Goal: Task Accomplishment & Management: Use online tool/utility

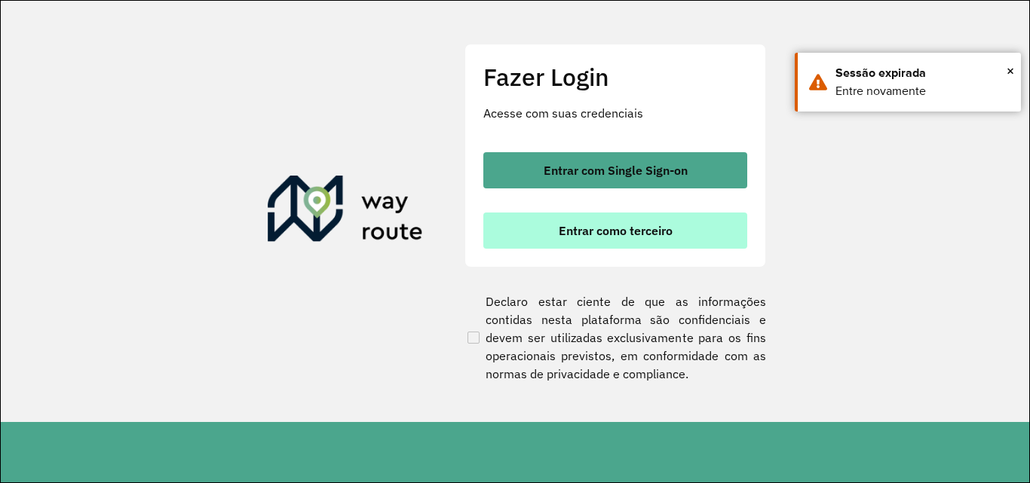
click at [526, 222] on button "Entrar como terceiro" at bounding box center [615, 231] width 264 height 36
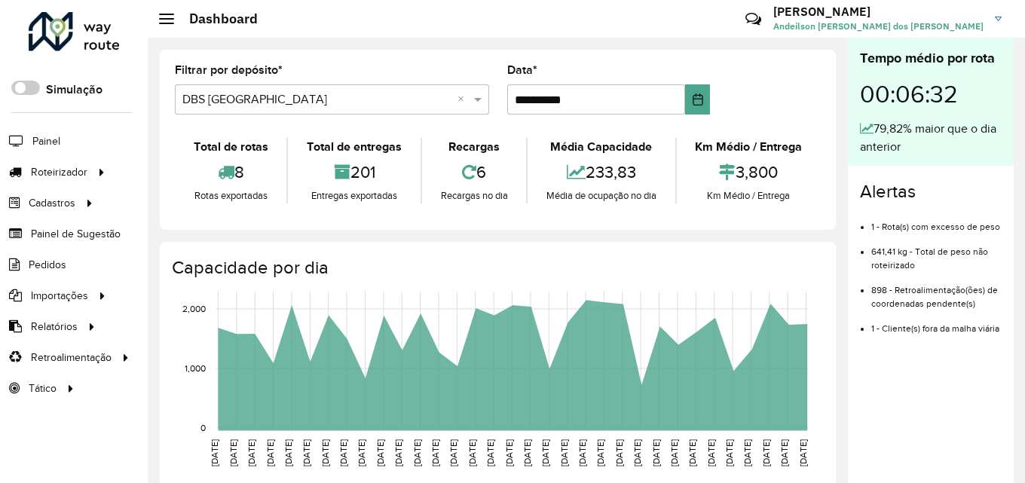
click at [240, 121] on formly-field "Filtrar por depósito * Selecione um depósito × DBS [GEOGRAPHIC_DATA] ×" at bounding box center [332, 96] width 333 height 62
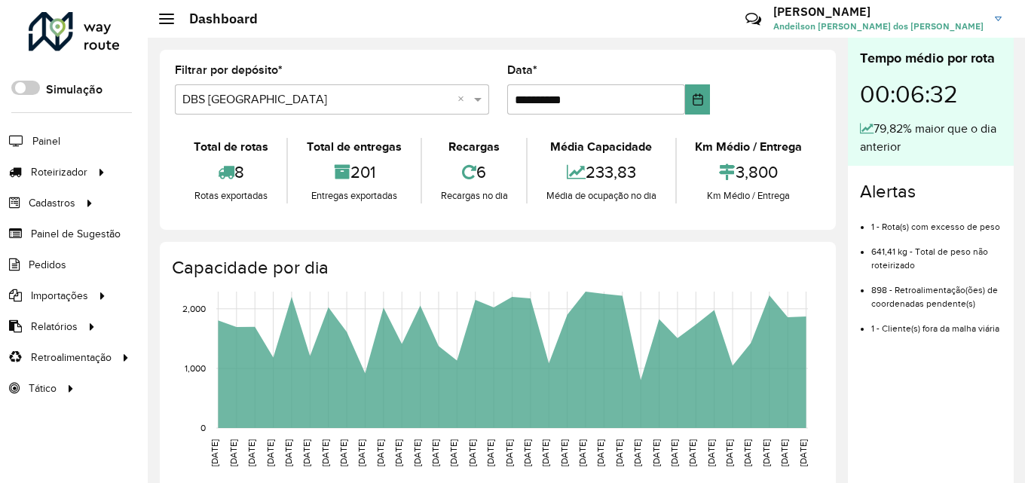
click at [240, 106] on input "text" at bounding box center [316, 100] width 269 height 18
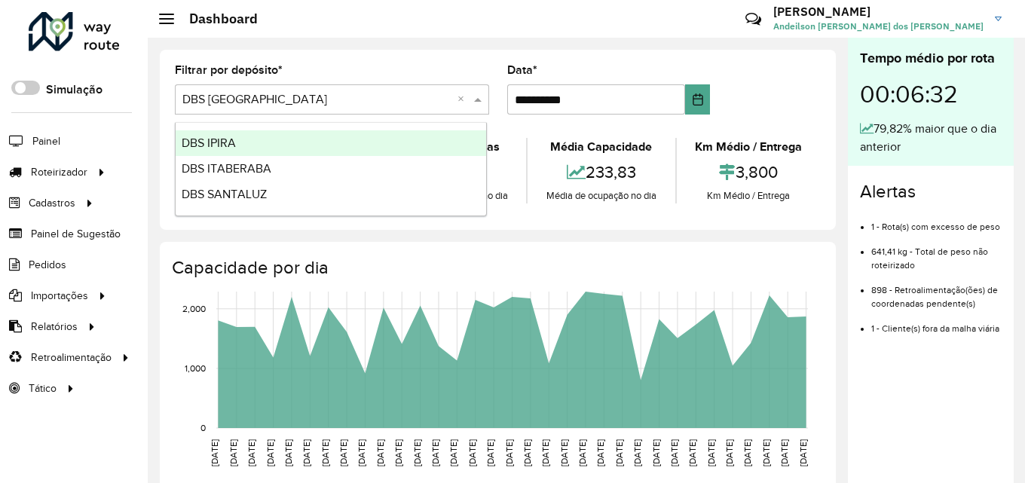
click at [243, 140] on div "DBS IPIRA" at bounding box center [331, 143] width 311 height 26
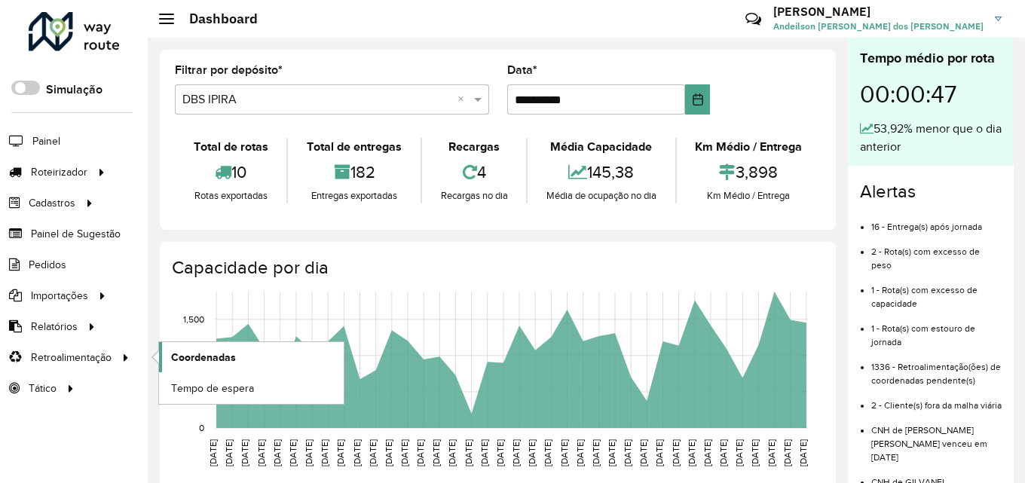
click at [186, 351] on span "Coordenadas" at bounding box center [203, 358] width 65 height 16
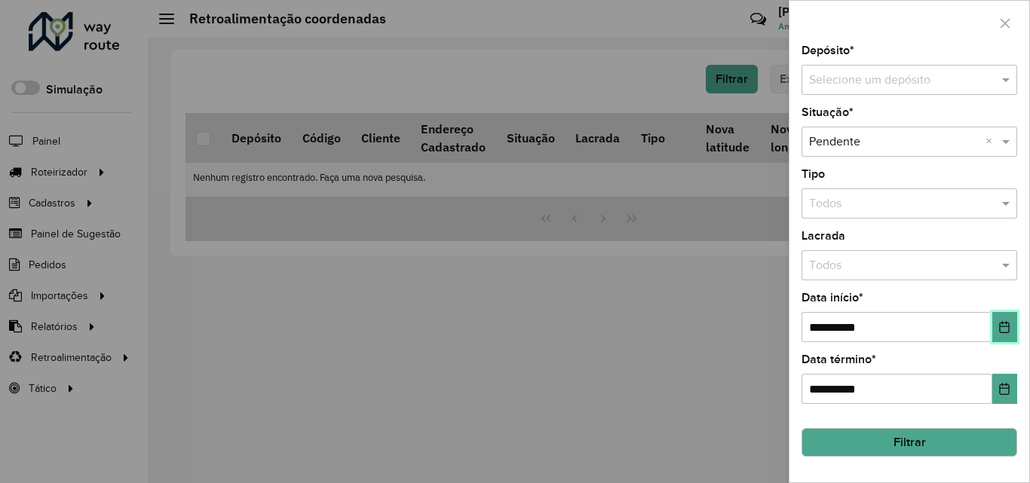
click at [1008, 327] on icon "Choose Date" at bounding box center [1005, 327] width 10 height 12
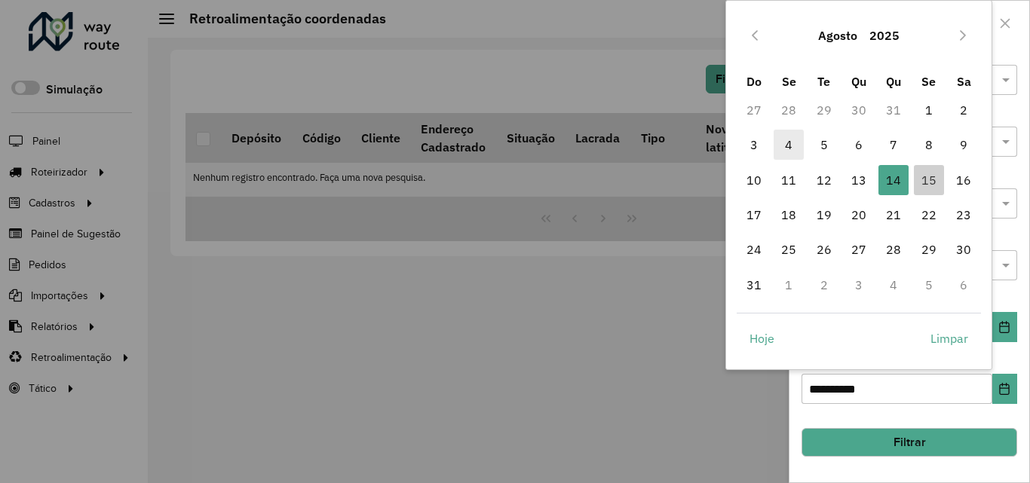
click at [788, 149] on span "4" at bounding box center [789, 145] width 30 height 30
type input "**********"
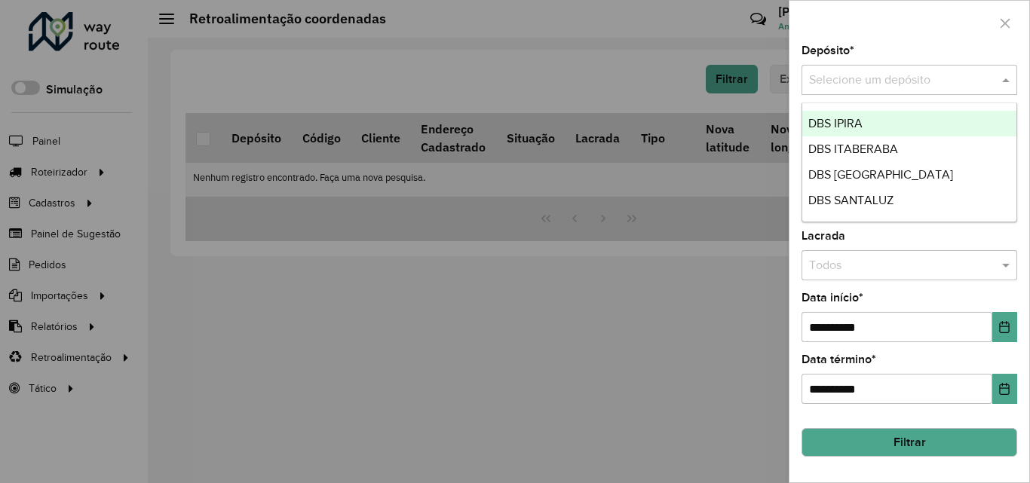
click at [889, 82] on input "text" at bounding box center [894, 81] width 170 height 18
click at [834, 118] on span "DBS IPIRA" at bounding box center [835, 123] width 54 height 13
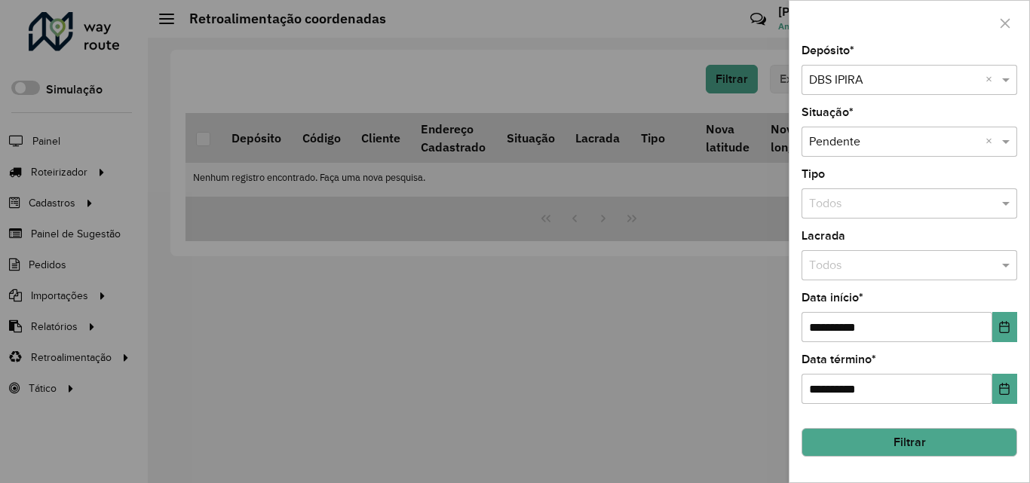
click at [930, 443] on button "Filtrar" at bounding box center [910, 442] width 216 height 29
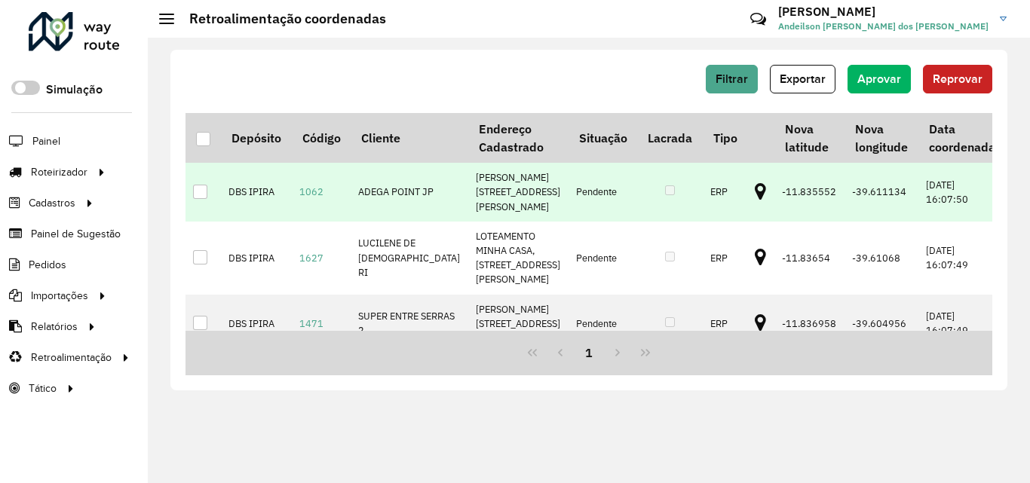
click at [197, 199] on div at bounding box center [200, 192] width 14 height 14
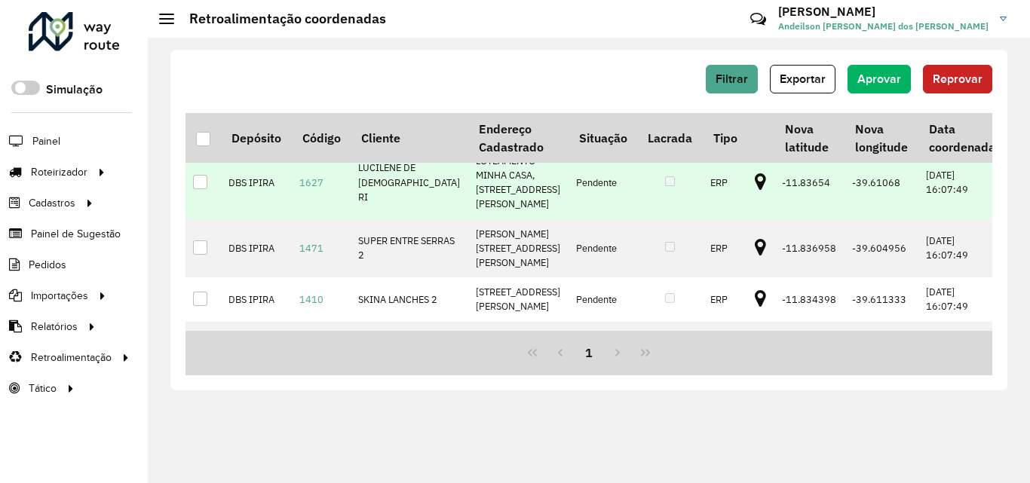
click at [201, 189] on div at bounding box center [200, 182] width 14 height 14
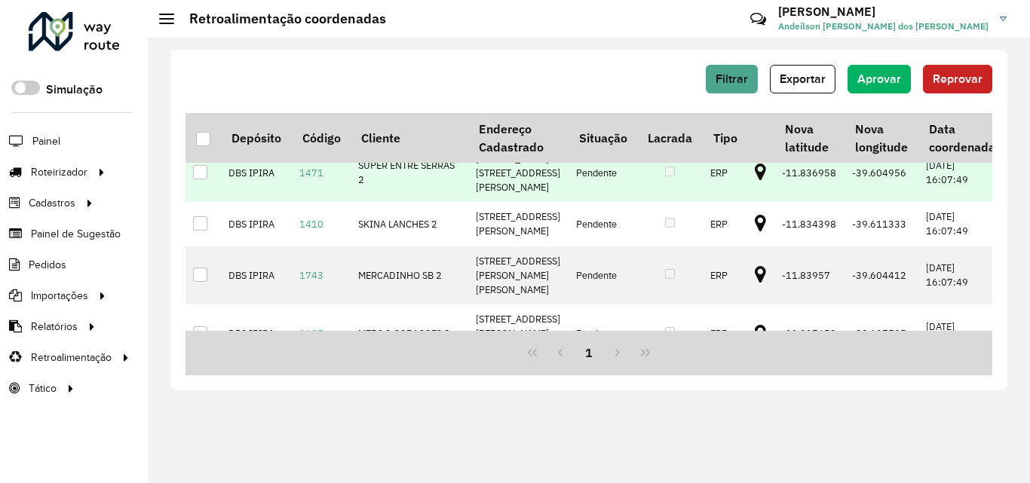
click at [200, 179] on div at bounding box center [200, 172] width 14 height 14
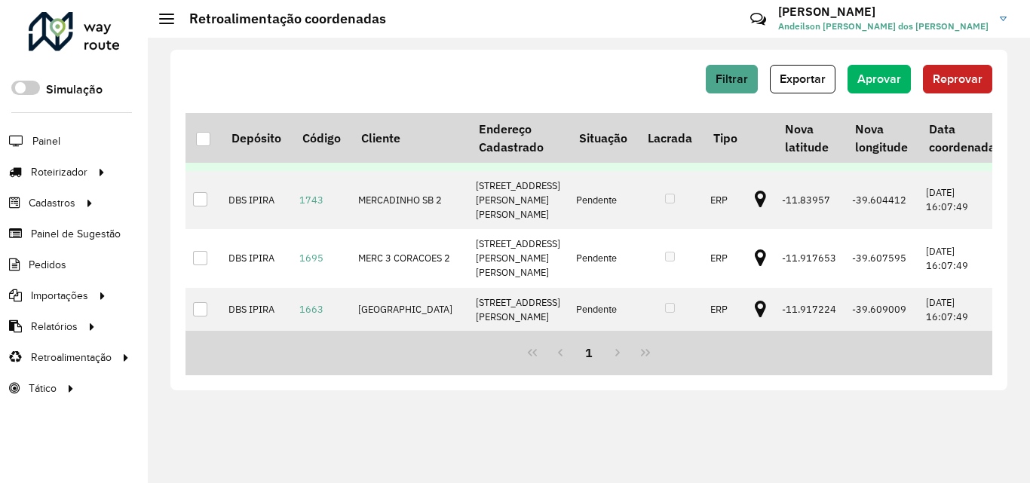
click at [201, 155] on div at bounding box center [200, 148] width 14 height 14
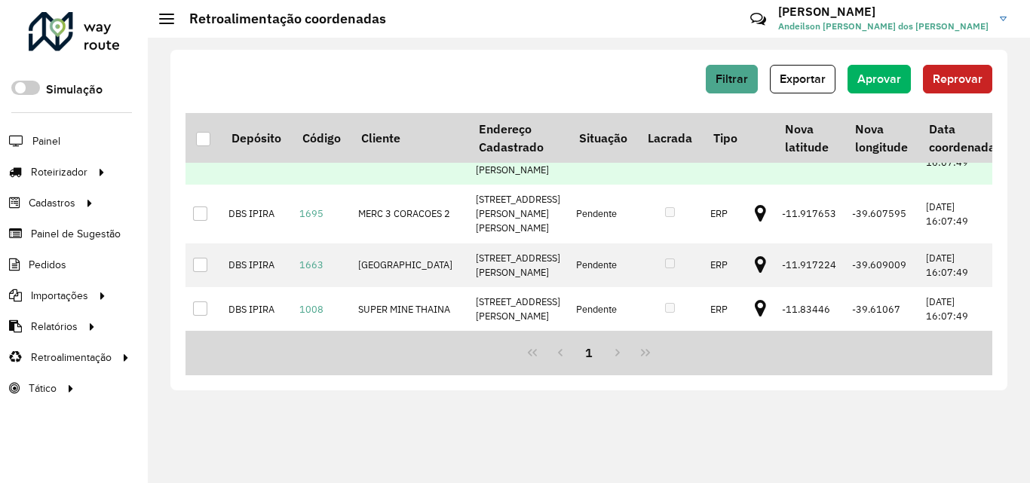
click at [203, 162] on div at bounding box center [200, 155] width 14 height 14
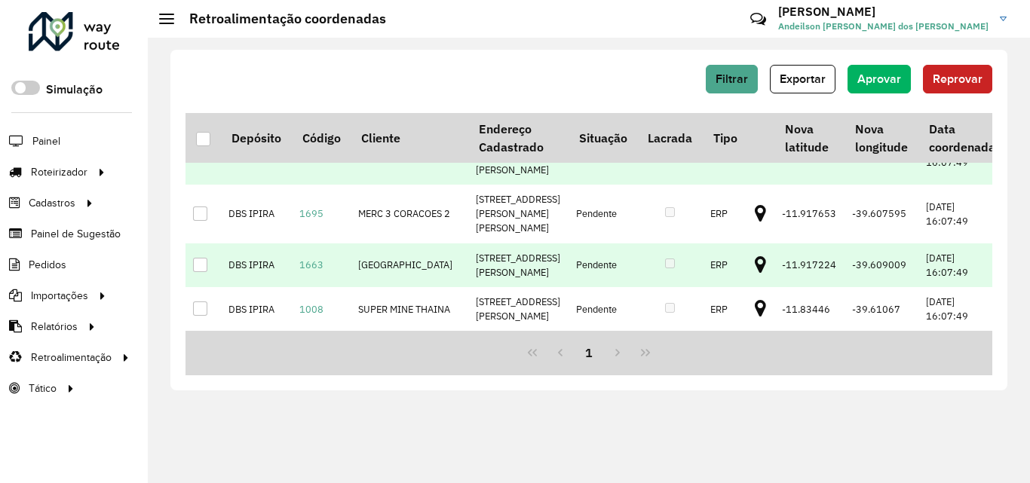
scroll to position [377, 0]
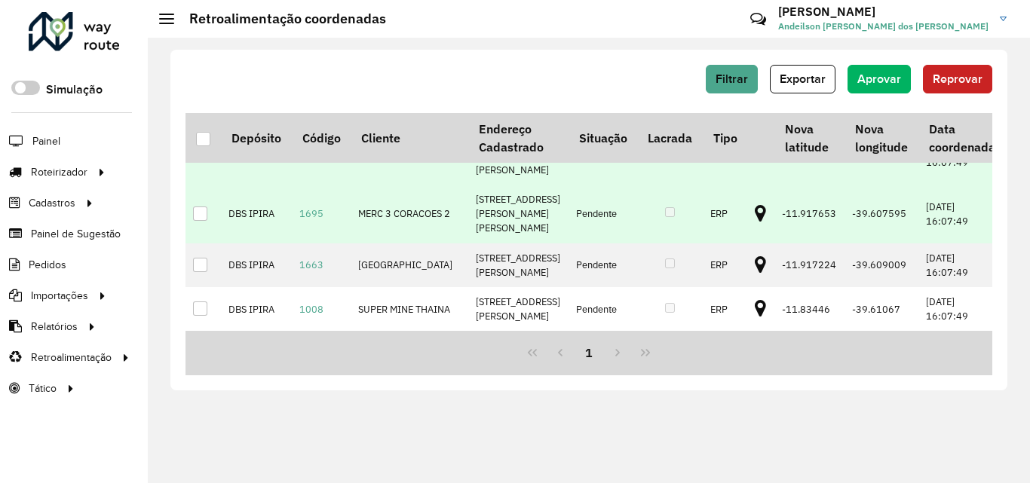
click at [203, 219] on div at bounding box center [200, 214] width 14 height 14
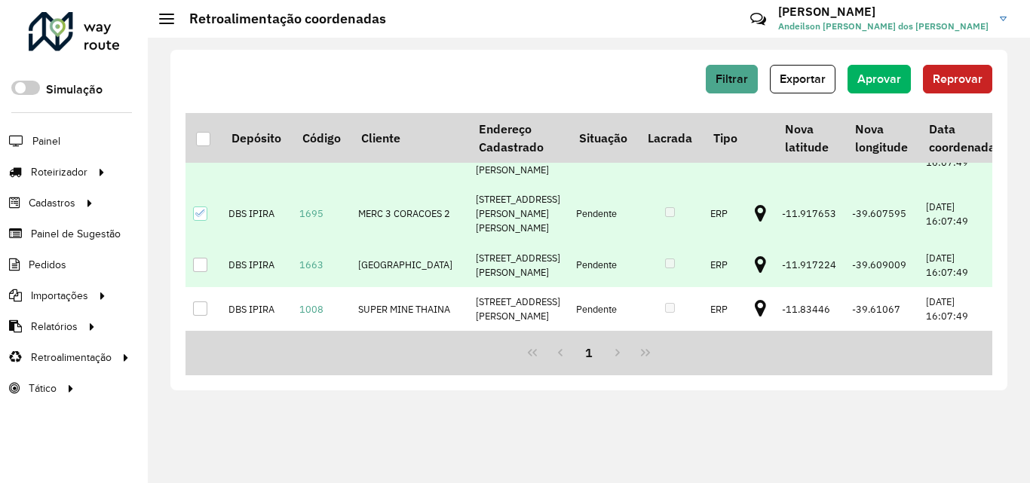
click at [207, 258] on div at bounding box center [200, 265] width 14 height 14
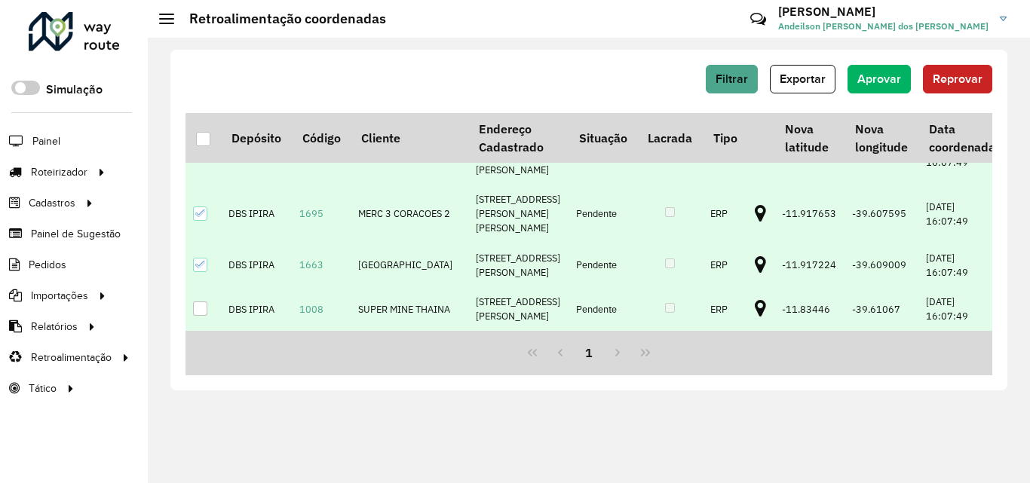
click at [204, 302] on div at bounding box center [200, 309] width 14 height 14
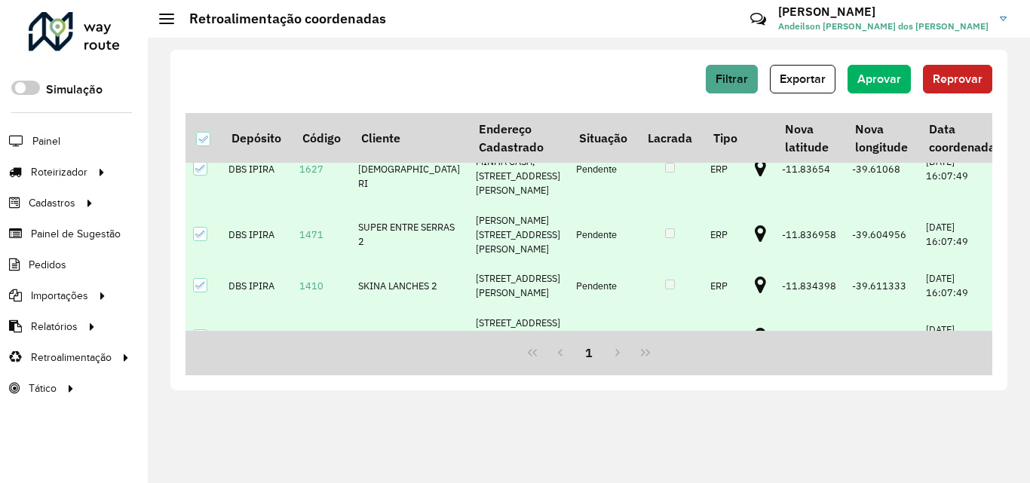
scroll to position [0, 0]
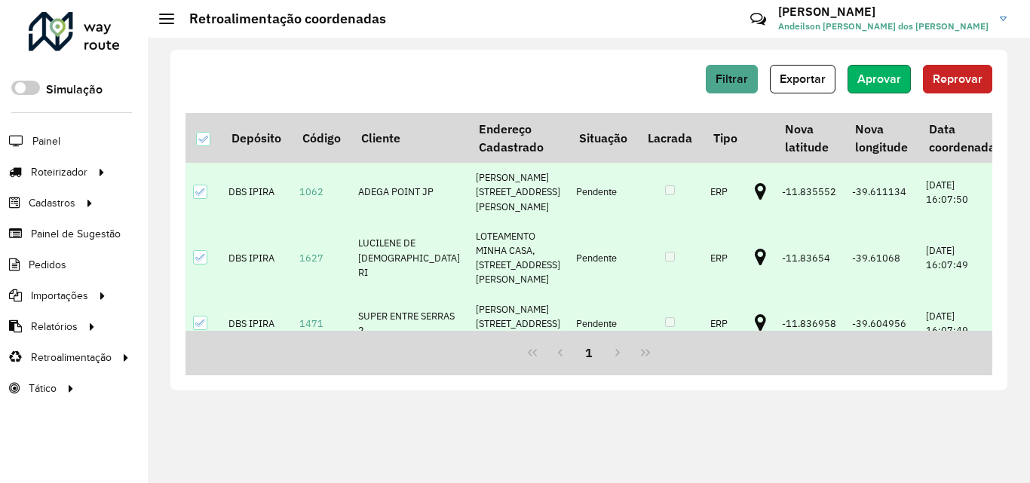
click at [883, 70] on button "Aprovar" at bounding box center [879, 79] width 63 height 29
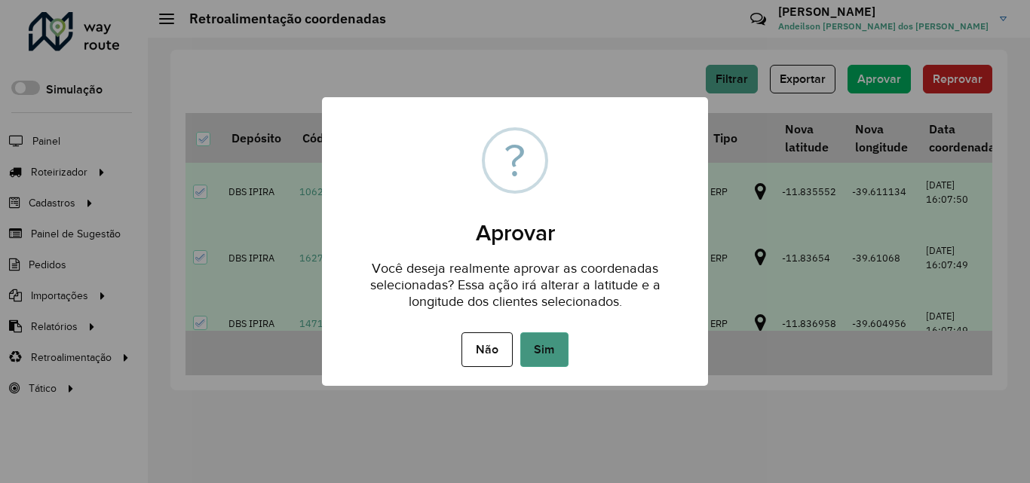
click at [544, 347] on button "Sim" at bounding box center [544, 350] width 48 height 35
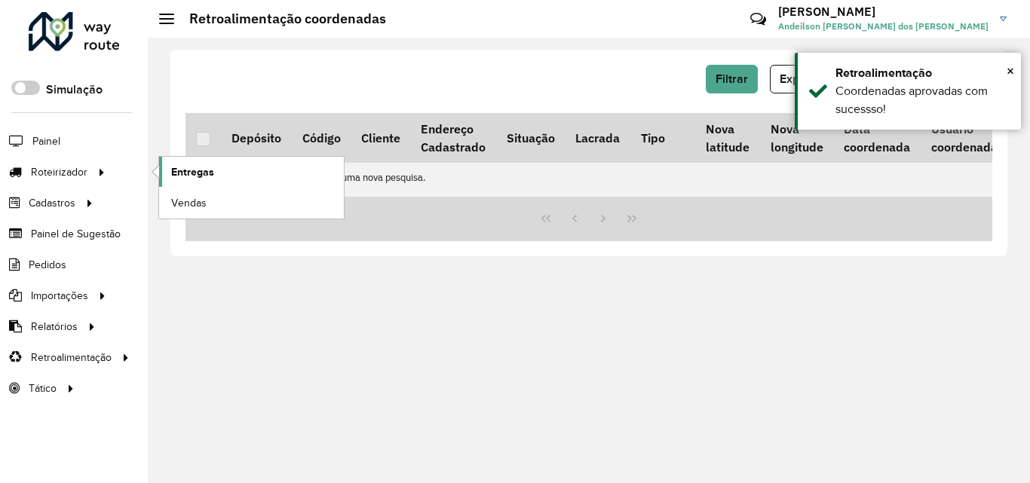
click at [221, 175] on link "Entregas" at bounding box center [251, 172] width 185 height 30
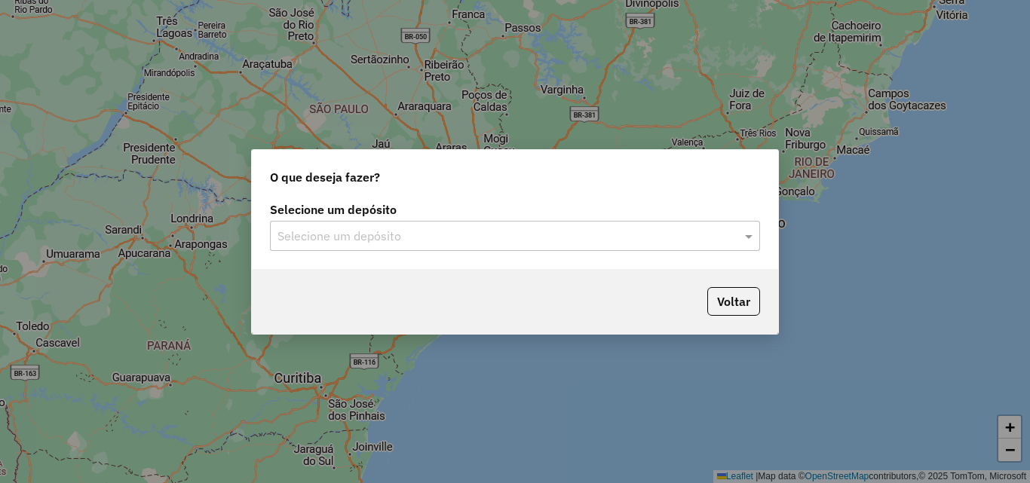
click at [358, 244] on input "text" at bounding box center [499, 237] width 445 height 18
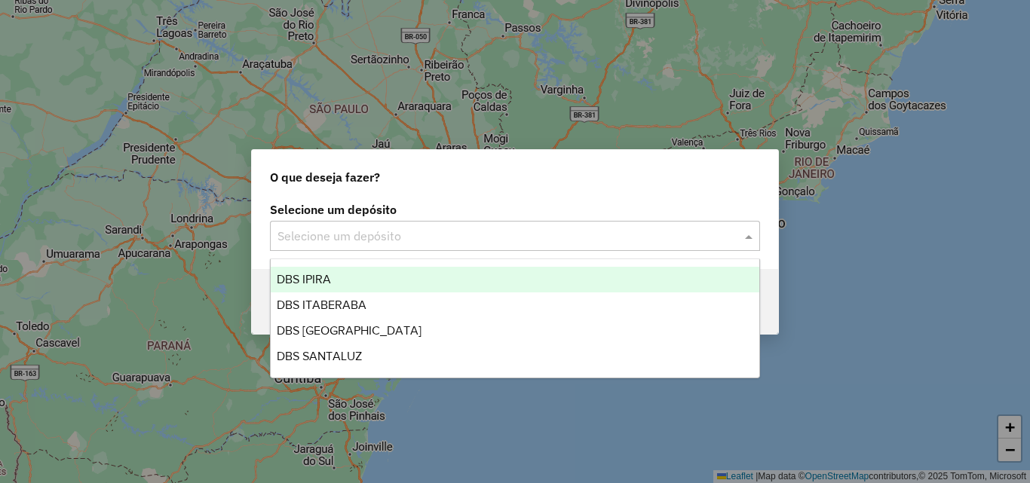
click at [378, 286] on div "DBS IPIRA" at bounding box center [515, 280] width 489 height 26
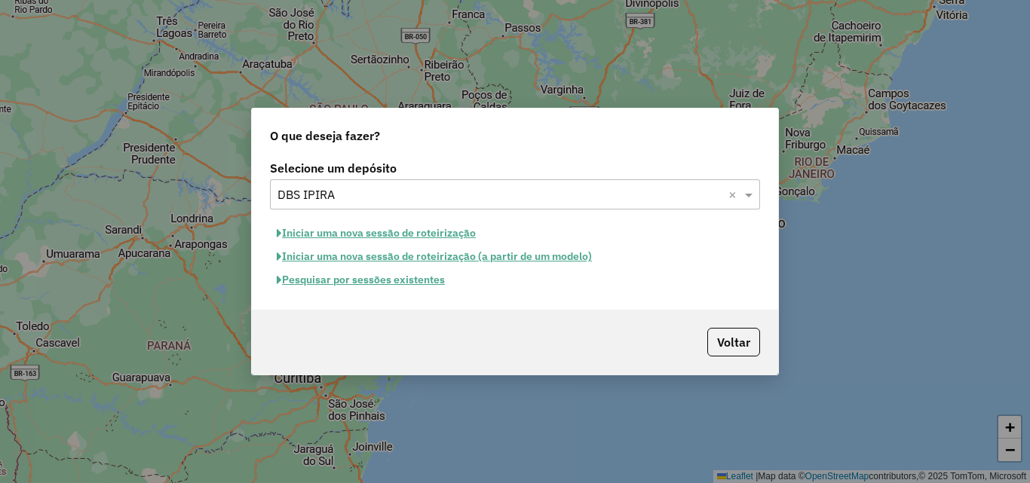
click at [372, 238] on button "Iniciar uma nova sessão de roteirização" at bounding box center [376, 233] width 213 height 23
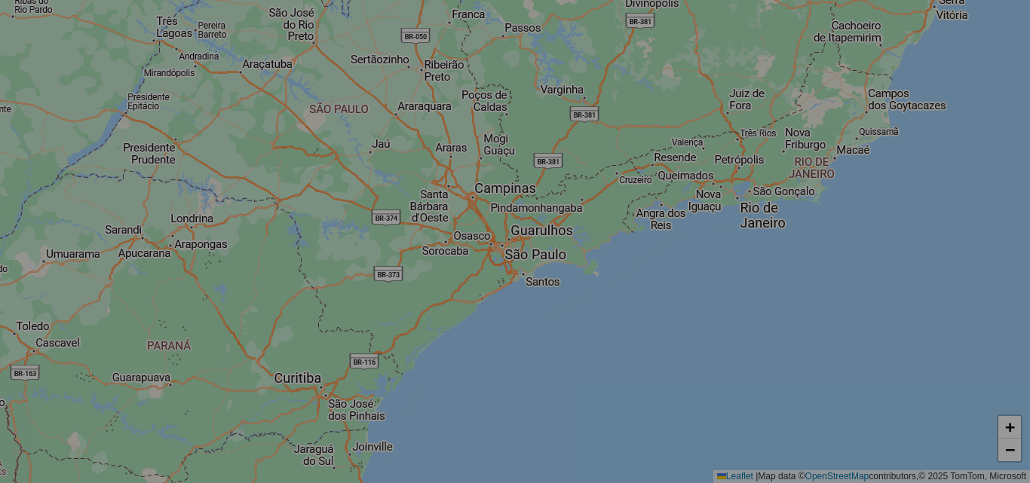
select select "*"
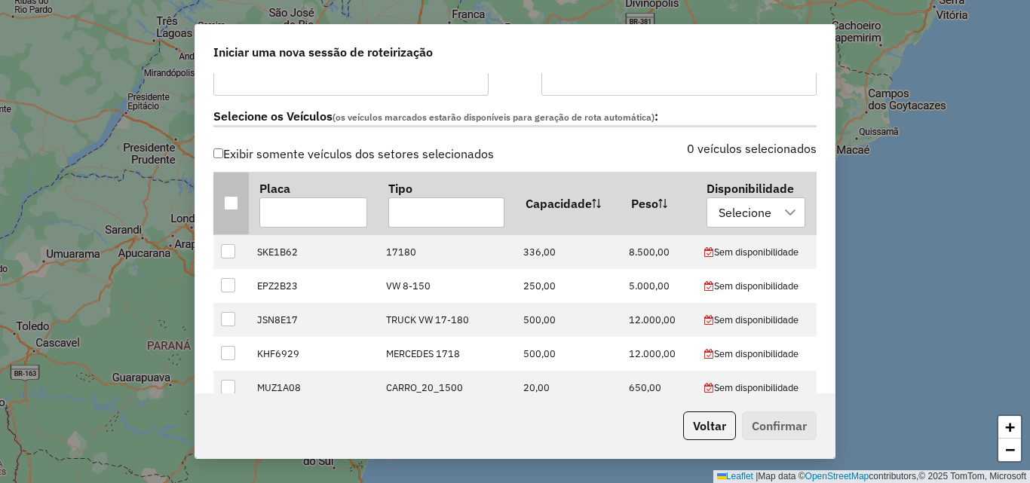
scroll to position [452, 0]
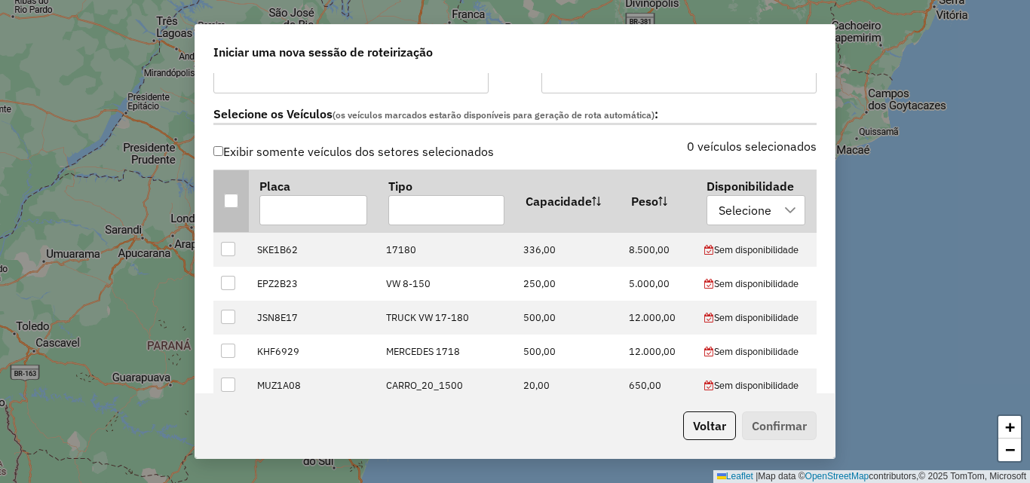
click at [228, 196] on div at bounding box center [231, 201] width 14 height 14
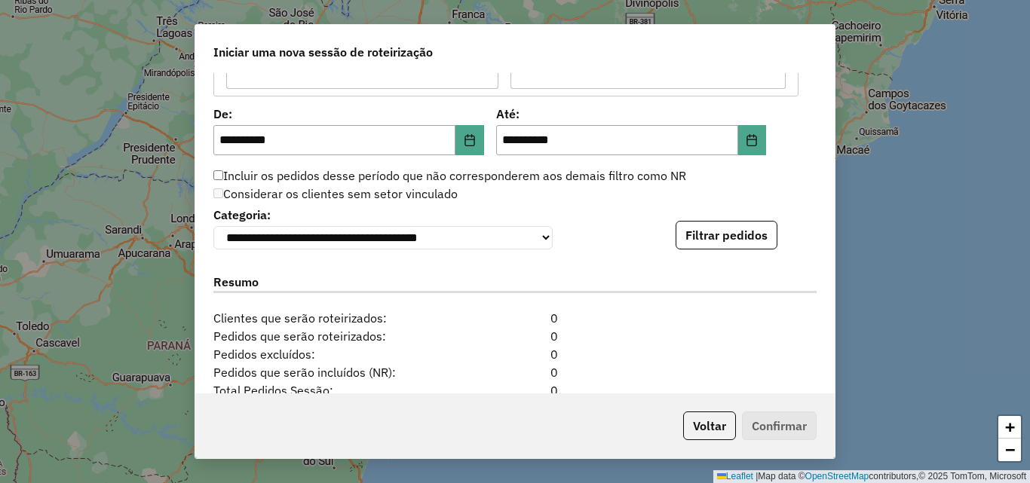
scroll to position [1433, 0]
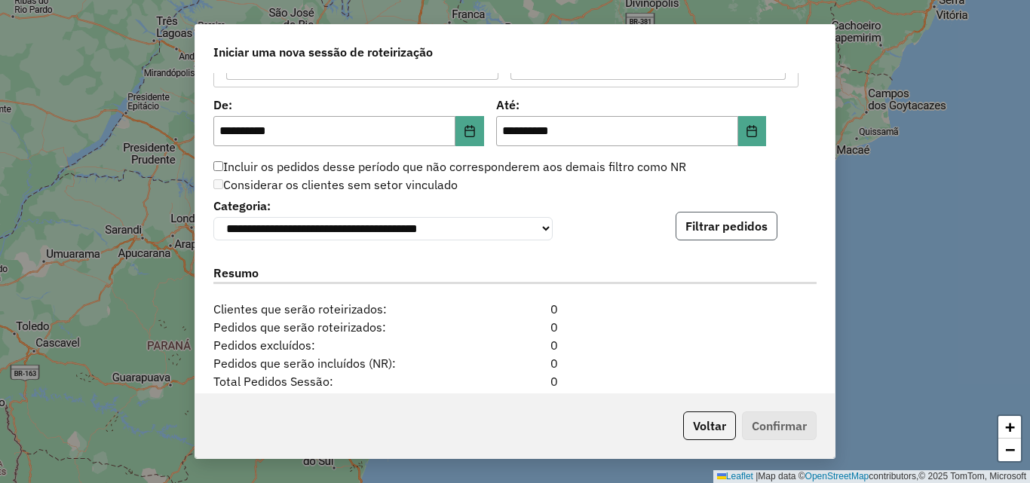
click at [719, 235] on button "Filtrar pedidos" at bounding box center [727, 226] width 102 height 29
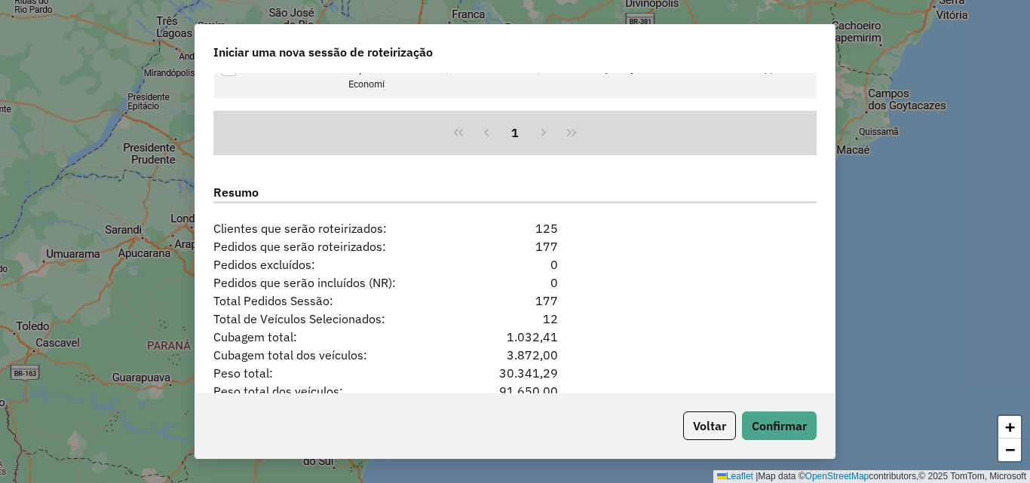
scroll to position [1903, 0]
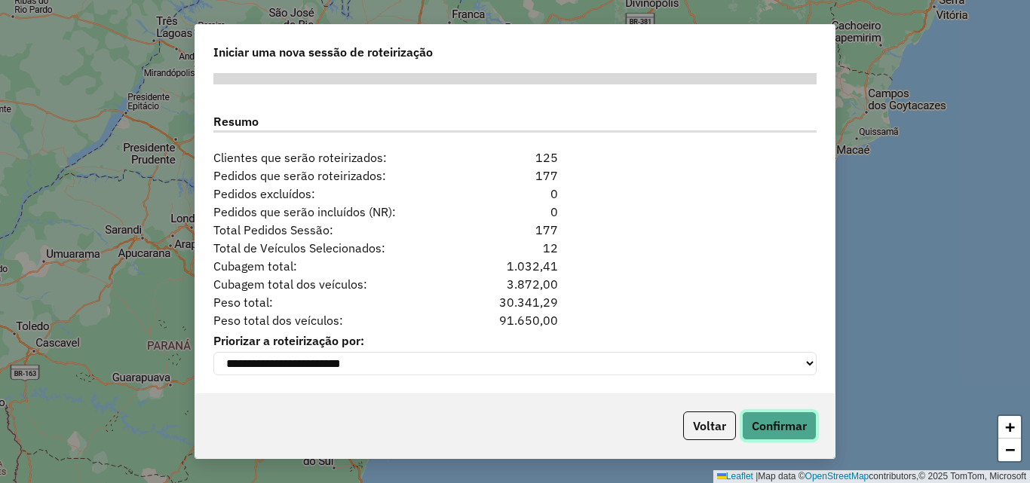
click at [805, 418] on button "Confirmar" at bounding box center [779, 426] width 75 height 29
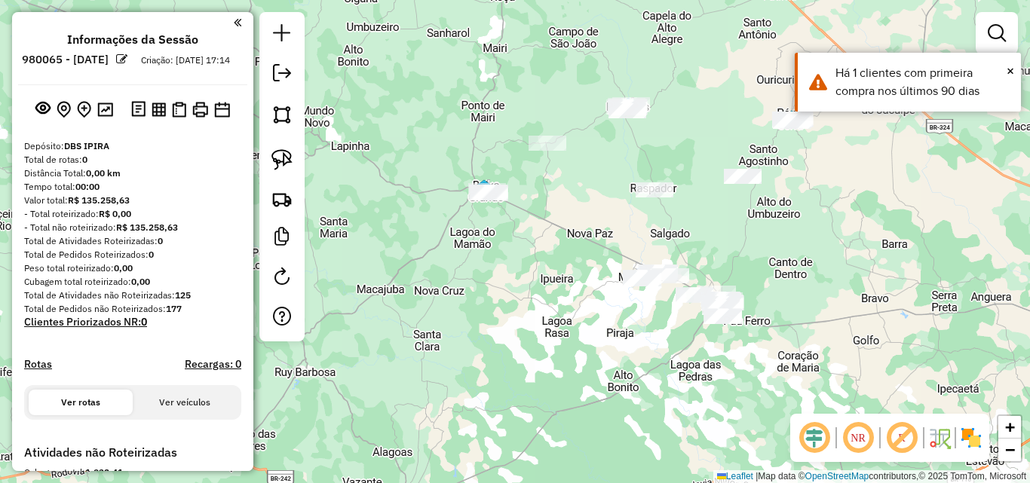
drag, startPoint x: 586, startPoint y: 368, endPoint x: 782, endPoint y: 415, distance: 201.5
click at [782, 431] on div "Janela de atendimento Grade de atendimento Capacidade Transportadoras Veículos …" at bounding box center [515, 241] width 1030 height 483
click at [782, 423] on div "Janela de atendimento Grade de atendimento Capacidade Transportadoras Veículos …" at bounding box center [515, 241] width 1030 height 483
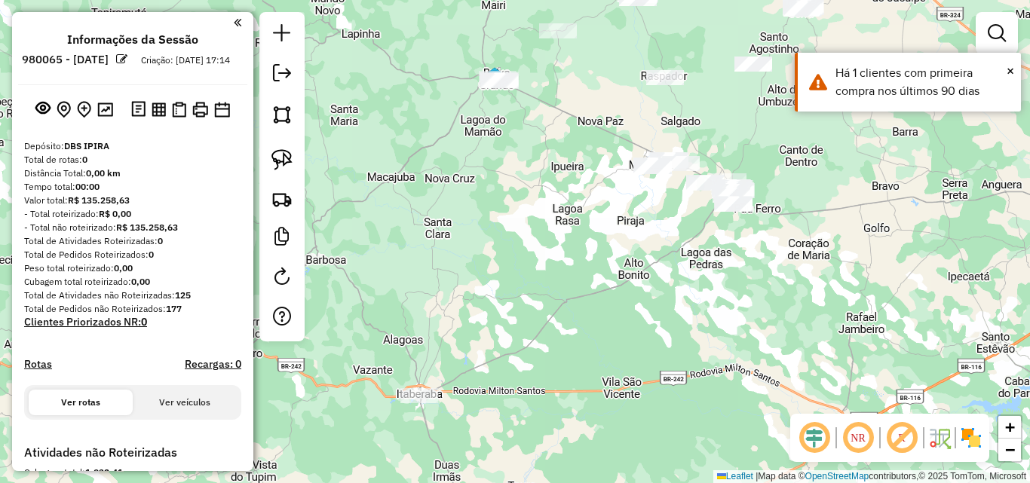
drag, startPoint x: 762, startPoint y: 415, endPoint x: 769, endPoint y: 308, distance: 106.6
click at [769, 308] on div "Janela de atendimento Grade de atendimento Capacidade Transportadoras Veículos …" at bounding box center [515, 241] width 1030 height 483
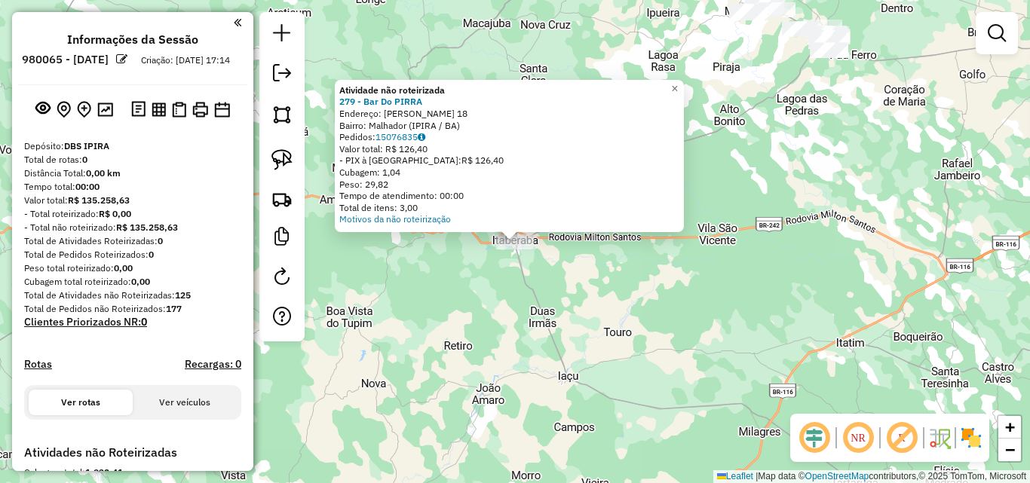
click at [728, 282] on div "Atividade não roteirizada 279 - Bar Do PIRRA Endereço: [PERSON_NAME] 18 Bairro:…" at bounding box center [515, 241] width 1030 height 483
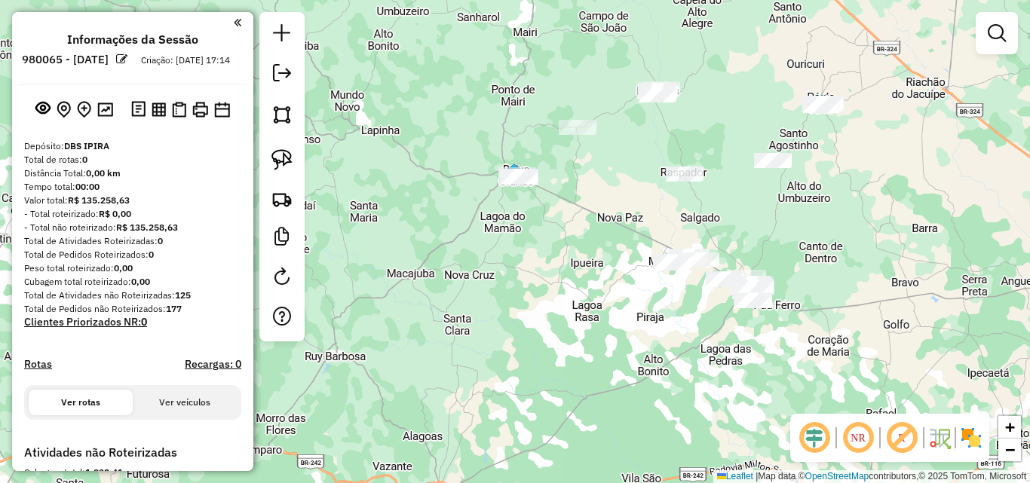
drag, startPoint x: 739, startPoint y: 184, endPoint x: 653, endPoint y: 431, distance: 261.1
click at [654, 446] on div "Janela de atendimento Grade de atendimento Capacidade Transportadoras Veículos …" at bounding box center [515, 241] width 1030 height 483
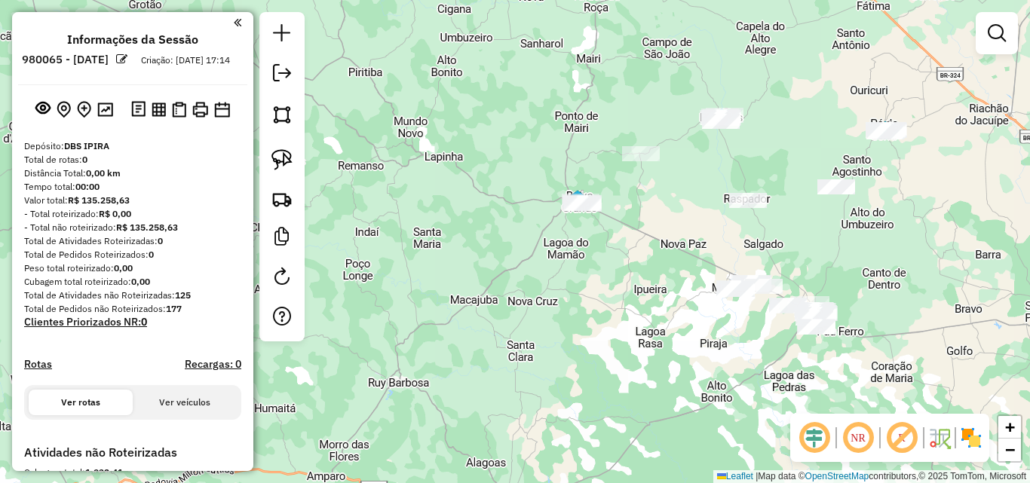
drag, startPoint x: 593, startPoint y: 312, endPoint x: 623, endPoint y: 350, distance: 48.3
click at [623, 350] on div "Janela de atendimento Grade de atendimento Capacidade Transportadoras Veículos …" at bounding box center [515, 241] width 1030 height 483
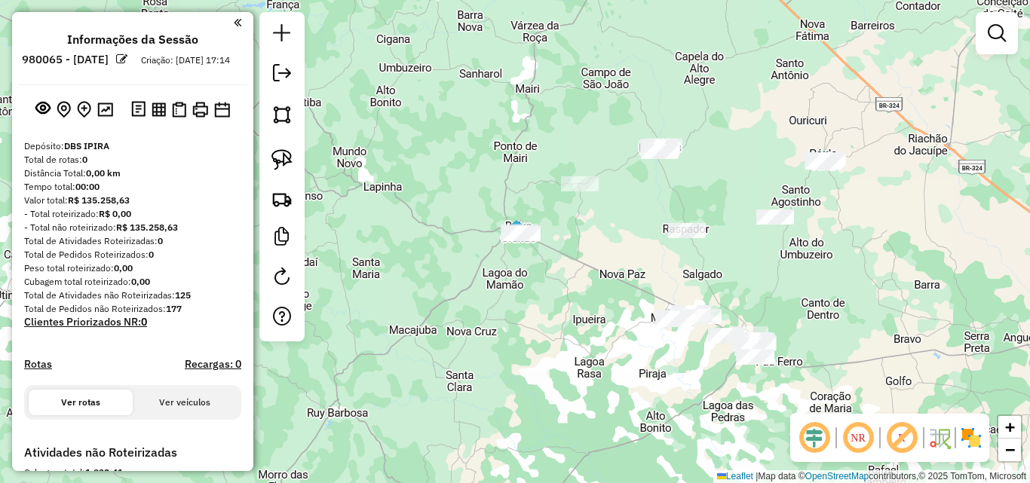
drag, startPoint x: 611, startPoint y: 357, endPoint x: 538, endPoint y: 376, distance: 75.7
click at [538, 377] on div "Janela de atendimento Grade de atendimento Capacidade Transportadoras Veículos …" at bounding box center [515, 241] width 1030 height 483
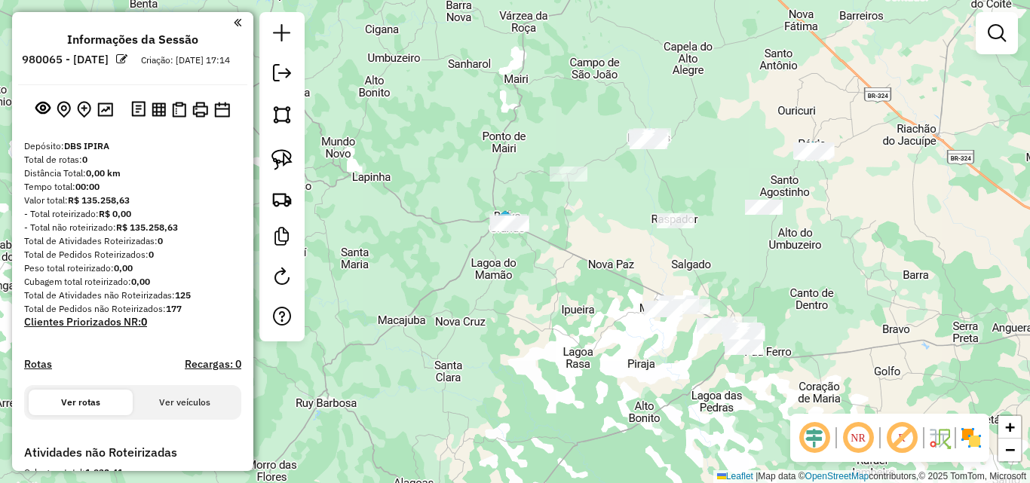
drag, startPoint x: 538, startPoint y: 376, endPoint x: 537, endPoint y: 360, distance: 16.6
click at [538, 375] on div "Janela de atendimento Grade de atendimento Capacidade Transportadoras Veículos …" at bounding box center [515, 241] width 1030 height 483
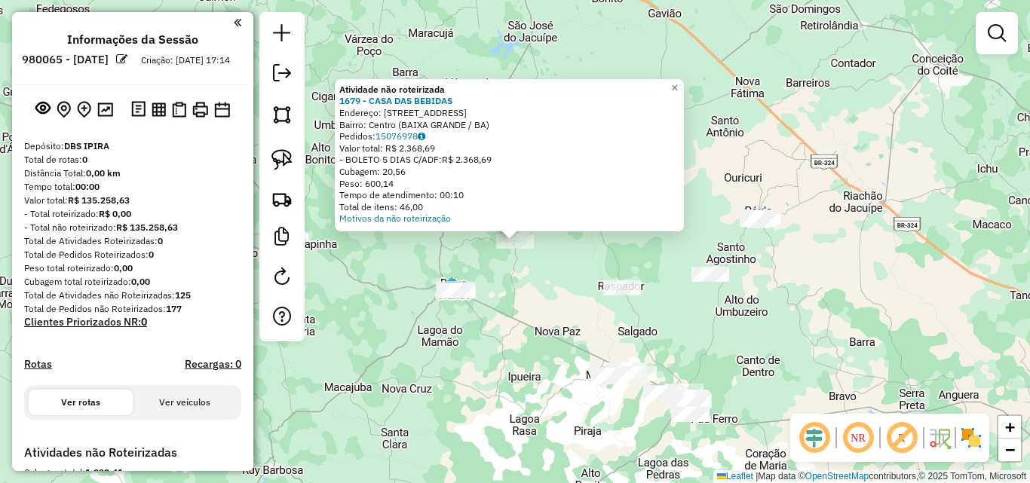
click at [547, 317] on div "Atividade não roteirizada 1679 - CASA DAS BEBIDAS Endereço: [STREET_ADDRESS] Pe…" at bounding box center [515, 241] width 1030 height 483
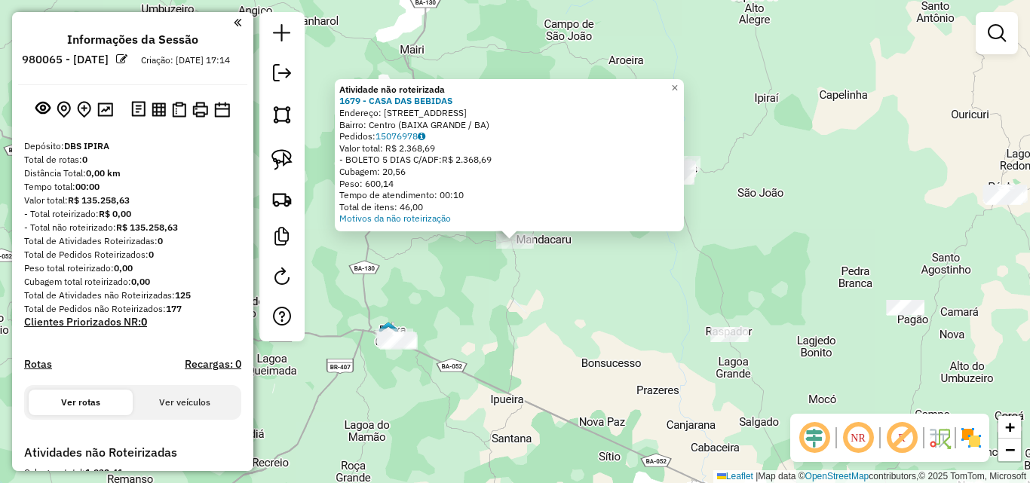
click at [562, 317] on div "Atividade não roteirizada 1679 - CASA DAS BEBIDAS Endereço: [STREET_ADDRESS] Pe…" at bounding box center [515, 241] width 1030 height 483
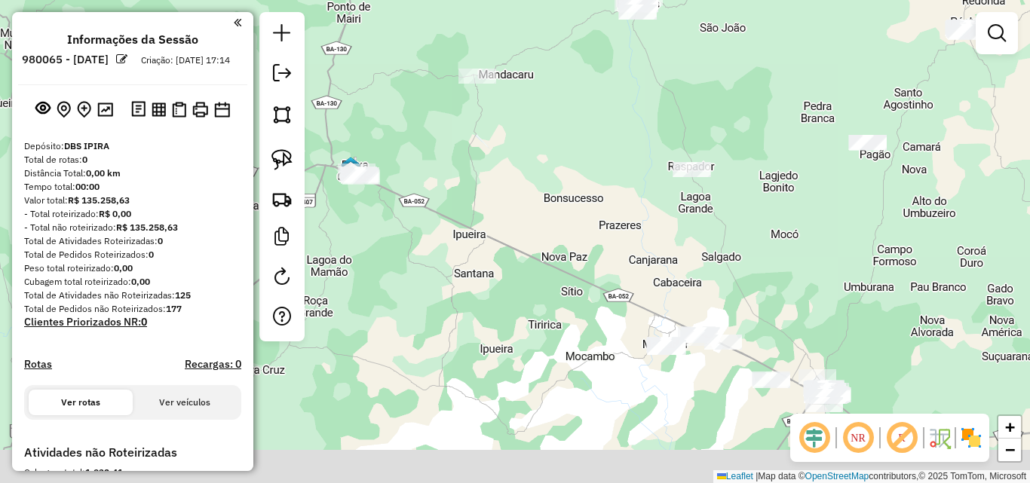
drag, startPoint x: 562, startPoint y: 336, endPoint x: 530, endPoint y: 145, distance: 194.2
click at [529, 146] on div "Janela de atendimento Grade de atendimento Capacidade Transportadoras Veículos …" at bounding box center [515, 241] width 1030 height 483
click at [530, 145] on div "Janela de atendimento Grade de atendimento Capacidade Transportadoras Veículos …" at bounding box center [515, 241] width 1030 height 483
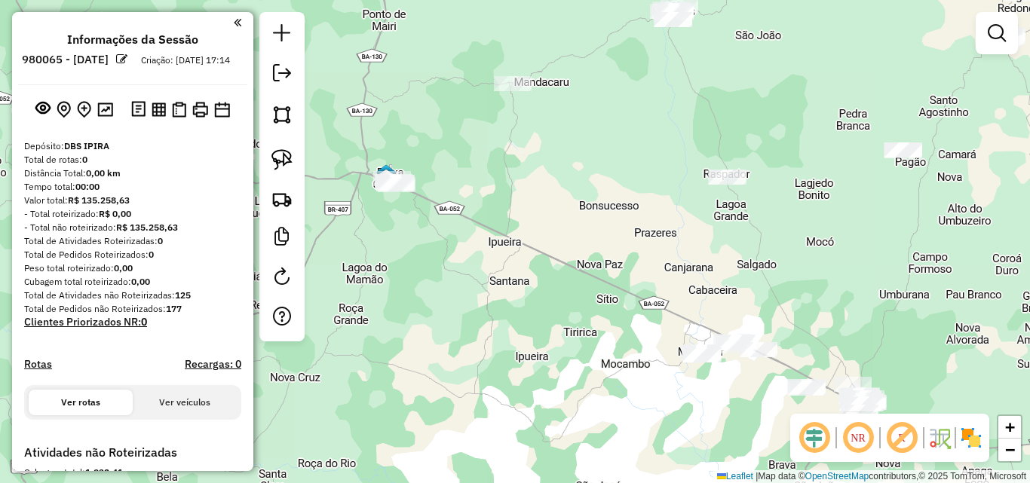
drag, startPoint x: 543, startPoint y: 174, endPoint x: 572, endPoint y: 204, distance: 42.1
click at [573, 204] on div "Janela de atendimento Grade de atendimento Capacidade Transportadoras Veículos …" at bounding box center [515, 241] width 1030 height 483
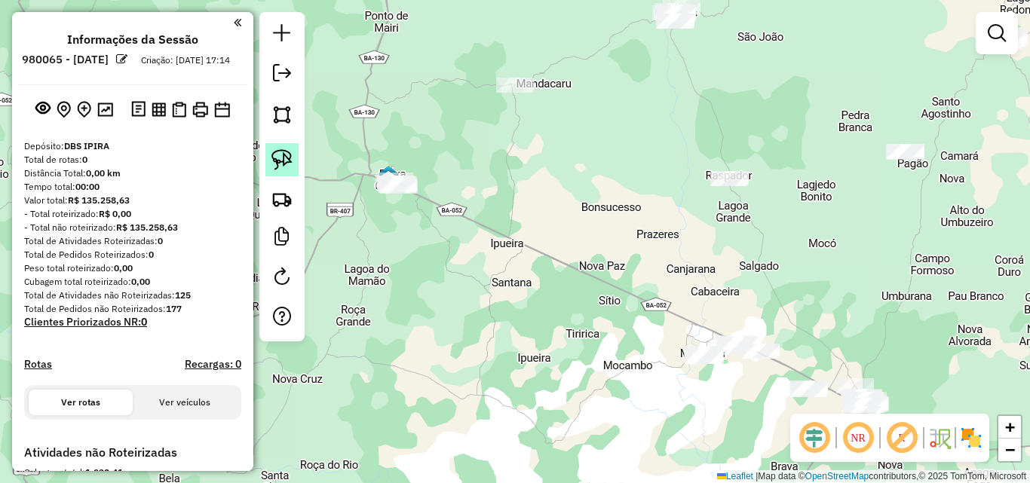
click at [283, 156] on img at bounding box center [281, 159] width 21 height 21
drag, startPoint x: 398, startPoint y: 147, endPoint x: 442, endPoint y: 176, distance: 52.7
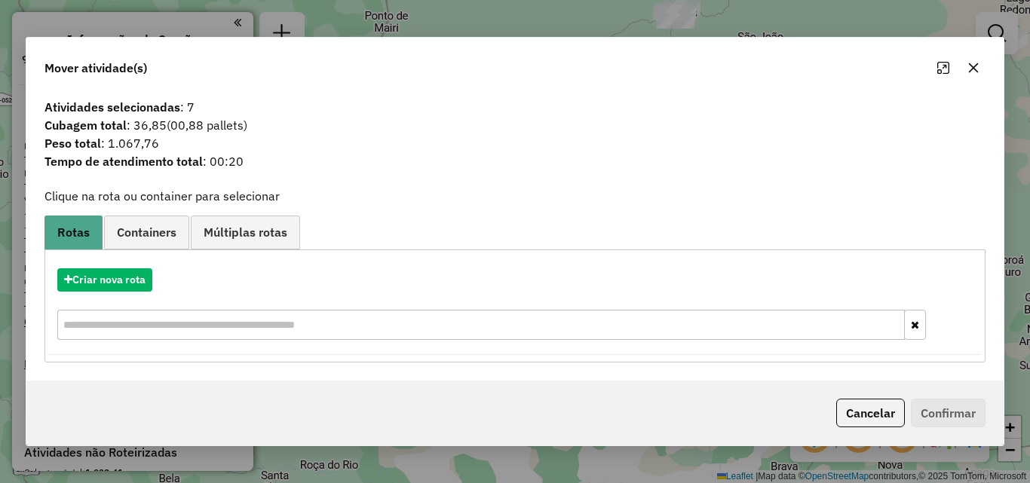
click at [982, 69] on button "button" at bounding box center [973, 68] width 24 height 24
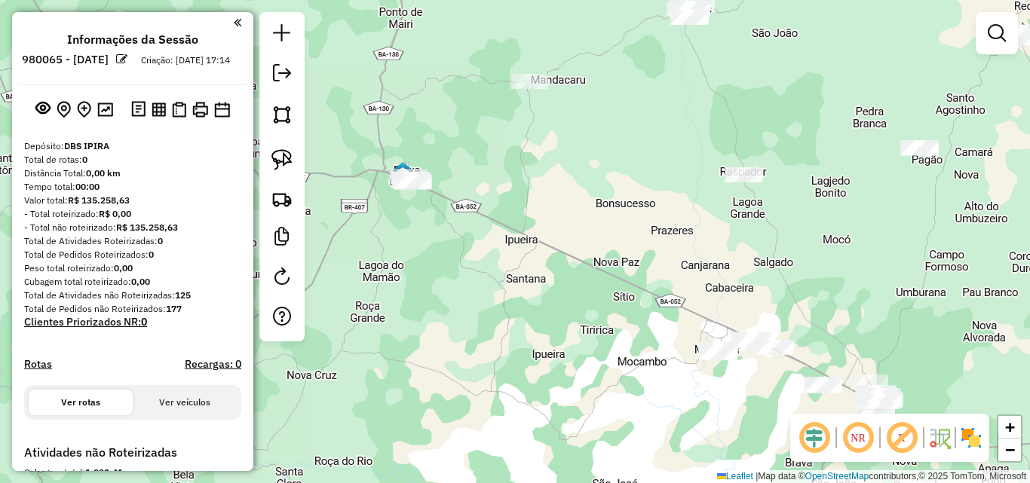
click at [584, 189] on div "Janela de atendimento Grade de atendimento Capacidade Transportadoras Veículos …" at bounding box center [515, 241] width 1030 height 483
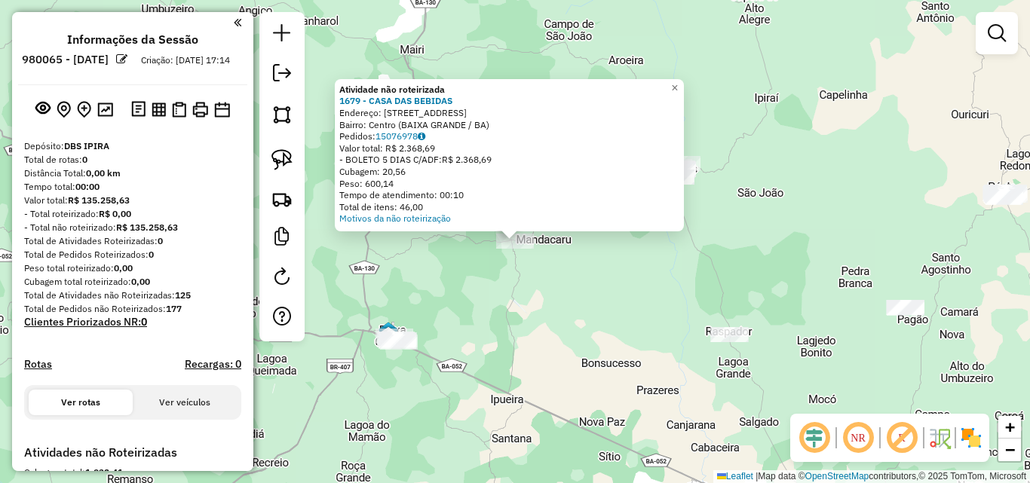
click at [602, 291] on div "Atividade não roteirizada 1679 - CASA DAS BEBIDAS Endereço: [STREET_ADDRESS] Pe…" at bounding box center [515, 241] width 1030 height 483
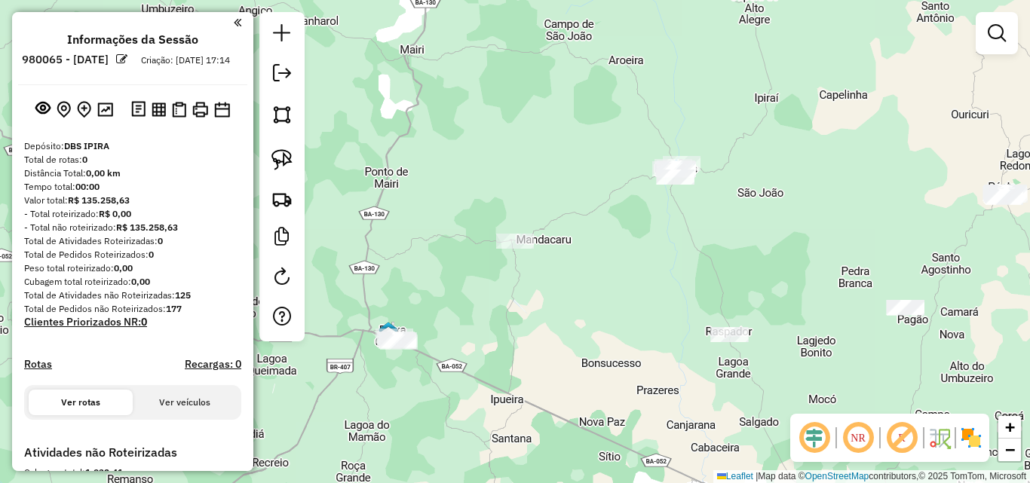
drag, startPoint x: 290, startPoint y: 160, endPoint x: 364, endPoint y: 200, distance: 84.7
click at [290, 159] on img at bounding box center [281, 159] width 21 height 21
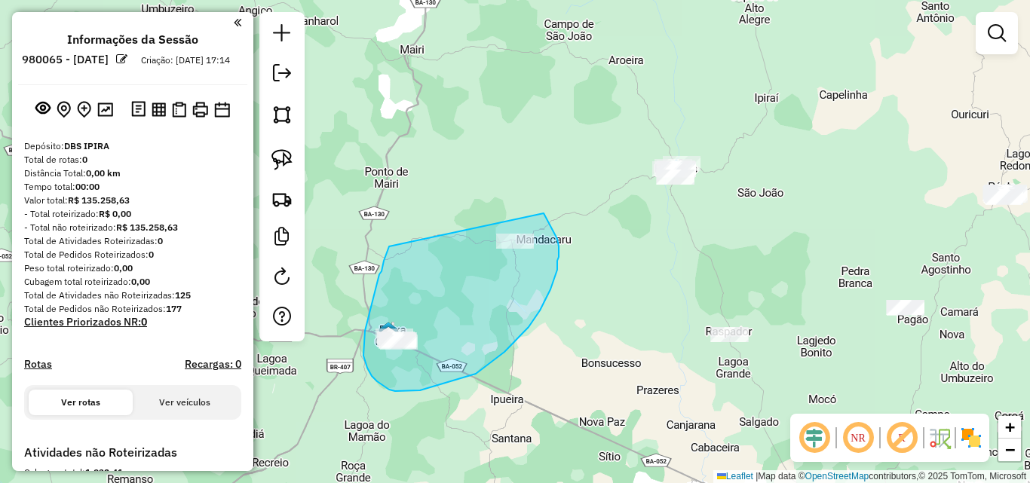
drag, startPoint x: 379, startPoint y: 280, endPoint x: 544, endPoint y: 213, distance: 178.0
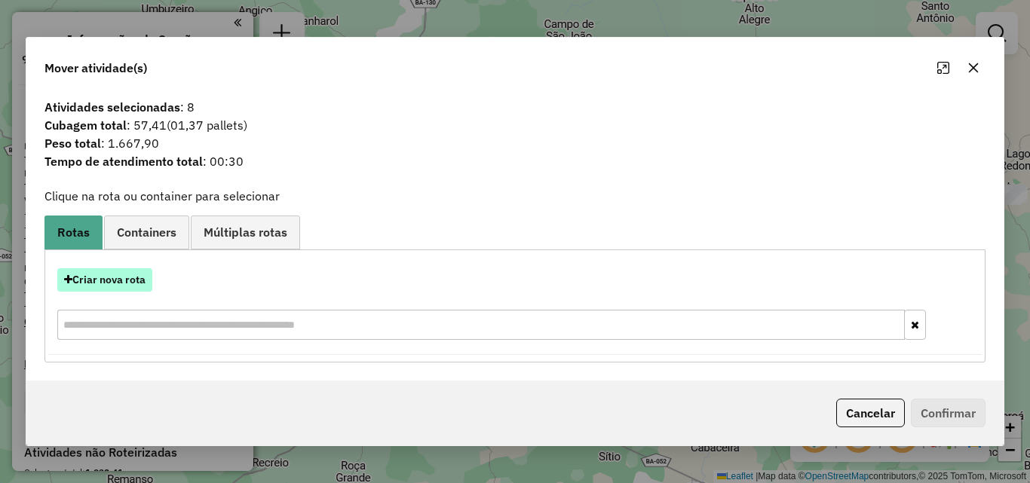
click at [121, 278] on button "Criar nova rota" at bounding box center [104, 279] width 95 height 23
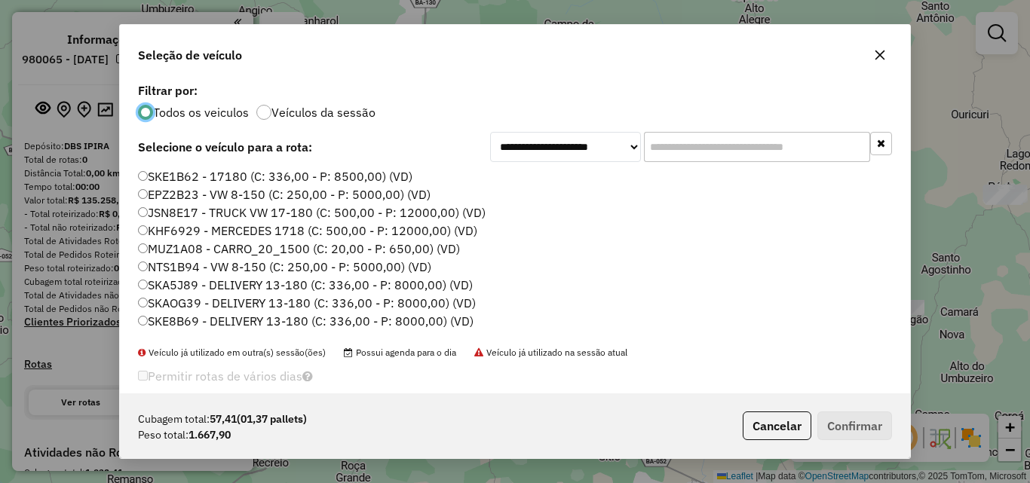
scroll to position [51, 0]
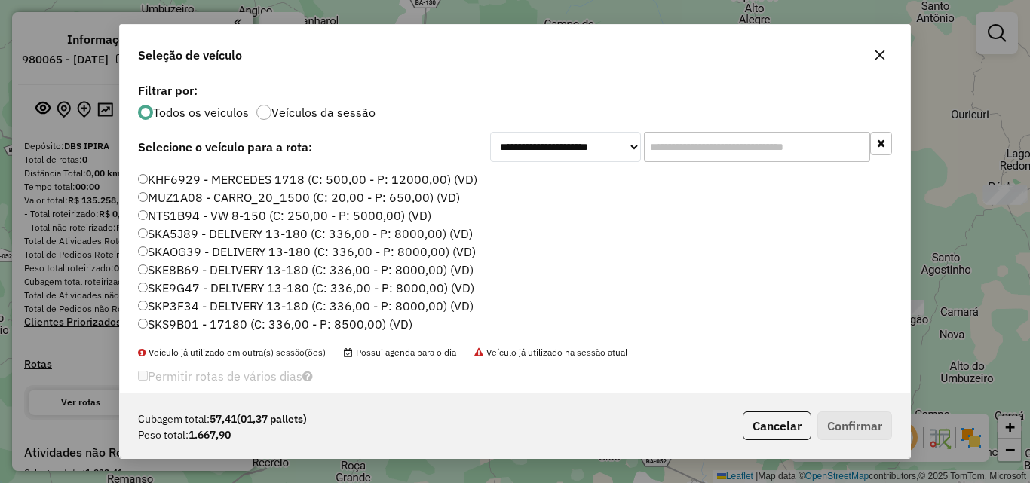
click at [204, 281] on label "SKE9G47 - DELIVERY 13-180 (C: 336,00 - P: 8000,00) (VD)" at bounding box center [306, 288] width 336 height 18
click at [851, 419] on button "Confirmar" at bounding box center [854, 426] width 75 height 29
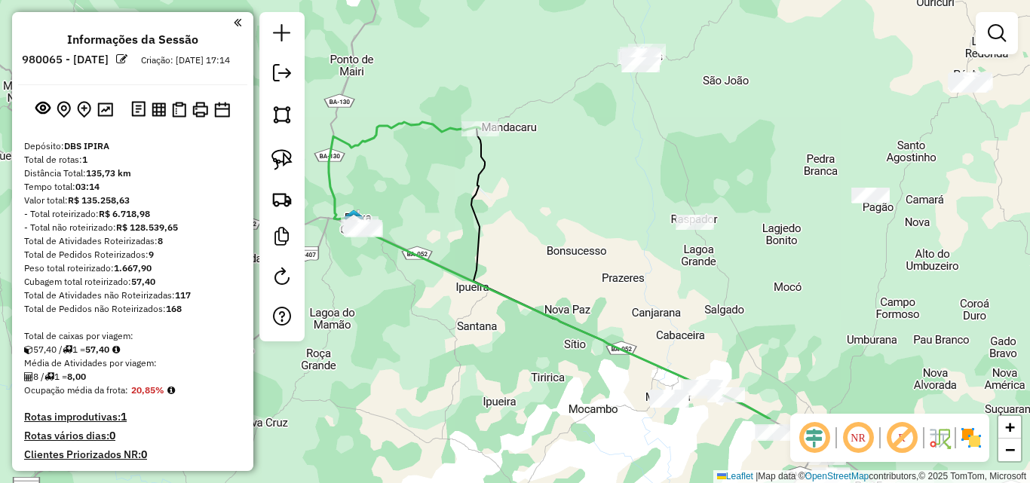
drag, startPoint x: 599, startPoint y: 326, endPoint x: 563, endPoint y: 213, distance: 118.5
click at [563, 213] on div "Janela de atendimento Grade de atendimento Capacidade Transportadoras Veículos …" at bounding box center [515, 241] width 1030 height 483
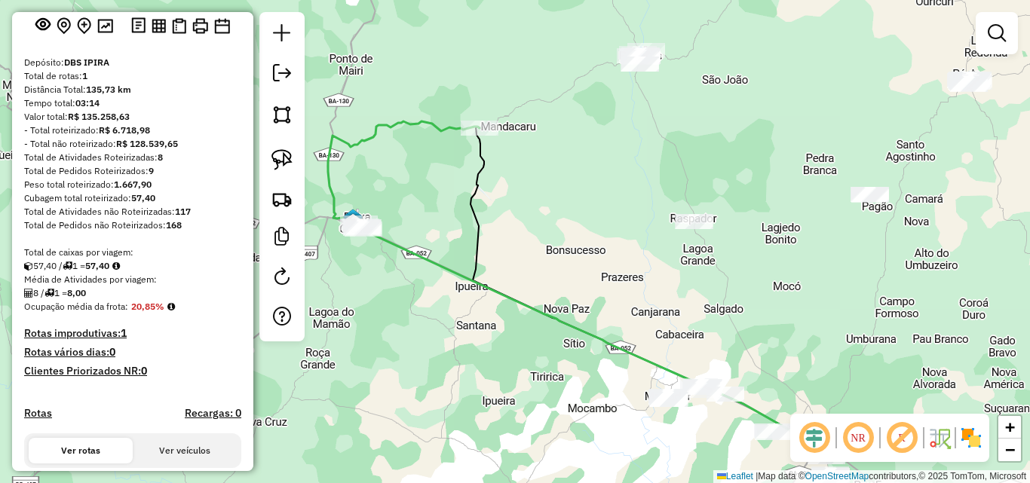
scroll to position [151, 0]
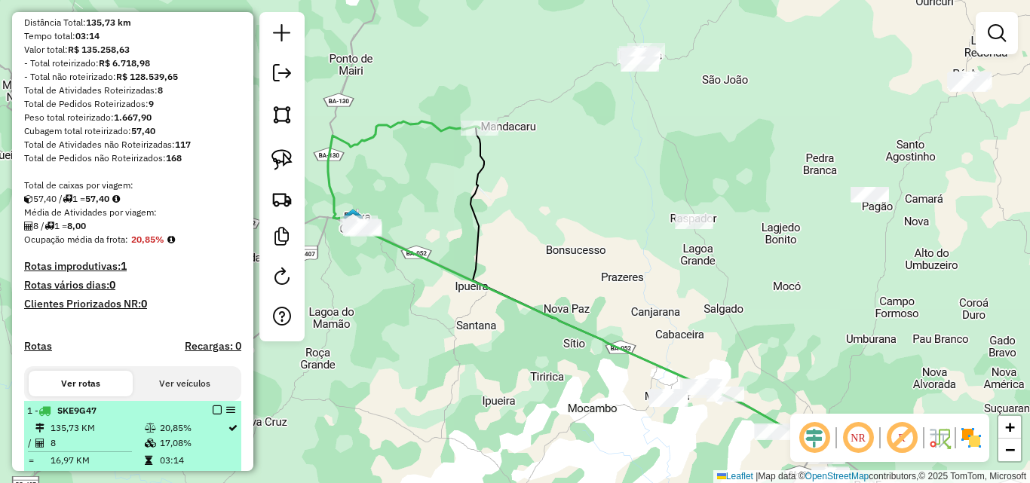
click at [130, 418] on div "1 - SKE9G47" at bounding box center [107, 411] width 160 height 14
select select "**********"
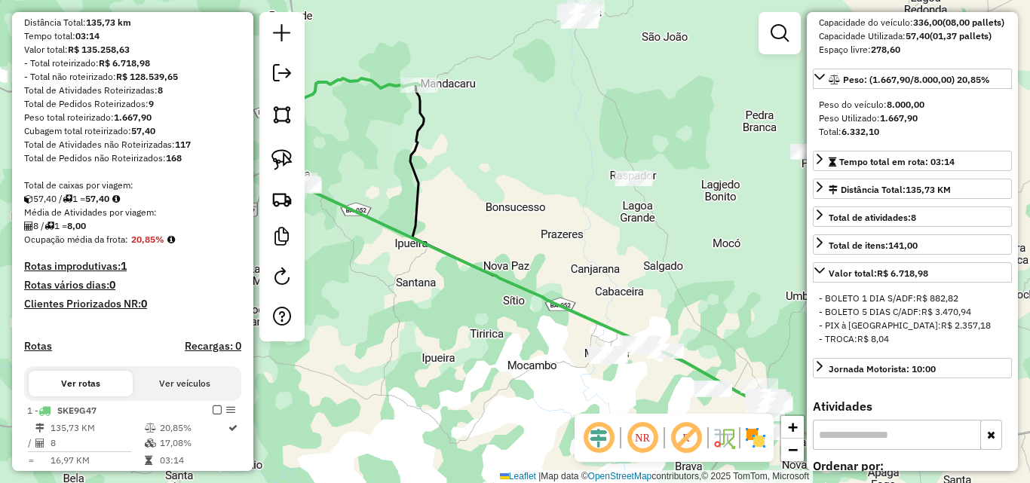
click at [542, 244] on div "Janela de atendimento Grade de atendimento Capacidade Transportadoras Veículos …" at bounding box center [515, 241] width 1030 height 483
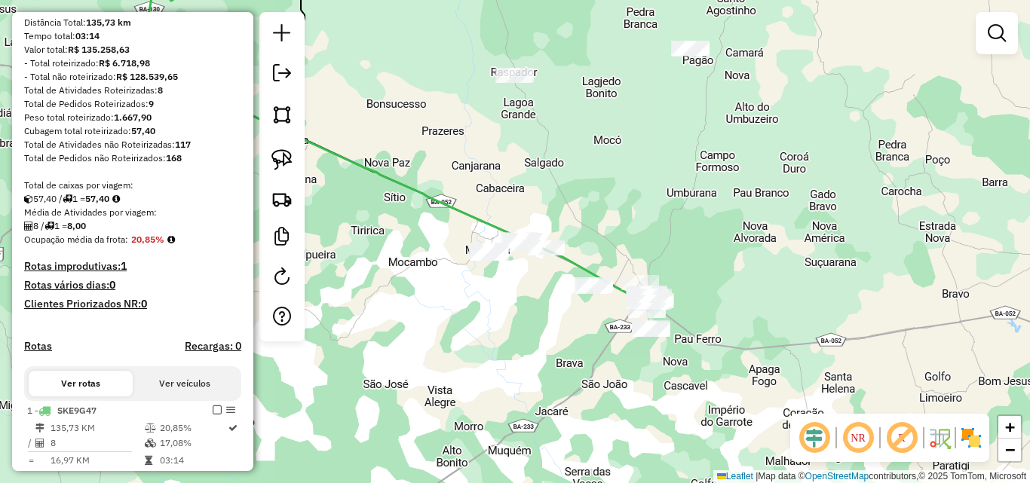
drag, startPoint x: 571, startPoint y: 278, endPoint x: 452, endPoint y: 175, distance: 157.7
click at [452, 175] on div "Janela de atendimento Grade de atendimento Capacidade Transportadoras Veículos …" at bounding box center [515, 241] width 1030 height 483
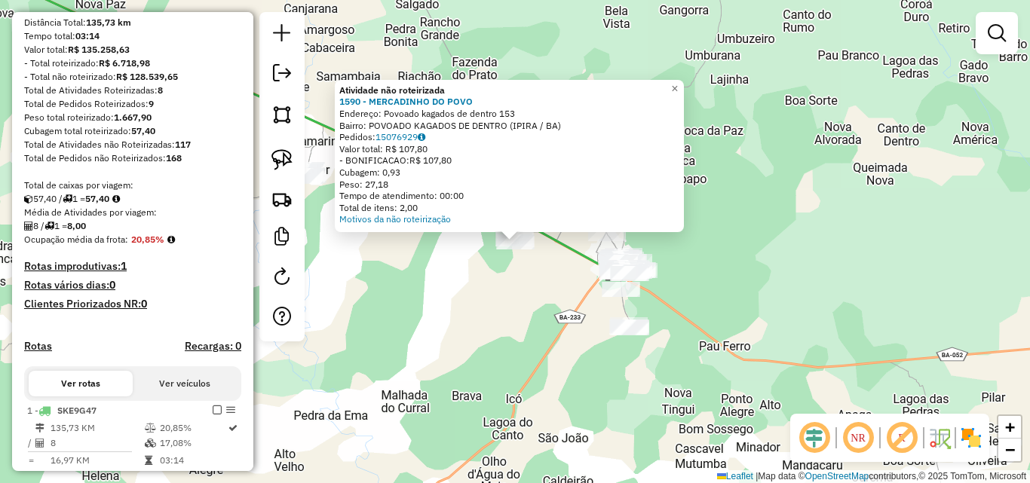
click at [379, 319] on div "Atividade não roteirizada 1590 - MERCADINHO DO POVO Endereço: Povoado kagados d…" at bounding box center [515, 241] width 1030 height 483
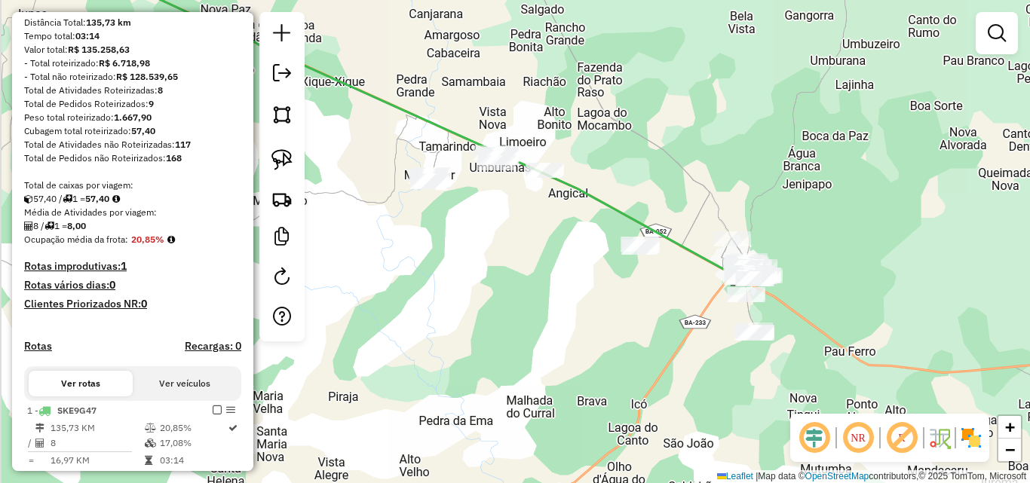
drag, startPoint x: 459, startPoint y: 312, endPoint x: 589, endPoint y: 319, distance: 129.9
click at [589, 319] on div "Janela de atendimento Grade de atendimento Capacidade Transportadoras Veículos …" at bounding box center [515, 241] width 1030 height 483
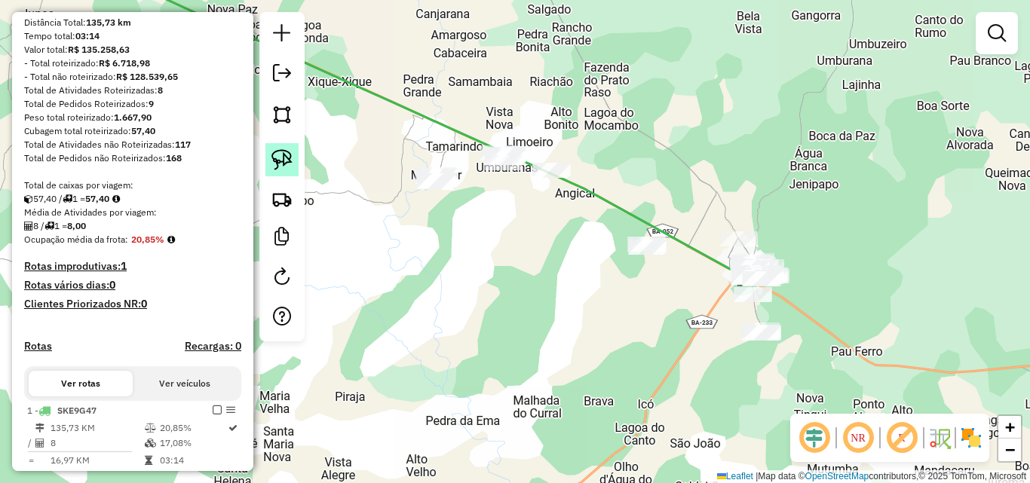
click at [277, 158] on img at bounding box center [281, 159] width 21 height 21
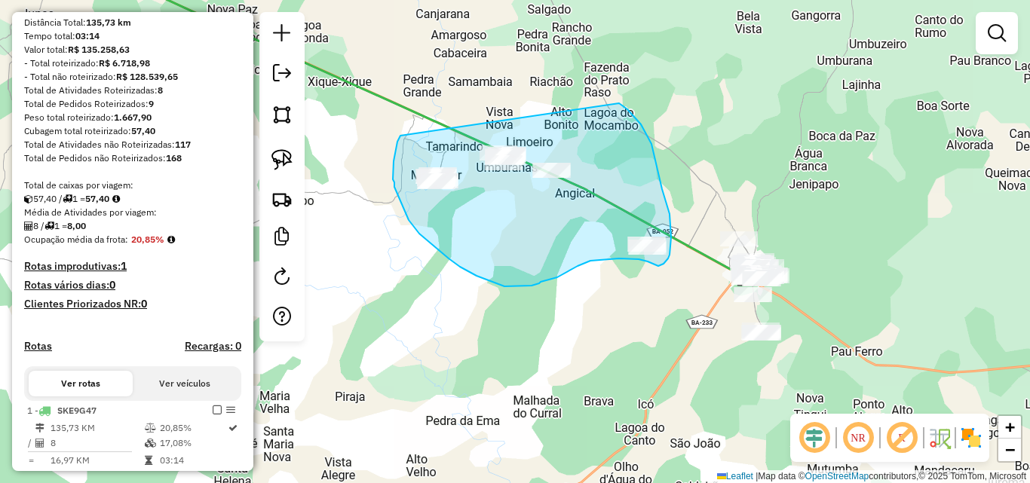
drag, startPoint x: 400, startPoint y: 136, endPoint x: 618, endPoint y: 103, distance: 220.3
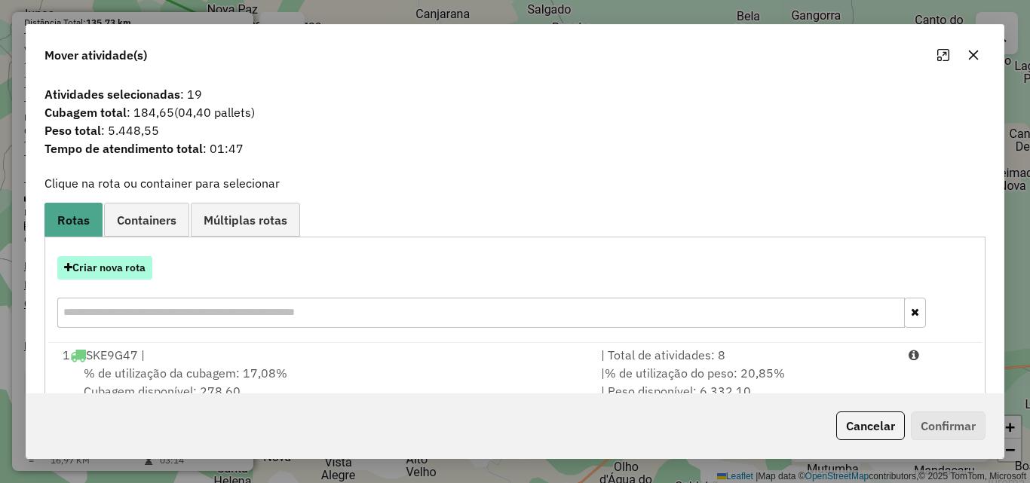
click at [127, 277] on button "Criar nova rota" at bounding box center [104, 267] width 95 height 23
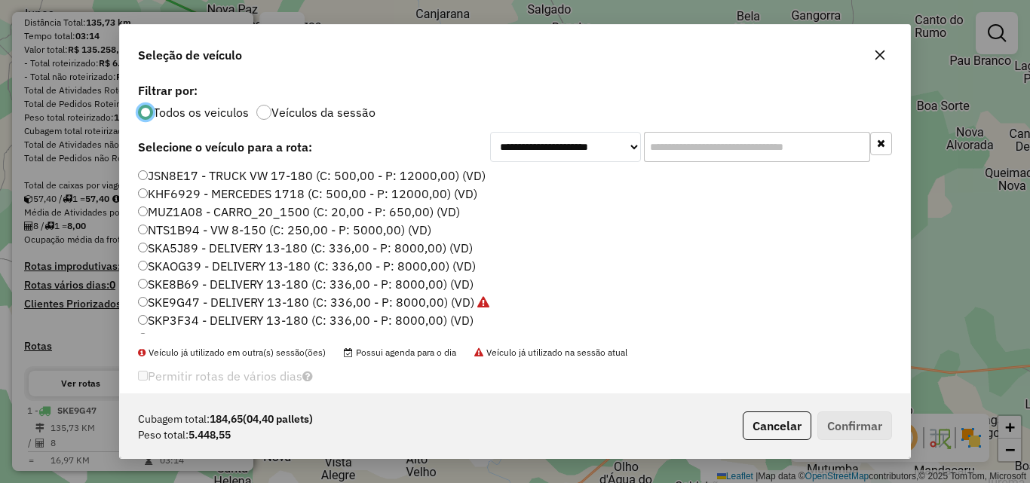
scroll to position [51, 0]
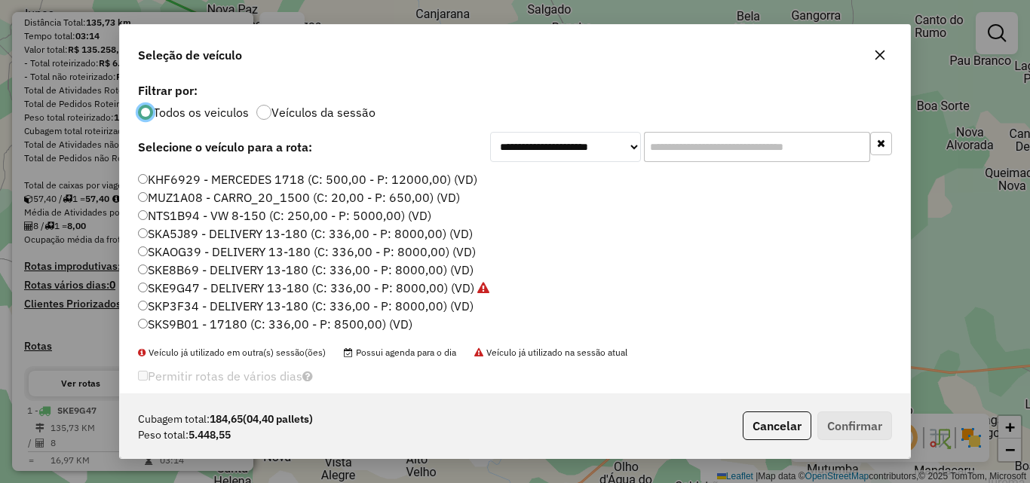
click at [881, 51] on icon "button" at bounding box center [880, 55] width 12 height 12
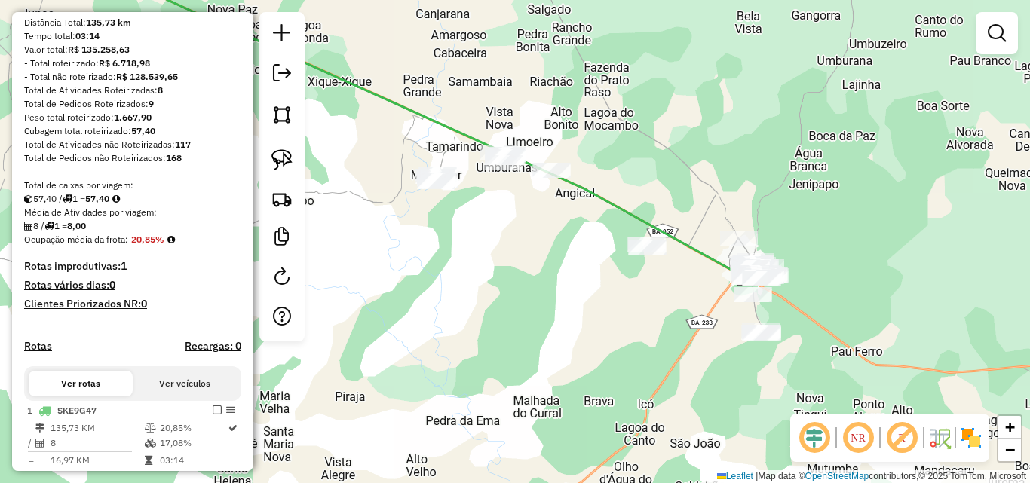
drag, startPoint x: 510, startPoint y: 219, endPoint x: 646, endPoint y: 289, distance: 153.4
click at [646, 289] on div "Janela de atendimento Grade de atendimento Capacidade Transportadoras Veículos …" at bounding box center [515, 241] width 1030 height 483
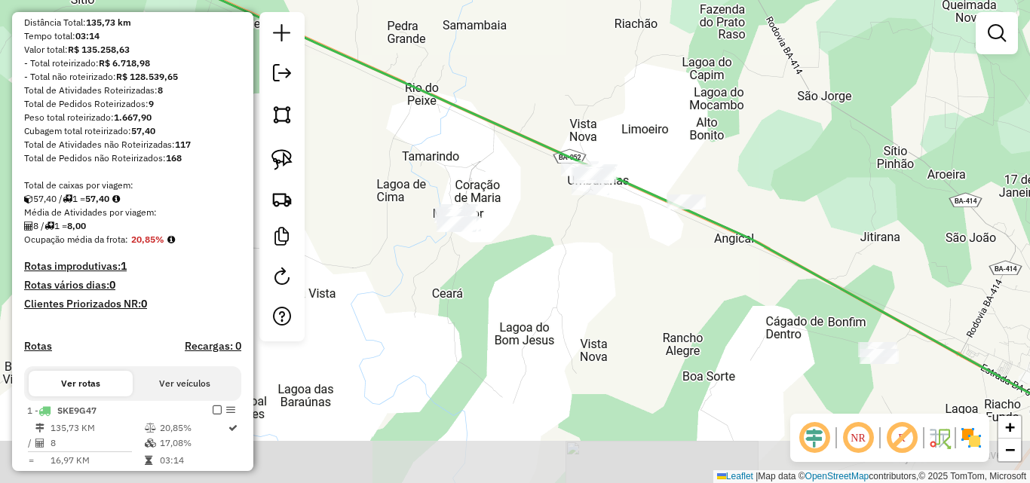
drag, startPoint x: 648, startPoint y: 272, endPoint x: 575, endPoint y: 218, distance: 90.5
click at [575, 218] on div "Janela de atendimento Grade de atendimento Capacidade Transportadoras Veículos …" at bounding box center [515, 241] width 1030 height 483
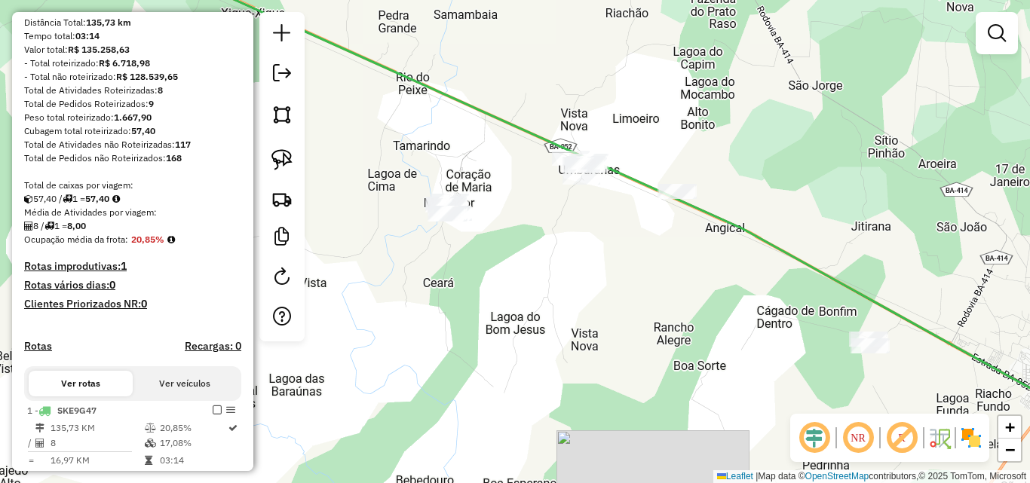
drag, startPoint x: 280, startPoint y: 155, endPoint x: 322, endPoint y: 153, distance: 41.5
click at [280, 155] on img at bounding box center [281, 159] width 21 height 21
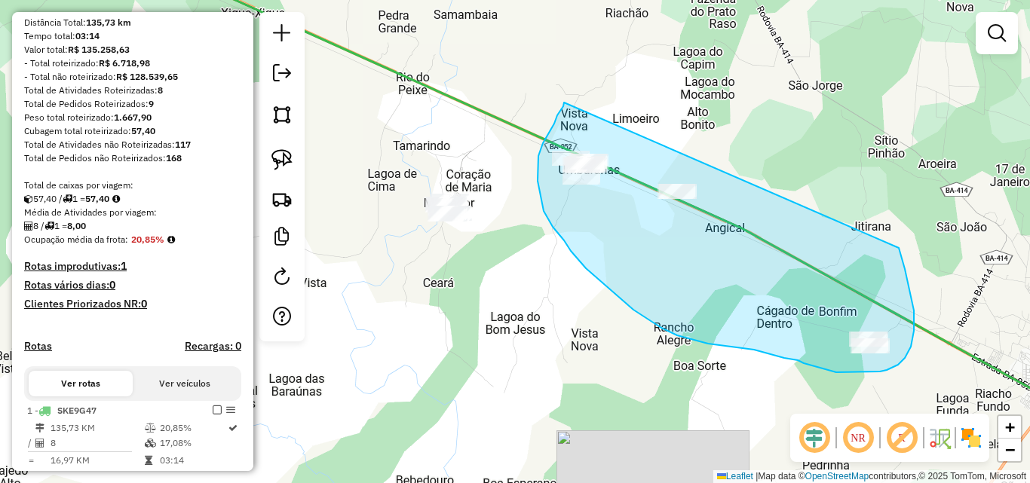
drag, startPoint x: 564, startPoint y: 103, endPoint x: 899, endPoint y: 248, distance: 365.0
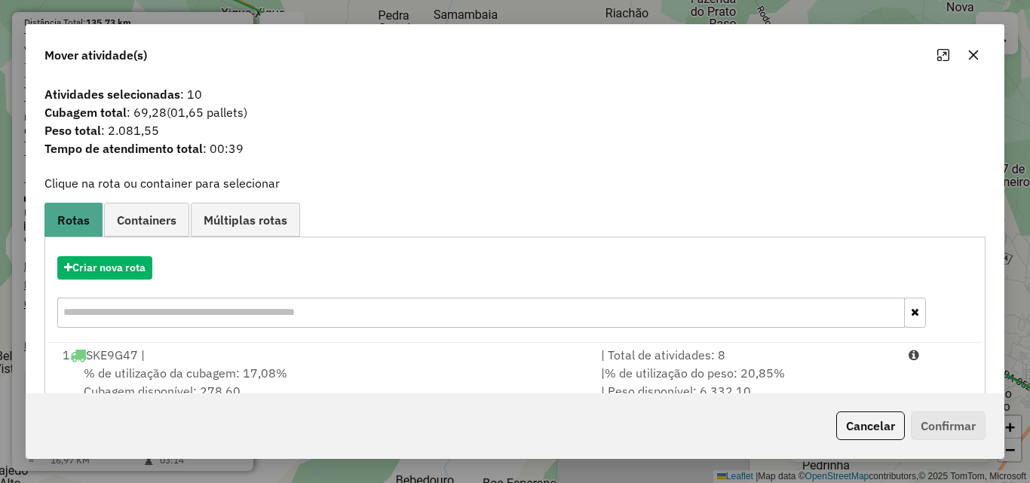
click at [983, 57] on button "button" at bounding box center [973, 55] width 24 height 24
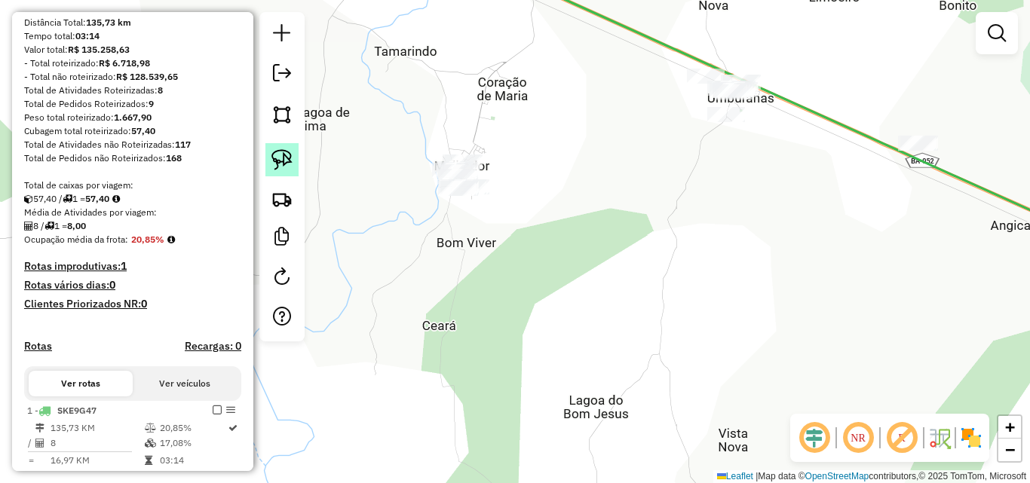
click at [280, 158] on img at bounding box center [281, 159] width 21 height 21
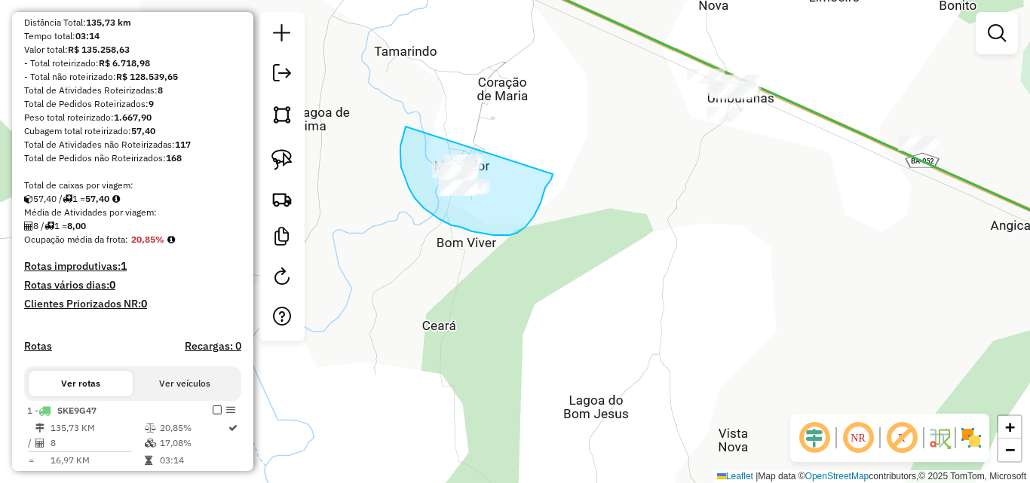
drag, startPoint x: 406, startPoint y: 127, endPoint x: 553, endPoint y: 174, distance: 154.5
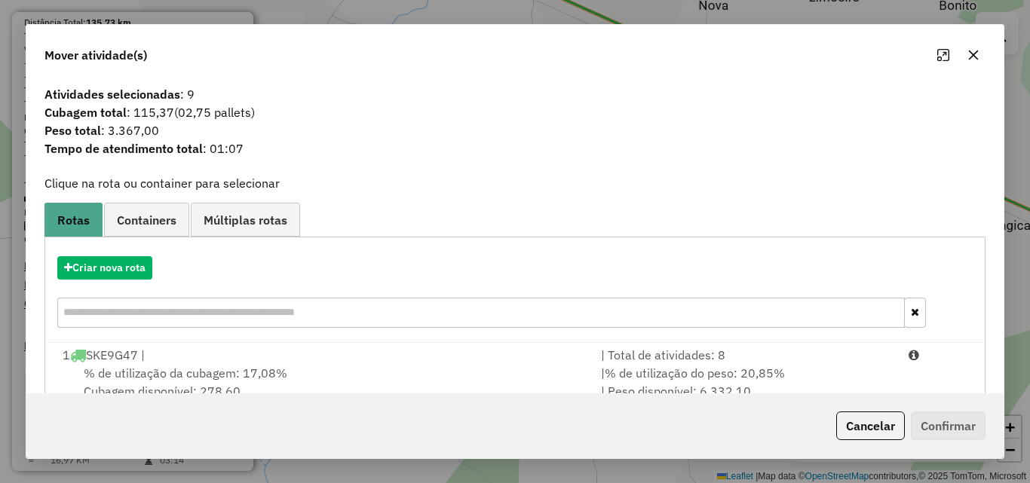
click at [974, 58] on icon "button" at bounding box center [973, 55] width 12 height 12
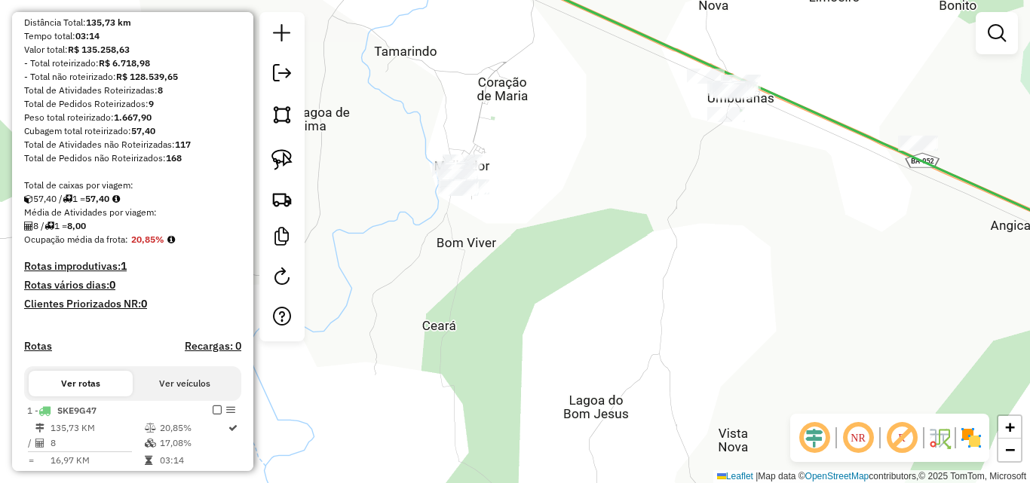
drag, startPoint x: 643, startPoint y: 144, endPoint x: 586, endPoint y: 285, distance: 152.2
click at [586, 285] on div "Janela de atendimento Grade de atendimento Capacidade Transportadoras Veículos …" at bounding box center [515, 241] width 1030 height 483
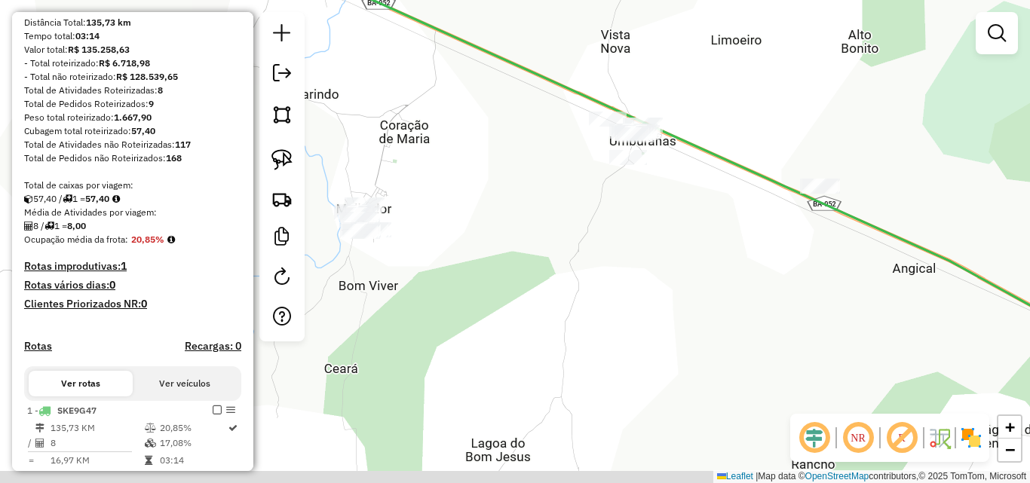
drag, startPoint x: 670, startPoint y: 339, endPoint x: 620, endPoint y: 231, distance: 119.8
click at [620, 231] on div "Janela de atendimento Grade de atendimento Capacidade Transportadoras Veículos …" at bounding box center [515, 241] width 1030 height 483
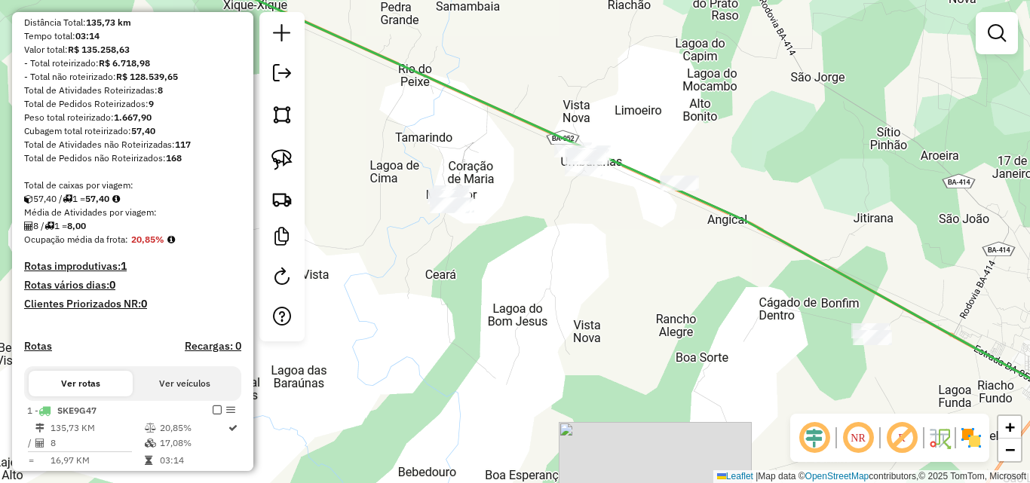
drag, startPoint x: 737, startPoint y: 284, endPoint x: 599, endPoint y: 232, distance: 147.9
click at [607, 234] on div "Janela de atendimento Grade de atendimento Capacidade Transportadoras Veículos …" at bounding box center [515, 241] width 1030 height 483
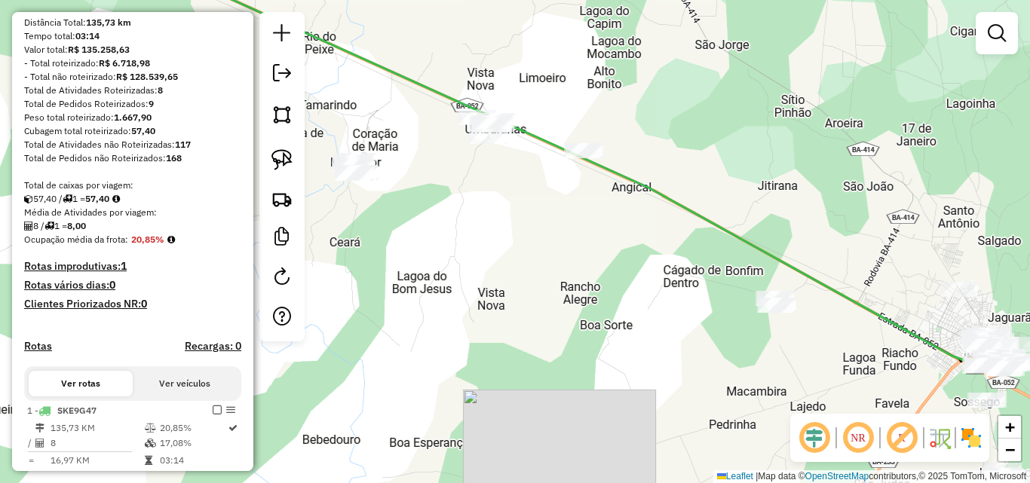
click at [595, 231] on div "Janela de atendimento Grade de atendimento Capacidade Transportadoras Veículos …" at bounding box center [515, 241] width 1030 height 483
click at [280, 159] on img at bounding box center [281, 159] width 21 height 21
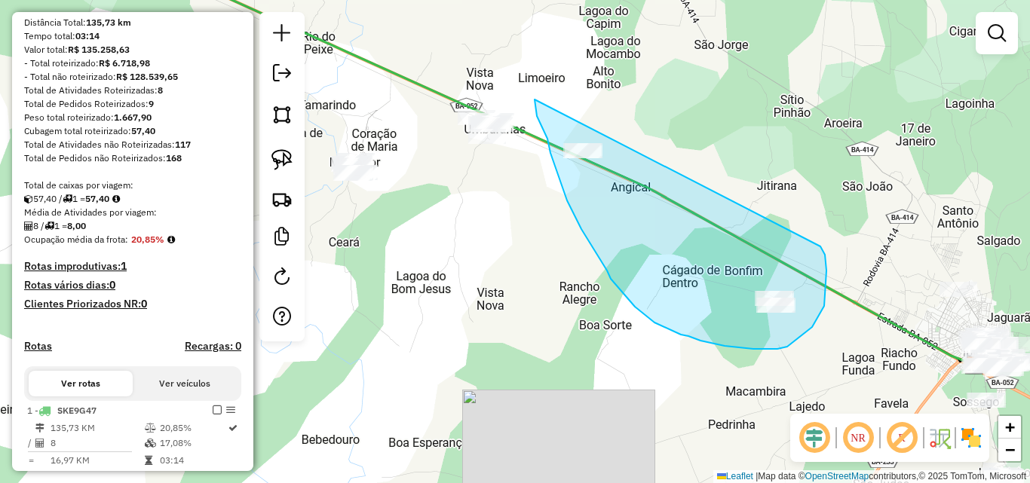
drag, startPoint x: 535, startPoint y: 100, endPoint x: 820, endPoint y: 246, distance: 321.0
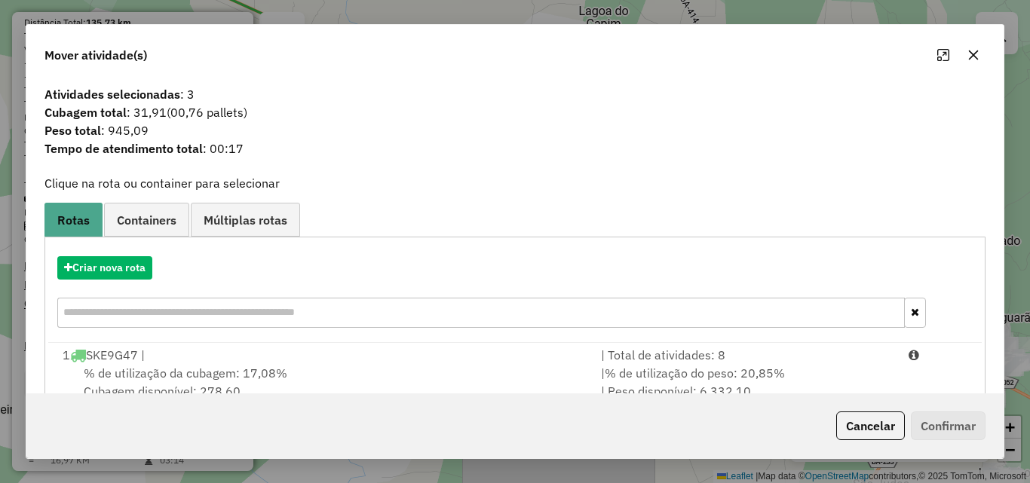
click at [976, 53] on icon "button" at bounding box center [974, 56] width 10 height 10
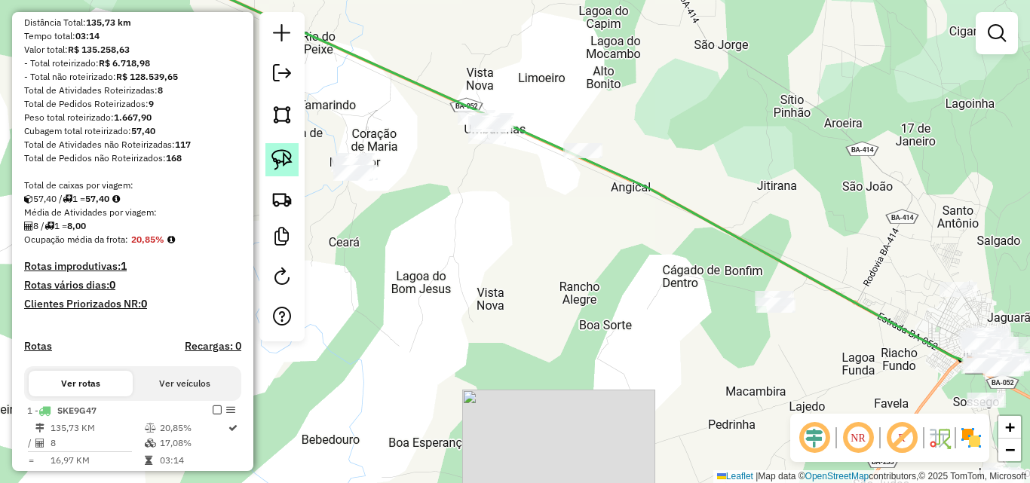
click at [287, 162] on img at bounding box center [281, 159] width 21 height 21
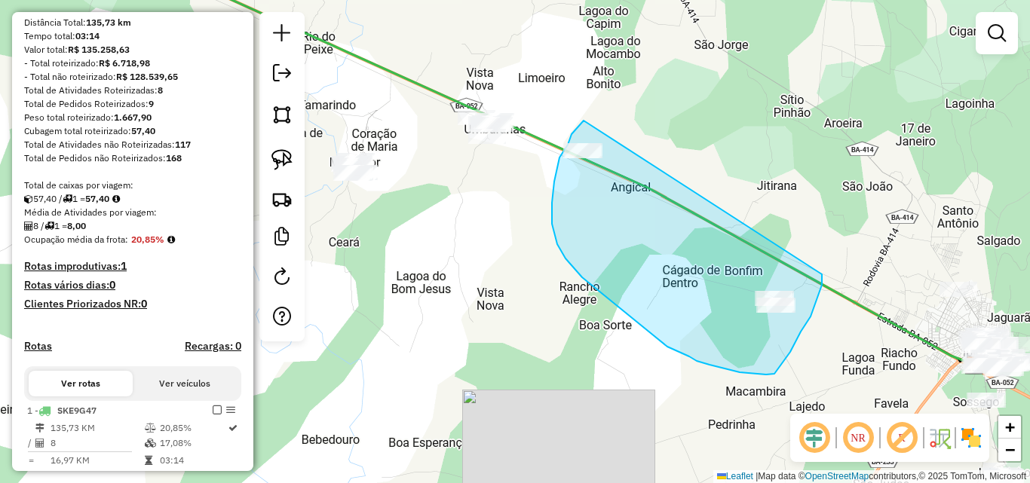
drag, startPoint x: 584, startPoint y: 121, endPoint x: 822, endPoint y: 273, distance: 282.8
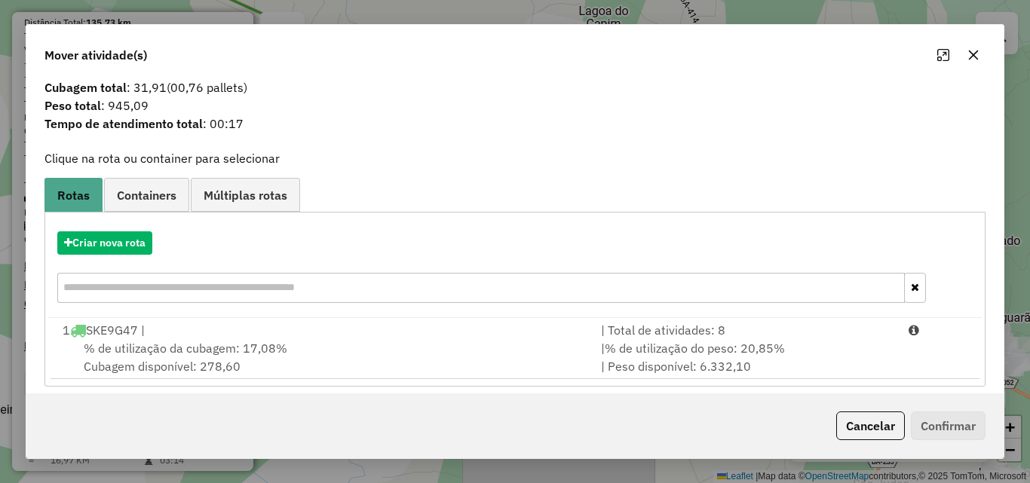
scroll to position [36, 0]
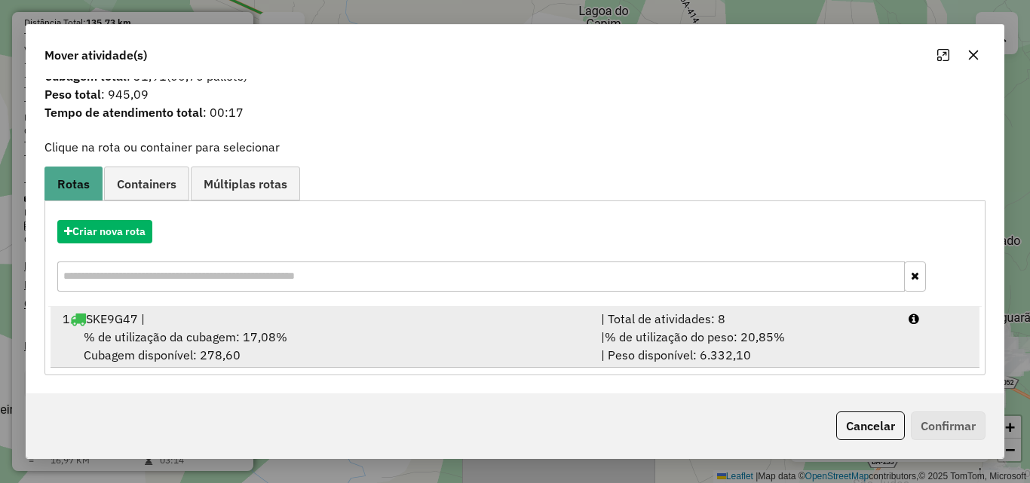
click at [219, 341] on span "% de utilização da cubagem: 17,08%" at bounding box center [186, 337] width 204 height 15
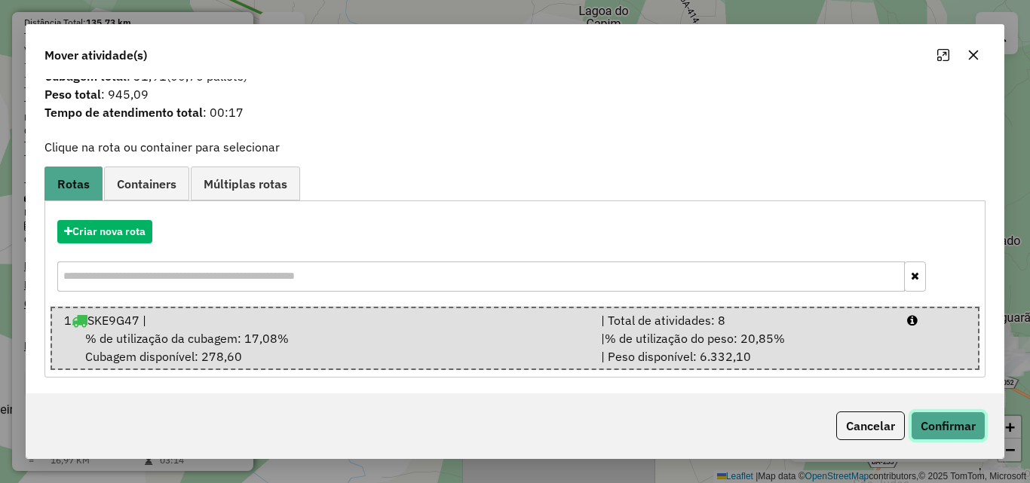
click at [955, 435] on button "Confirmar" at bounding box center [948, 426] width 75 height 29
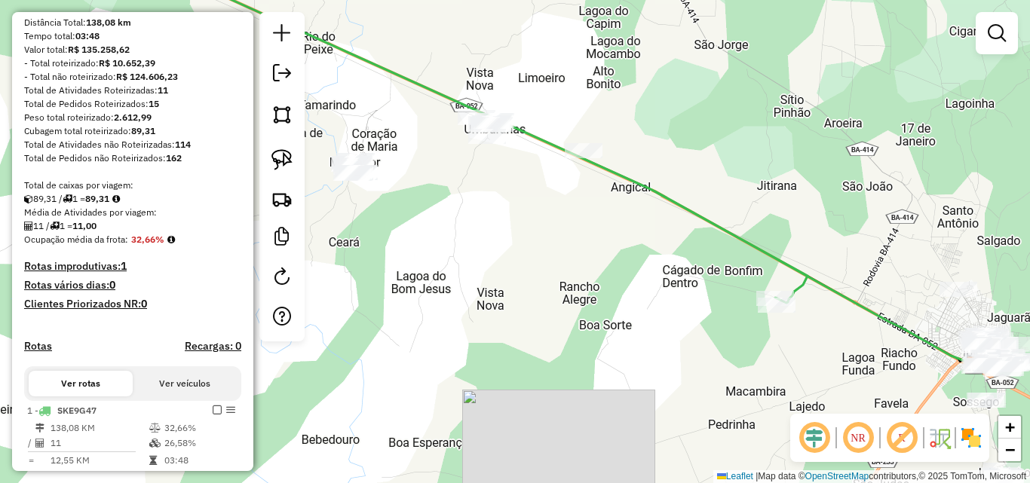
scroll to position [0, 0]
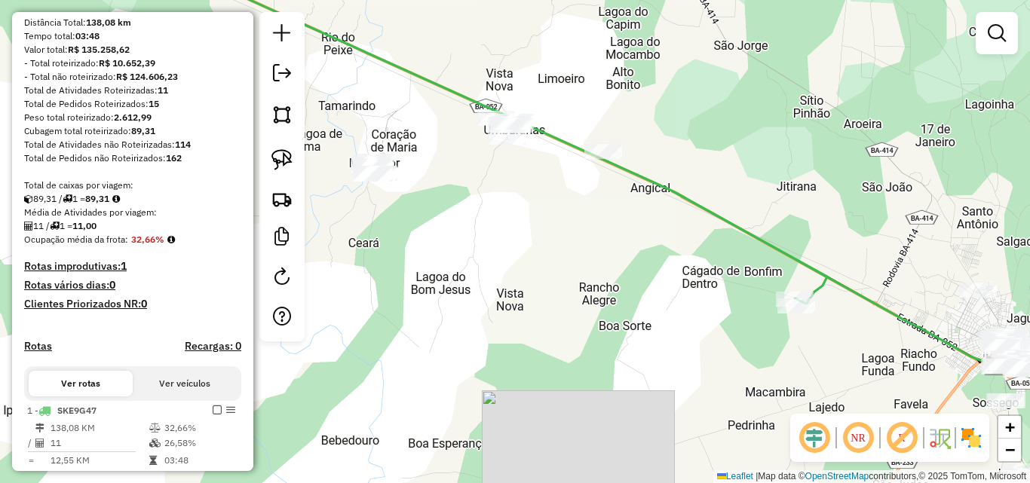
drag, startPoint x: 393, startPoint y: 265, endPoint x: 422, endPoint y: 287, distance: 36.2
click at [422, 287] on div "Janela de atendimento Grade de atendimento Capacidade Transportadoras Veículos …" at bounding box center [515, 241] width 1030 height 483
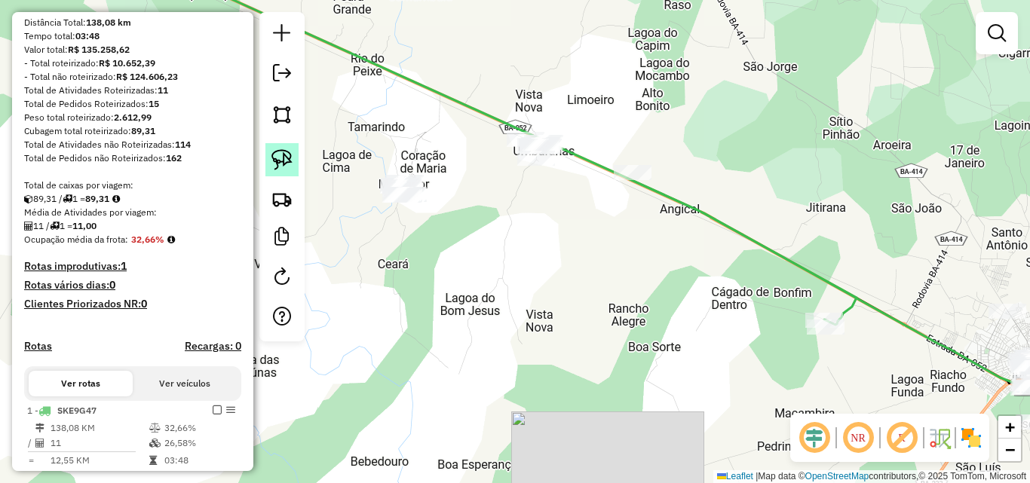
click at [287, 161] on img at bounding box center [281, 159] width 21 height 21
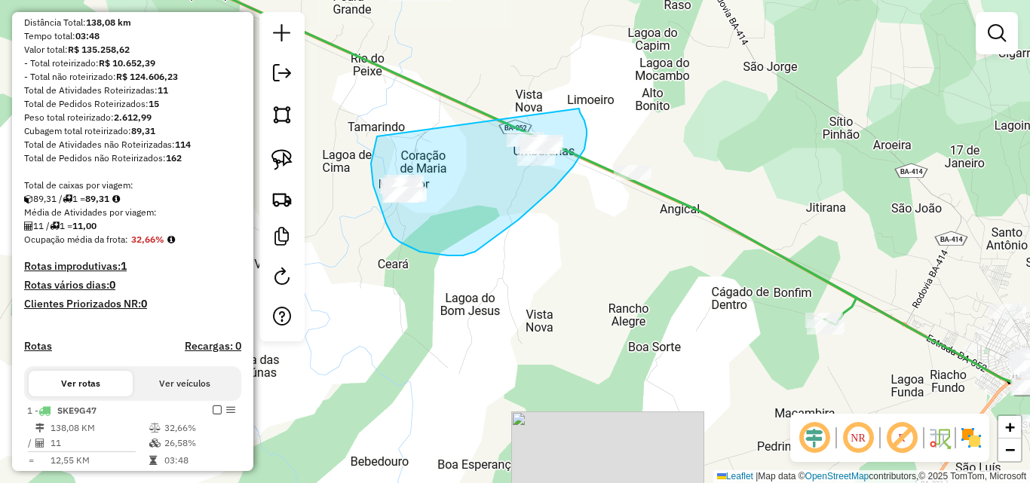
drag, startPoint x: 377, startPoint y: 136, endPoint x: 579, endPoint y: 109, distance: 204.0
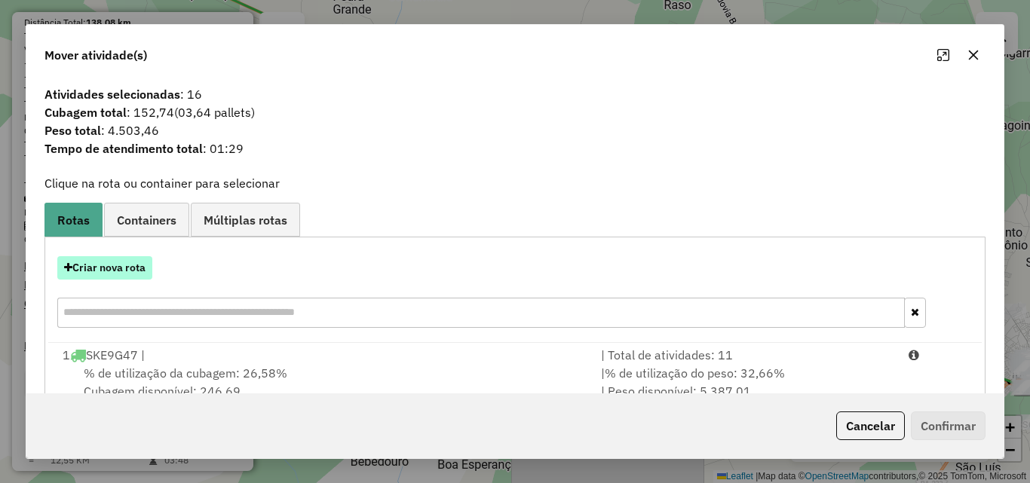
click at [102, 270] on button "Criar nova rota" at bounding box center [104, 267] width 95 height 23
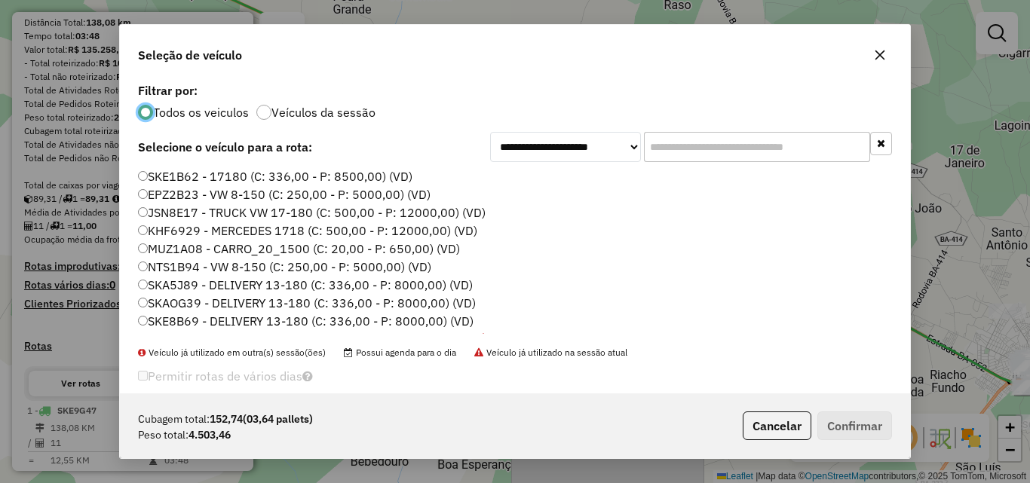
click at [206, 182] on label "SKE1B62 - 17180 (C: 336,00 - P: 8500,00) (VD)" at bounding box center [275, 176] width 274 height 18
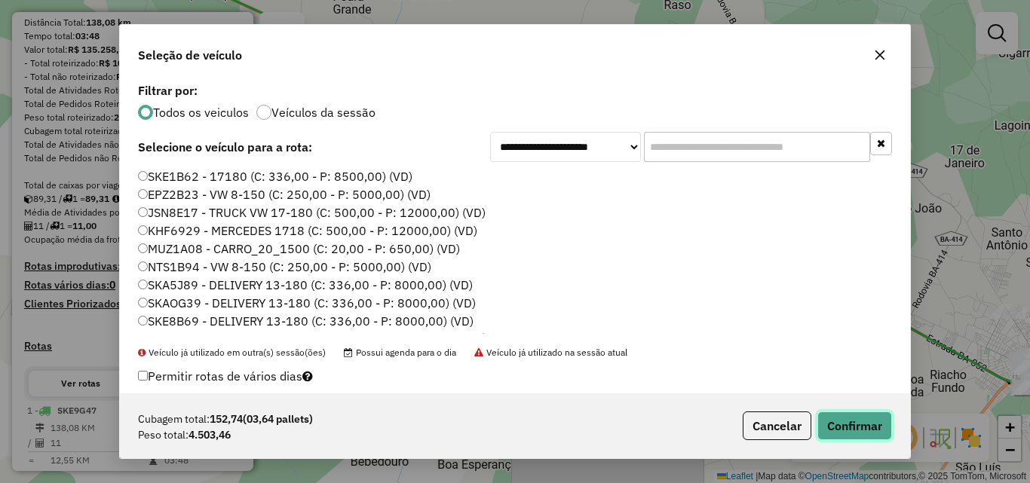
click at [838, 419] on button "Confirmar" at bounding box center [854, 426] width 75 height 29
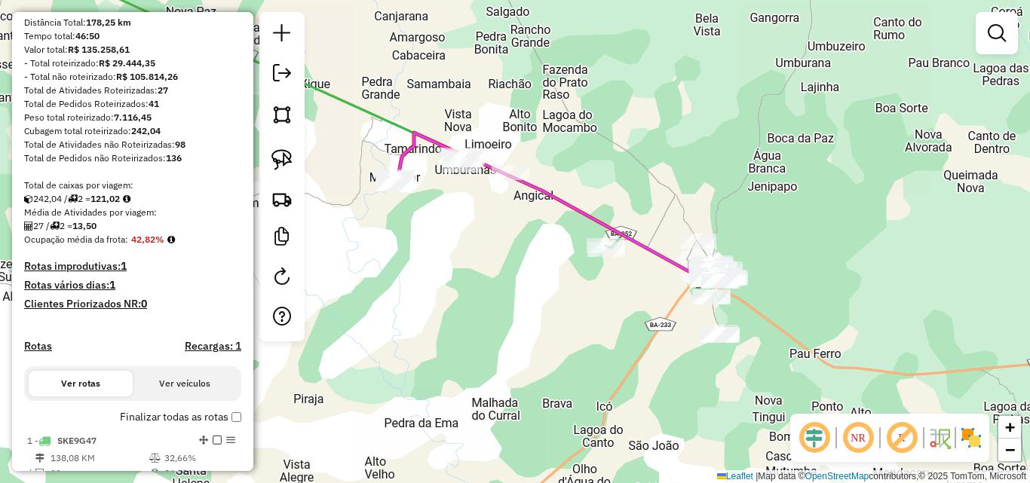
drag, startPoint x: 537, startPoint y: 351, endPoint x: 444, endPoint y: 214, distance: 165.0
click at [444, 214] on div "Janela de atendimento Grade de atendimento Capacidade Transportadoras Veículos …" at bounding box center [515, 241] width 1030 height 483
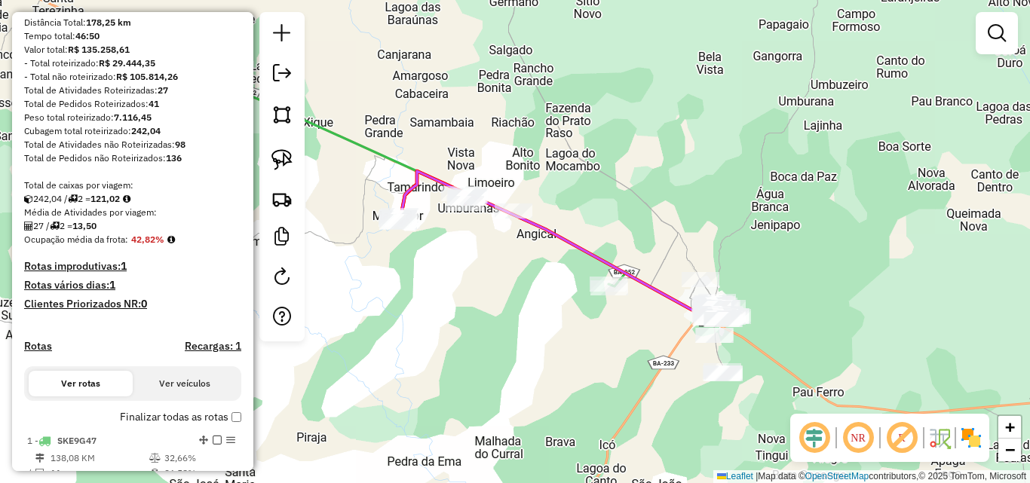
drag, startPoint x: 537, startPoint y: 236, endPoint x: 593, endPoint y: 349, distance: 126.5
click at [593, 349] on div "Janela de atendimento Grade de atendimento Capacidade Transportadoras Veículos …" at bounding box center [515, 241] width 1030 height 483
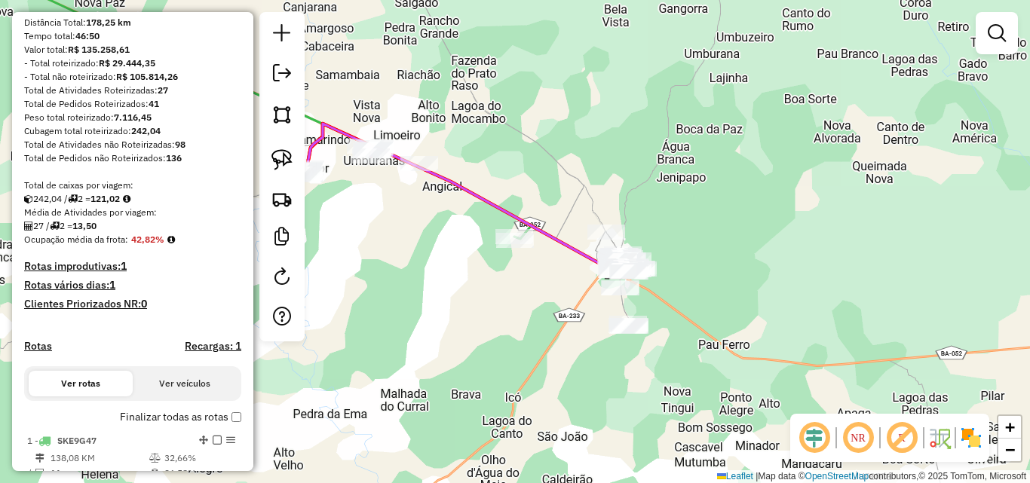
drag, startPoint x: 609, startPoint y: 350, endPoint x: 478, endPoint y: 280, distance: 148.8
click at [478, 280] on div "Janela de atendimento Grade de atendimento Capacidade Transportadoras Veículos …" at bounding box center [515, 241] width 1030 height 483
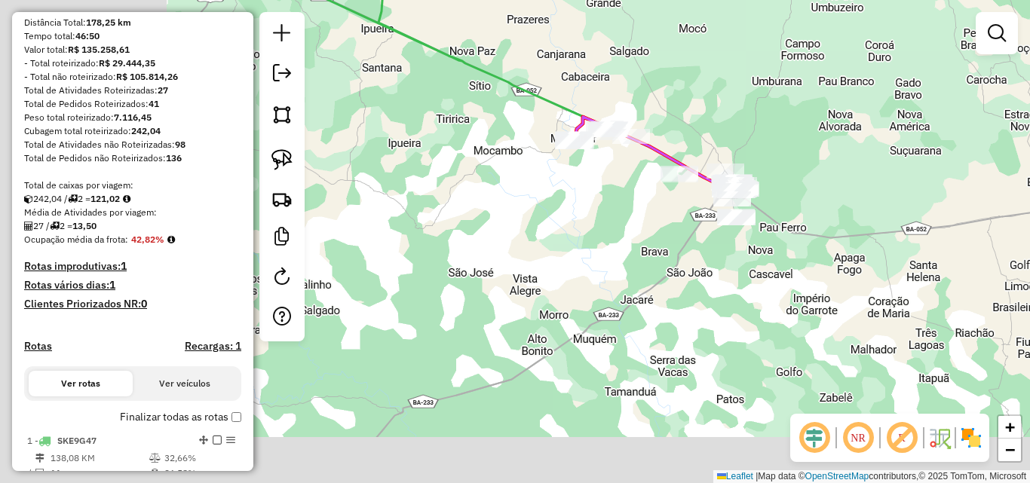
drag, startPoint x: 458, startPoint y: 317, endPoint x: 722, endPoint y: 232, distance: 276.4
click at [715, 228] on div "Janela de atendimento Grade de atendimento Capacidade Transportadoras Veículos …" at bounding box center [515, 241] width 1030 height 483
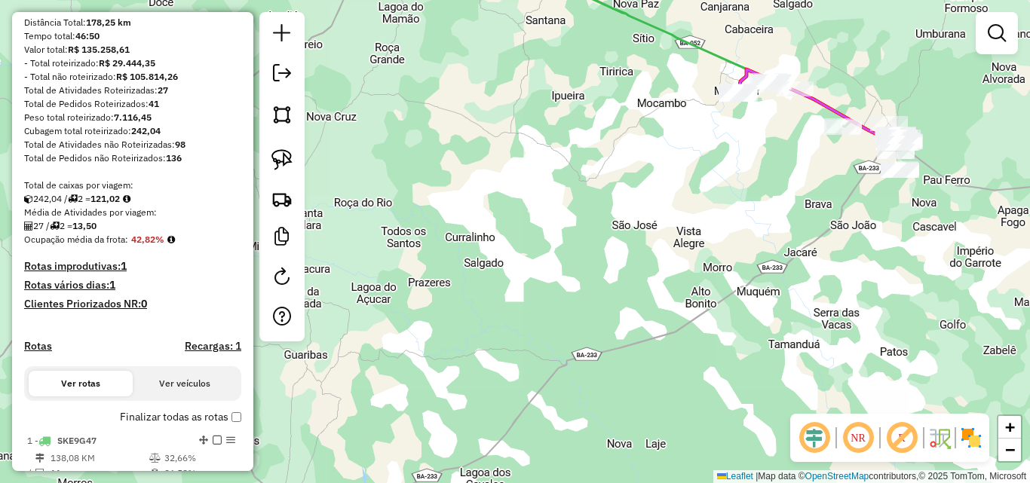
drag, startPoint x: 619, startPoint y: 259, endPoint x: 725, endPoint y: 216, distance: 114.4
click at [725, 216] on div "Janela de atendimento Grade de atendimento Capacidade Transportadoras Veículos …" at bounding box center [515, 241] width 1030 height 483
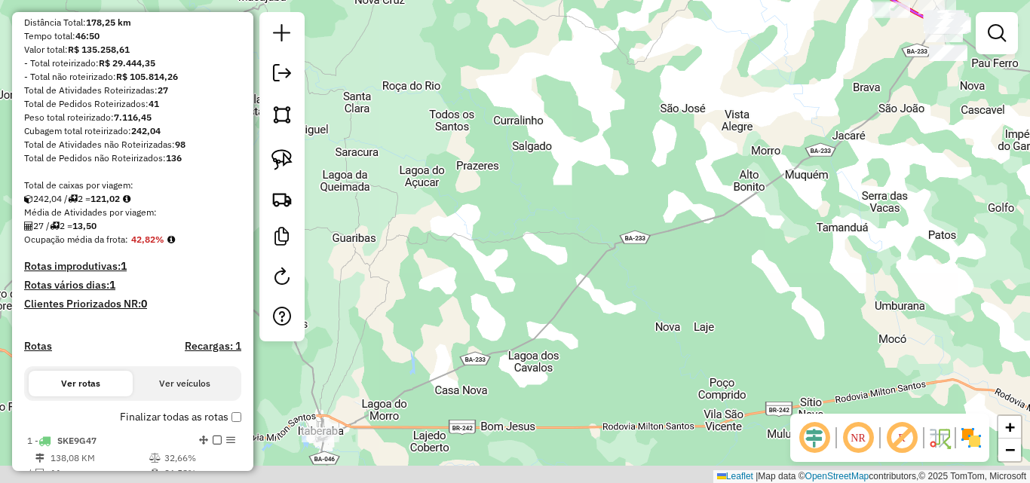
drag, startPoint x: 512, startPoint y: 277, endPoint x: 549, endPoint y: 158, distance: 124.7
click at [546, 162] on div "Janela de atendimento Grade de atendimento Capacidade Transportadoras Veículos …" at bounding box center [515, 241] width 1030 height 483
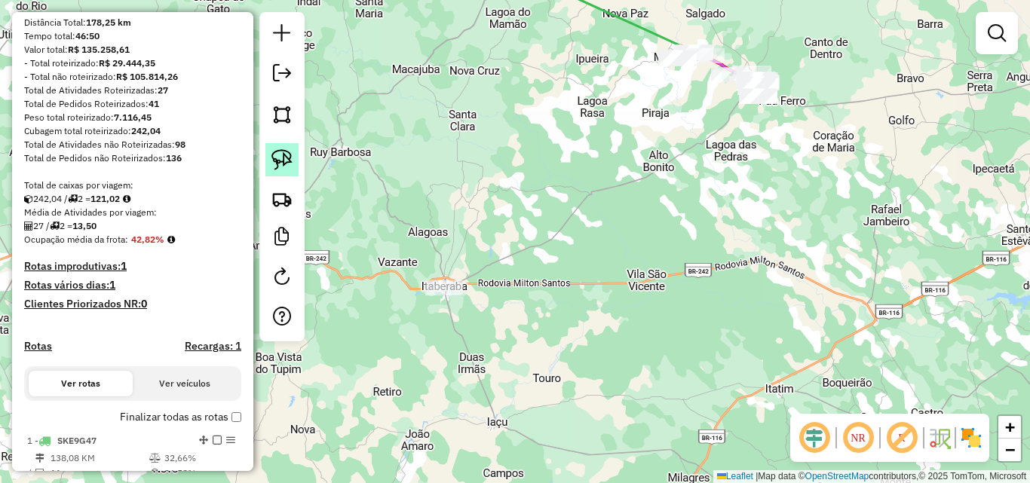
click at [278, 163] on img at bounding box center [281, 159] width 21 height 21
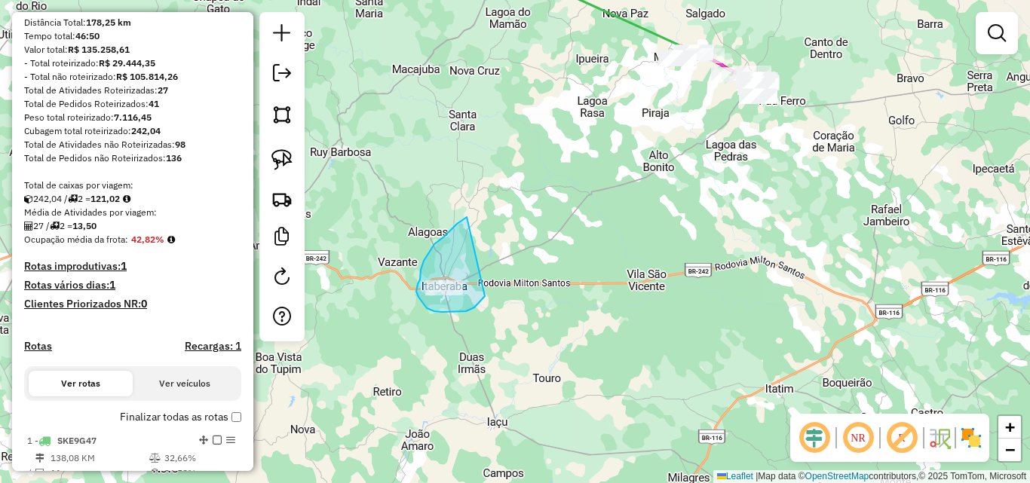
drag, startPoint x: 457, startPoint y: 224, endPoint x: 488, endPoint y: 289, distance: 71.8
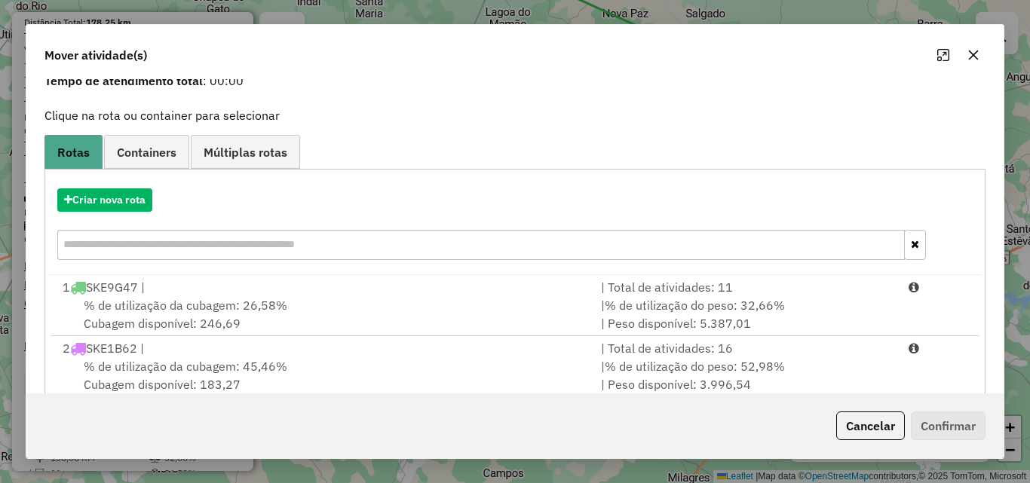
scroll to position [97, 0]
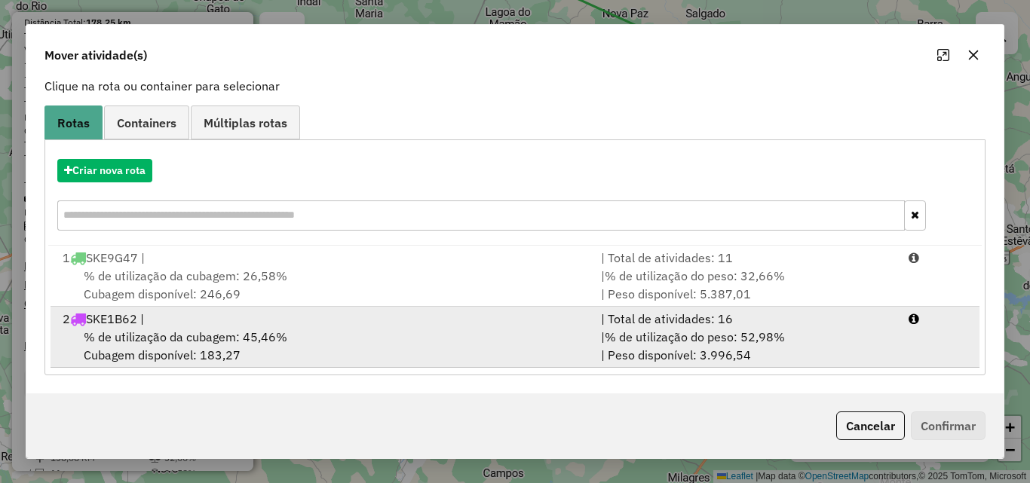
click at [218, 351] on div "% de utilização da cubagem: 45,46% Cubagem disponível: 183,27" at bounding box center [323, 346] width 538 height 36
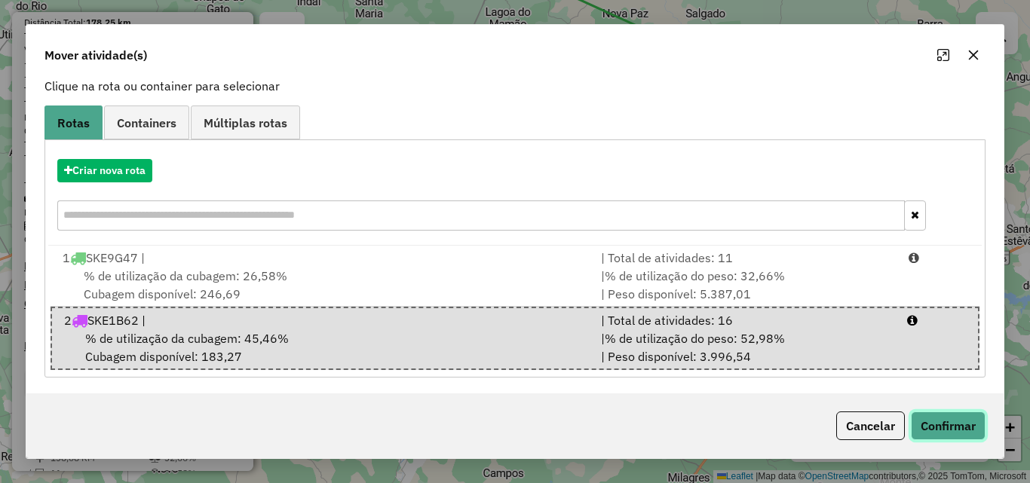
click at [926, 421] on button "Confirmar" at bounding box center [948, 426] width 75 height 29
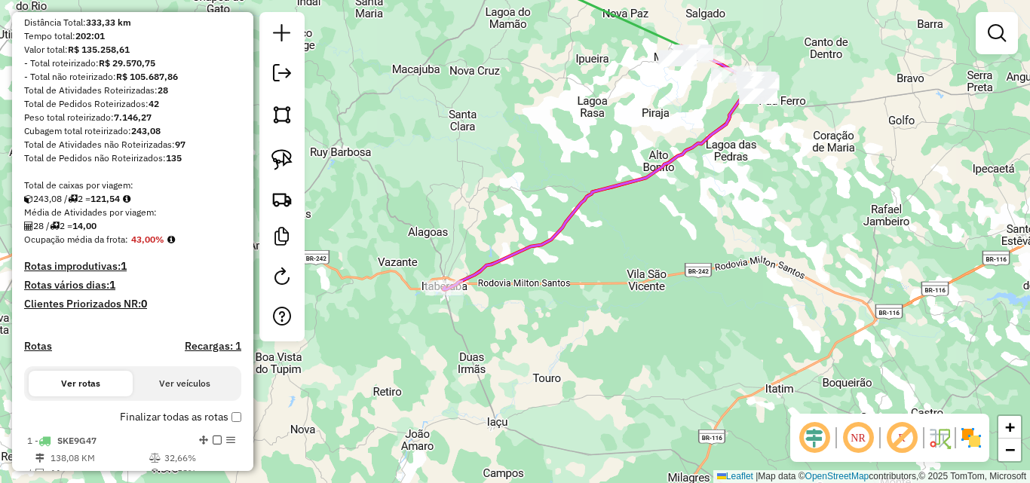
scroll to position [0, 0]
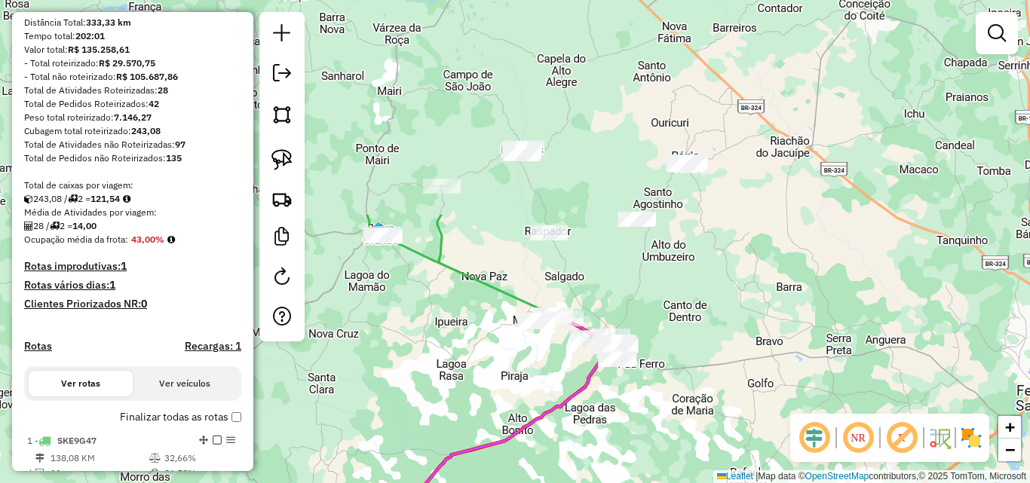
drag, startPoint x: 772, startPoint y: 170, endPoint x: 632, endPoint y: 434, distance: 299.5
click at [632, 434] on div "Janela de atendimento Grade de atendimento Capacidade Transportadoras Veículos …" at bounding box center [515, 241] width 1030 height 483
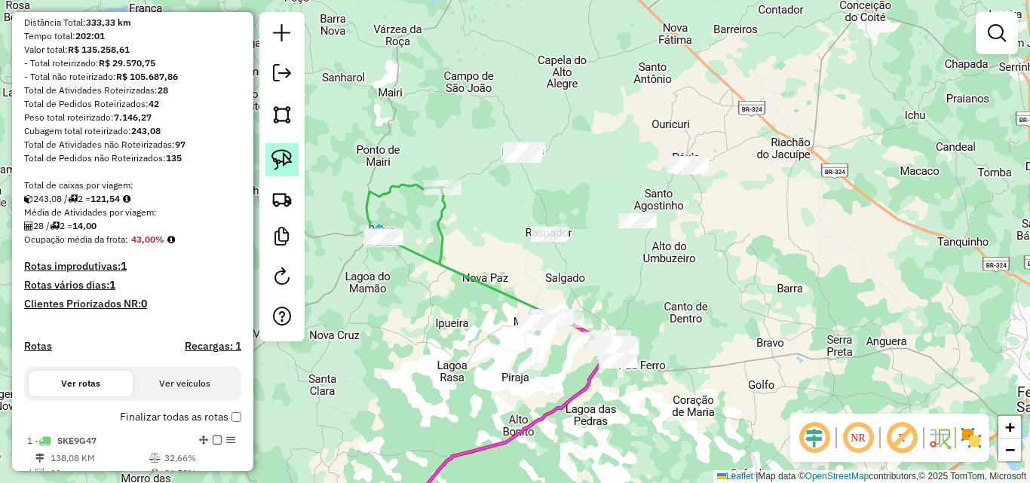
click at [288, 162] on img at bounding box center [281, 159] width 21 height 21
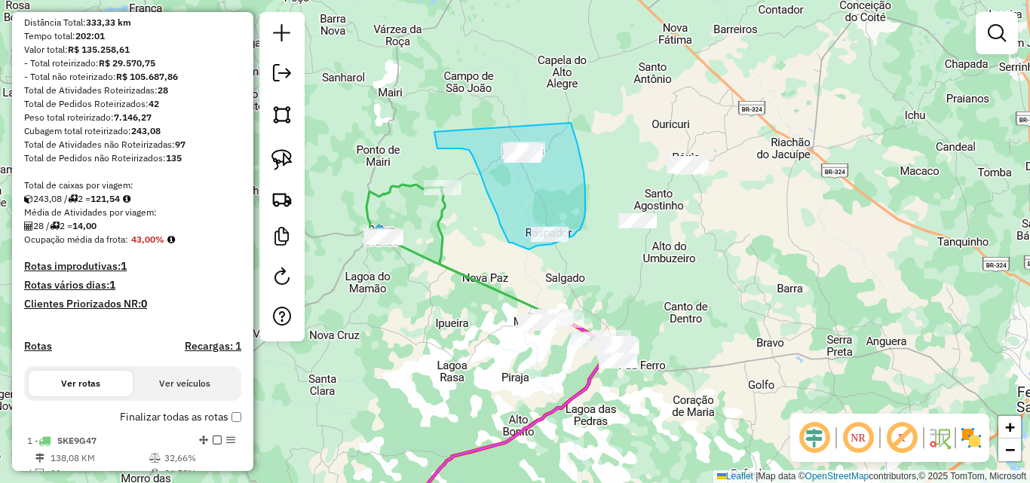
drag, startPoint x: 435, startPoint y: 134, endPoint x: 562, endPoint y: 109, distance: 129.8
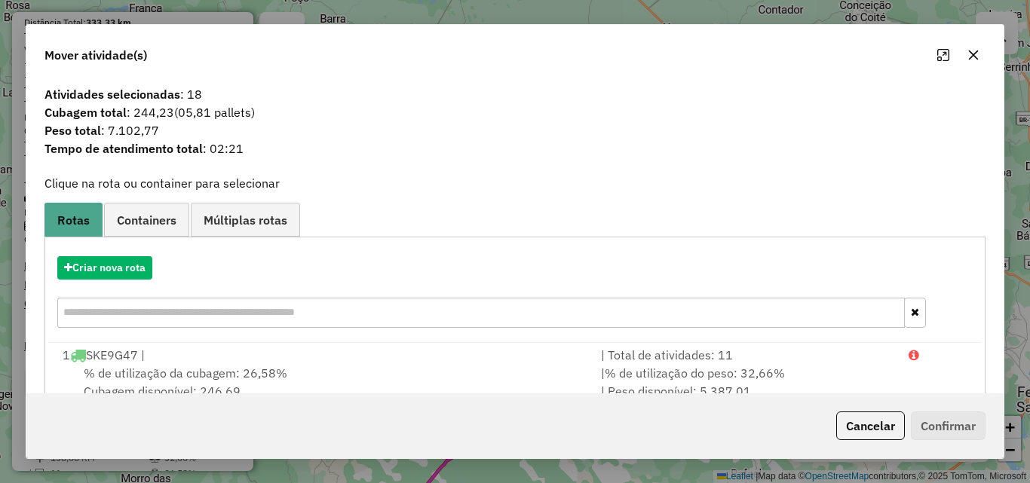
click at [112, 284] on div "Criar nova rota" at bounding box center [514, 294] width 933 height 98
click at [116, 259] on button "Criar nova rota" at bounding box center [104, 267] width 95 height 23
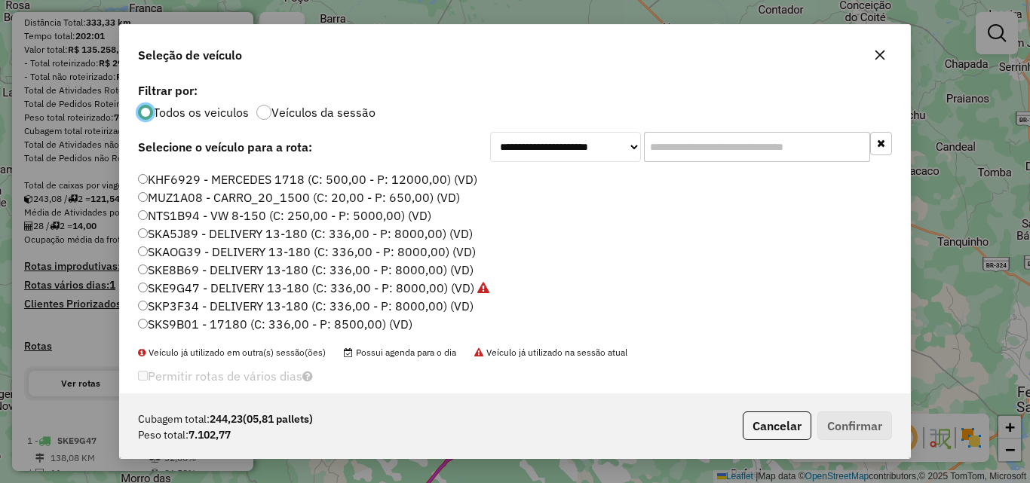
scroll to position [20, 0]
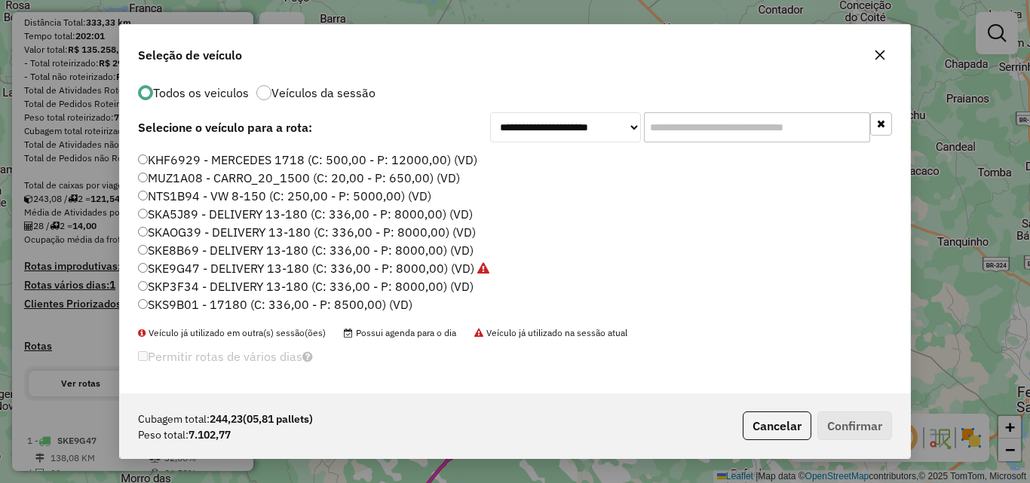
click at [180, 290] on label "SKP3F34 - DELIVERY 13-180 (C: 336,00 - P: 8000,00) (VD)" at bounding box center [306, 286] width 336 height 18
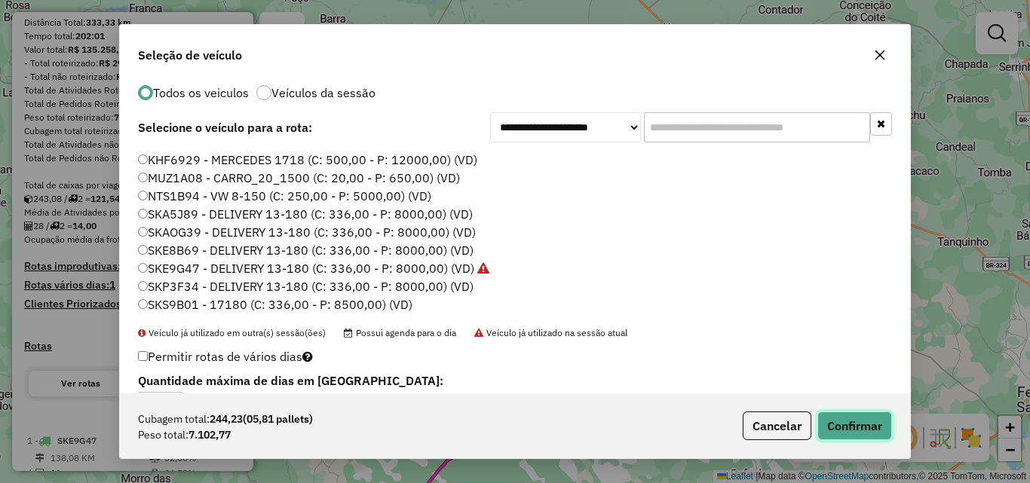
click at [852, 421] on button "Confirmar" at bounding box center [854, 426] width 75 height 29
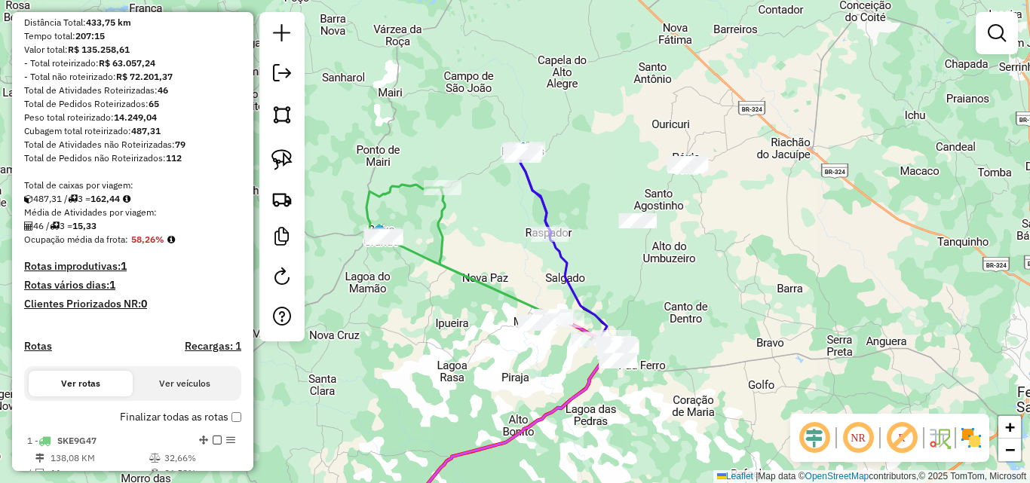
scroll to position [0, 0]
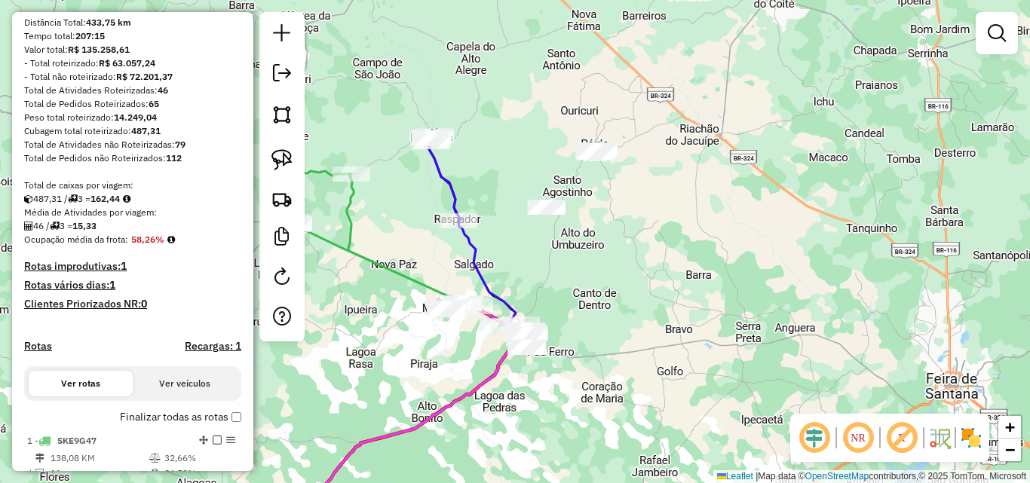
drag, startPoint x: 667, startPoint y: 305, endPoint x: 584, endPoint y: 295, distance: 83.6
click at [584, 295] on div "Janela de atendimento Grade de atendimento Capacidade Transportadoras Veículos …" at bounding box center [515, 241] width 1030 height 483
click at [277, 155] on img at bounding box center [281, 159] width 21 height 21
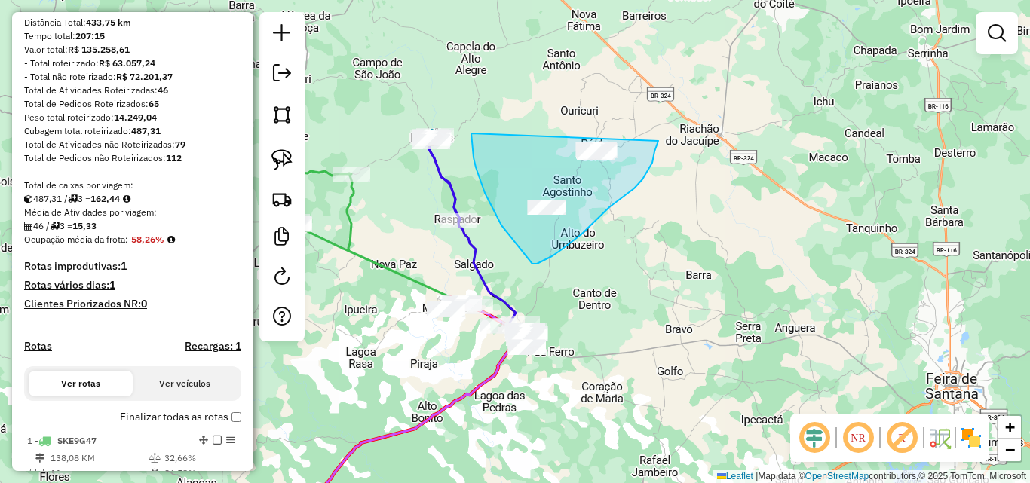
drag, startPoint x: 472, startPoint y: 143, endPoint x: 653, endPoint y: 100, distance: 185.8
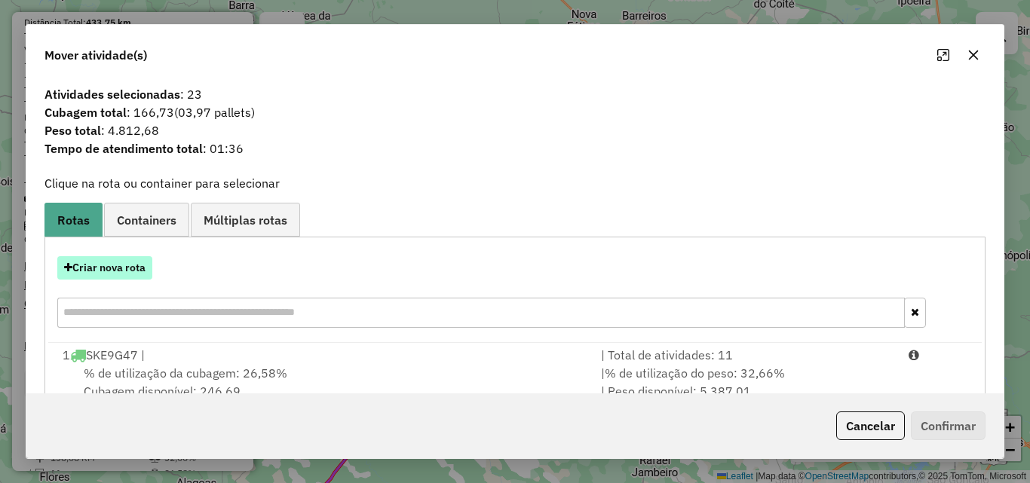
click at [86, 274] on button "Criar nova rota" at bounding box center [104, 267] width 95 height 23
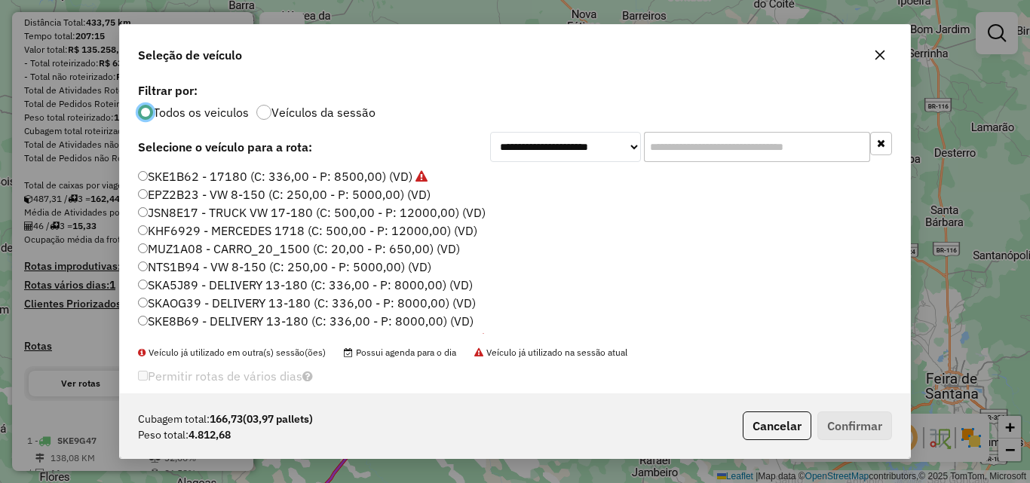
scroll to position [51, 0]
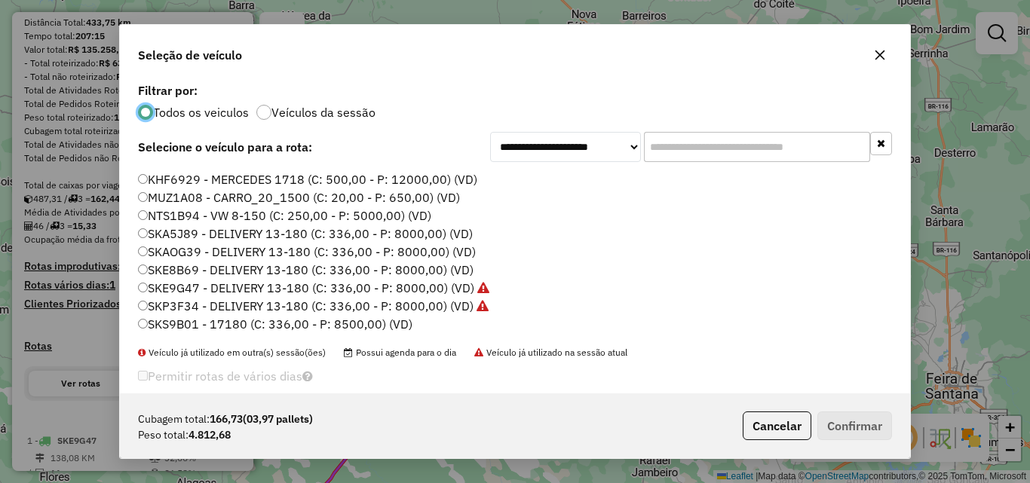
click at [197, 324] on label "SKS9B01 - 17180 (C: 336,00 - P: 8500,00) (VD)" at bounding box center [275, 324] width 274 height 18
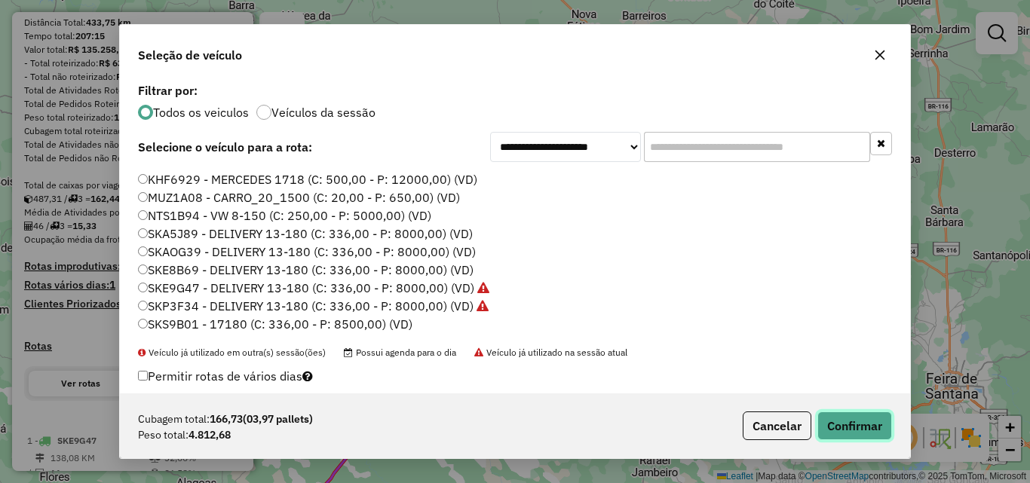
click at [848, 430] on button "Confirmar" at bounding box center [854, 426] width 75 height 29
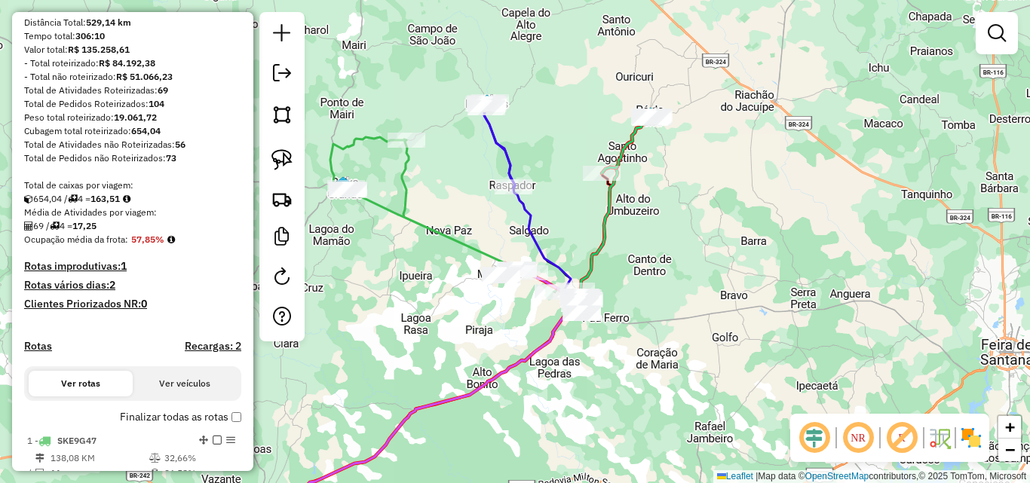
drag, startPoint x: 480, startPoint y: 262, endPoint x: 542, endPoint y: 213, distance: 80.0
click at [538, 213] on icon at bounding box center [443, 214] width 227 height 155
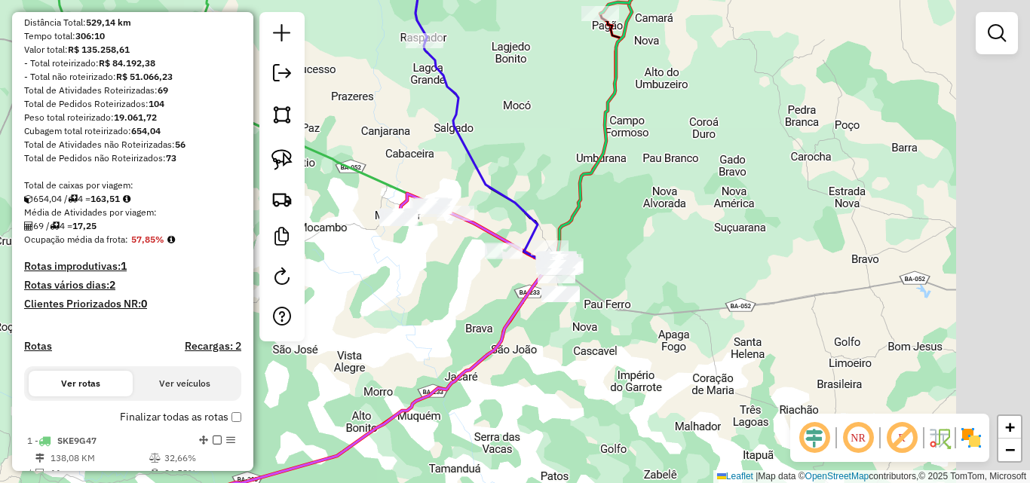
drag, startPoint x: 591, startPoint y: 261, endPoint x: 490, endPoint y: 279, distance: 102.6
click at [492, 280] on div "Janela de atendimento Grade de atendimento Capacidade Transportadoras Veículos …" at bounding box center [515, 241] width 1030 height 483
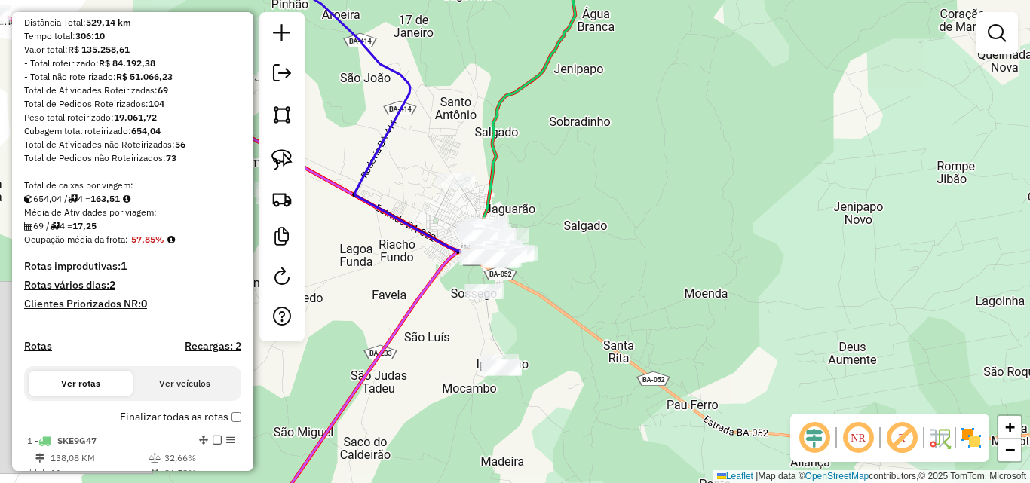
drag, startPoint x: 519, startPoint y: 287, endPoint x: 549, endPoint y: 284, distance: 30.4
click at [549, 284] on div "Janela de atendimento Grade de atendimento Capacidade Transportadoras Veículos …" at bounding box center [515, 241] width 1030 height 483
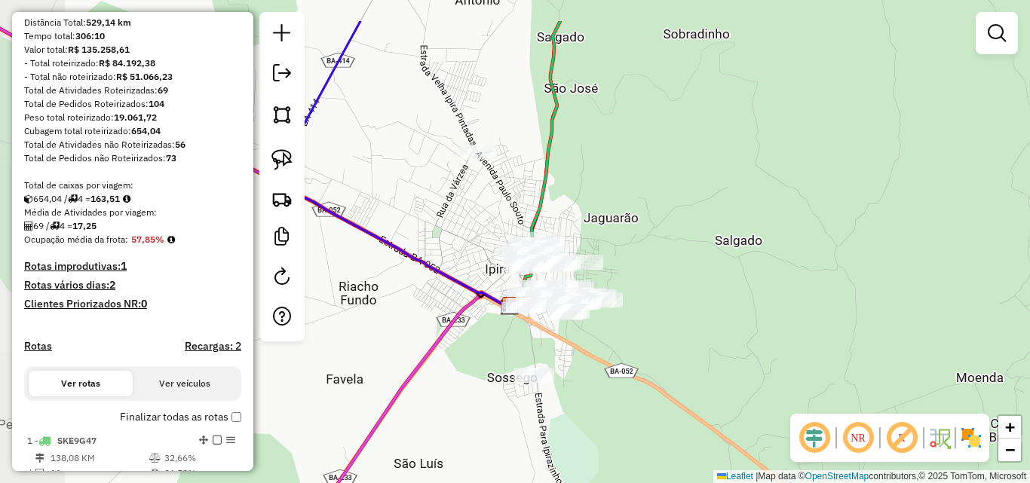
drag, startPoint x: 535, startPoint y: 277, endPoint x: 615, endPoint y: 357, distance: 114.1
click at [615, 357] on div "Janela de atendimento Grade de atendimento Capacidade Transportadoras Veículos …" at bounding box center [515, 241] width 1030 height 483
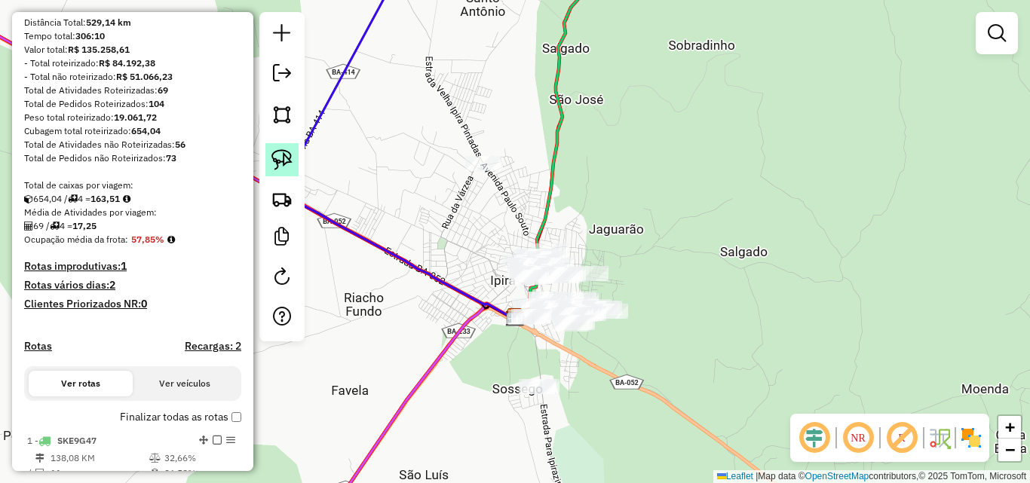
click at [290, 149] on img at bounding box center [281, 159] width 21 height 21
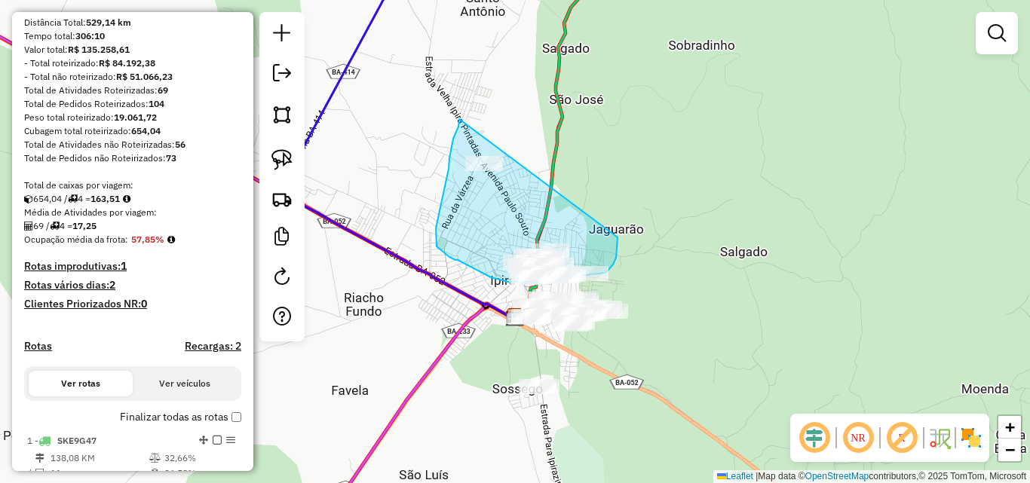
drag, startPoint x: 459, startPoint y: 119, endPoint x: 618, endPoint y: 238, distance: 197.7
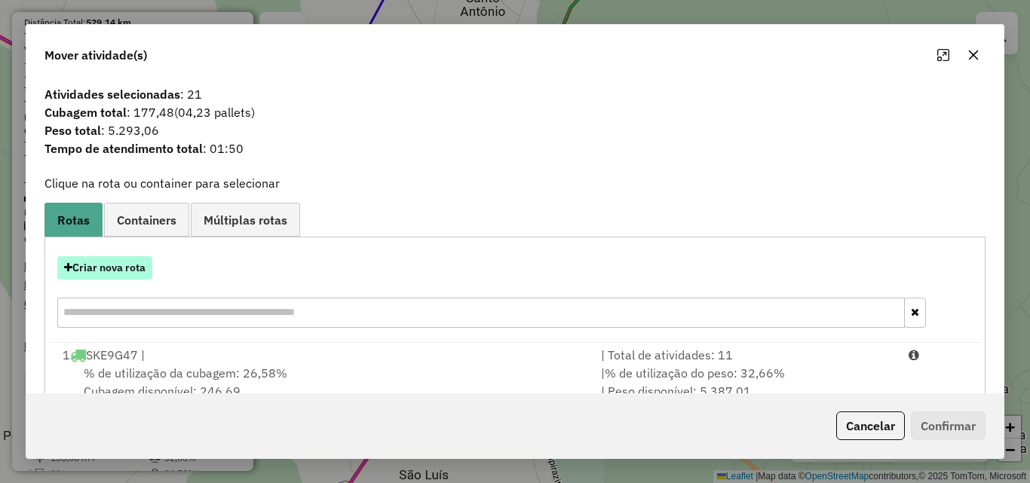
click at [103, 271] on button "Criar nova rota" at bounding box center [104, 267] width 95 height 23
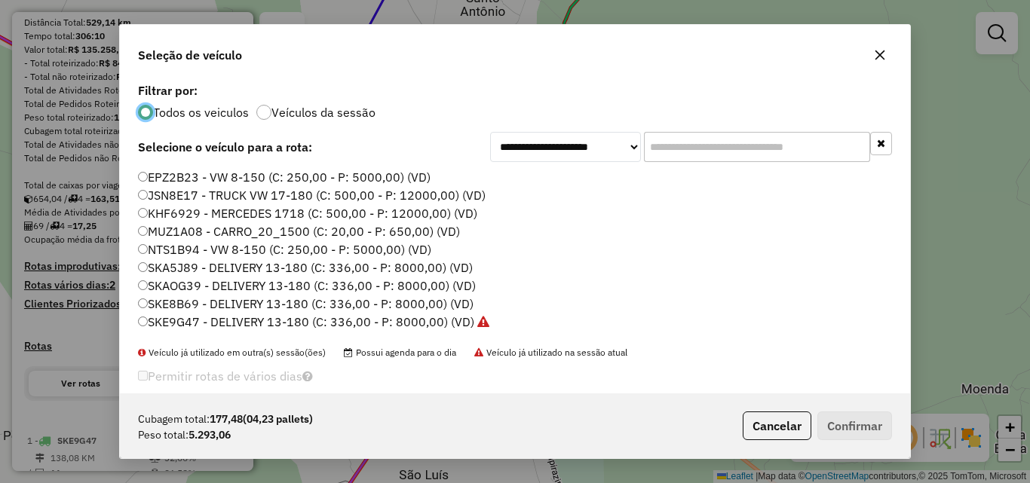
scroll to position [0, 0]
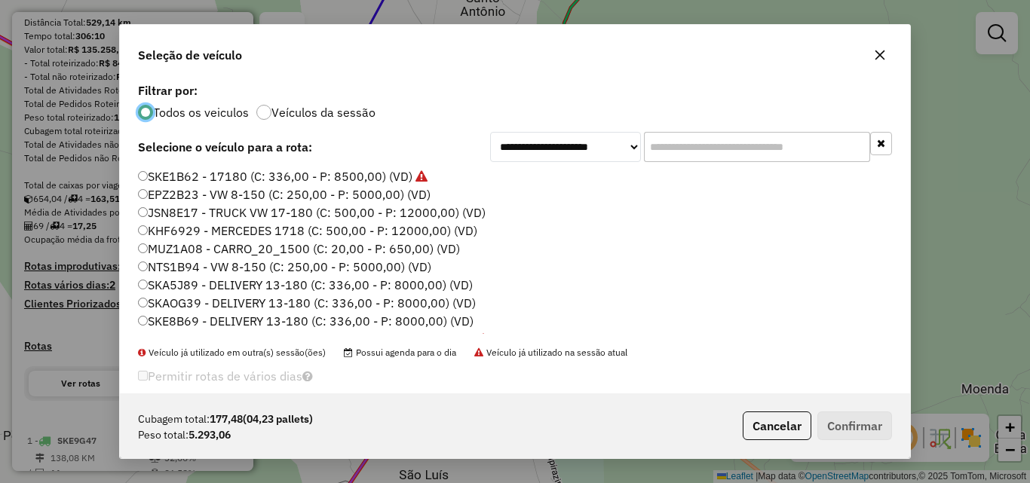
click at [176, 200] on label "EPZ2B23 - VW 8-150 (C: 250,00 - P: 5000,00) (VD)" at bounding box center [284, 194] width 293 height 18
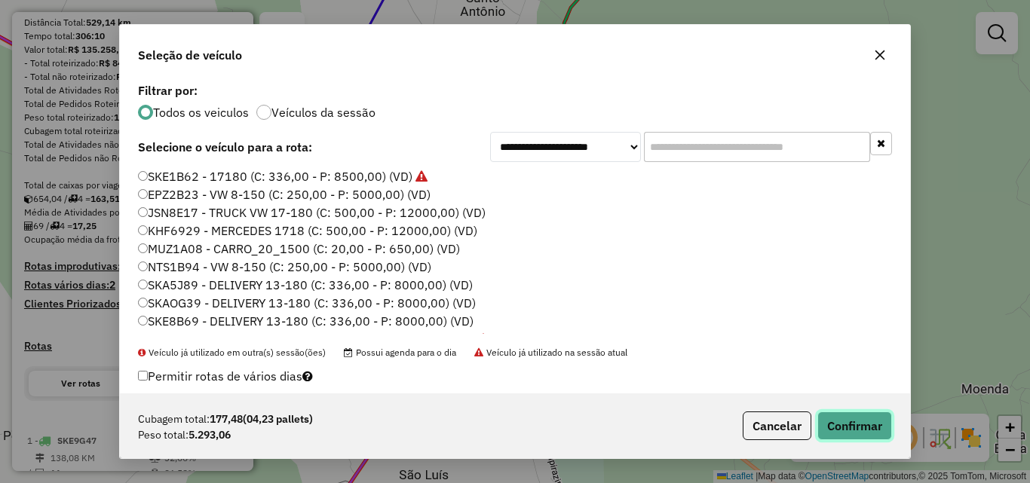
click at [849, 431] on button "Confirmar" at bounding box center [854, 426] width 75 height 29
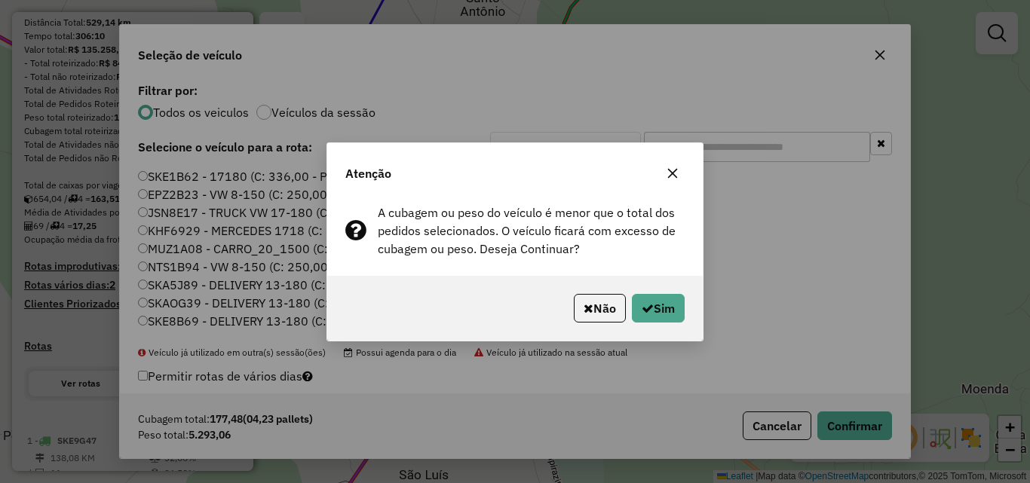
click at [636, 293] on div "Não Sim" at bounding box center [514, 308] width 375 height 65
click at [643, 310] on icon "button" at bounding box center [648, 308] width 12 height 12
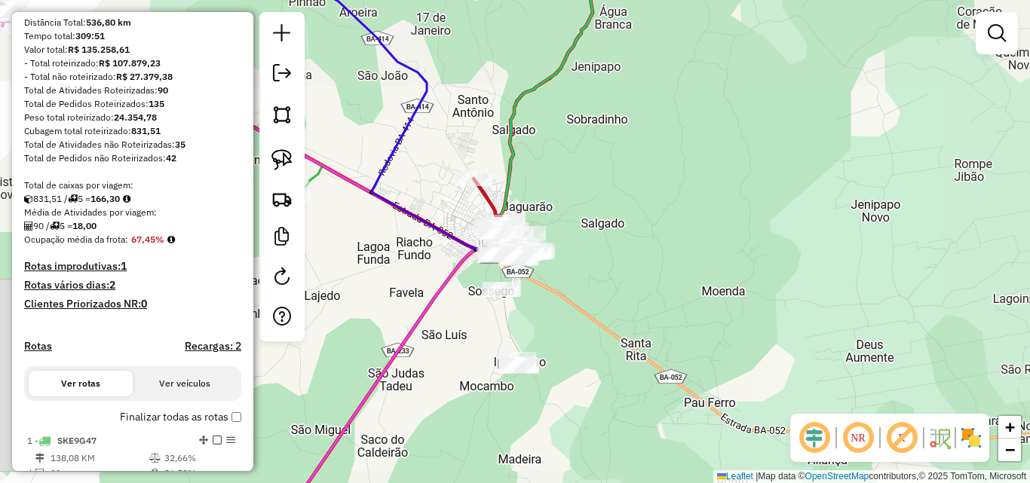
drag, startPoint x: 412, startPoint y: 165, endPoint x: 596, endPoint y: 259, distance: 206.7
click at [596, 259] on div "Janela de atendimento Grade de atendimento Capacidade Transportadoras Veículos …" at bounding box center [515, 241] width 1030 height 483
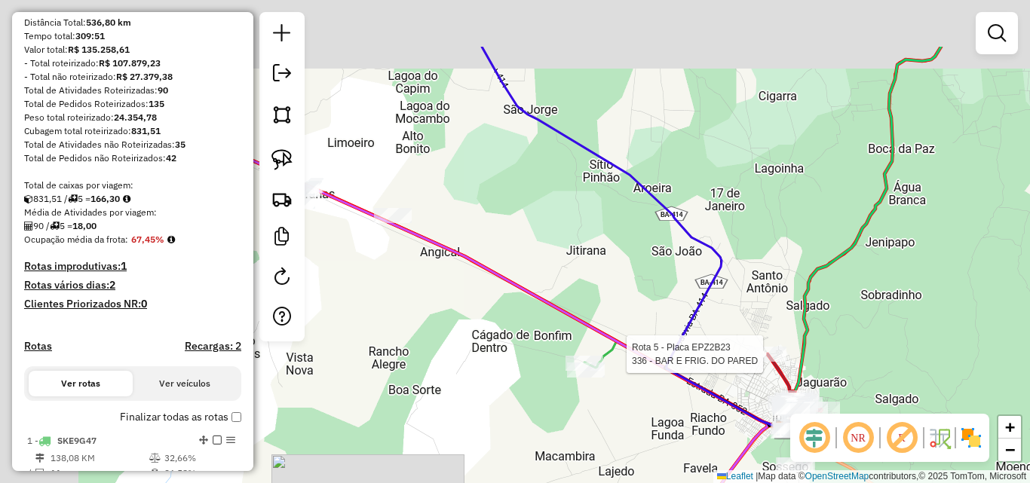
drag, startPoint x: 433, startPoint y: 169, endPoint x: 587, endPoint y: 275, distance: 187.6
click at [587, 275] on div "Rota 5 - Placa EPZ2B23 336 - BAR E FRIG. DO PARED [PERSON_NAME] de atendimento …" at bounding box center [515, 241] width 1030 height 483
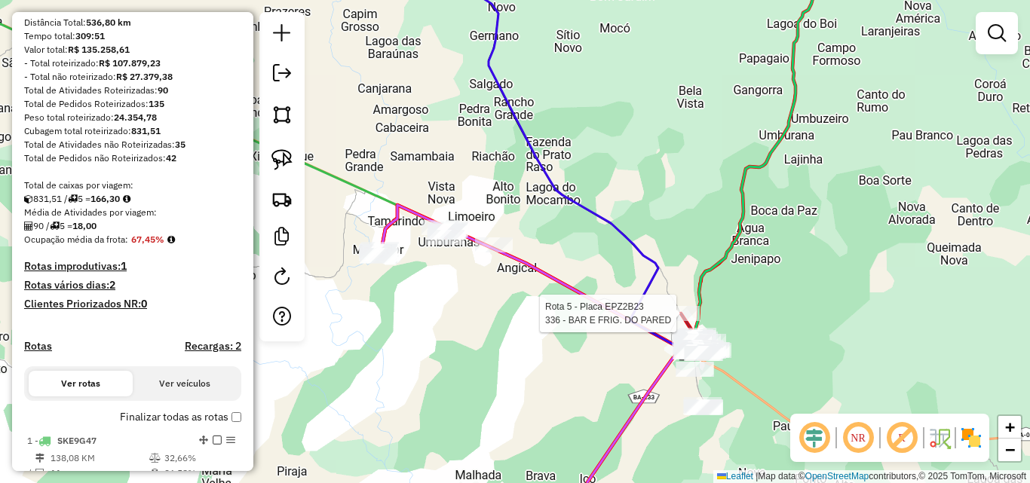
drag, startPoint x: 476, startPoint y: 179, endPoint x: 577, endPoint y: 268, distance: 135.1
click at [577, 268] on div "Rota 5 - Placa EPZ2B23 336 - BAR E FRIG. DO PARED [PERSON_NAME] de atendimento …" at bounding box center [515, 241] width 1030 height 483
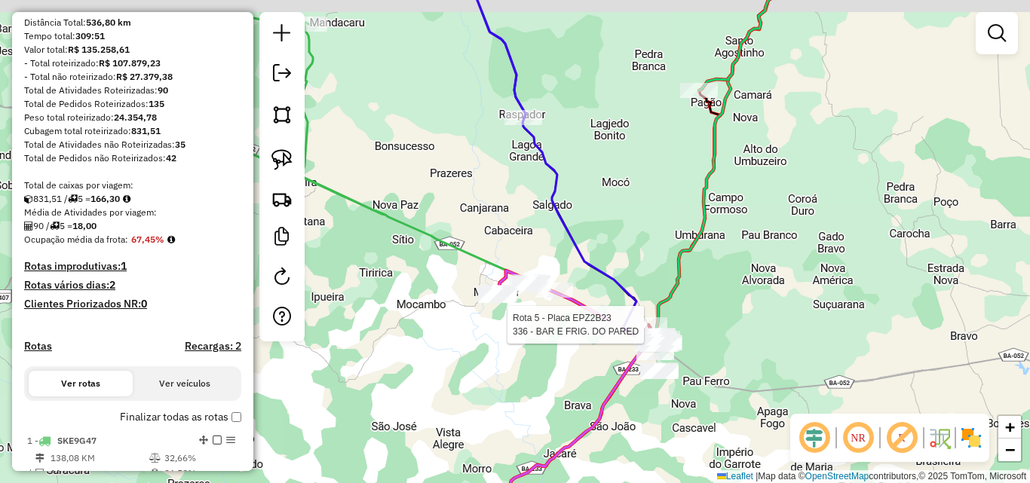
drag, startPoint x: 409, startPoint y: 169, endPoint x: 520, endPoint y: 235, distance: 129.2
click at [520, 235] on div "Rota 5 - Placa EPZ2B23 336 - BAR E FRIG. DO PARED [PERSON_NAME] de atendimento …" at bounding box center [515, 241] width 1030 height 483
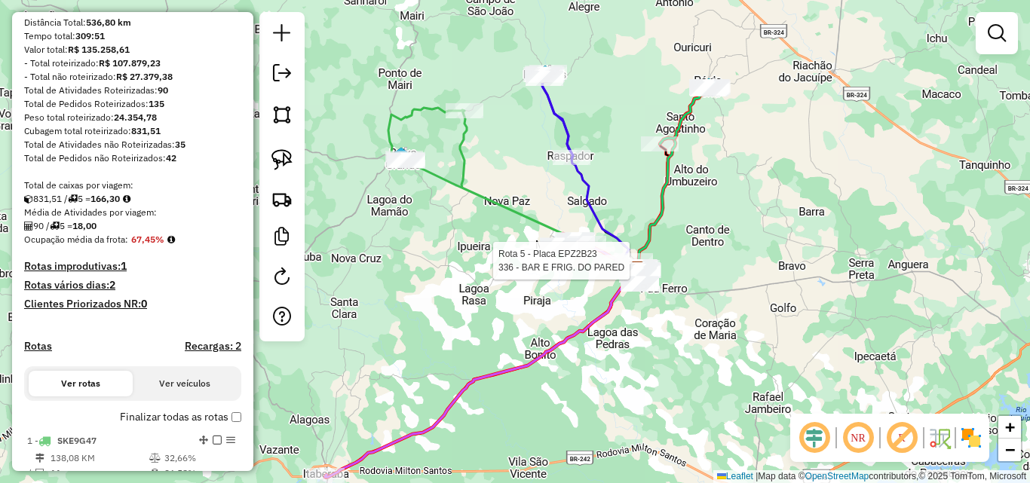
drag, startPoint x: 460, startPoint y: 187, endPoint x: 496, endPoint y: 167, distance: 41.2
click at [496, 167] on div "Rota 5 - Placa EPZ2B23 336 - BAR E FRIG. DO PARED [PERSON_NAME] de atendimento …" at bounding box center [515, 241] width 1030 height 483
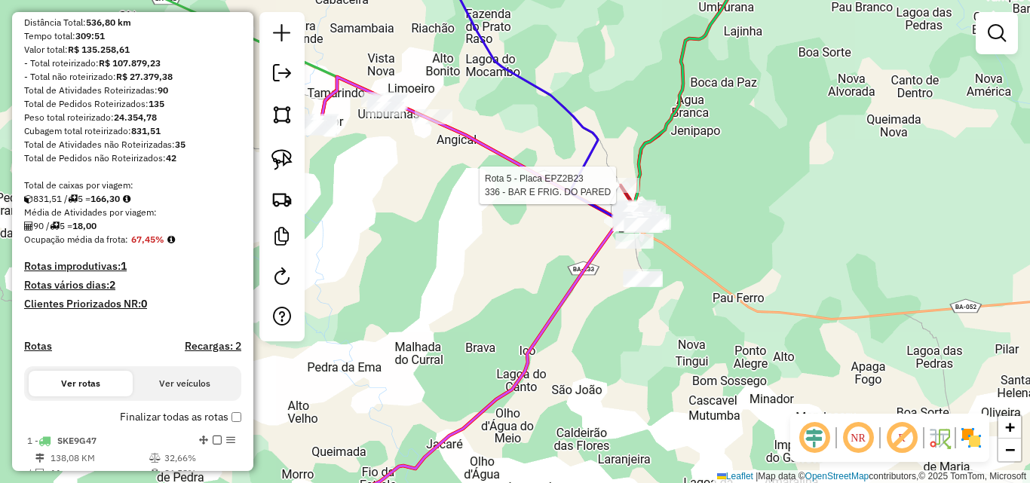
drag, startPoint x: 685, startPoint y: 259, endPoint x: 707, endPoint y: 305, distance: 50.2
click at [707, 305] on div "Rota 5 - Placa EPZ2B23 336 - BAR E FRIG. DO PARED [PERSON_NAME] de atendimento …" at bounding box center [515, 241] width 1030 height 483
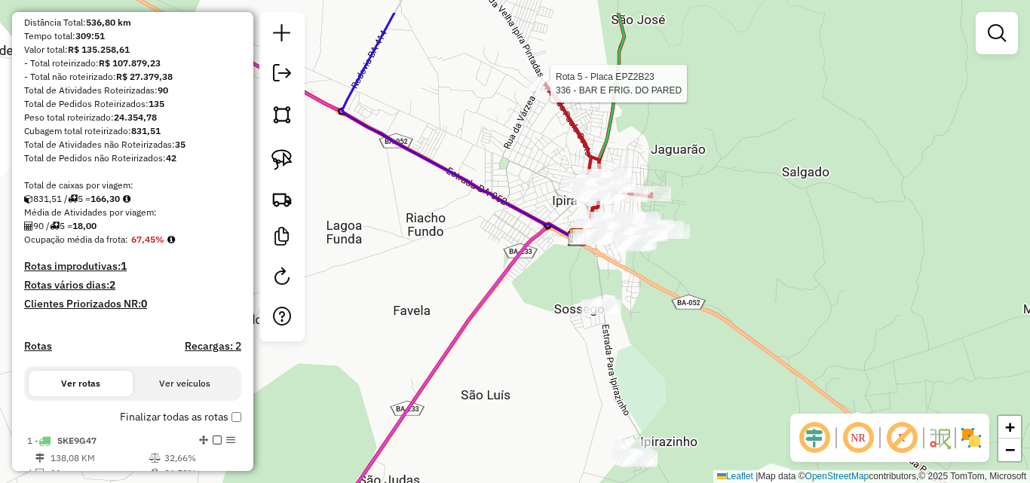
drag, startPoint x: 649, startPoint y: 248, endPoint x: 727, endPoint y: 313, distance: 101.2
click at [727, 313] on div "Rota 5 - Placa EPZ2B23 336 - BAR E FRIG. DO PARED [PERSON_NAME] de atendimento …" at bounding box center [515, 241] width 1030 height 483
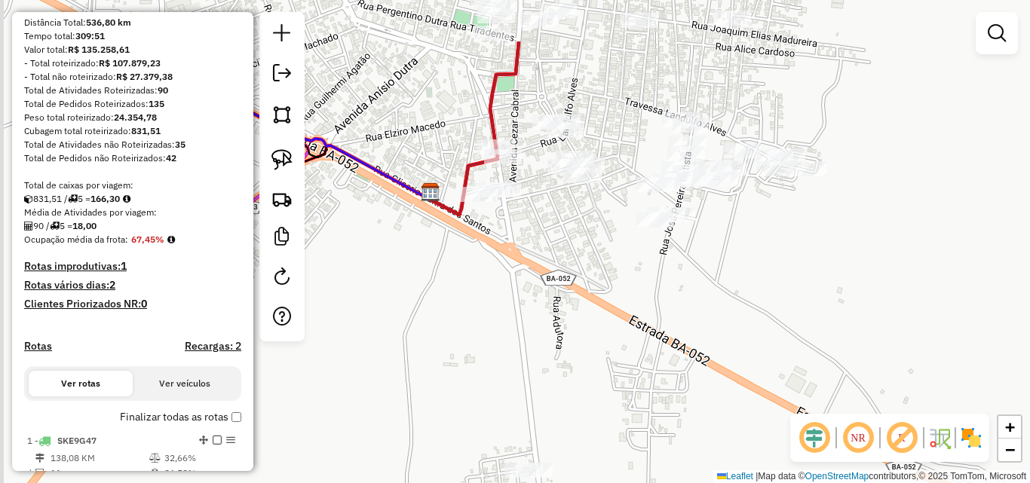
drag, startPoint x: 638, startPoint y: 250, endPoint x: 823, endPoint y: 339, distance: 205.7
click at [823, 339] on div "Rota 5 - Placa EPZ2B23 336 - BAR E FRIG. DO PARED [PERSON_NAME] de atendimento …" at bounding box center [515, 241] width 1030 height 483
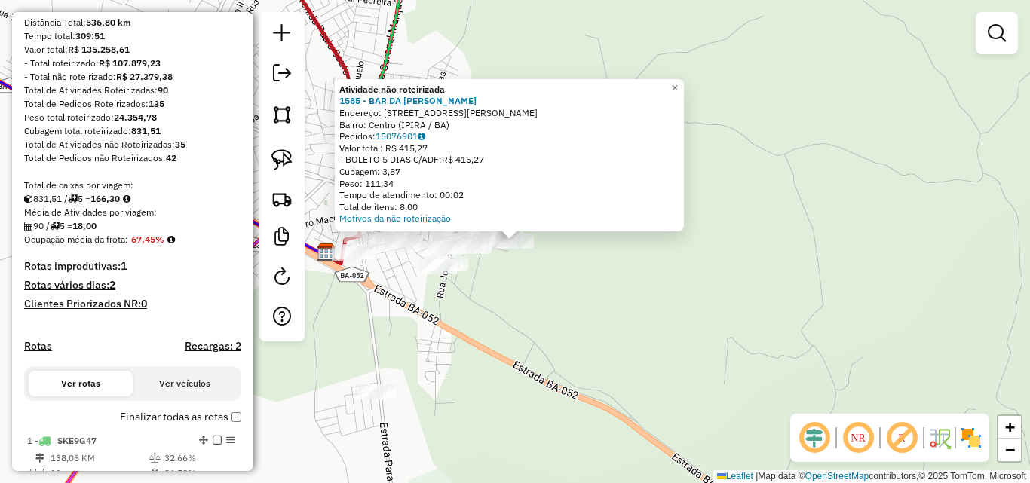
click at [553, 325] on div "Atividade não roteirizada 1585 - BAR DA [PERSON_NAME]: [STREET_ADDRESS][PERSON_…" at bounding box center [515, 241] width 1030 height 483
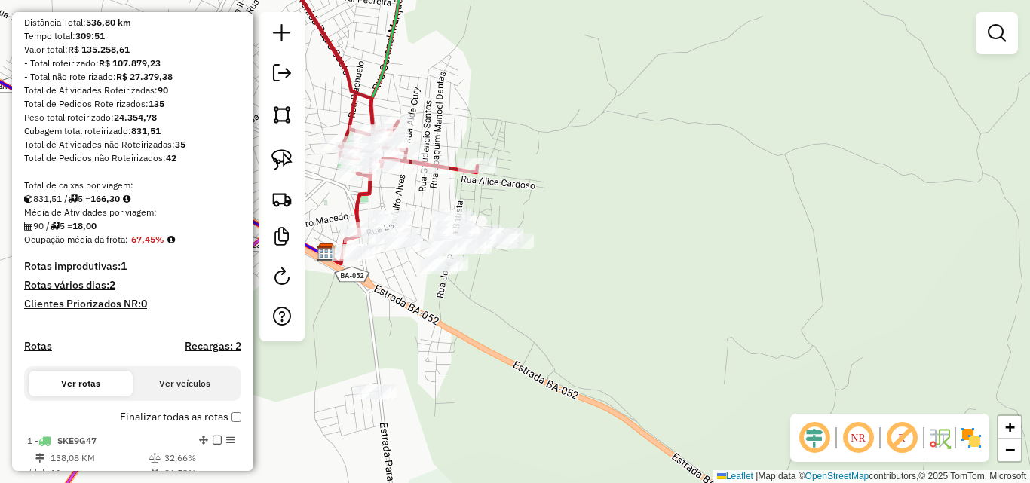
click at [477, 254] on div at bounding box center [468, 246] width 38 height 15
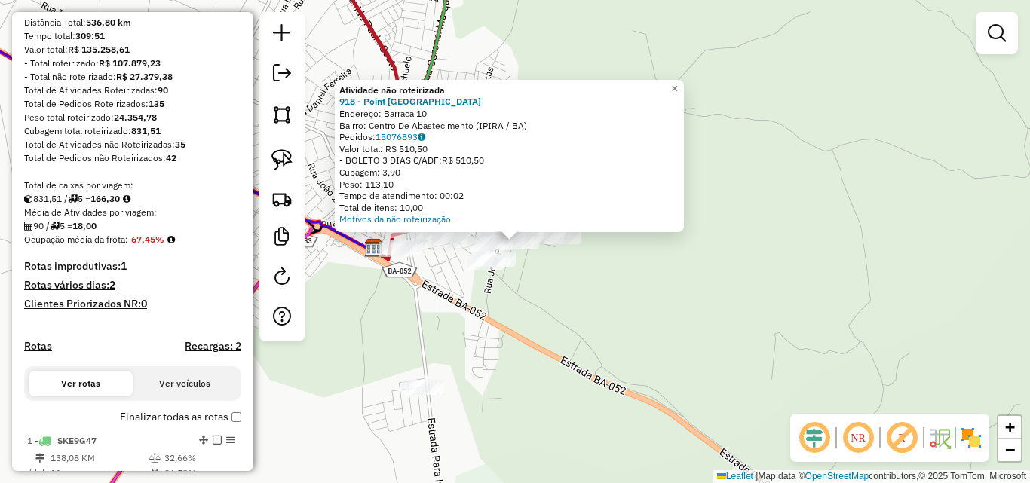
click at [537, 304] on div "Atividade não roteirizada 918 - Point do [PERSON_NAME]: Barraca 10 Bairro: Cent…" at bounding box center [515, 241] width 1030 height 483
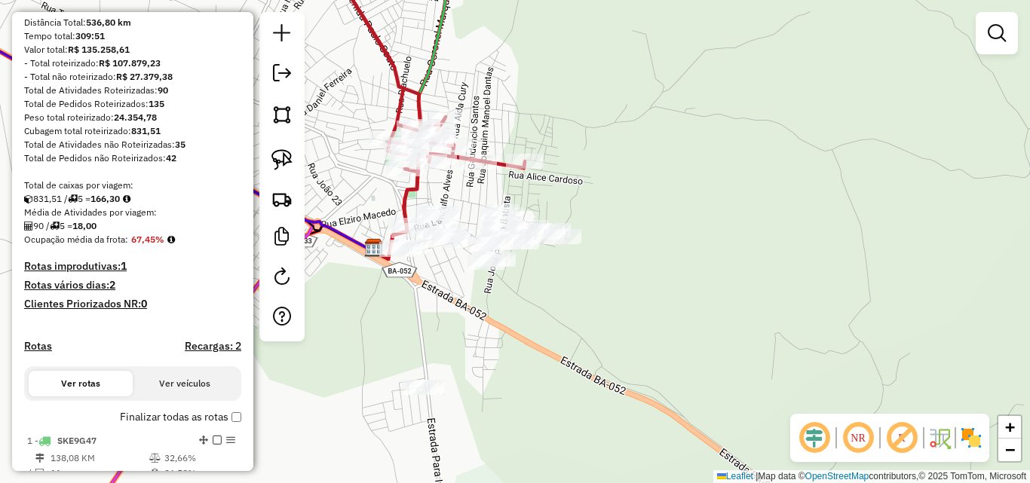
click at [484, 276] on div "Janela de atendimento Grade de atendimento Capacidade Transportadoras Veículos …" at bounding box center [515, 241] width 1030 height 483
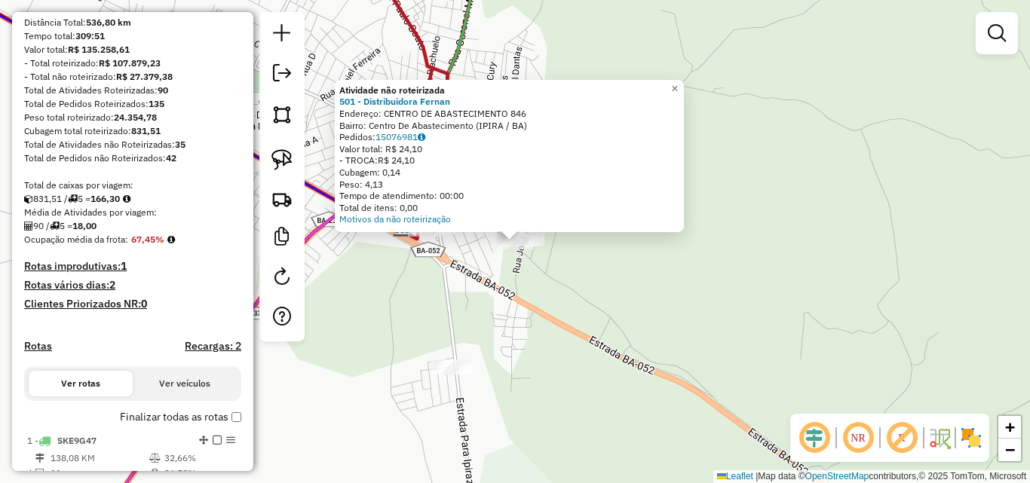
click at [572, 289] on div "Atividade não roteirizada 501 - Distribuidora Fernan Endereço: CENTRO DE ABASTE…" at bounding box center [515, 241] width 1030 height 483
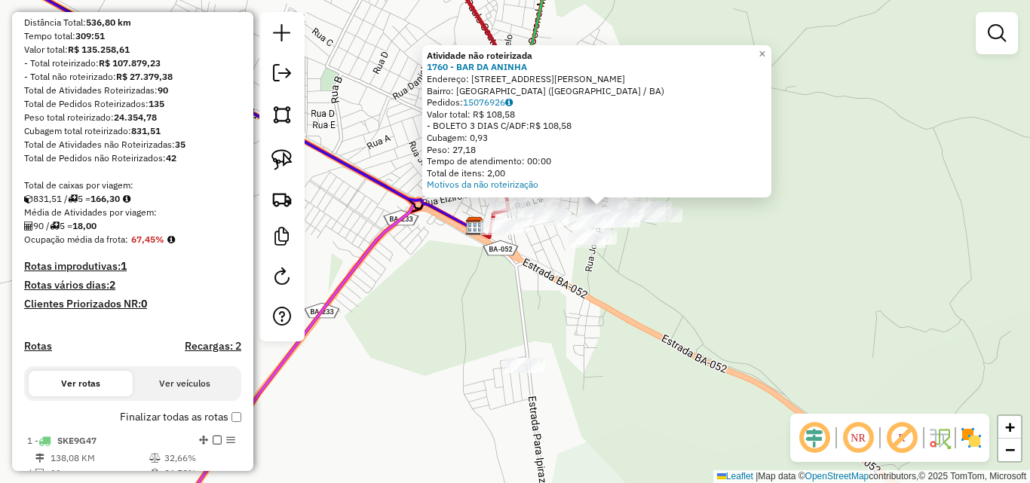
drag, startPoint x: 541, startPoint y: 295, endPoint x: 624, endPoint y: 258, distance: 90.8
click at [624, 259] on div "Atividade não roteirizada 1760 - BAR DA ANINHA Endereço: Travessa [PERSON_NAME]…" at bounding box center [515, 241] width 1030 height 483
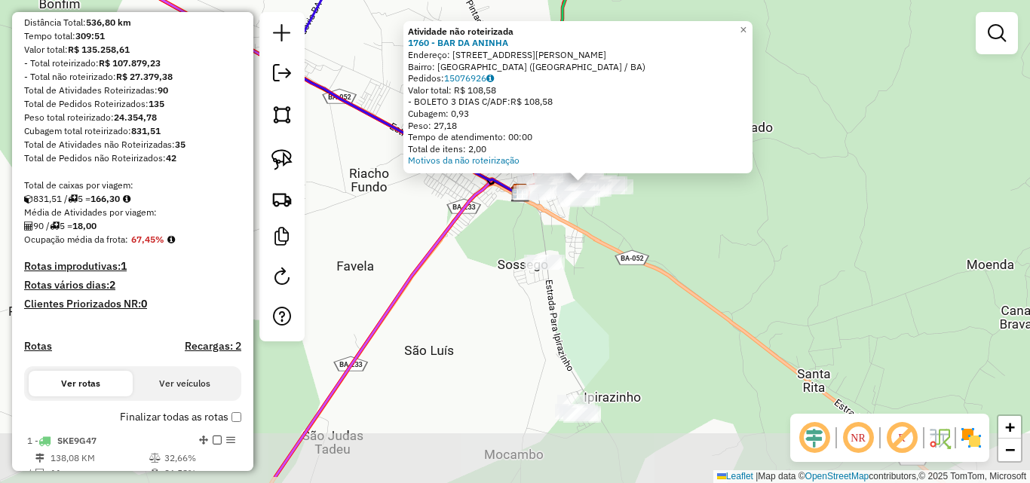
drag, startPoint x: 633, startPoint y: 311, endPoint x: 599, endPoint y: 253, distance: 67.6
click at [602, 256] on div "Atividade não roteirizada 1760 - BAR DA ANINHA Endereço: Travessa [PERSON_NAME]…" at bounding box center [515, 241] width 1030 height 483
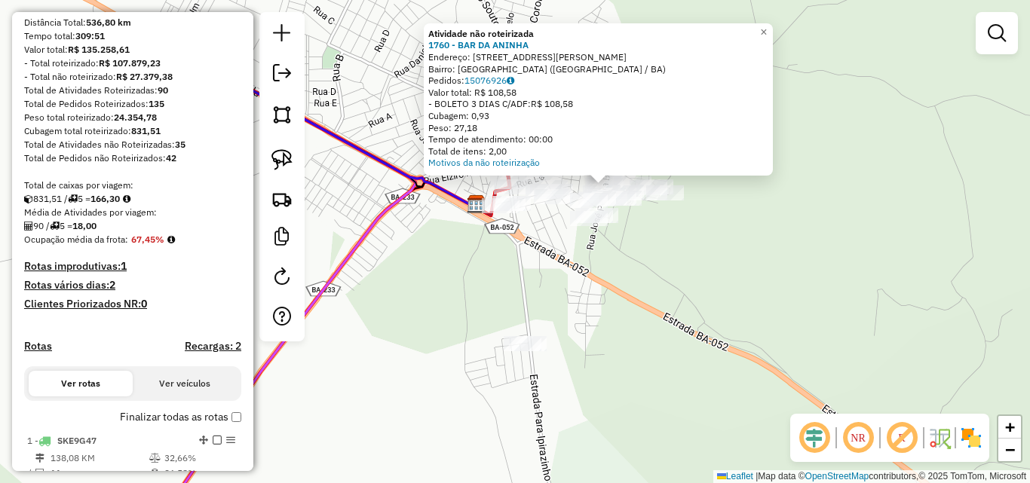
click at [648, 338] on div "Atividade não roteirizada 1760 - BAR DA ANINHA Endereço: Travessa [PERSON_NAME]…" at bounding box center [515, 241] width 1030 height 483
click at [615, 239] on div "Atividade não roteirizada 1760 - BAR DA ANINHA Endereço: Travessa [PERSON_NAME]…" at bounding box center [515, 241] width 1030 height 483
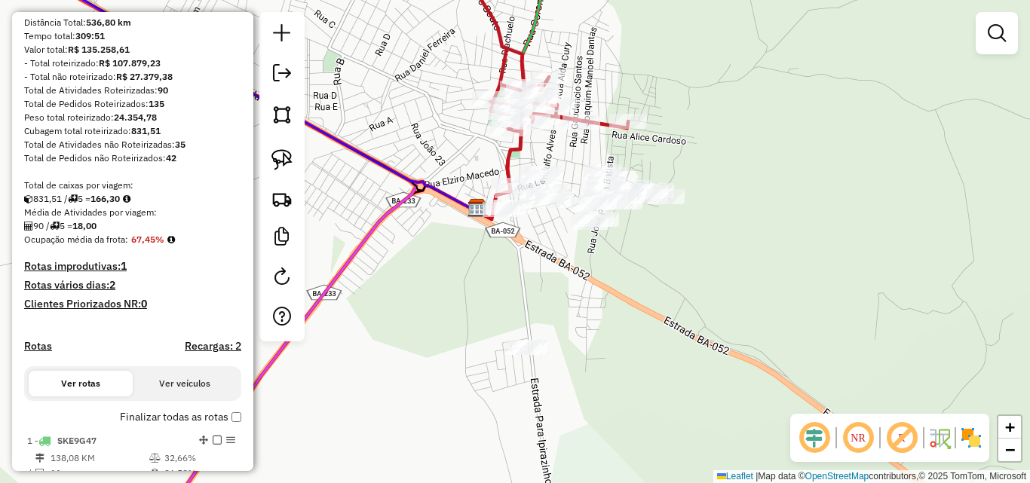
drag, startPoint x: 627, startPoint y: 259, endPoint x: 661, endPoint y: 290, distance: 46.0
click at [661, 290] on div "Janela de atendimento Grade de atendimento Capacidade Transportadoras Veículos …" at bounding box center [515, 241] width 1030 height 483
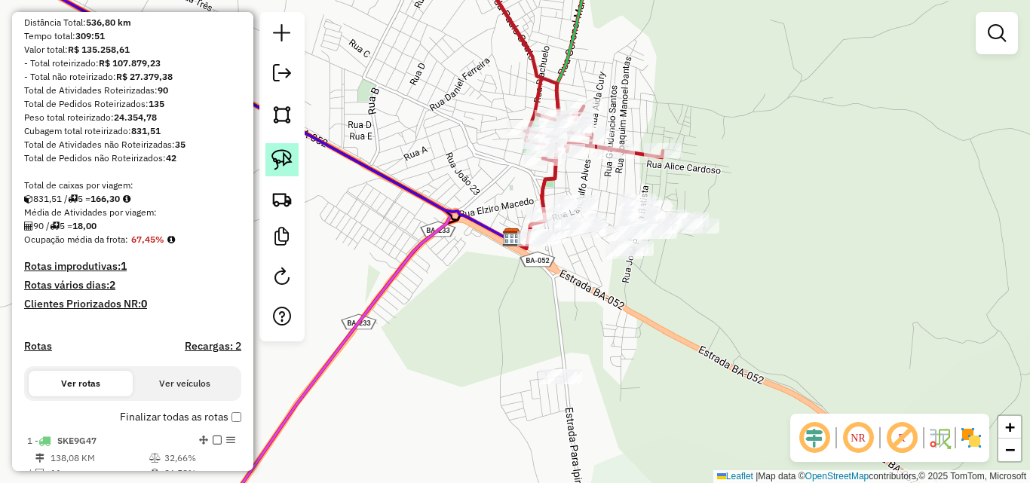
click at [270, 158] on link at bounding box center [281, 159] width 33 height 33
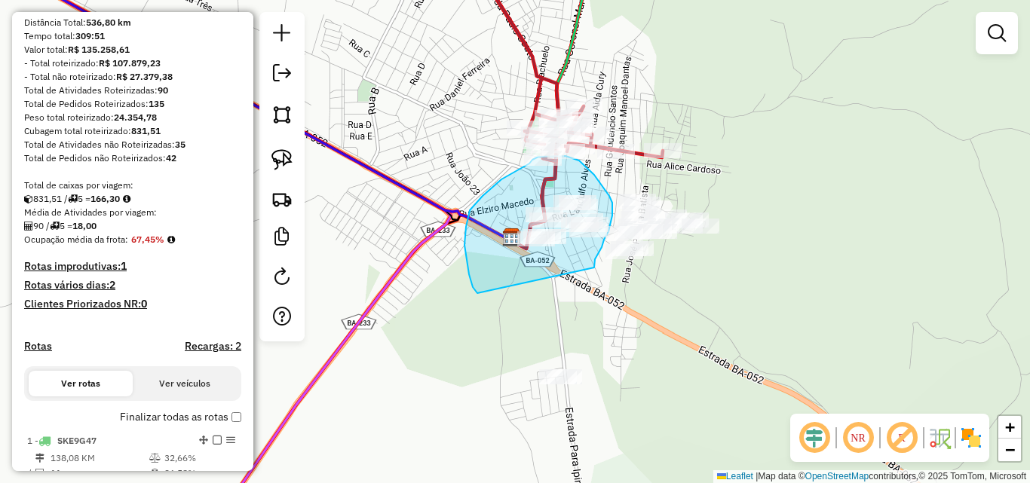
drag, startPoint x: 476, startPoint y: 291, endPoint x: 594, endPoint y: 268, distance: 120.7
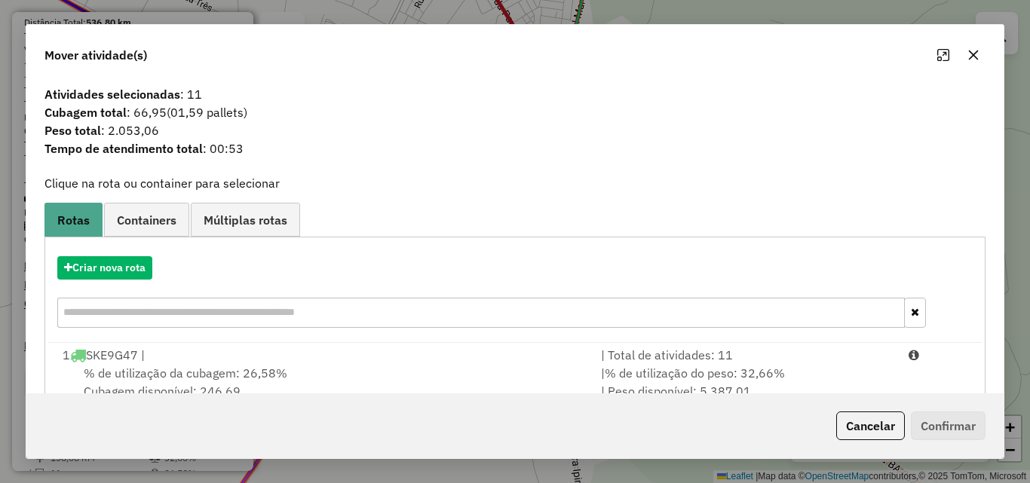
click at [981, 60] on button "button" at bounding box center [973, 55] width 24 height 24
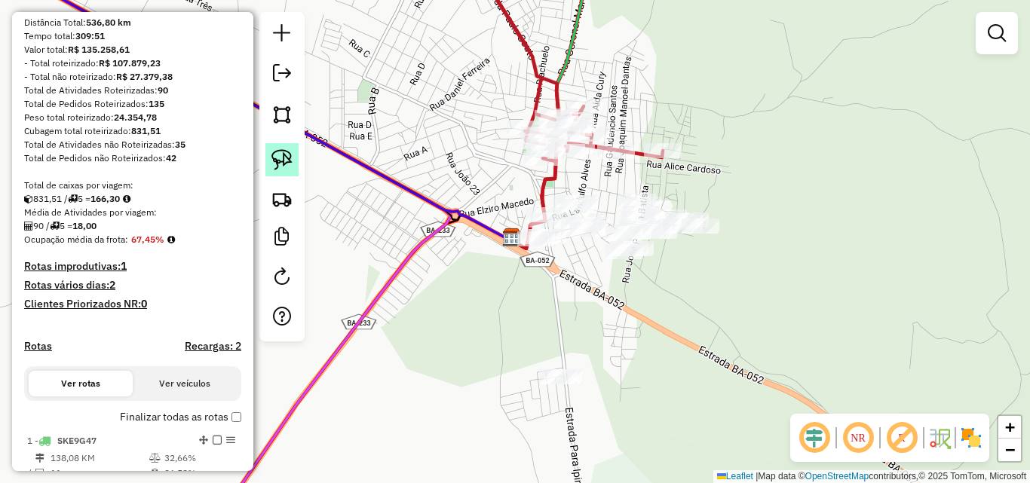
click at [278, 157] on img at bounding box center [281, 159] width 21 height 21
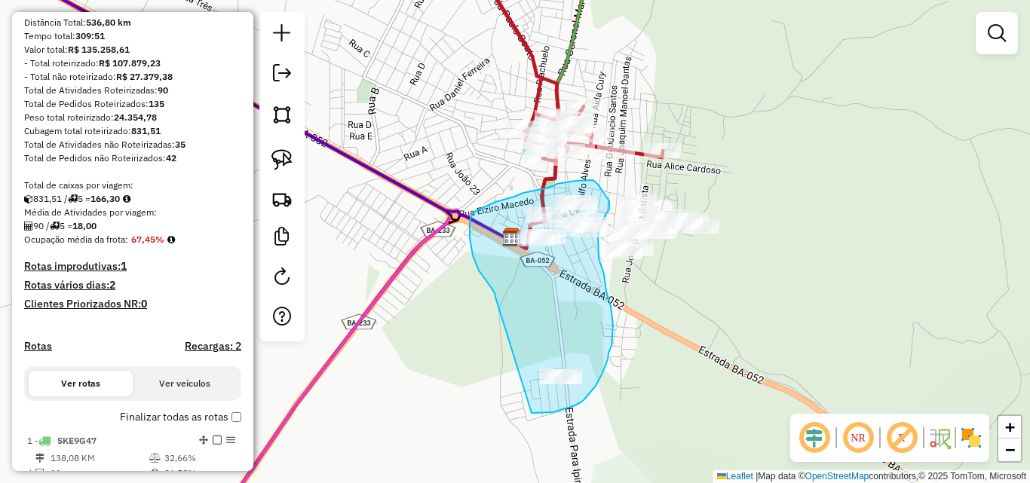
drag, startPoint x: 495, startPoint y: 297, endPoint x: 531, endPoint y: 413, distance: 121.4
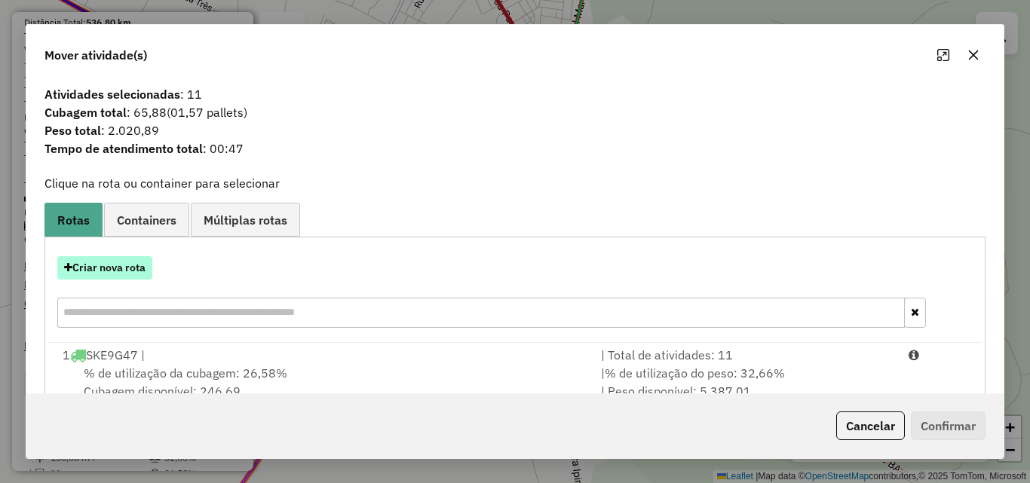
click at [108, 262] on button "Criar nova rota" at bounding box center [104, 267] width 95 height 23
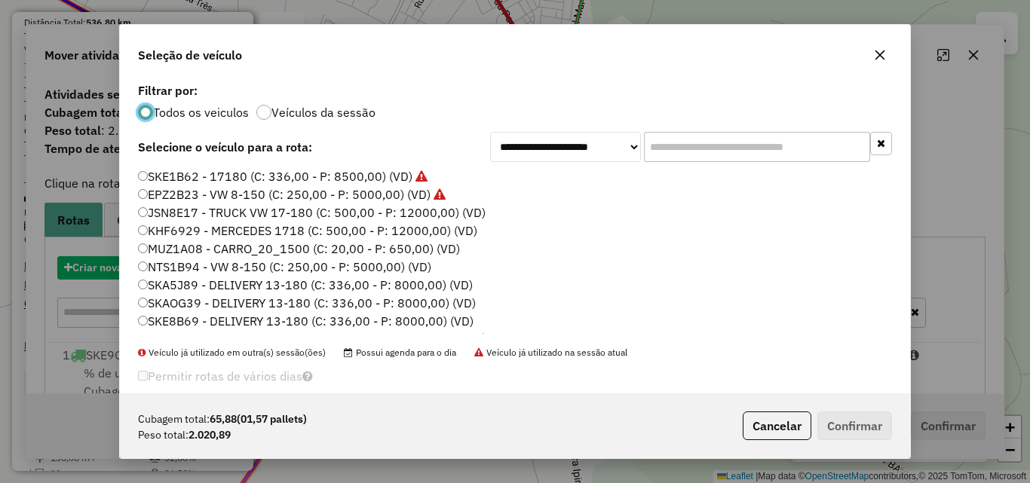
scroll to position [8, 5]
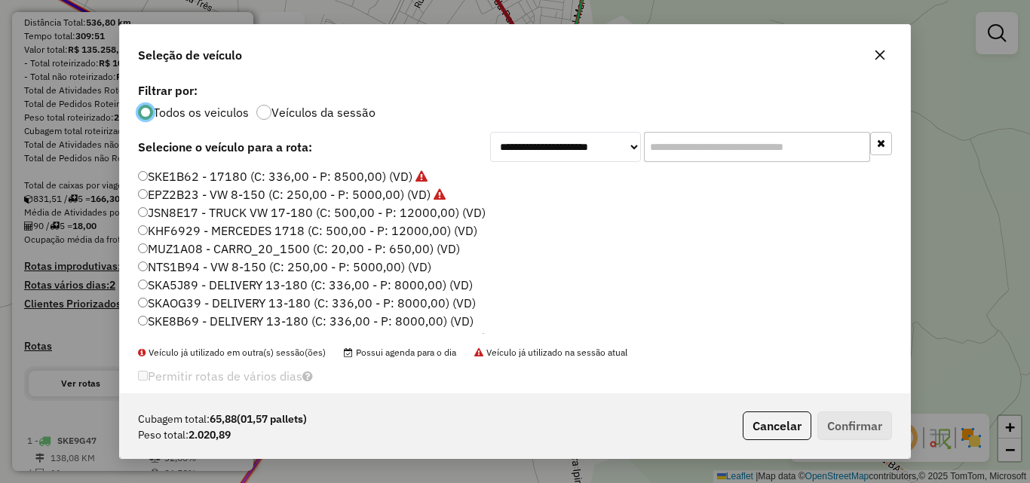
click at [173, 268] on label "NTS1B94 - VW 8-150 (C: 250,00 - P: 5000,00) (VD)" at bounding box center [284, 267] width 293 height 18
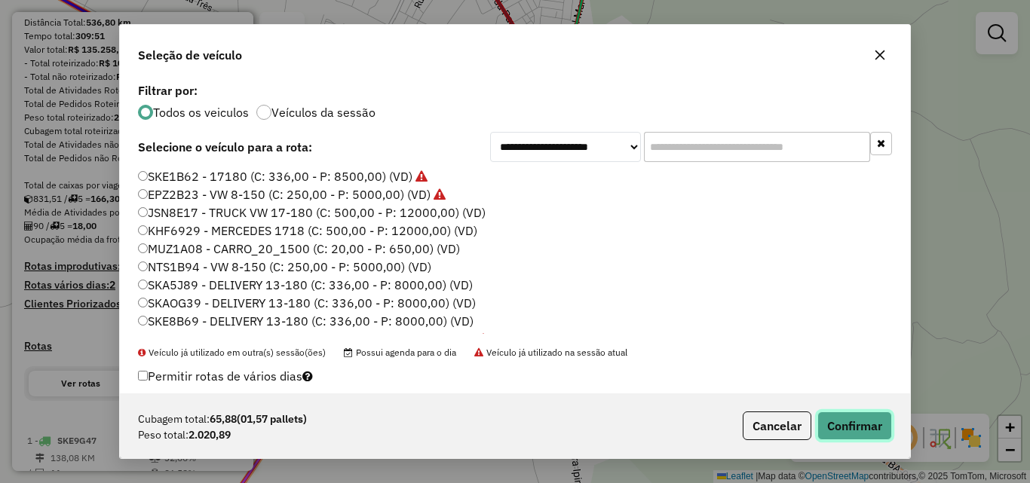
click at [859, 415] on button "Confirmar" at bounding box center [854, 426] width 75 height 29
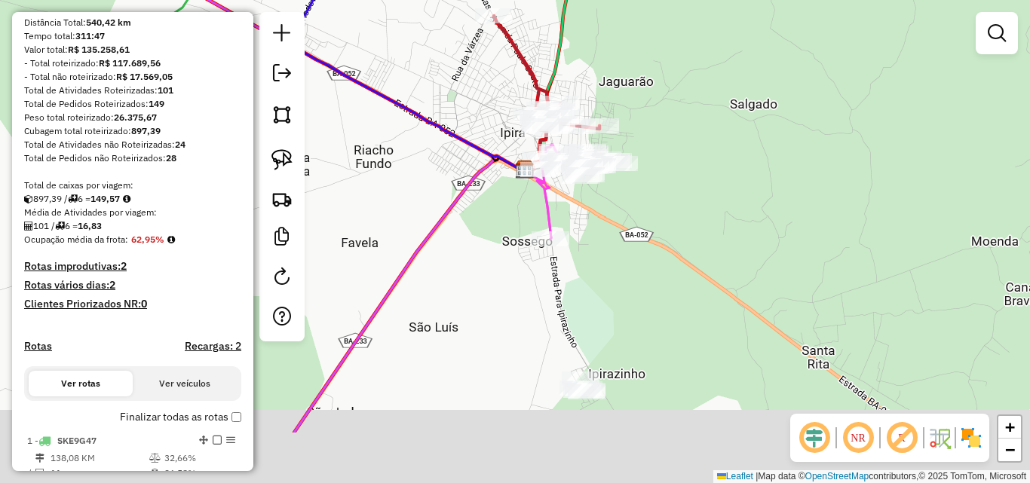
drag, startPoint x: 453, startPoint y: 353, endPoint x: 441, endPoint y: 137, distance: 216.0
click at [441, 143] on div "Janela de atendimento Grade de atendimento Capacidade Transportadoras Veículos …" at bounding box center [515, 241] width 1030 height 483
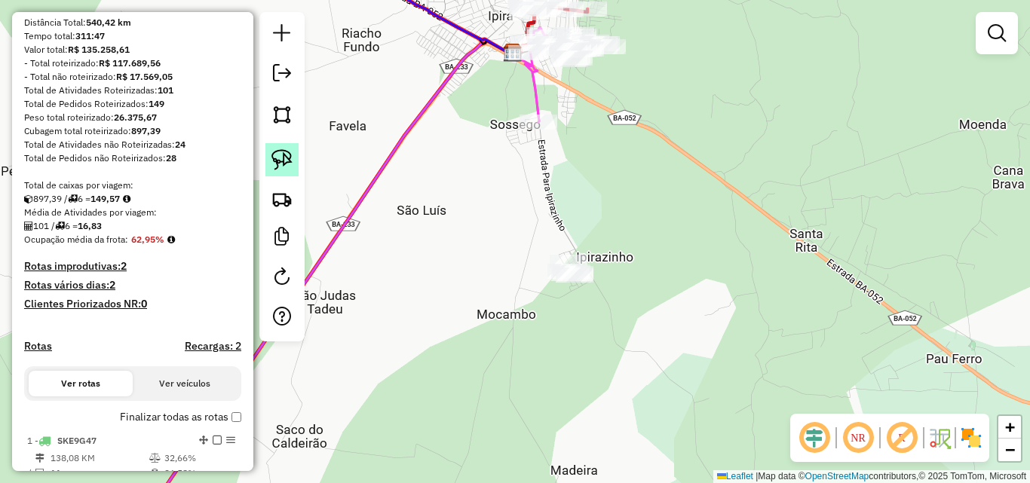
click at [289, 157] on img at bounding box center [281, 159] width 21 height 21
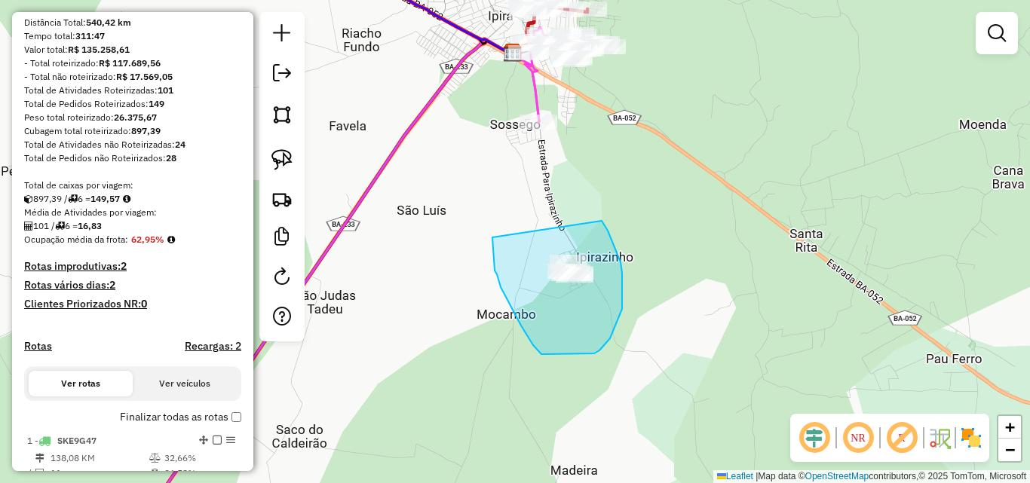
drag, startPoint x: 492, startPoint y: 238, endPoint x: 602, endPoint y: 221, distance: 110.6
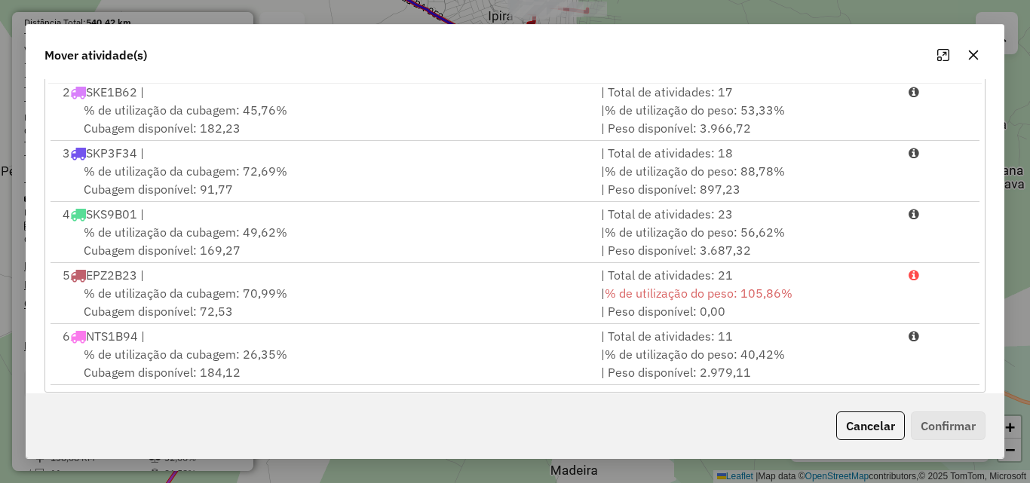
scroll to position [277, 0]
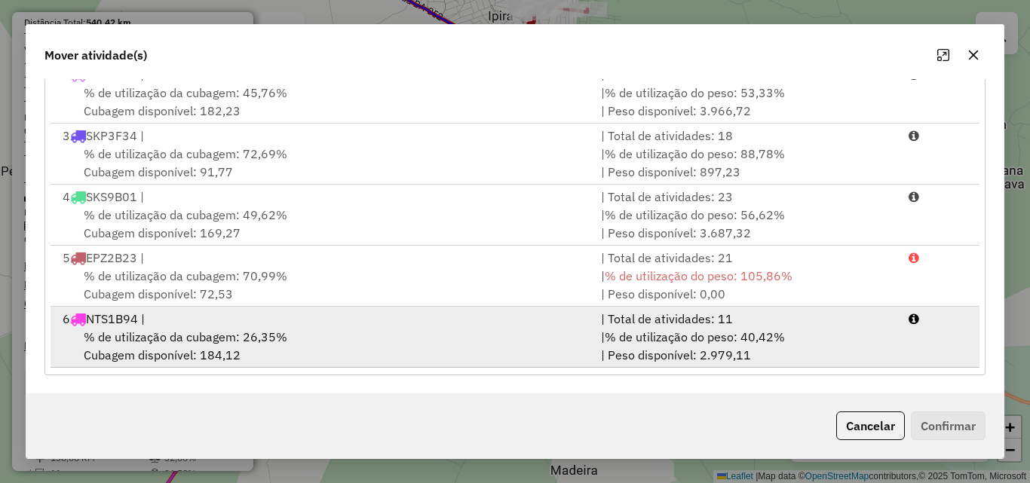
click at [203, 349] on div "% de utilização da cubagem: 26,35% Cubagem disponível: 184,12" at bounding box center [323, 346] width 538 height 36
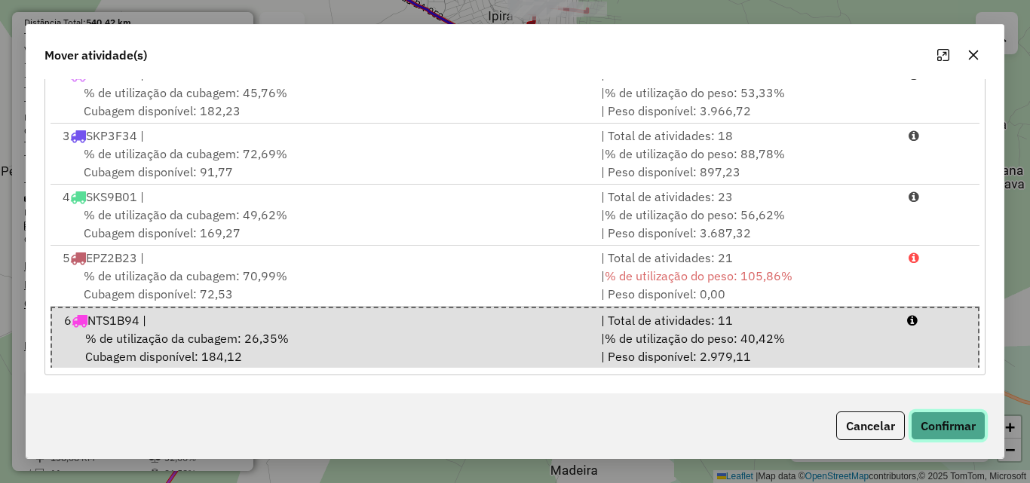
click at [933, 421] on button "Confirmar" at bounding box center [948, 426] width 75 height 29
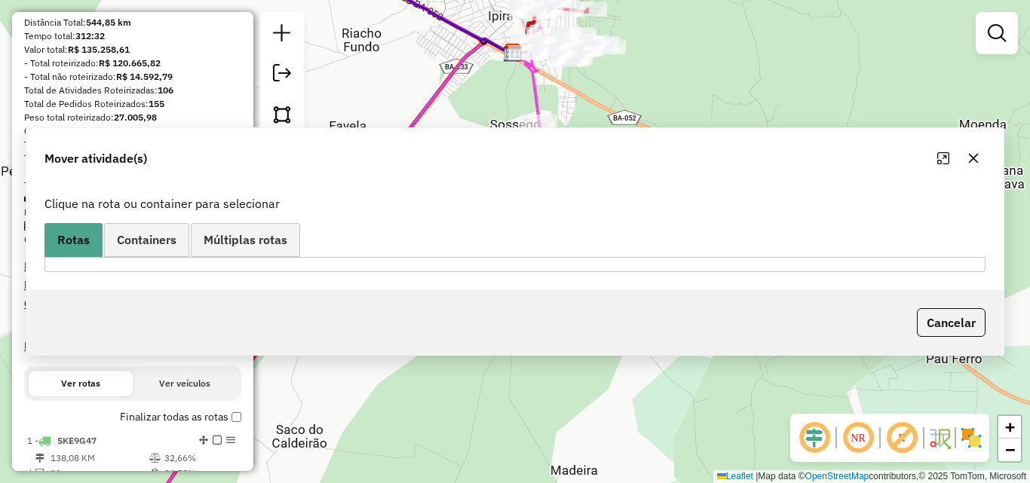
scroll to position [0, 0]
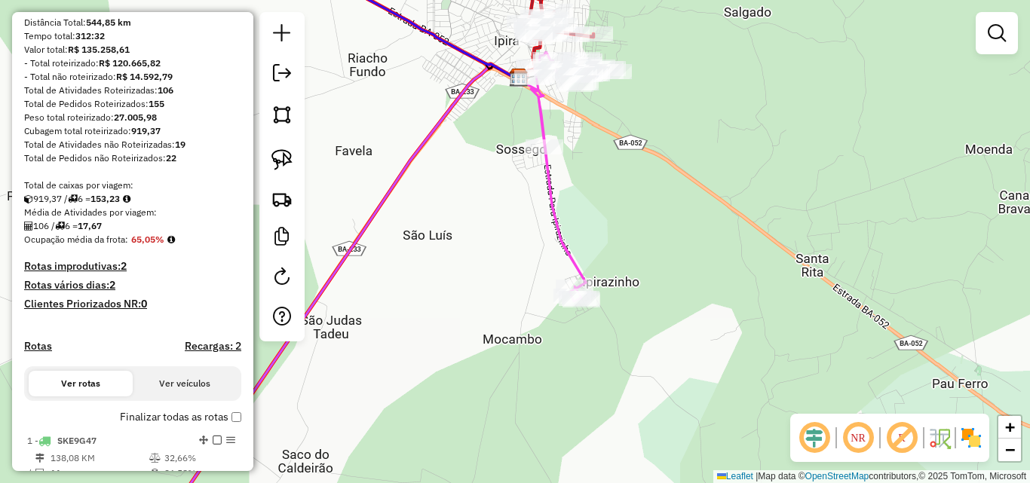
drag, startPoint x: 687, startPoint y: 137, endPoint x: 705, endPoint y: 195, distance: 60.8
click at [704, 194] on div "Janela de atendimento Grade de atendimento Capacidade Transportadoras Veículos …" at bounding box center [515, 241] width 1030 height 483
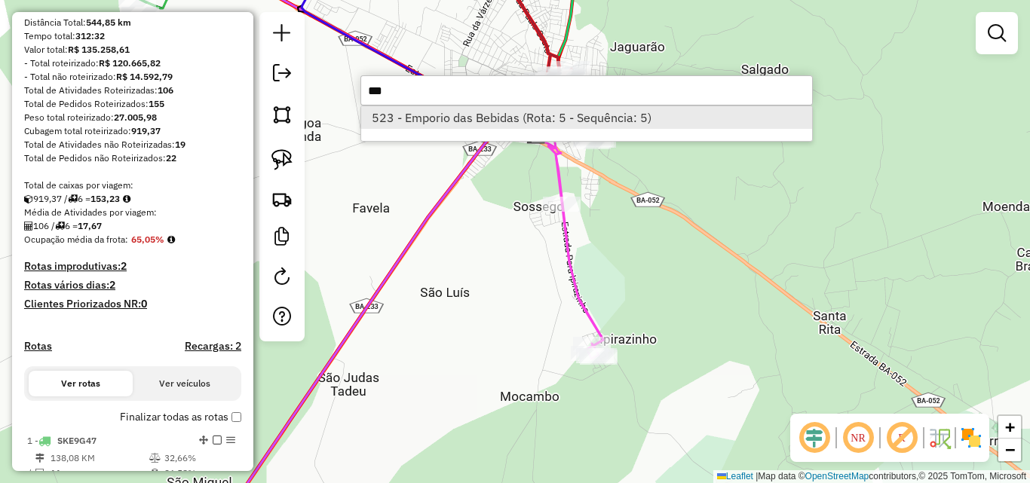
type input "***"
click at [440, 127] on li "523 - Emporio das Bebidas (Rota: 5 - Sequência: 5)" at bounding box center [586, 117] width 451 height 23
select select "**********"
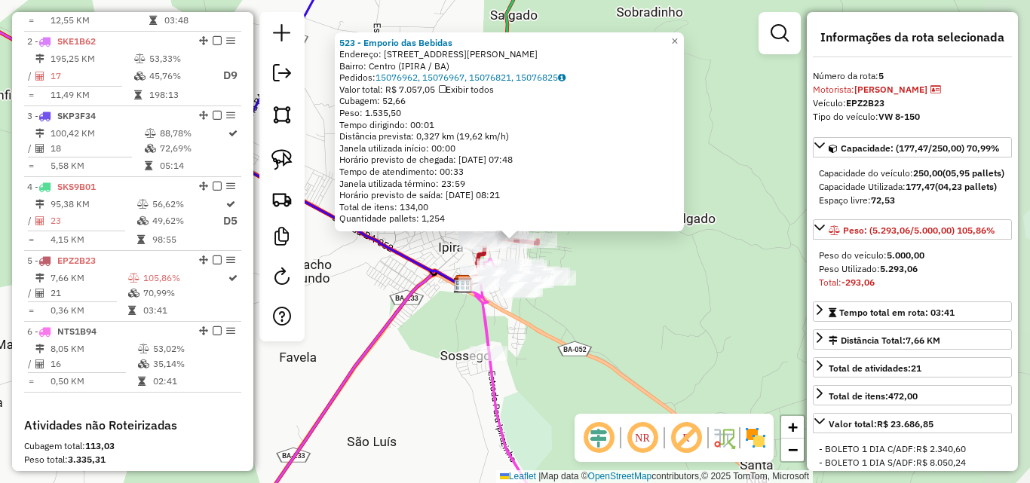
scroll to position [854, 0]
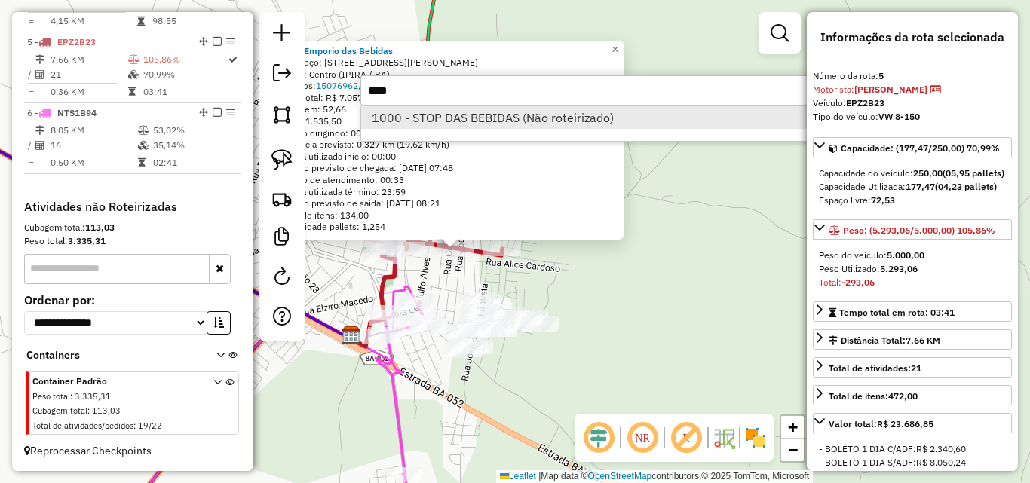
type input "****"
click at [477, 121] on li "1000 - STOP DAS BEBIDAS (Não roteirizado)" at bounding box center [586, 117] width 451 height 23
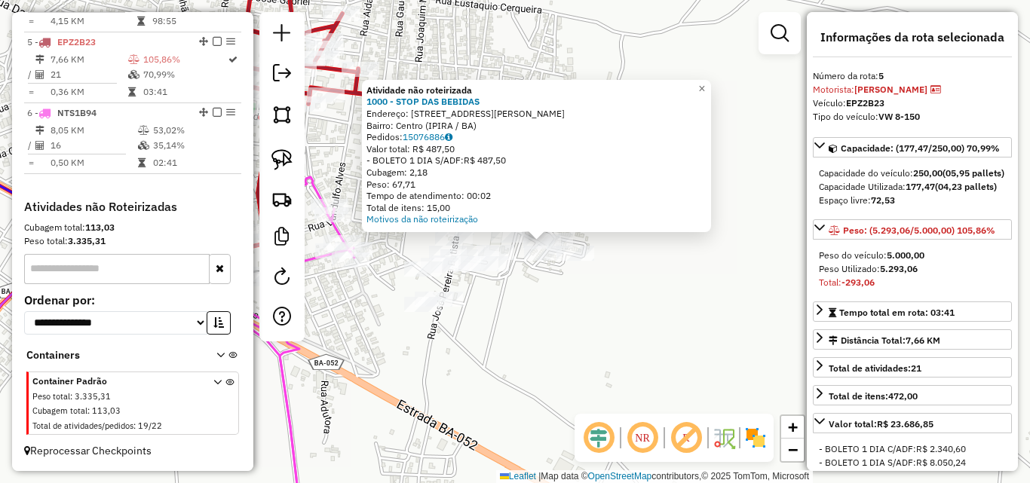
drag, startPoint x: 520, startPoint y: 270, endPoint x: 576, endPoint y: 318, distance: 74.3
click at [576, 318] on div "Atividade não roteirizada 1000 - STOP DAS BEBIDAS Endereço: [STREET_ADDRESS][PE…" at bounding box center [515, 241] width 1030 height 483
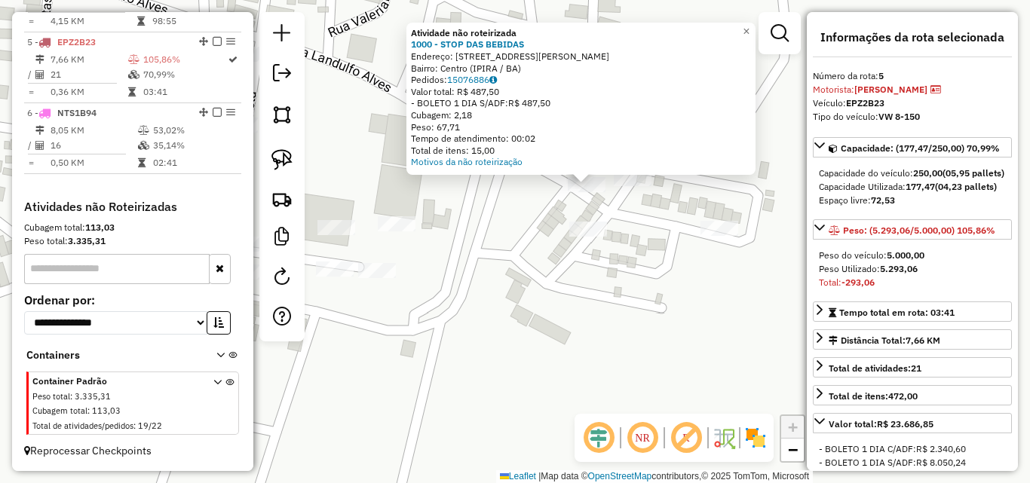
click at [553, 199] on div "Atividade não roteirizada 1000 - STOP DAS BEBIDAS Endereço: [STREET_ADDRESS][PE…" at bounding box center [515, 241] width 1030 height 483
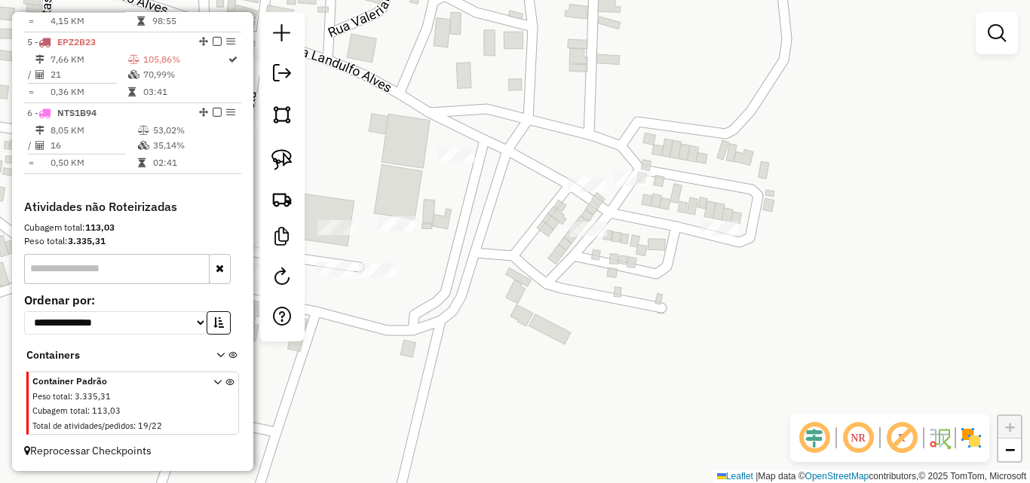
drag, startPoint x: 273, startPoint y: 152, endPoint x: 326, endPoint y: 158, distance: 53.0
click at [274, 152] on img at bounding box center [281, 159] width 21 height 21
drag, startPoint x: 556, startPoint y: 155, endPoint x: 607, endPoint y: 176, distance: 54.5
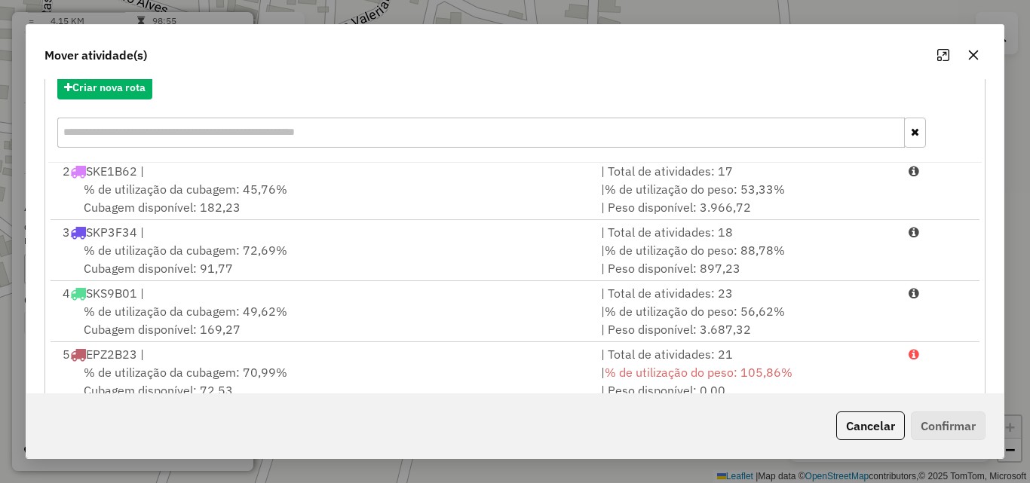
scroll to position [277, 0]
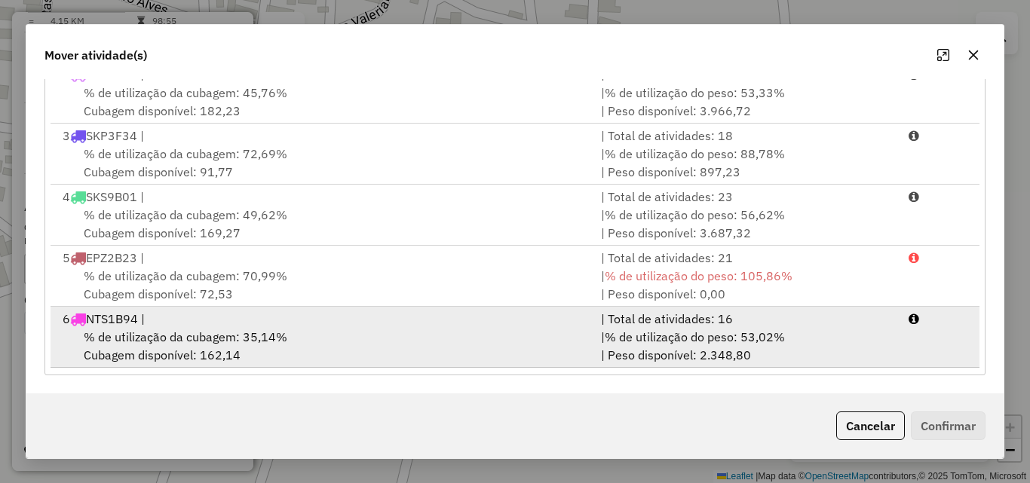
click at [275, 351] on div "% de utilização da cubagem: 35,14% Cubagem disponível: 162,14" at bounding box center [323, 346] width 538 height 36
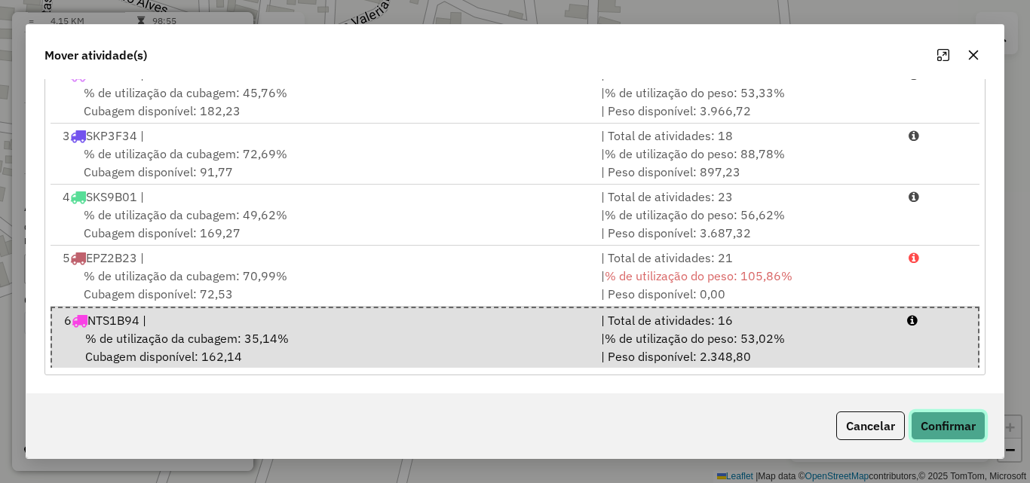
click at [959, 428] on button "Confirmar" at bounding box center [948, 426] width 75 height 29
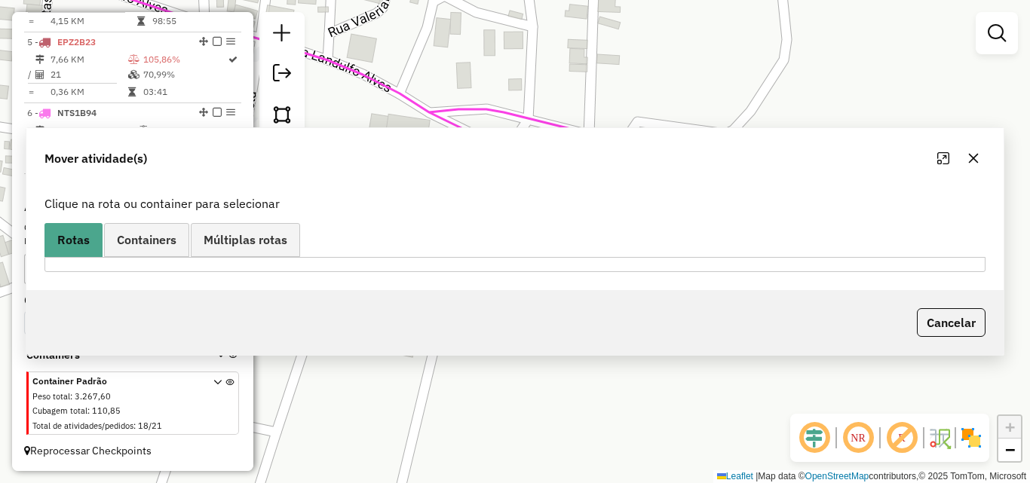
scroll to position [0, 0]
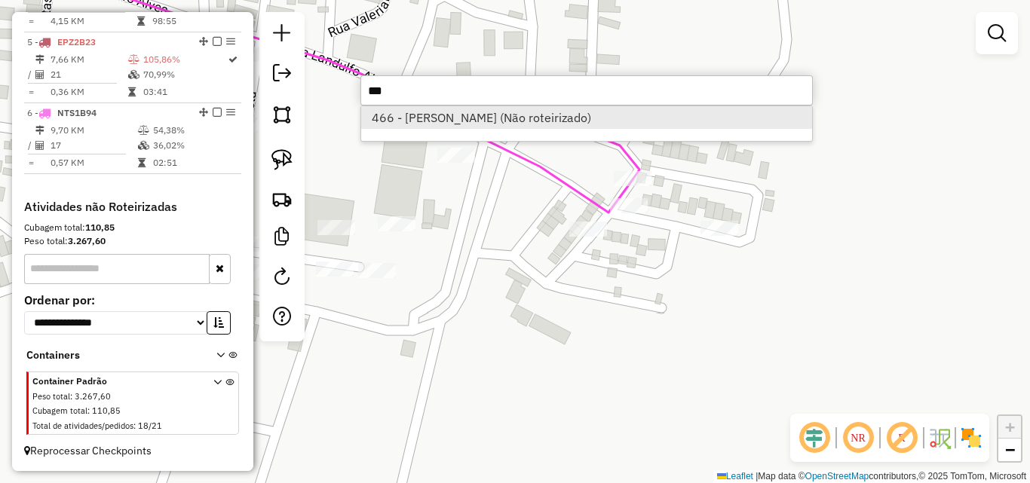
type input "***"
click at [413, 124] on li "466 - [PERSON_NAME] (Não roteirizado)" at bounding box center [586, 117] width 451 height 23
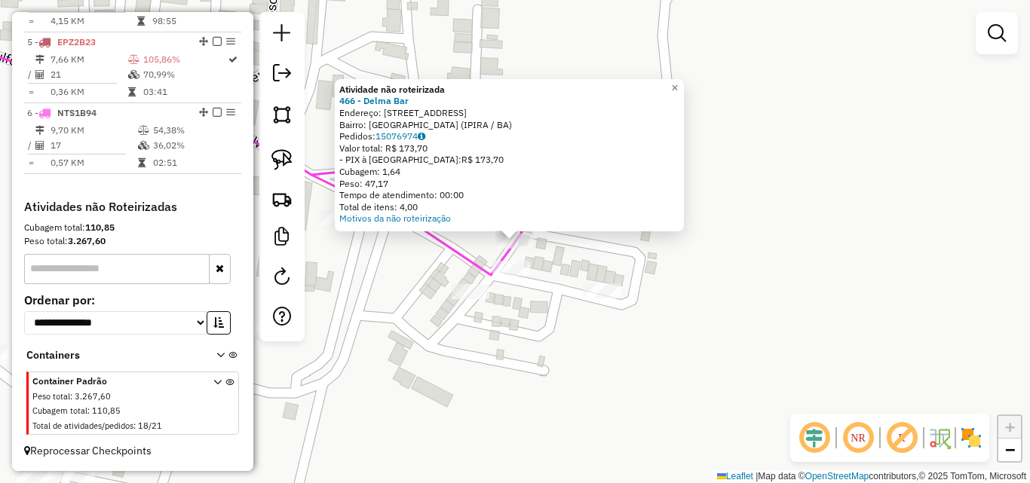
click at [373, 289] on div "Atividade não roteirizada 466 - Delma Bar Endereço: [STREET_ADDRESS] Pedidos: 1…" at bounding box center [515, 241] width 1030 height 483
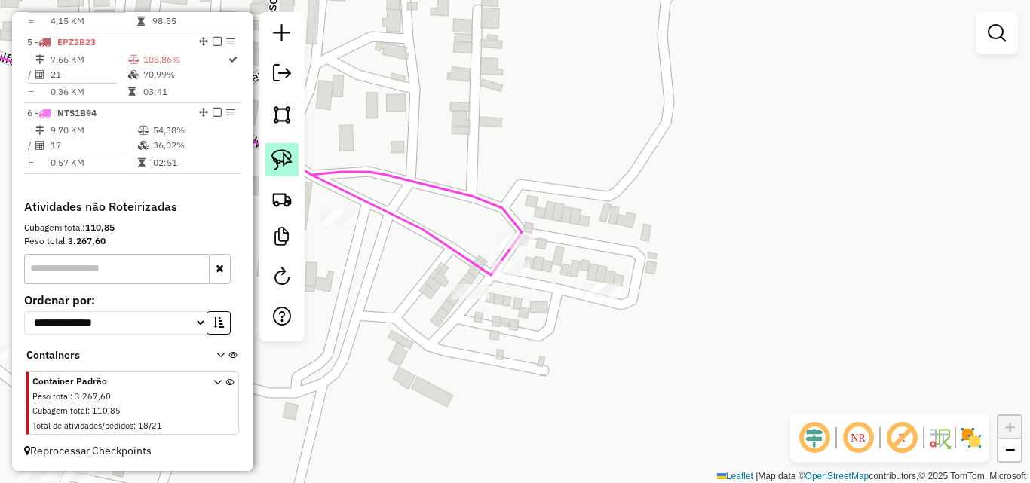
click at [280, 158] on img at bounding box center [281, 159] width 21 height 21
drag, startPoint x: 538, startPoint y: 199, endPoint x: 536, endPoint y: 245, distance: 46.0
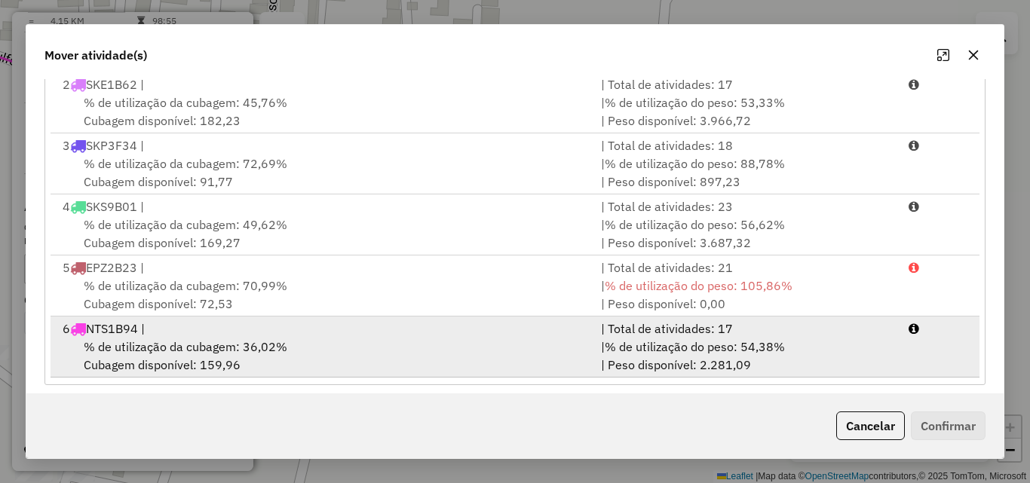
scroll to position [277, 0]
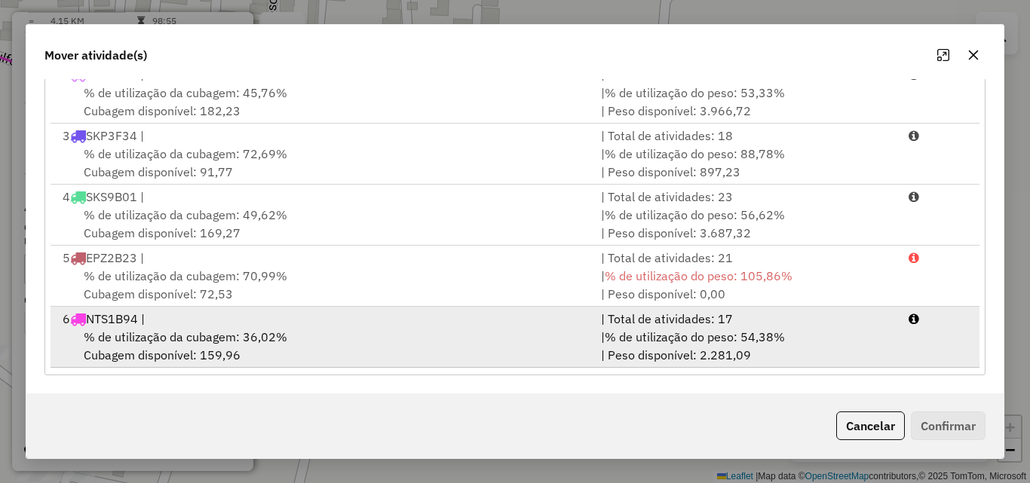
click at [302, 357] on div "% de utilização da cubagem: 36,02% Cubagem disponível: 159,96" at bounding box center [323, 346] width 538 height 36
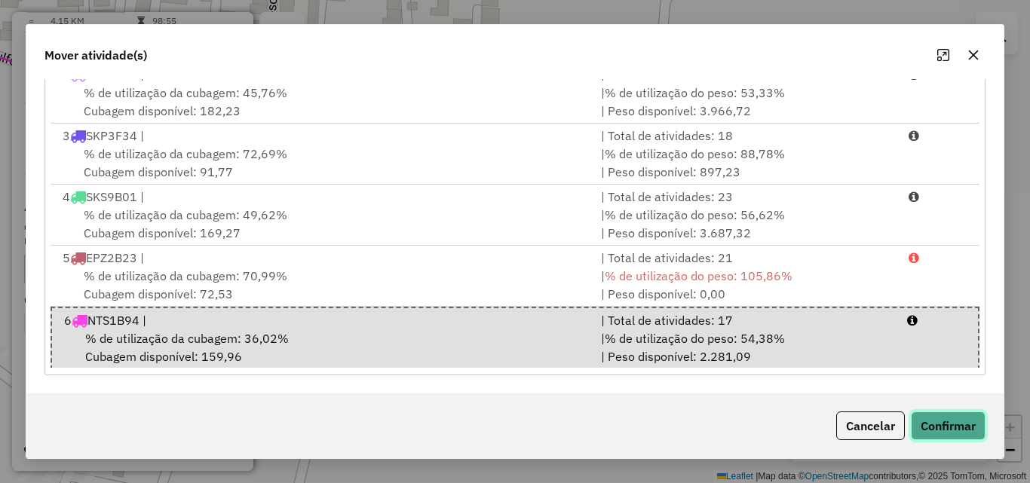
click at [971, 431] on button "Confirmar" at bounding box center [948, 426] width 75 height 29
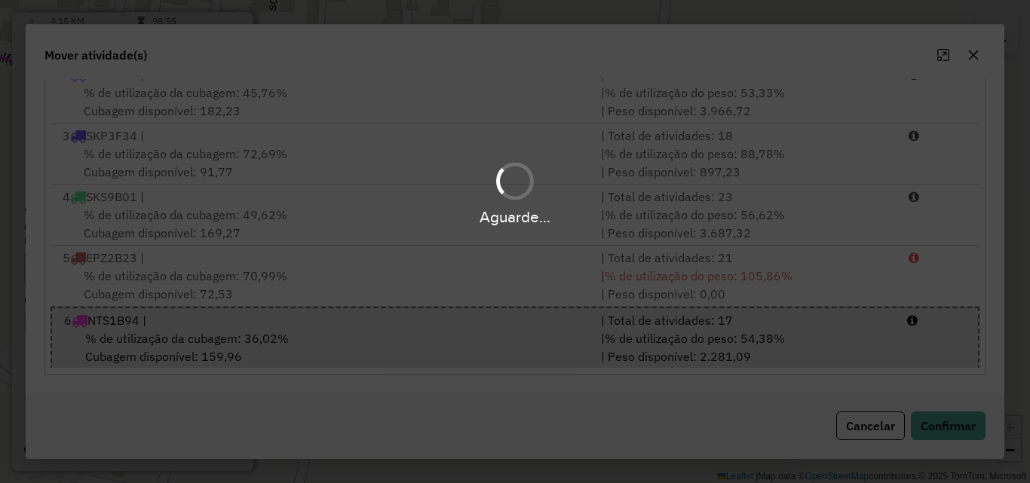
scroll to position [0, 0]
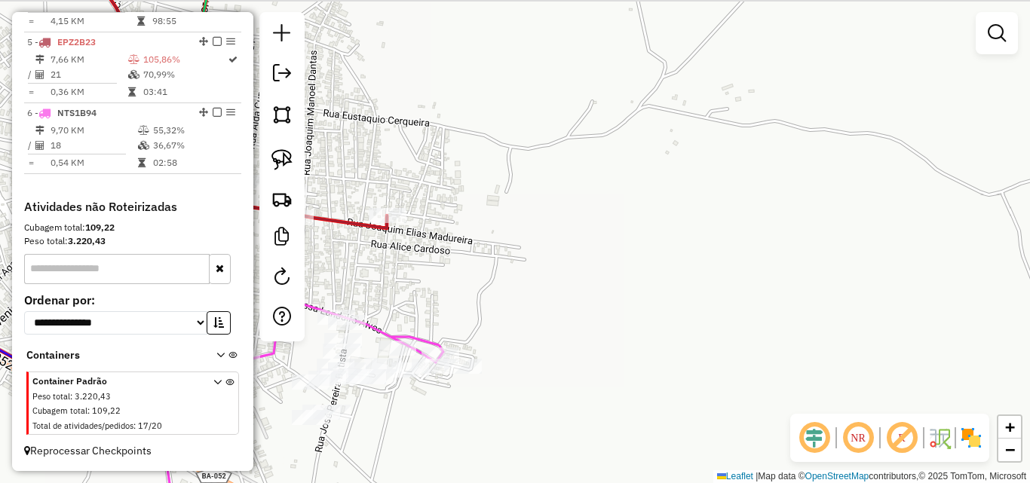
drag, startPoint x: 546, startPoint y: 336, endPoint x: 680, endPoint y: 337, distance: 134.2
click at [680, 338] on div "Janela de atendimento Grade de atendimento Capacidade Transportadoras Veículos …" at bounding box center [515, 241] width 1030 height 483
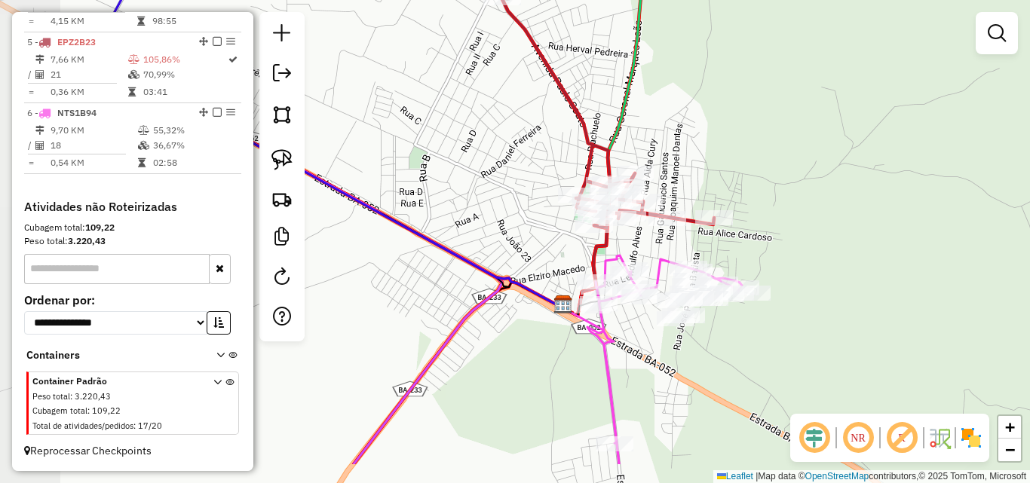
drag, startPoint x: 450, startPoint y: 434, endPoint x: 582, endPoint y: 370, distance: 146.7
click at [582, 370] on div "Janela de atendimento Grade de atendimento Capacidade Transportadoras Veículos …" at bounding box center [515, 241] width 1030 height 483
drag, startPoint x: 582, startPoint y: 369, endPoint x: 578, endPoint y: 360, distance: 9.4
click at [582, 368] on div "Janela de atendimento Grade de atendimento Capacidade Transportadoras Veículos …" at bounding box center [515, 241] width 1030 height 483
click at [578, 361] on div "Janela de atendimento Grade de atendimento Capacidade Transportadoras Veículos …" at bounding box center [515, 241] width 1030 height 483
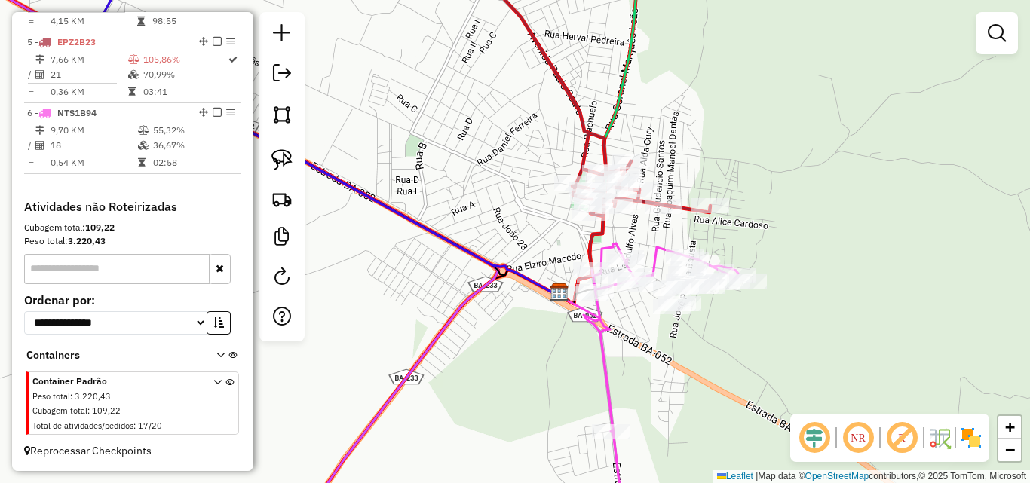
drag, startPoint x: 496, startPoint y: 388, endPoint x: 512, endPoint y: 289, distance: 100.0
click at [508, 307] on div "Janela de atendimento Grade de atendimento Capacidade Transportadoras Veículos …" at bounding box center [515, 241] width 1030 height 483
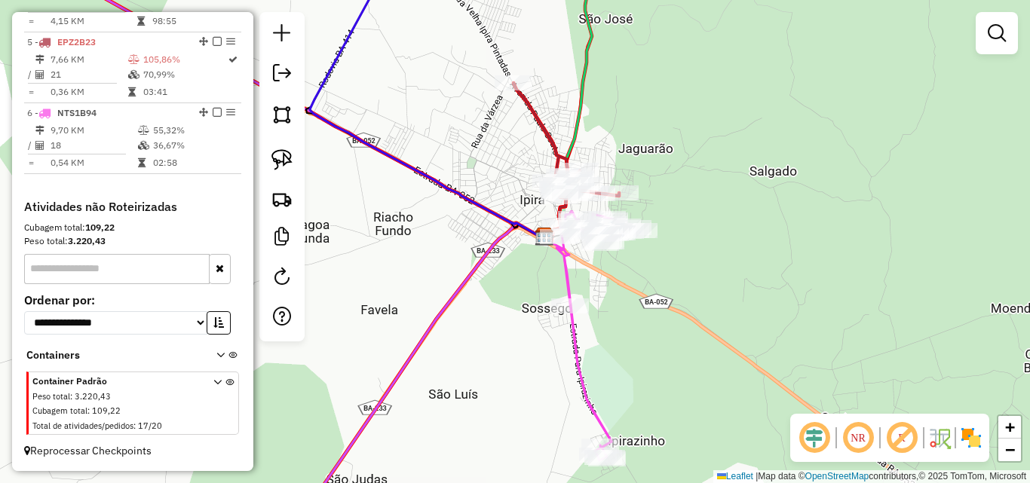
click at [981, 37] on div at bounding box center [997, 33] width 42 height 42
click at [1000, 44] on link at bounding box center [997, 33] width 30 height 30
click at [0, 0] on link "Rotas" at bounding box center [0, 0] width 0 height 0
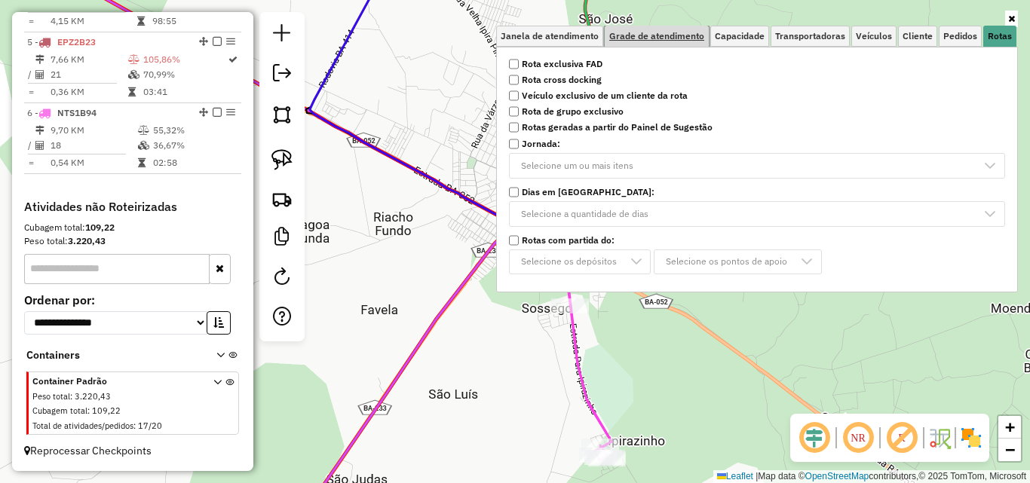
drag, startPoint x: 643, startPoint y: 30, endPoint x: 688, endPoint y: 35, distance: 45.5
click at [644, 32] on span "Grade de atendimento" at bounding box center [656, 36] width 95 height 9
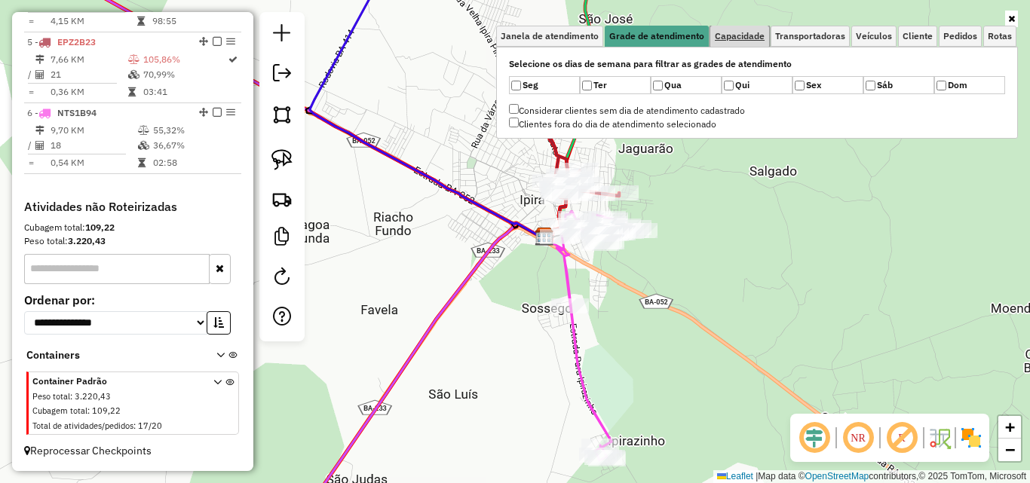
click at [738, 35] on span "Capacidade" at bounding box center [740, 36] width 50 height 9
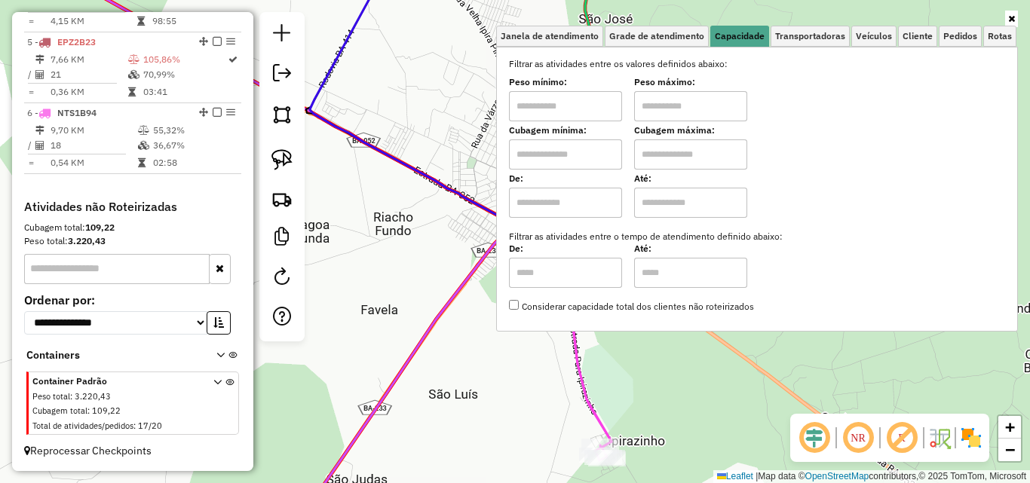
click at [567, 90] on div "Peso mínimo:" at bounding box center [565, 100] width 113 height 42
click at [568, 103] on input "text" at bounding box center [565, 106] width 113 height 30
type input "****"
click at [684, 109] on input "text" at bounding box center [690, 106] width 113 height 30
type input "******"
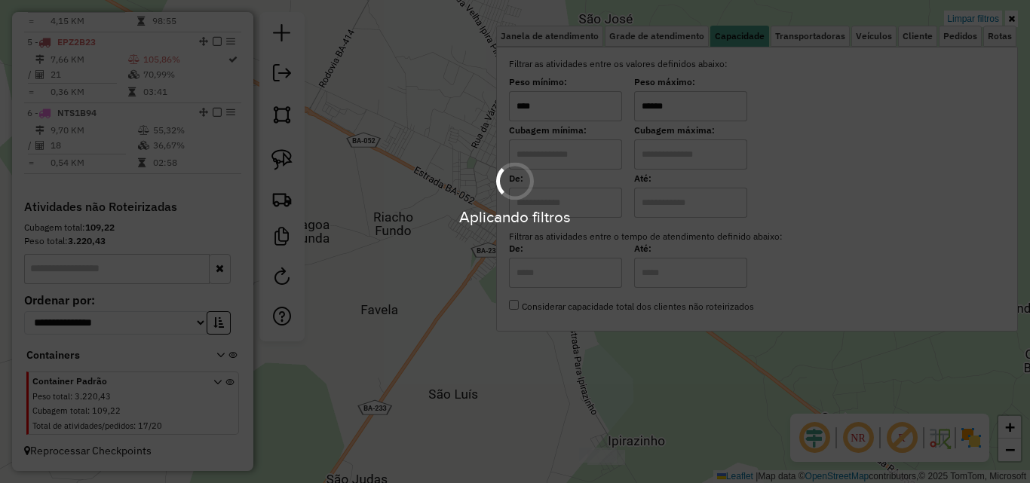
click at [688, 387] on div "Aplicando filtros" at bounding box center [515, 241] width 1030 height 483
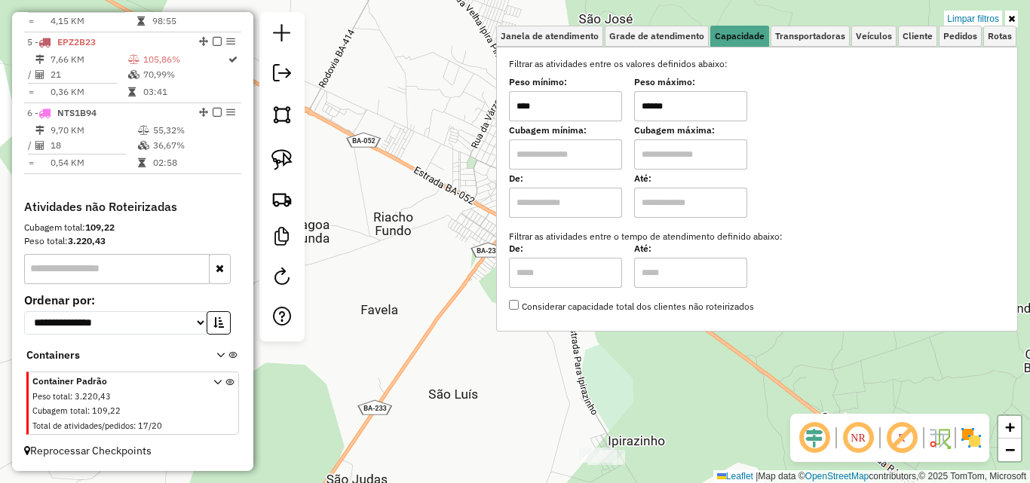
click at [684, 387] on div "Limpar filtros Janela de atendimento Grade de atendimento Capacidade Transporta…" at bounding box center [515, 241] width 1030 height 483
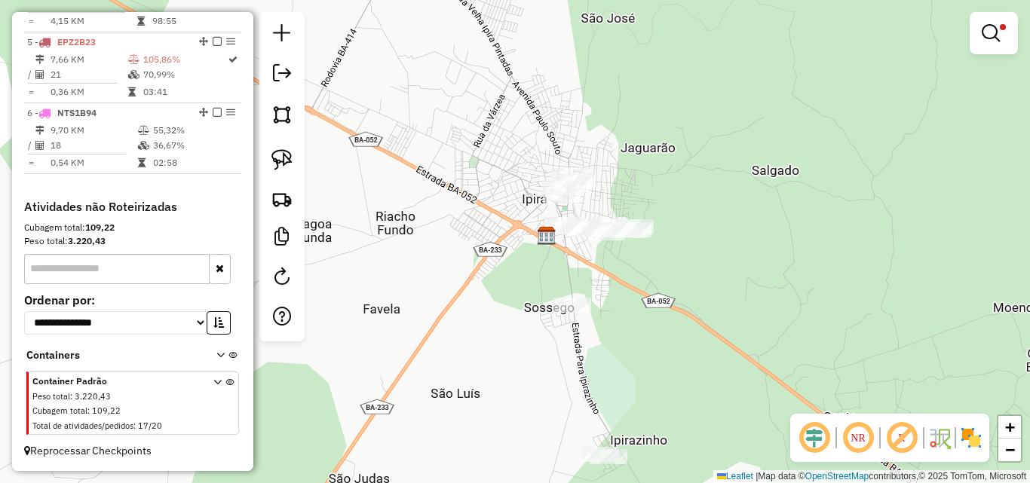
drag, startPoint x: 637, startPoint y: 256, endPoint x: 682, endPoint y: 258, distance: 44.5
click at [681, 258] on div "Limpar filtros Janela de atendimento Grade de atendimento Capacidade Transporta…" at bounding box center [515, 241] width 1030 height 483
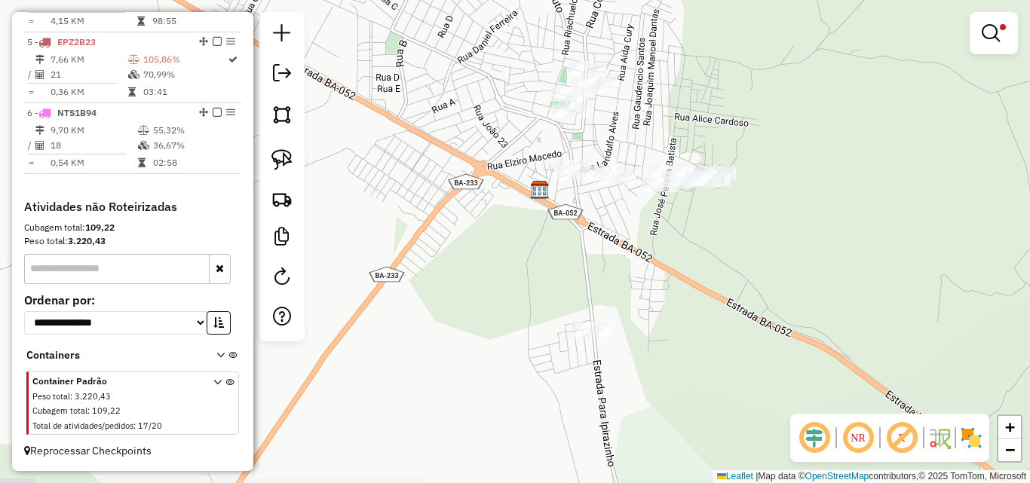
drag, startPoint x: 659, startPoint y: 260, endPoint x: 683, endPoint y: 240, distance: 31.6
click at [682, 238] on div "Limpar filtros Janela de atendimento Grade de atendimento Capacidade Transporta…" at bounding box center [515, 241] width 1030 height 483
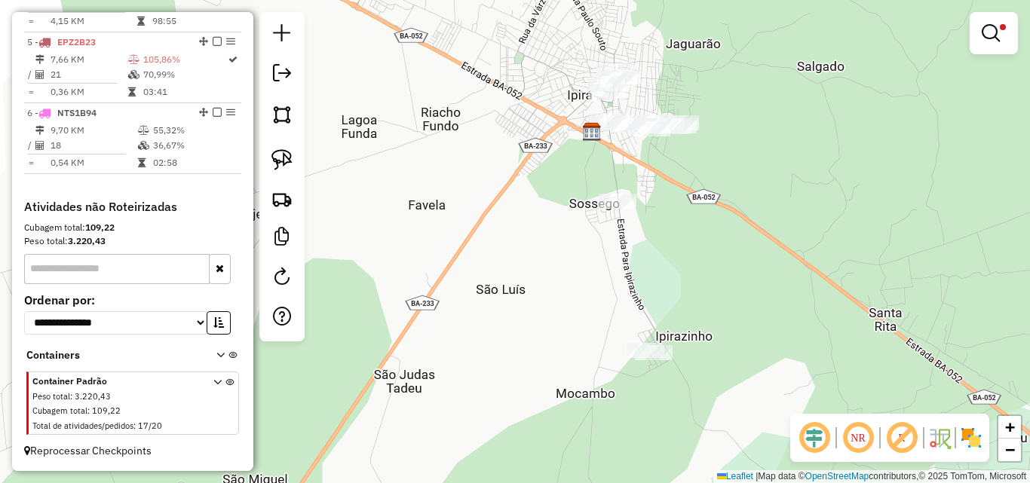
drag, startPoint x: 687, startPoint y: 331, endPoint x: 666, endPoint y: 228, distance: 105.4
click at [666, 228] on div "Limpar filtros Janela de atendimento Grade de atendimento Capacidade Transporta…" at bounding box center [515, 241] width 1030 height 483
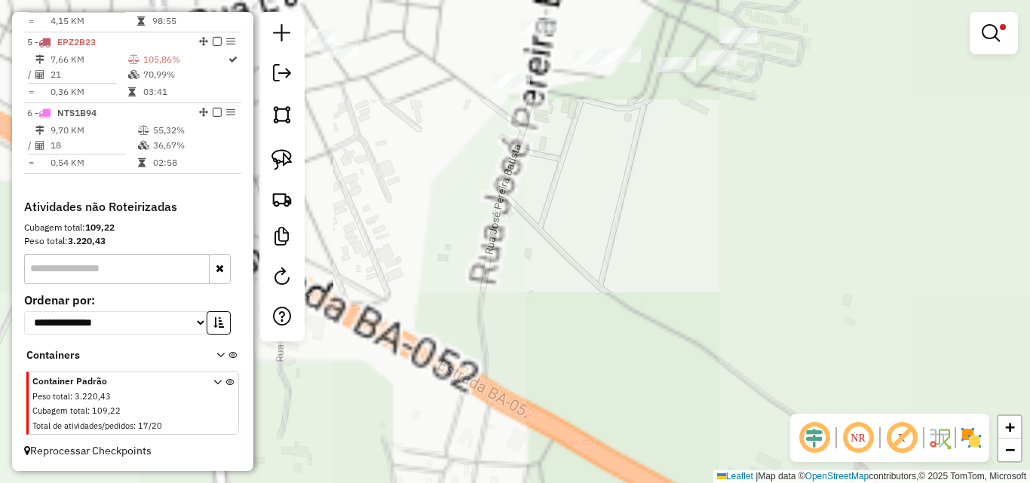
drag, startPoint x: 695, startPoint y: 144, endPoint x: 722, endPoint y: 263, distance: 122.2
click at [722, 262] on div "Limpar filtros Janela de atendimento Grade de atendimento Capacidade Transporta…" at bounding box center [515, 241] width 1030 height 483
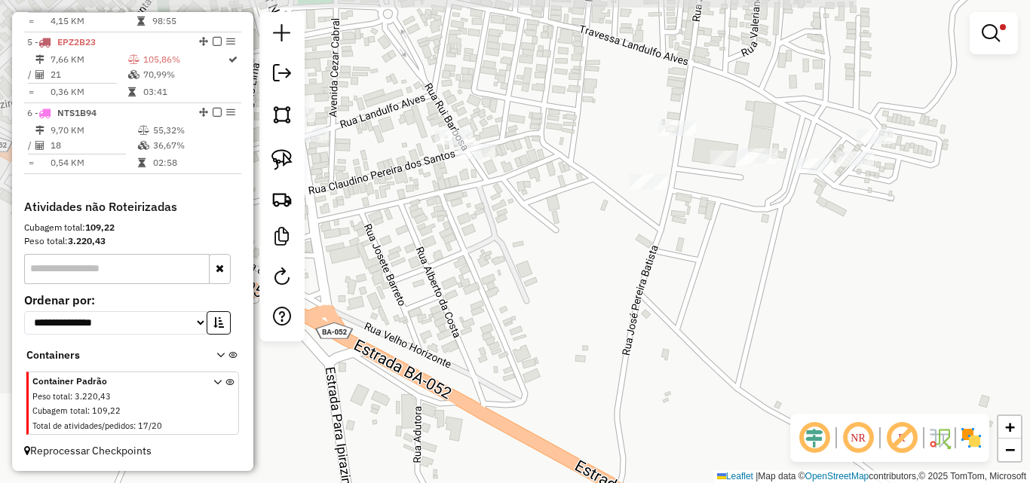
drag, startPoint x: 716, startPoint y: 238, endPoint x: 821, endPoint y: 252, distance: 106.5
click at [821, 252] on div "Limpar filtros Janela de atendimento Grade de atendimento Capacidade Transporta…" at bounding box center [515, 241] width 1030 height 483
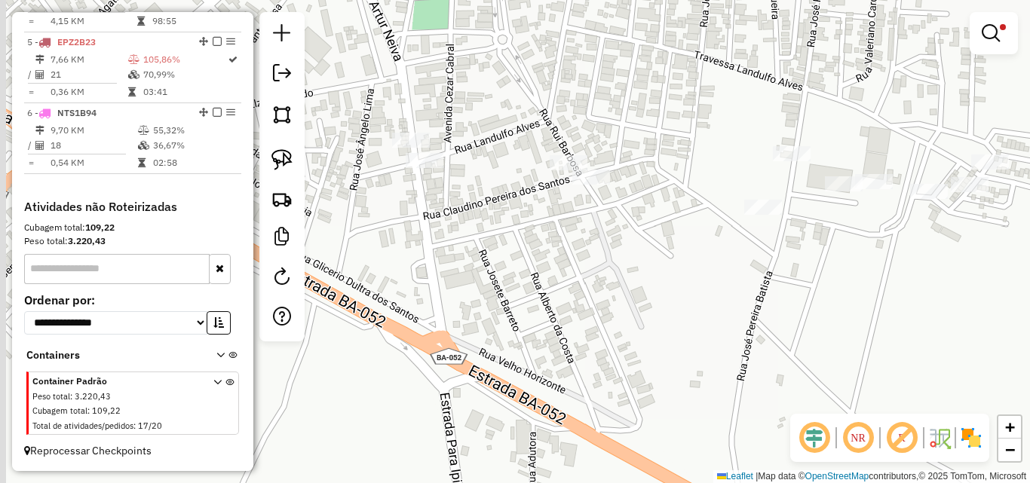
drag, startPoint x: 771, startPoint y: 256, endPoint x: 887, endPoint y: 276, distance: 117.1
click at [887, 276] on div "Limpar filtros Janela de atendimento Grade de atendimento Capacidade Transporta…" at bounding box center [515, 241] width 1030 height 483
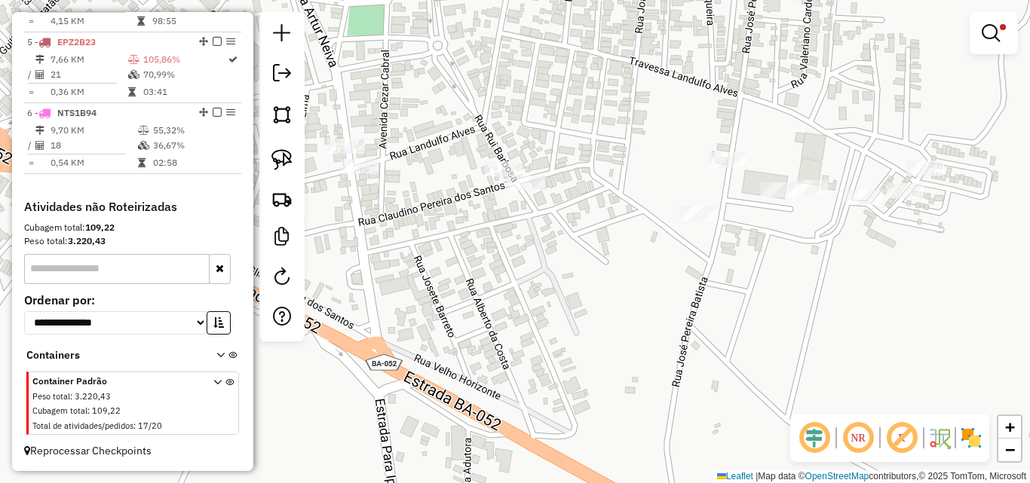
drag, startPoint x: 887, startPoint y: 276, endPoint x: 821, endPoint y: 288, distance: 66.7
click at [821, 288] on div "Limpar filtros Janela de atendimento Grade de atendimento Capacidade Transporta…" at bounding box center [515, 241] width 1030 height 483
click at [276, 158] on img at bounding box center [281, 159] width 21 height 21
drag, startPoint x: 858, startPoint y: 155, endPoint x: 947, endPoint y: 145, distance: 89.6
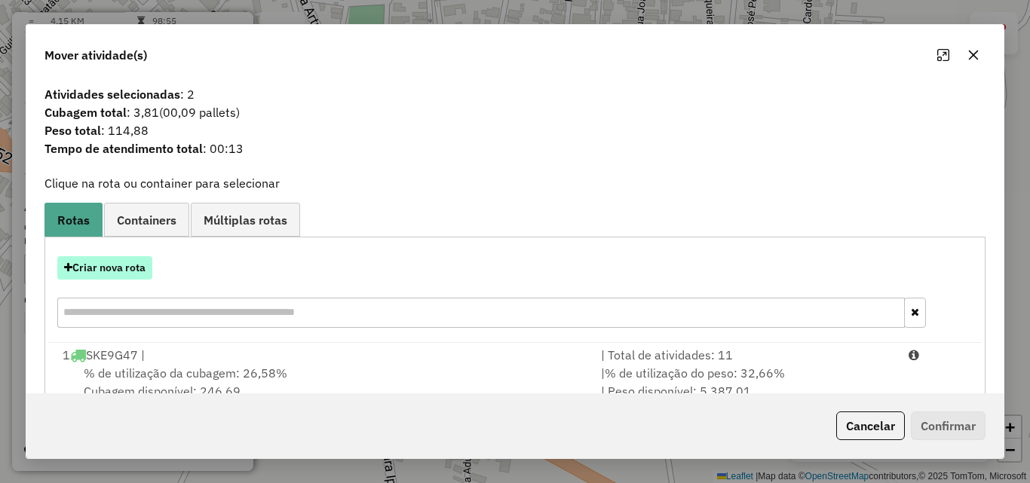
click at [141, 271] on button "Criar nova rota" at bounding box center [104, 267] width 95 height 23
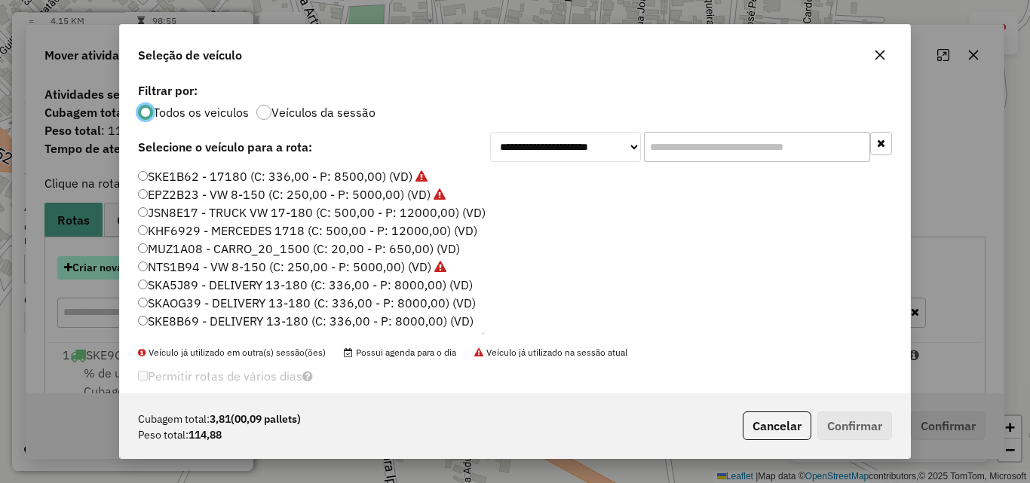
scroll to position [8, 5]
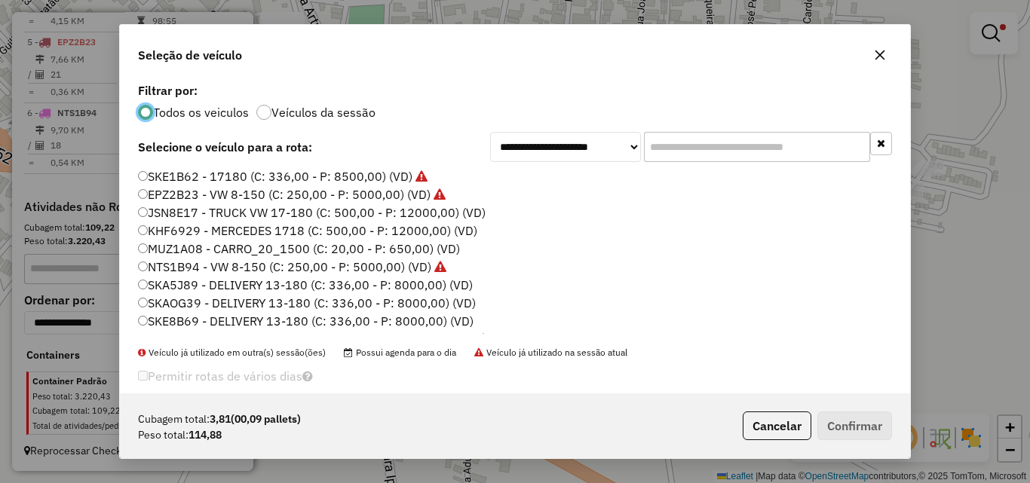
click at [175, 250] on label "MUZ1A08 - CARRO_20_1500 (C: 20,00 - P: 650,00) (VD)" at bounding box center [299, 249] width 322 height 18
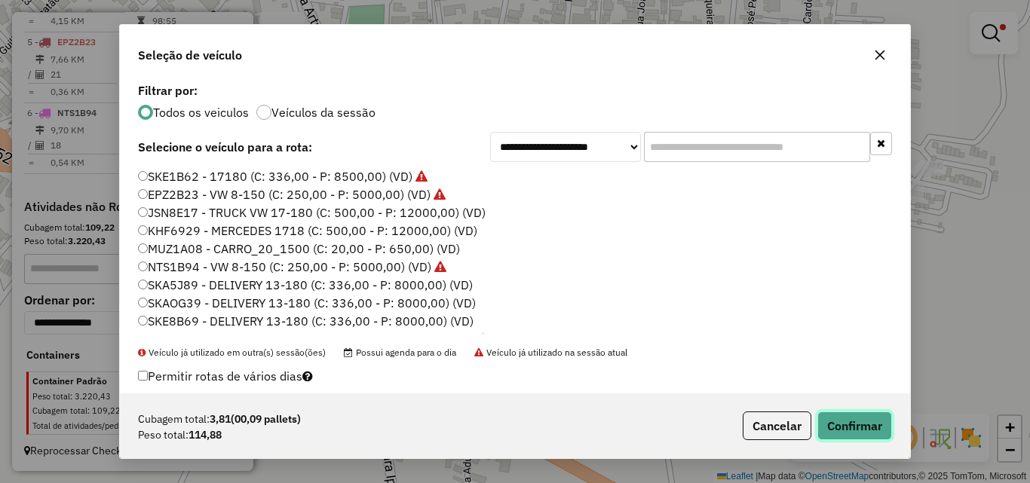
click at [853, 434] on button "Confirmar" at bounding box center [854, 426] width 75 height 29
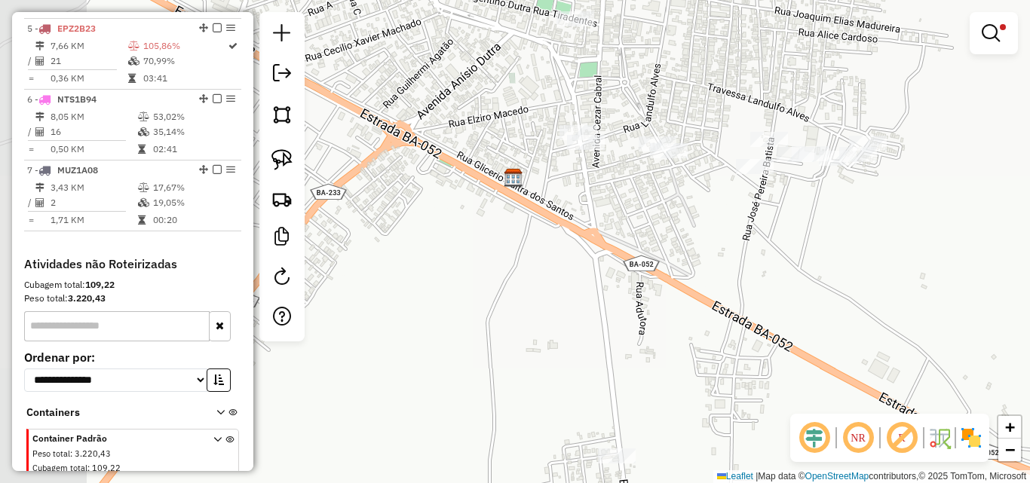
drag, startPoint x: 525, startPoint y: 359, endPoint x: 678, endPoint y: 252, distance: 186.8
click at [678, 252] on div "Limpar filtros Janela de atendimento Grade de atendimento Capacidade Transporta…" at bounding box center [515, 241] width 1030 height 483
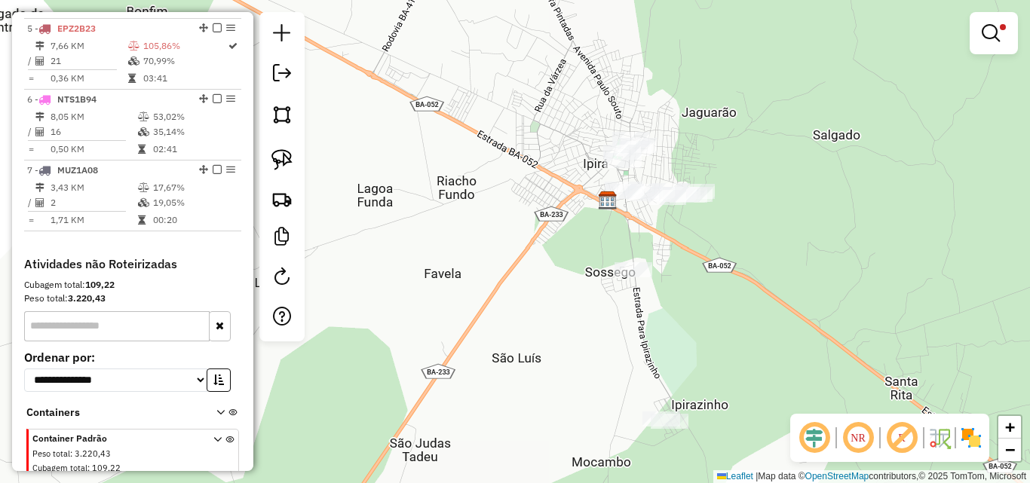
drag, startPoint x: 688, startPoint y: 301, endPoint x: 651, endPoint y: 245, distance: 66.9
click at [651, 245] on div "Limpar filtros Janela de atendimento Grade de atendimento Capacidade Transporta…" at bounding box center [515, 241] width 1030 height 483
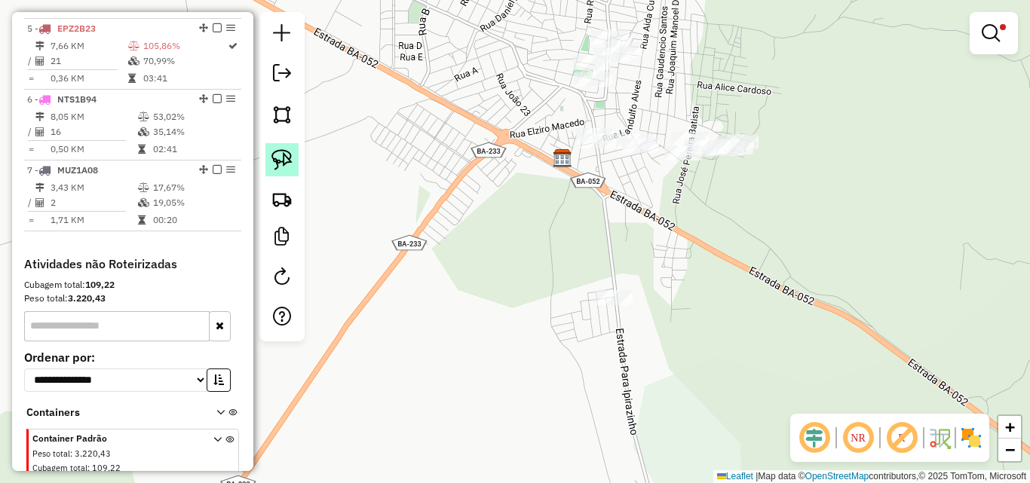
click at [284, 160] on img at bounding box center [281, 159] width 21 height 21
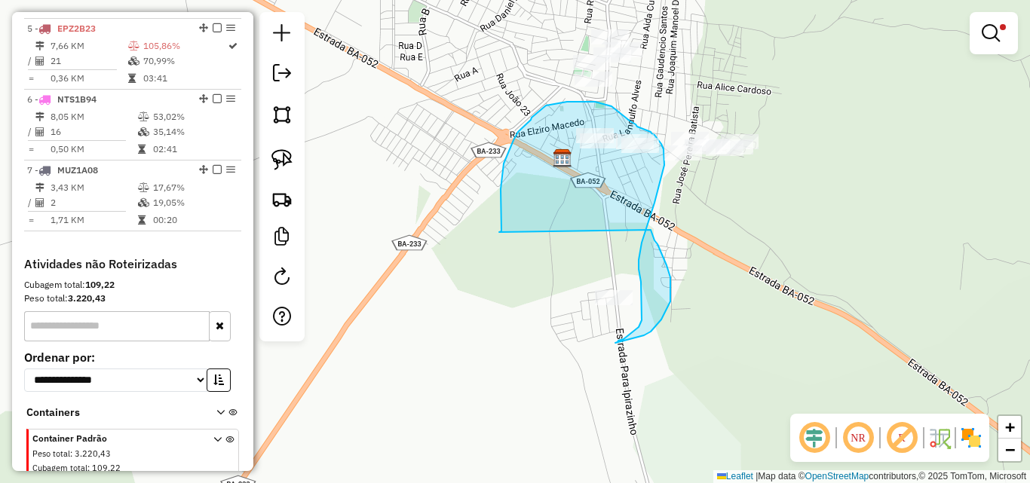
drag, startPoint x: 499, startPoint y: 232, endPoint x: 649, endPoint y: 228, distance: 150.1
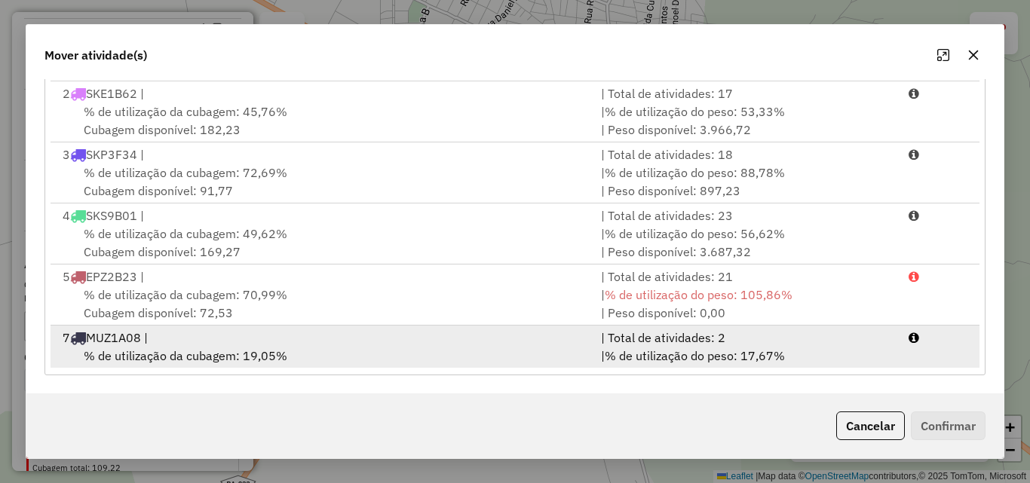
scroll to position [65, 0]
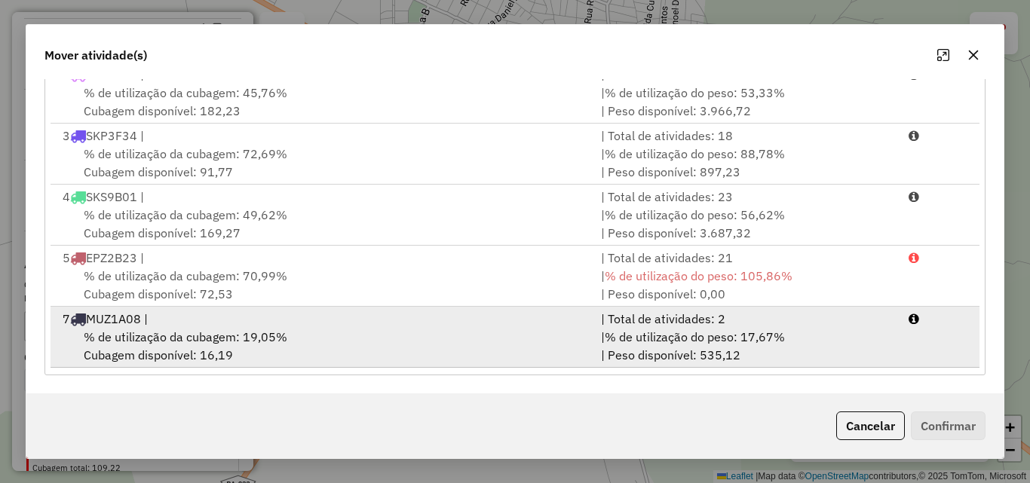
click at [331, 345] on div "% de utilização da cubagem: 19,05% Cubagem disponível: 16,19" at bounding box center [323, 346] width 538 height 36
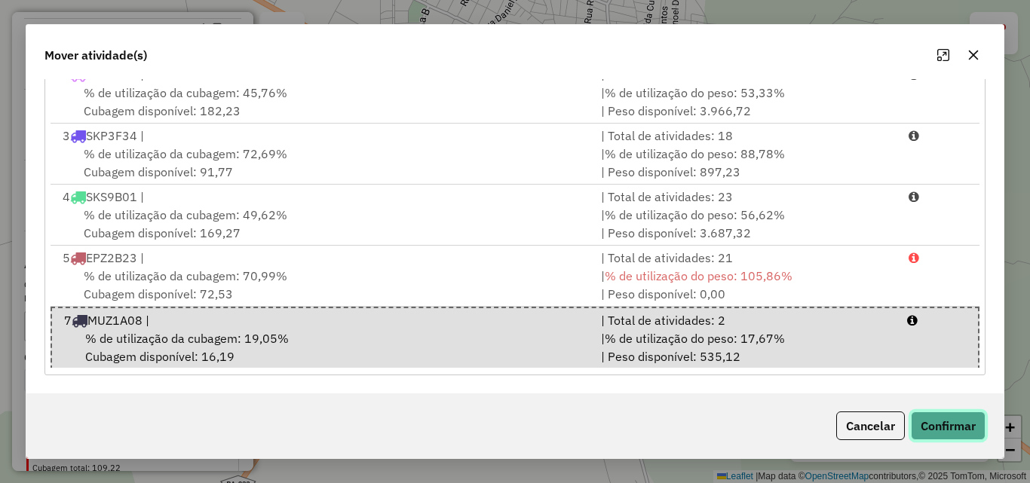
click at [939, 417] on button "Confirmar" at bounding box center [948, 426] width 75 height 29
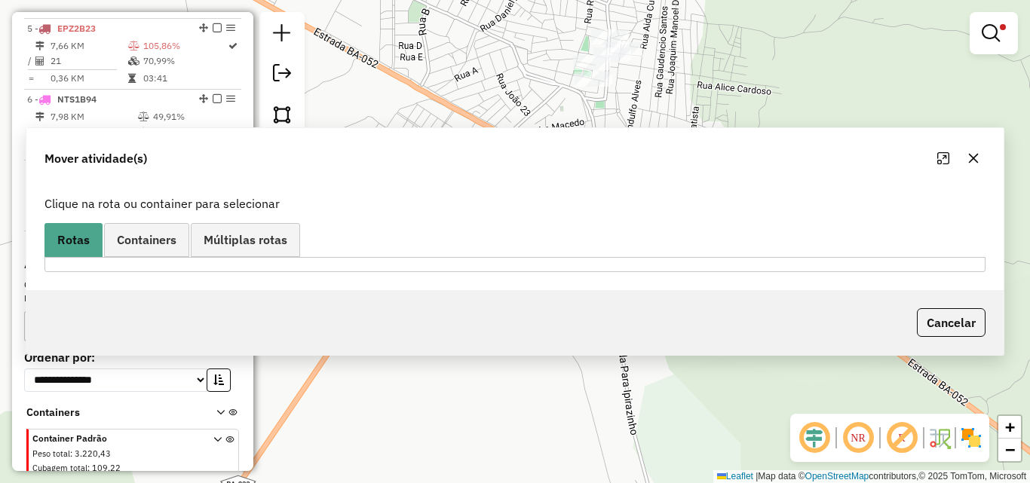
scroll to position [0, 0]
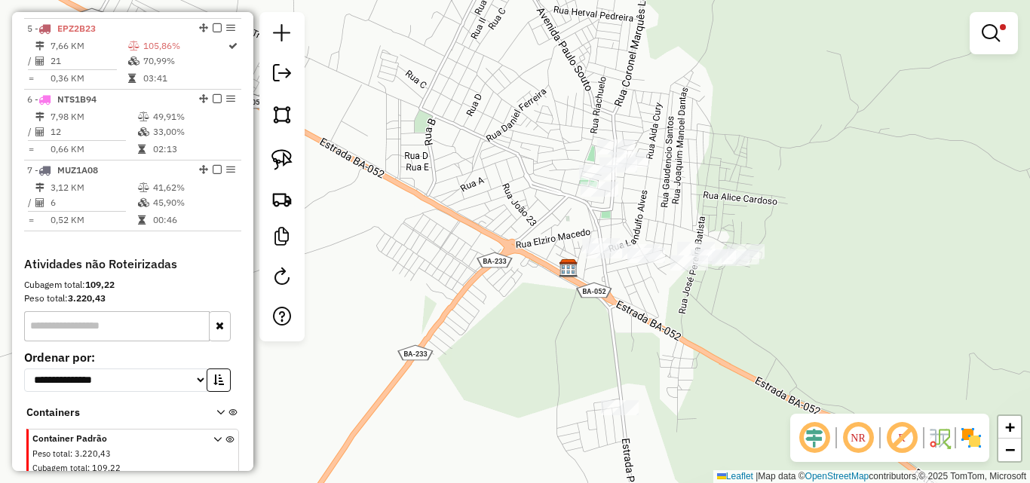
drag, startPoint x: 606, startPoint y: 216, endPoint x: 612, endPoint y: 323, distance: 108.0
click at [612, 323] on div "Limpar filtros Janela de atendimento Grade de atendimento Capacidade Transporta…" at bounding box center [515, 241] width 1030 height 483
click at [293, 150] on link at bounding box center [281, 159] width 33 height 33
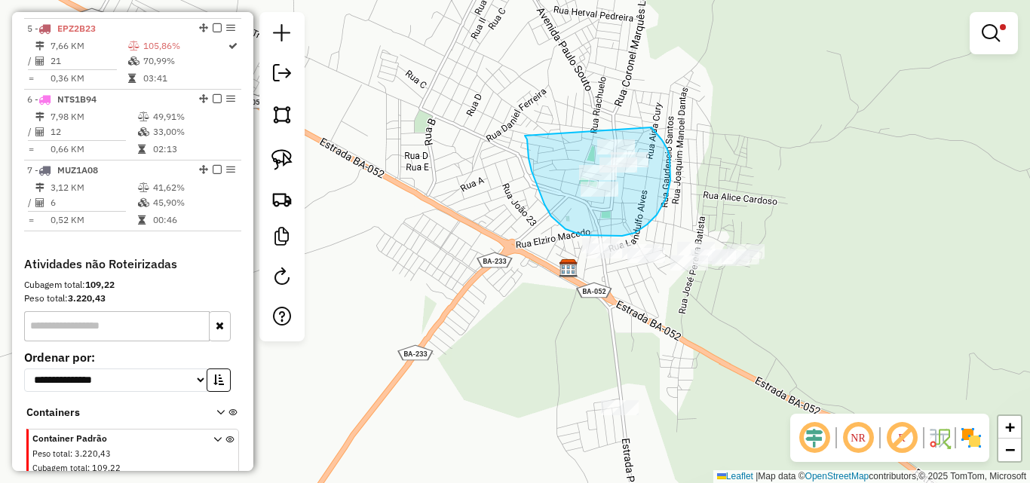
drag, startPoint x: 525, startPoint y: 136, endPoint x: 645, endPoint y: 125, distance: 120.4
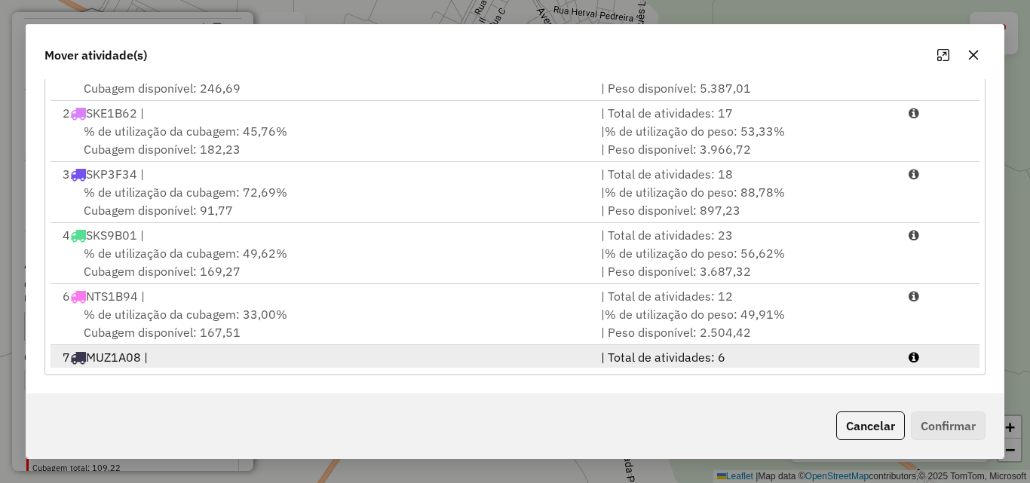
scroll to position [65, 0]
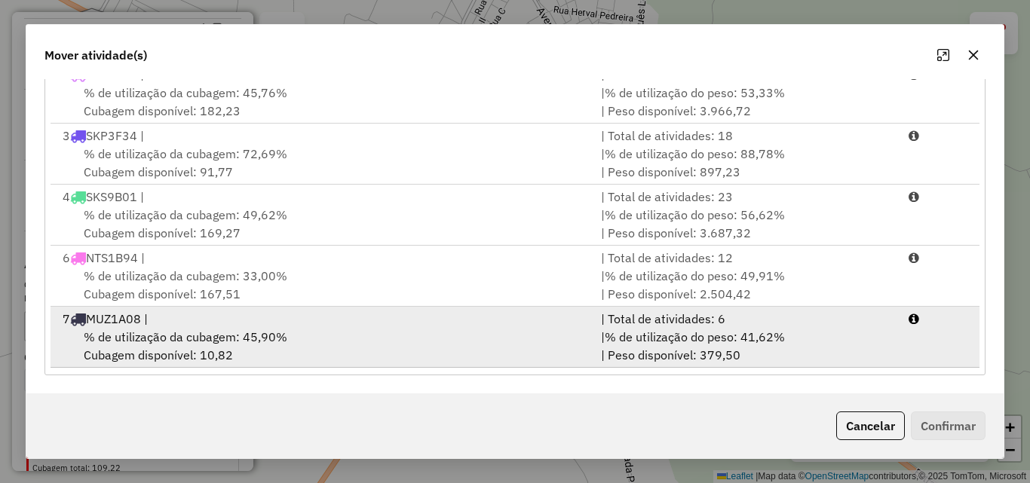
click at [342, 318] on div "7 MUZ1A08 |" at bounding box center [323, 319] width 538 height 18
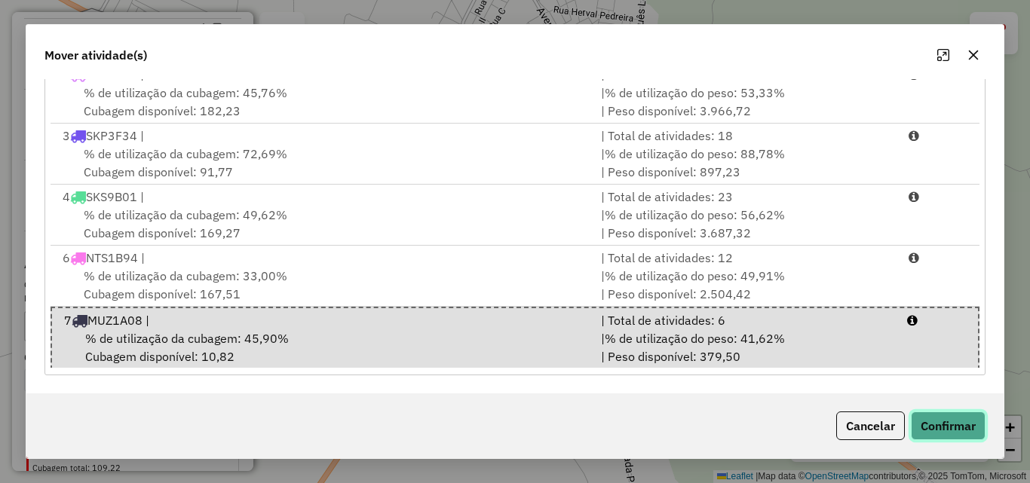
click at [962, 418] on button "Confirmar" at bounding box center [948, 426] width 75 height 29
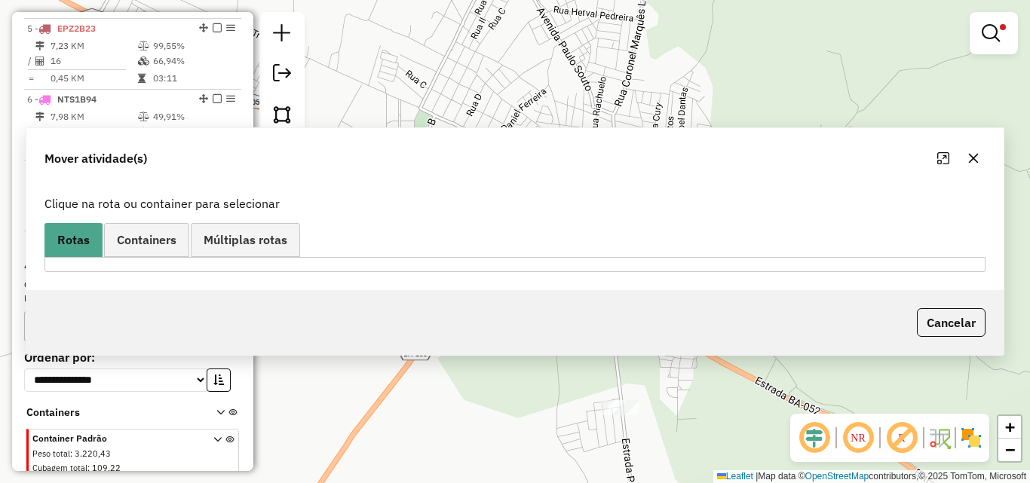
scroll to position [0, 0]
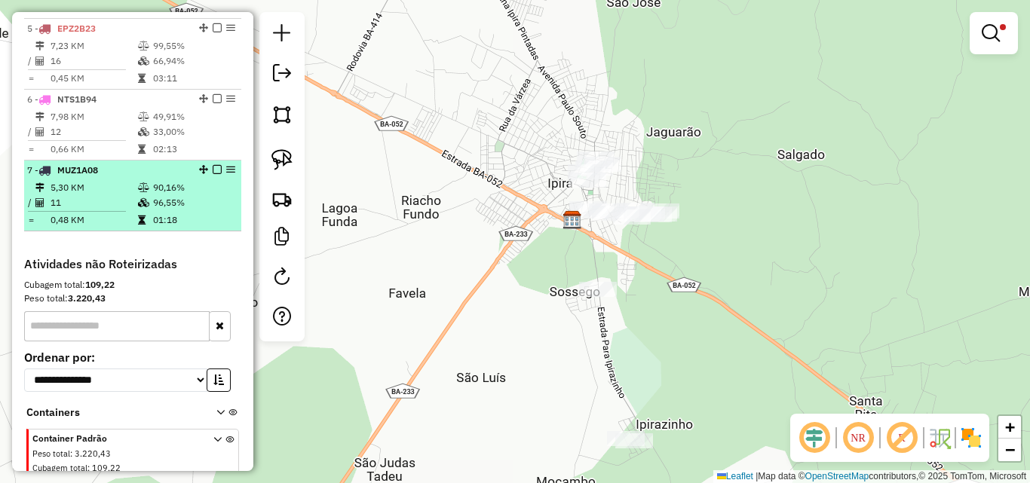
click at [139, 225] on icon at bounding box center [142, 220] width 8 height 9
select select "**********"
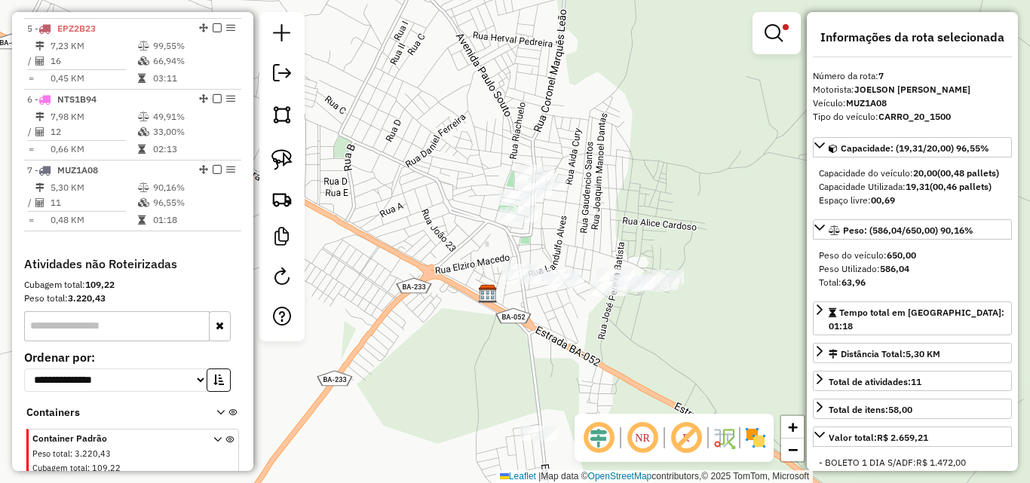
drag, startPoint x: 639, startPoint y: 320, endPoint x: 620, endPoint y: 192, distance: 128.8
click at [619, 195] on div "Limpar filtros Janela de atendimento Grade de atendimento Capacidade Transporta…" at bounding box center [515, 241] width 1030 height 483
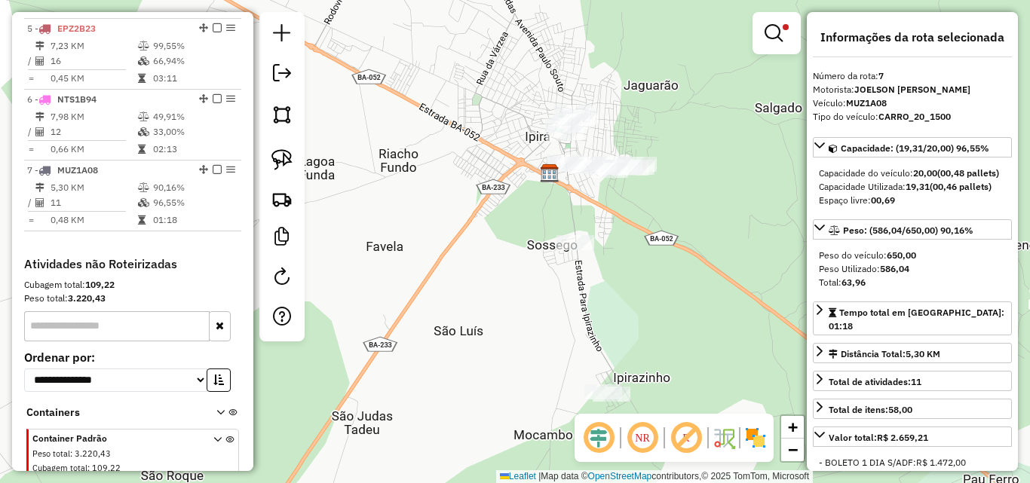
drag, startPoint x: 636, startPoint y: 248, endPoint x: 641, endPoint y: 227, distance: 21.6
click at [641, 228] on div "Limpar filtros Janela de atendimento Grade de atendimento Capacidade Transporta…" at bounding box center [515, 241] width 1030 height 483
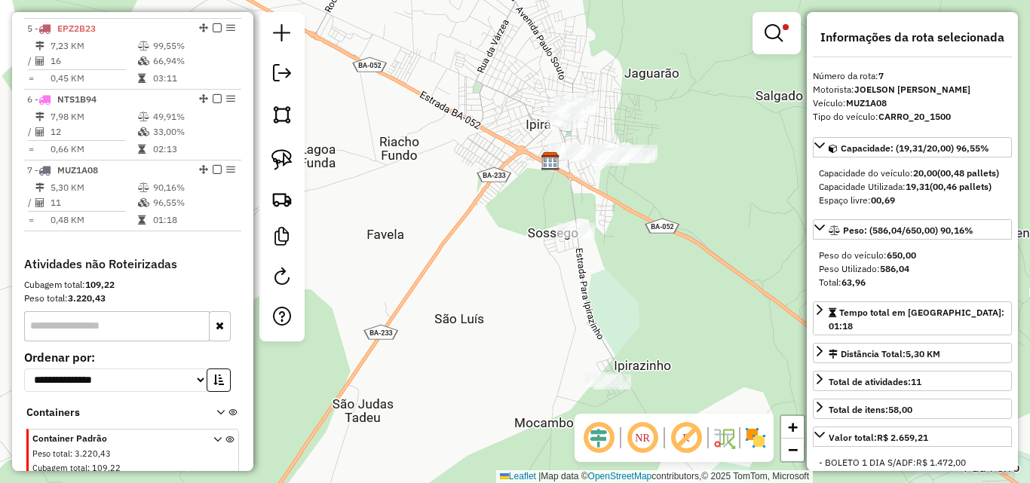
click at [753, 57] on div "Limpar filtros Janela de atendimento Grade de atendimento Capacidade Transporta…" at bounding box center [777, 40] width 48 height 56
click at [771, 40] on em at bounding box center [774, 33] width 18 height 18
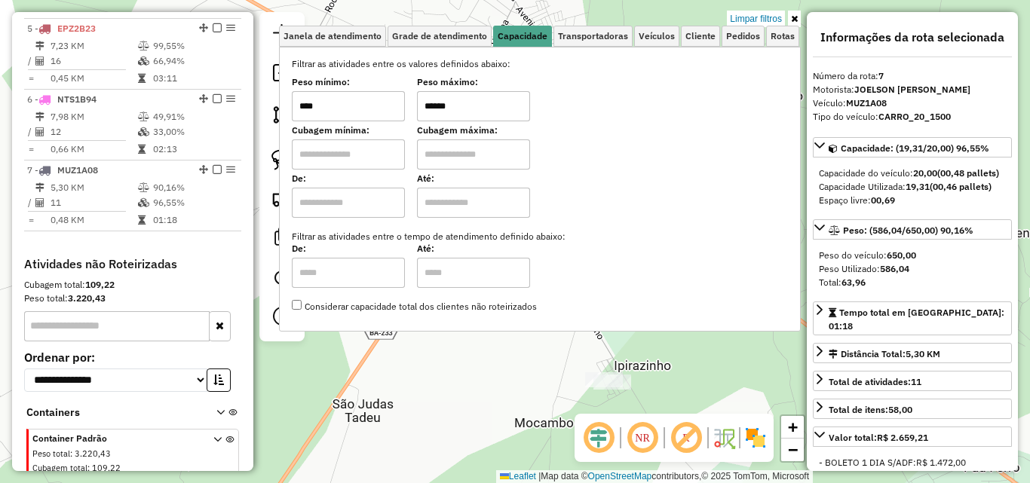
click at [383, 113] on input "****" at bounding box center [348, 106] width 113 height 30
type input "****"
click at [472, 109] on input "****" at bounding box center [473, 106] width 113 height 30
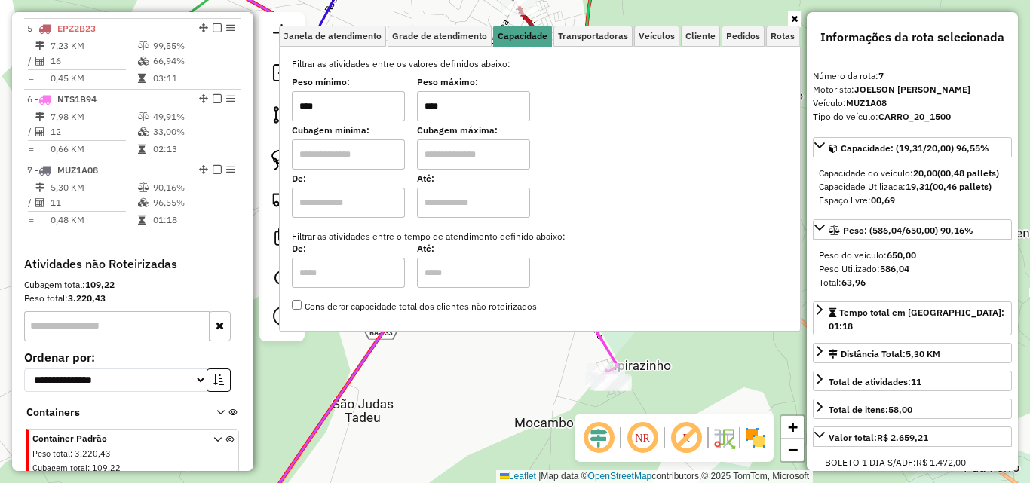
type input "****"
click at [504, 383] on div "Janela de atendimento Grade de atendimento Capacidade Transportadoras Veículos …" at bounding box center [515, 241] width 1030 height 483
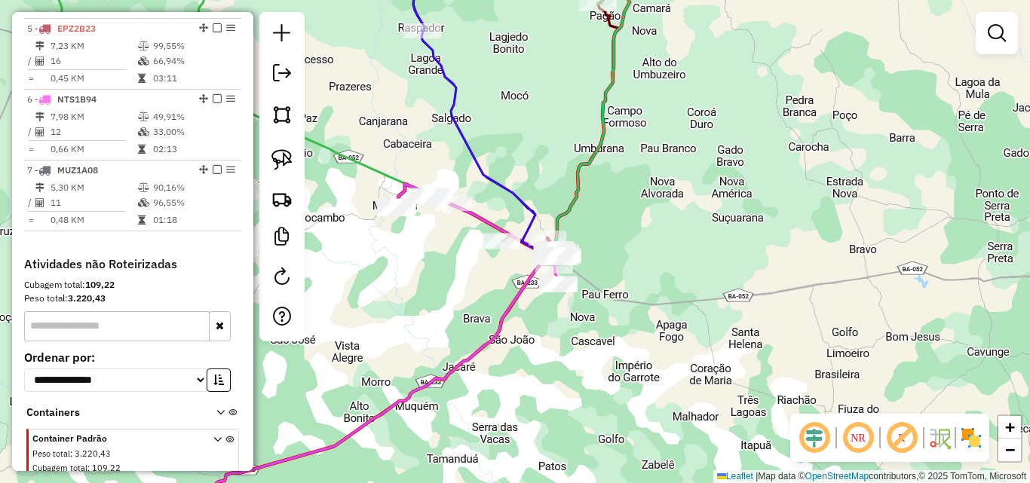
drag, startPoint x: 647, startPoint y: 223, endPoint x: 800, endPoint y: 219, distance: 153.1
click at [799, 220] on div "Janela de atendimento Grade de atendimento Capacidade Transportadoras Veículos …" at bounding box center [515, 241] width 1030 height 483
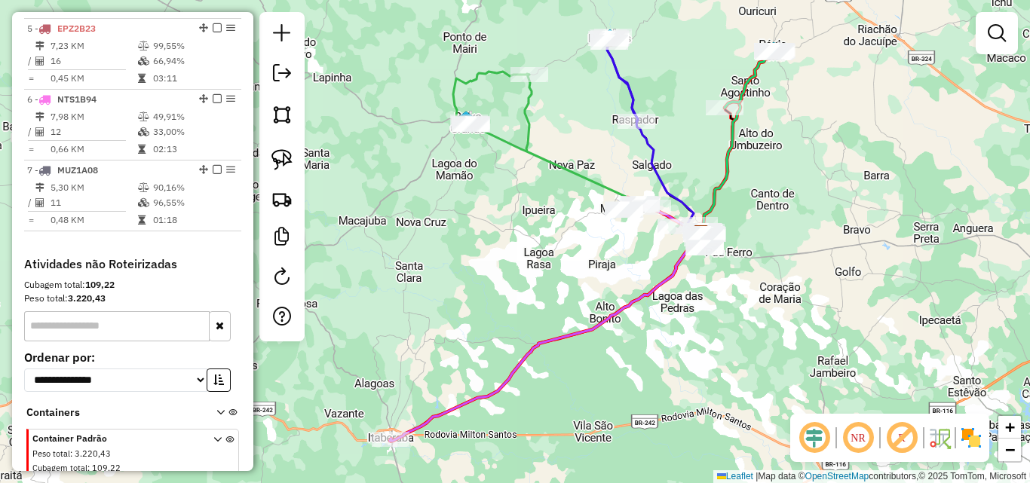
drag, startPoint x: 461, startPoint y: 272, endPoint x: 538, endPoint y: 256, distance: 78.7
click at [538, 256] on div "Janela de atendimento Grade de atendimento Capacidade Transportadoras Veículos …" at bounding box center [515, 241] width 1030 height 483
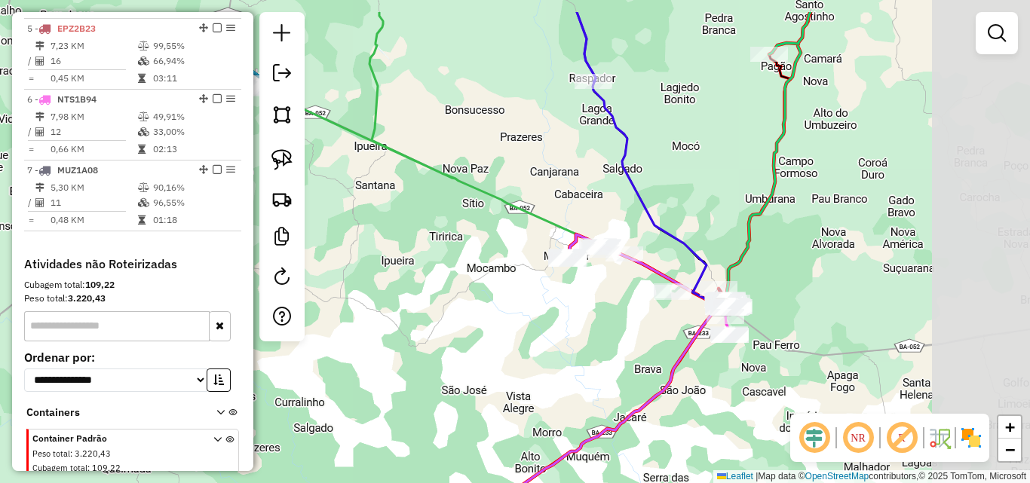
drag, startPoint x: 605, startPoint y: 207, endPoint x: 449, endPoint y: 281, distance: 173.7
click at [449, 281] on div "Janela de atendimento Grade de atendimento Capacidade Transportadoras Veículos …" at bounding box center [515, 241] width 1030 height 483
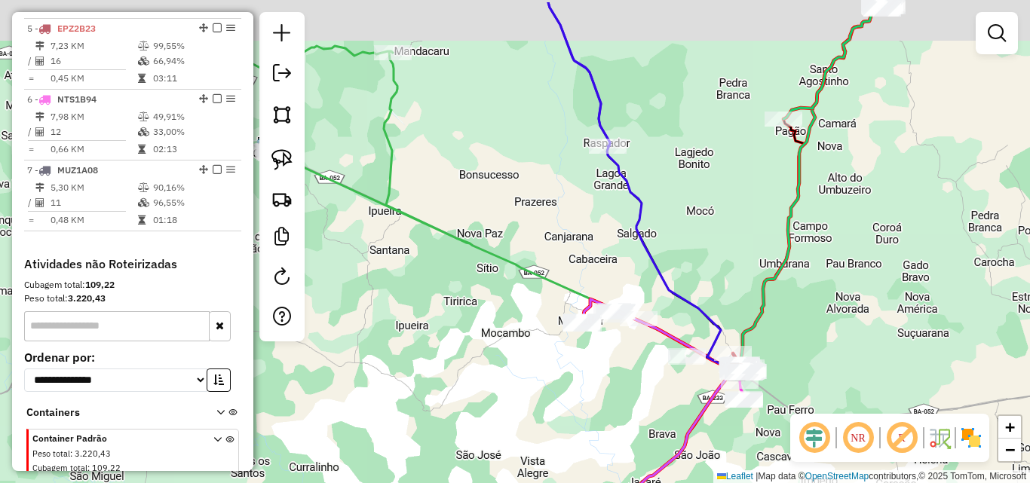
drag, startPoint x: 448, startPoint y: 257, endPoint x: 461, endPoint y: 280, distance: 26.7
click at [460, 280] on div "Janela de atendimento Grade de atendimento Capacidade Transportadoras Veículos …" at bounding box center [515, 241] width 1030 height 483
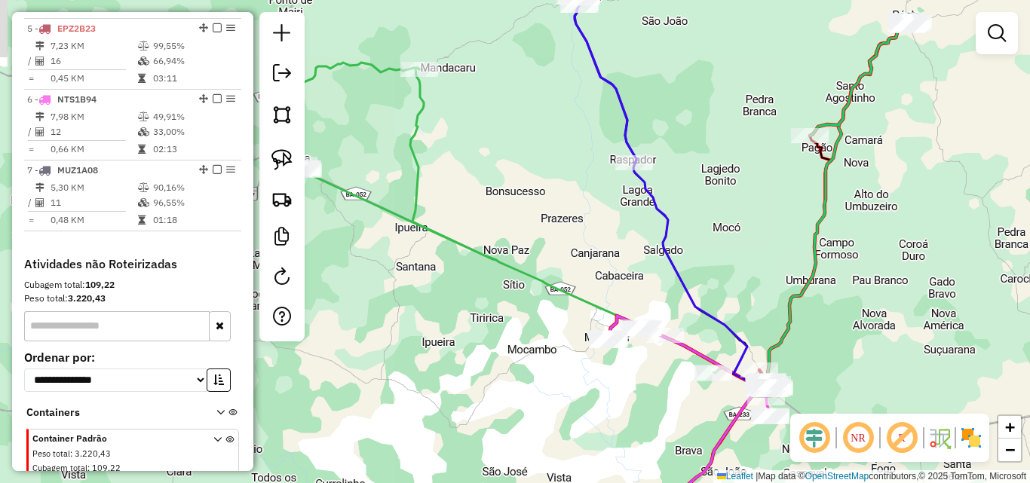
drag, startPoint x: 441, startPoint y: 260, endPoint x: 468, endPoint y: 271, distance: 29.1
click at [485, 286] on div "Janela de atendimento Grade de atendimento Capacidade Transportadoras Veículos …" at bounding box center [515, 241] width 1030 height 483
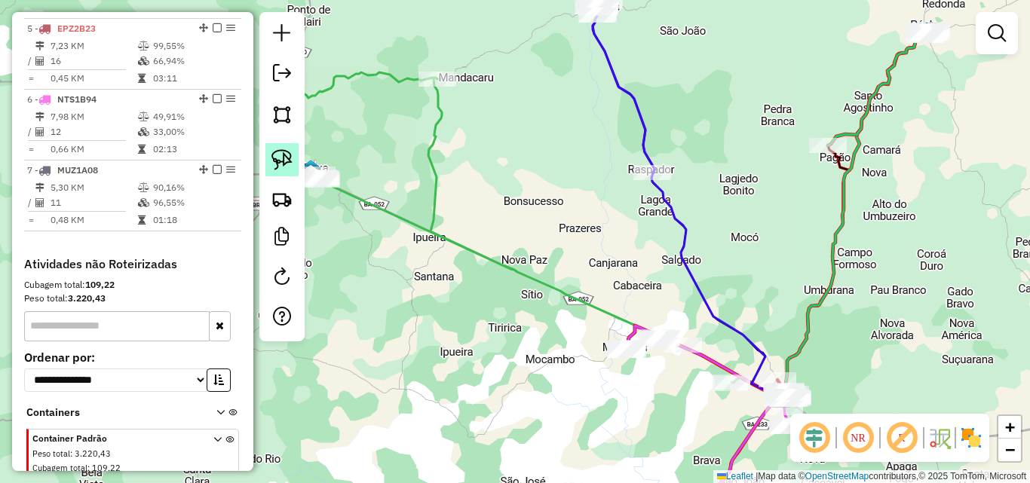
click at [280, 161] on img at bounding box center [281, 159] width 21 height 21
drag, startPoint x: 409, startPoint y: 81, endPoint x: 461, endPoint y: 45, distance: 63.4
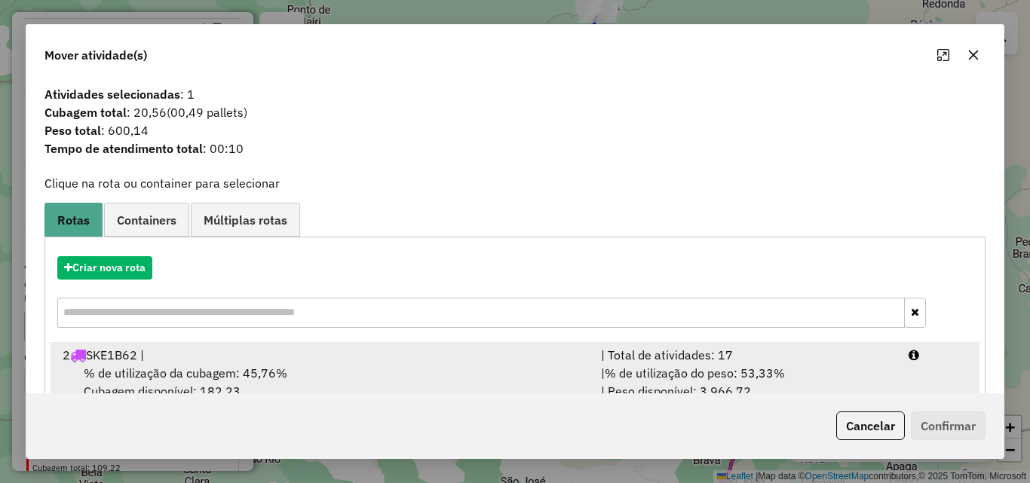
click at [276, 368] on span "% de utilização da cubagem: 45,76%" at bounding box center [186, 373] width 204 height 15
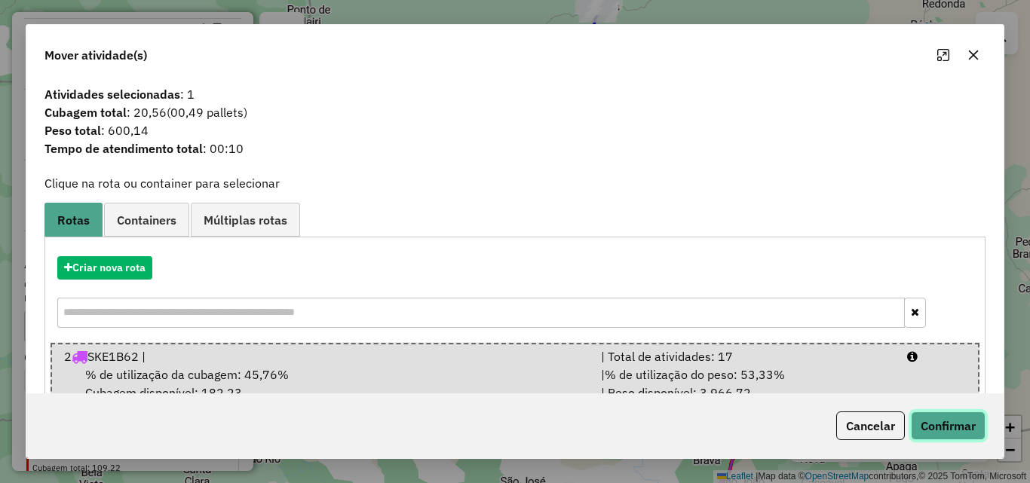
click at [967, 431] on button "Confirmar" at bounding box center [948, 426] width 75 height 29
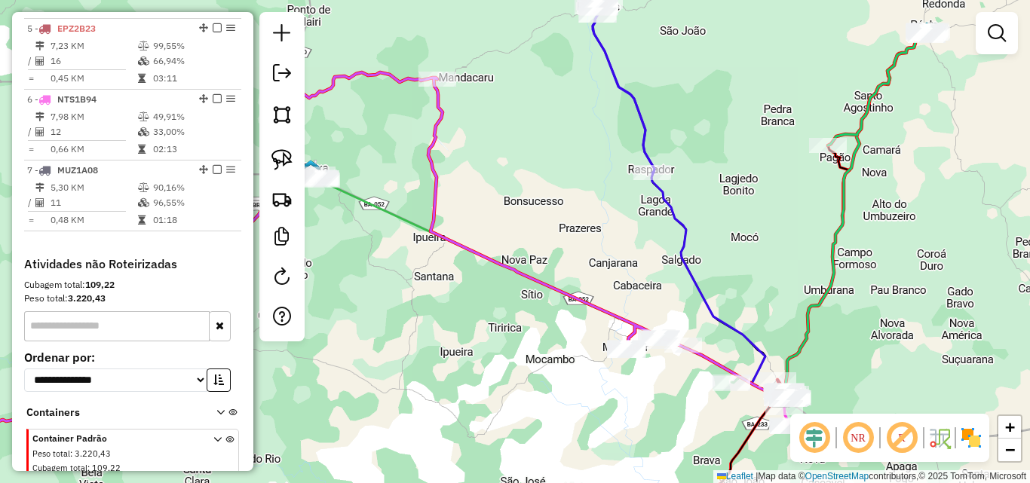
click at [301, 74] on div at bounding box center [281, 177] width 45 height 330
click at [297, 75] on div at bounding box center [281, 177] width 45 height 330
click at [295, 75] on link at bounding box center [282, 75] width 30 height 34
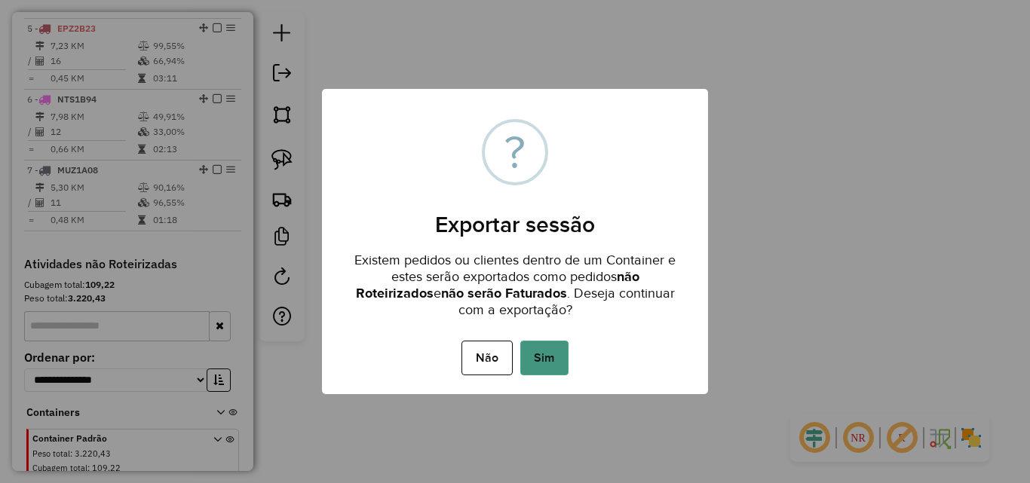
click at [542, 348] on button "Sim" at bounding box center [544, 358] width 48 height 35
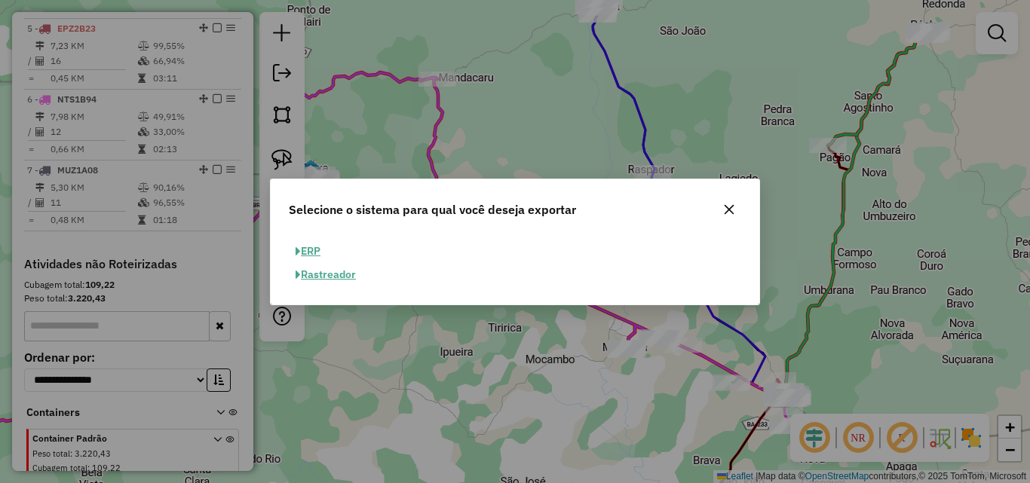
click at [303, 248] on button "ERP" at bounding box center [308, 251] width 38 height 23
select select "**"
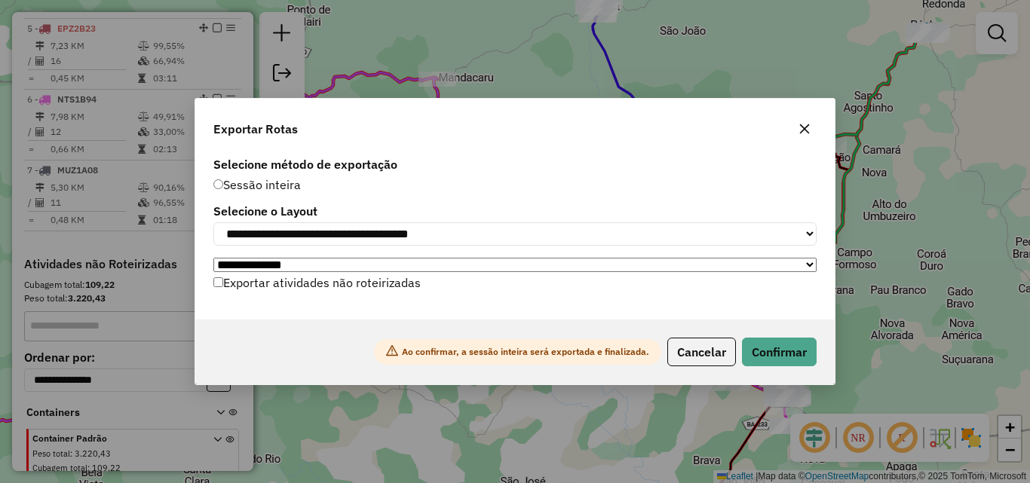
click at [775, 371] on div "Ao confirmar, a sessão inteira será exportada e finalizada. Cancelar Confirmar" at bounding box center [514, 352] width 639 height 65
click at [767, 353] on button "Confirmar" at bounding box center [779, 352] width 75 height 29
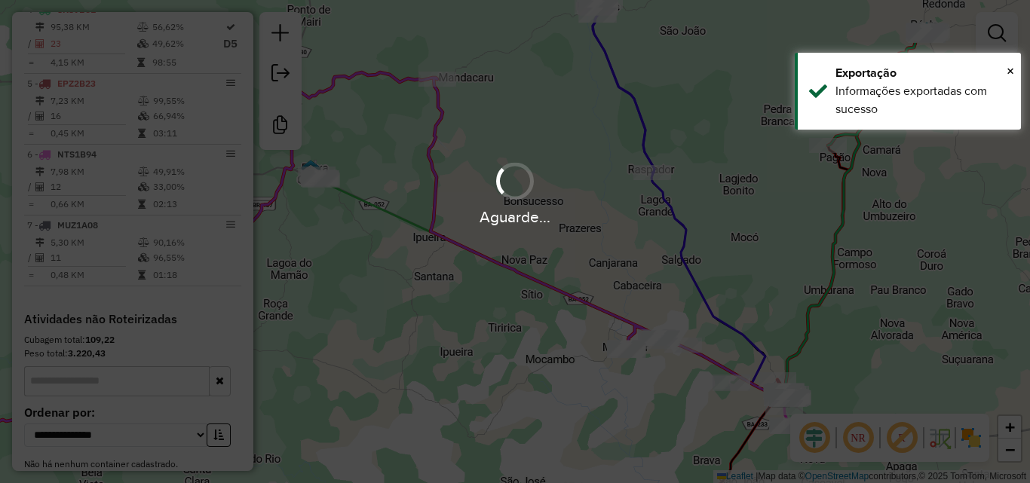
scroll to position [864, 0]
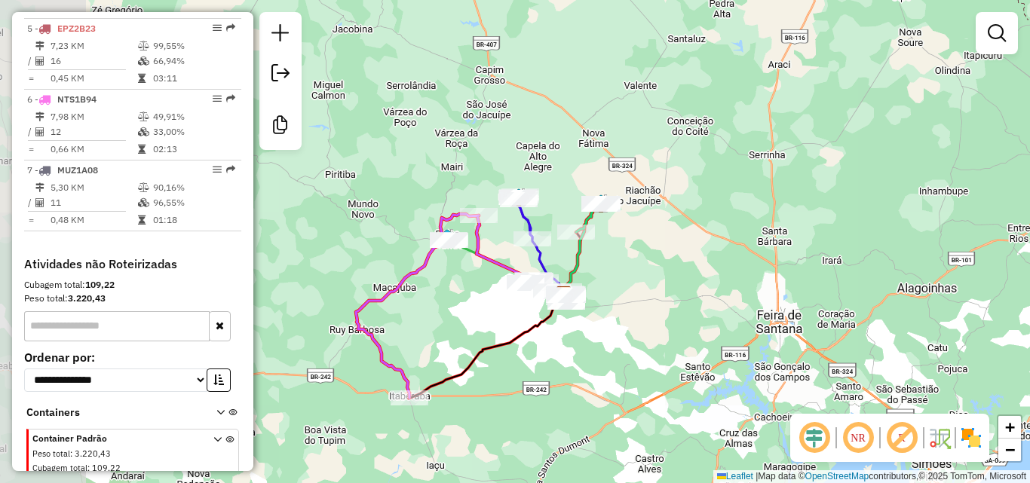
drag, startPoint x: 410, startPoint y: 192, endPoint x: 435, endPoint y: 186, distance: 25.4
click at [439, 179] on div "Janela de atendimento Grade de atendimento Capacidade Transportadoras Veículos …" at bounding box center [515, 241] width 1030 height 483
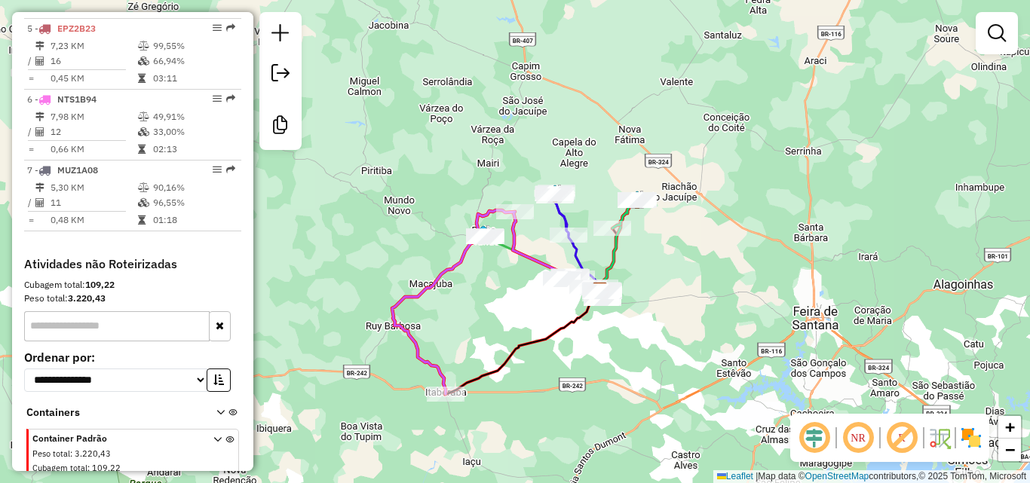
drag, startPoint x: 445, startPoint y: 331, endPoint x: 495, endPoint y: 326, distance: 50.8
click at [495, 326] on div "Janela de atendimento Grade de atendimento Capacidade Transportadoras Veículos …" at bounding box center [515, 241] width 1030 height 483
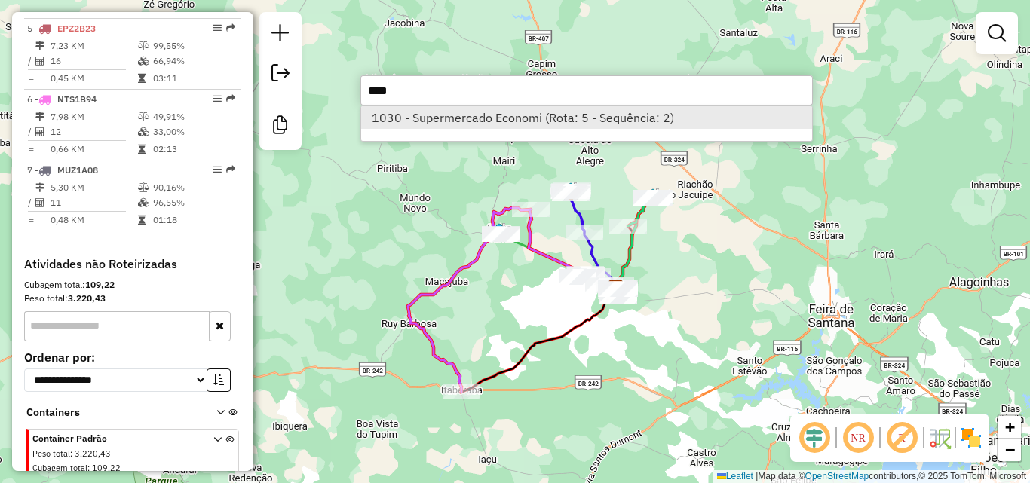
type input "****"
click at [419, 115] on li "1030 - Supermercado Economi (Rota: 5 - Sequência: 2)" at bounding box center [586, 117] width 451 height 23
select select "**********"
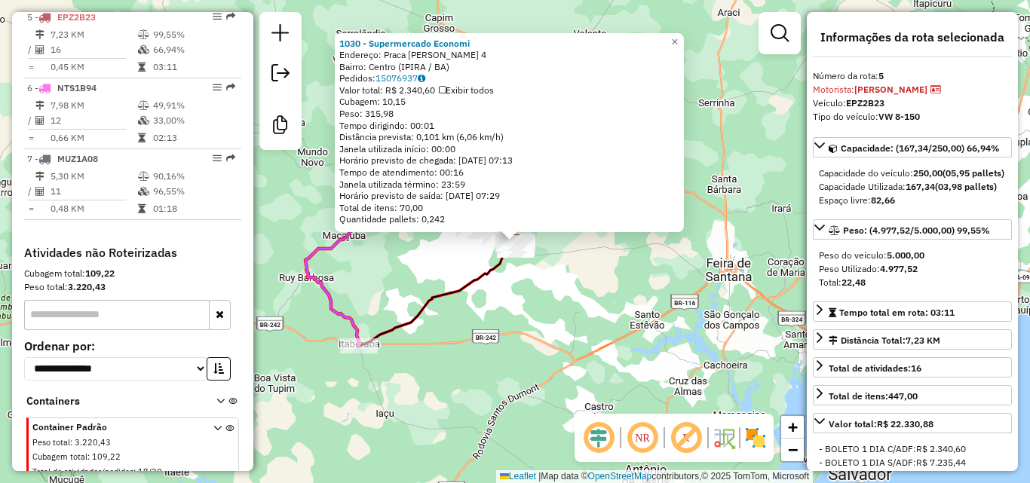
scroll to position [884, 0]
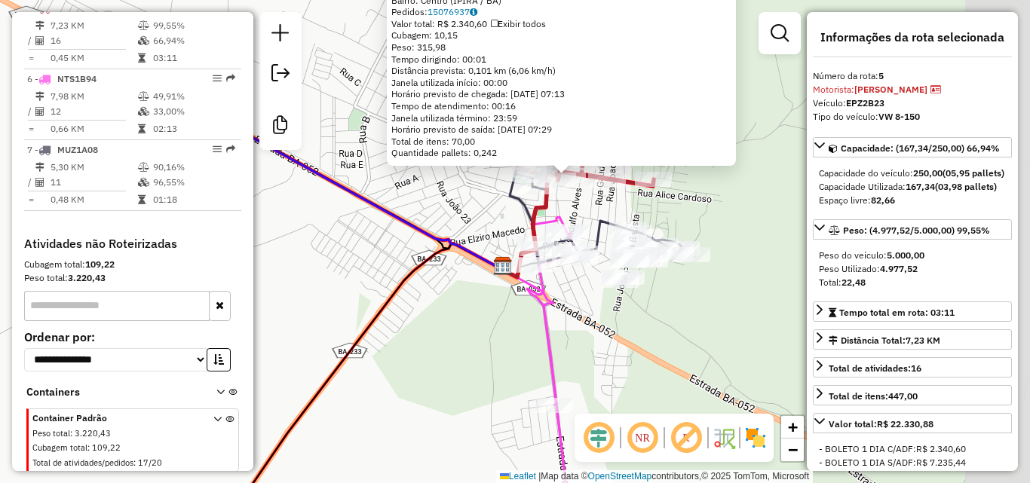
drag, startPoint x: 576, startPoint y: 159, endPoint x: 253, endPoint y: 226, distance: 329.6
click at [253, 226] on div "1030 - Supermercado Economi Endereço: Praca [PERSON_NAME] 4 Bairro: Centro (IPI…" at bounding box center [515, 241] width 1030 height 483
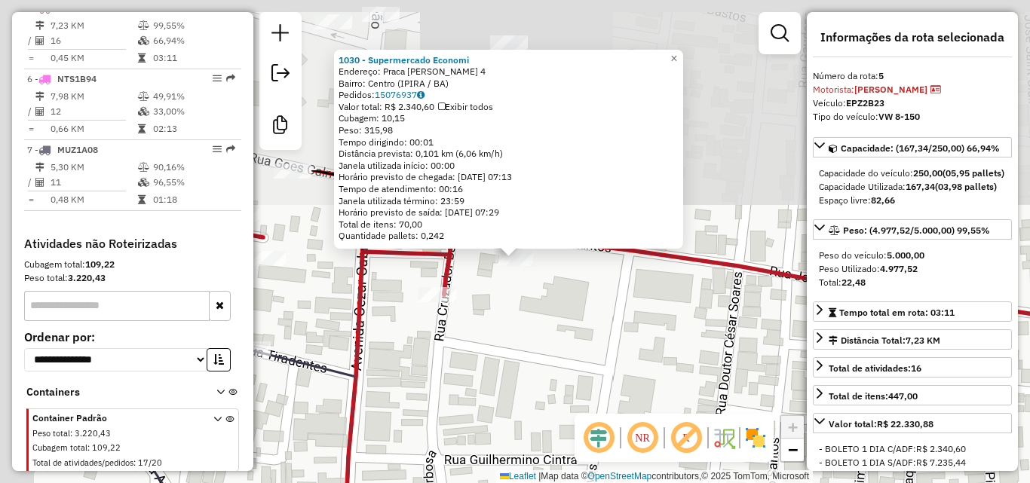
drag, startPoint x: 571, startPoint y: 215, endPoint x: 707, endPoint y: 423, distance: 248.9
click at [707, 423] on hb-router-mapa "Informações da Sessão 980065 - [DATE] Criação: [DATE] 17:14 Desbloquear Sessão …" at bounding box center [515, 241] width 1030 height 483
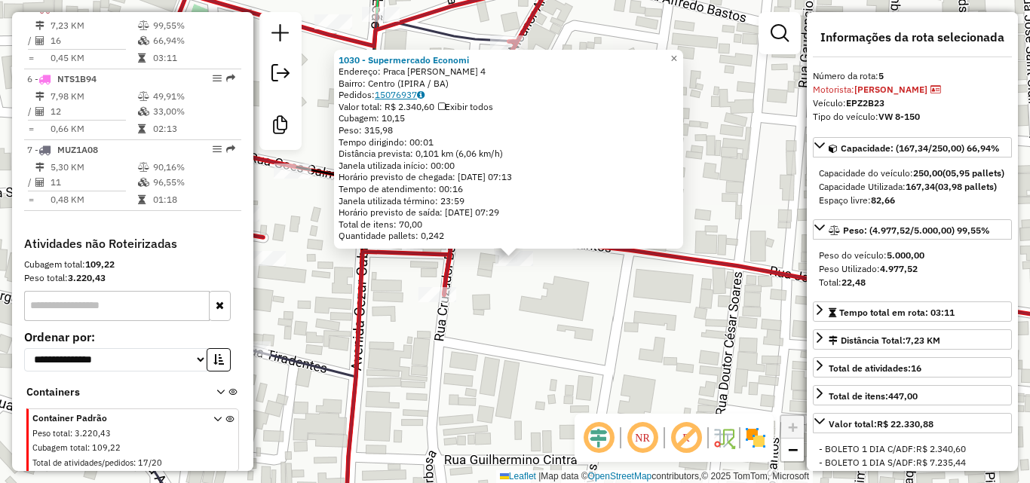
click at [406, 92] on link "15076937" at bounding box center [400, 94] width 50 height 11
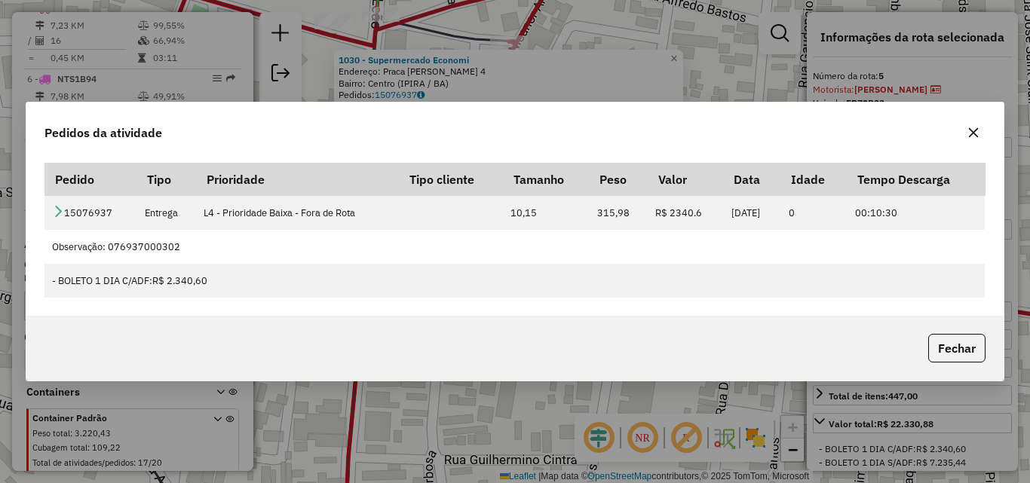
click at [967, 131] on icon "button" at bounding box center [973, 133] width 12 height 12
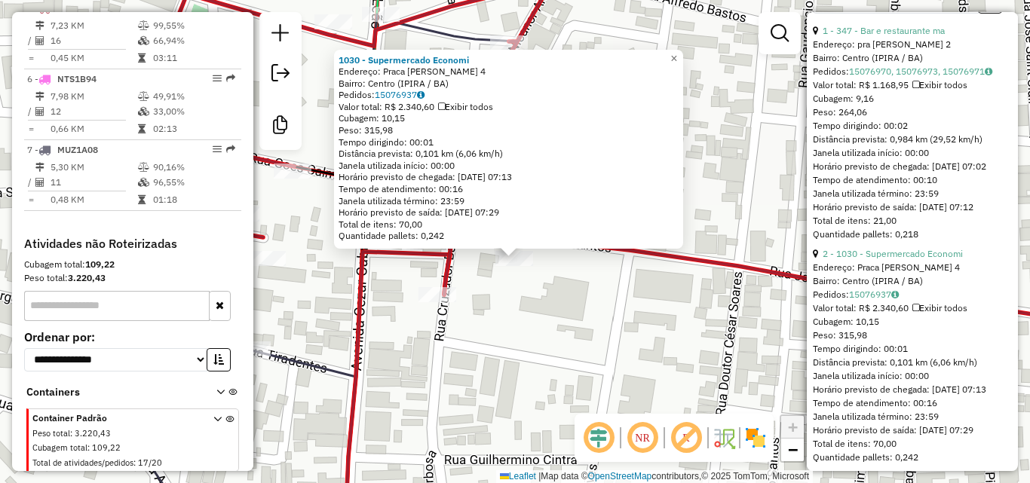
scroll to position [754, 0]
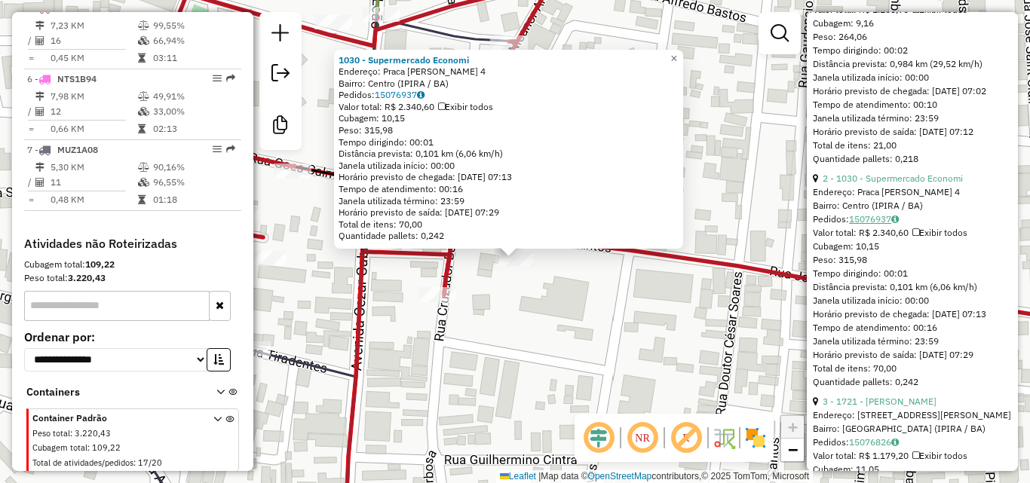
click at [869, 225] on link "15076937" at bounding box center [874, 218] width 50 height 11
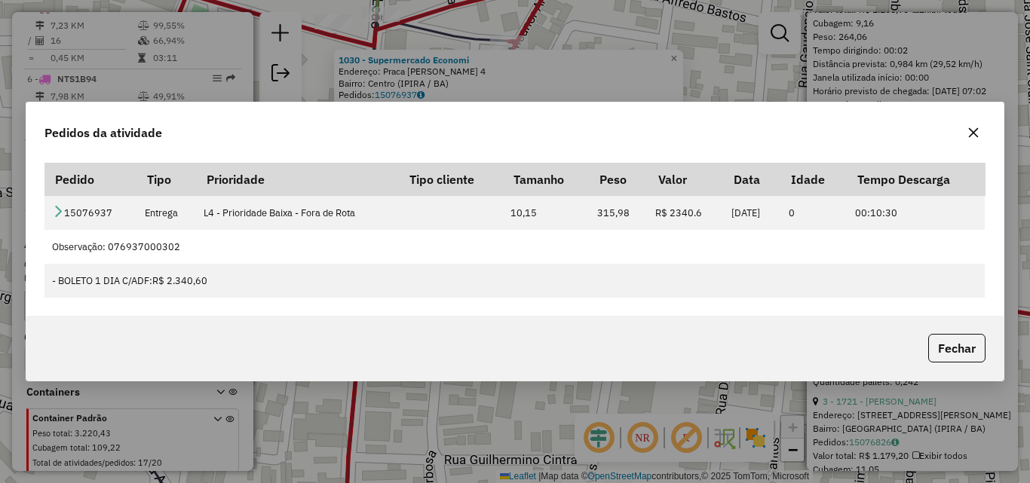
click at [574, 443] on div "Pedidos da atividade Pedido Tipo Prioridade Tipo cliente Tamanho Peso Valor Dat…" at bounding box center [515, 241] width 1030 height 483
click at [977, 127] on icon "button" at bounding box center [973, 133] width 12 height 12
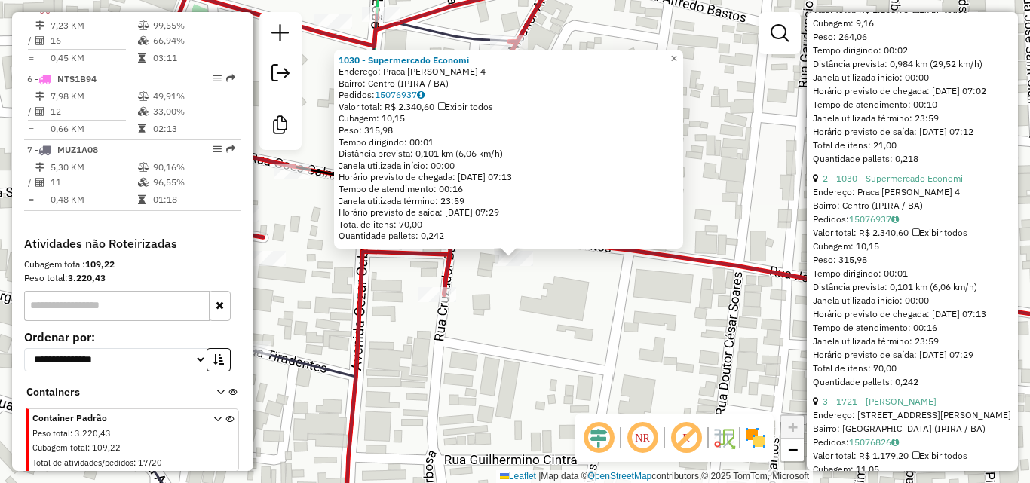
click at [558, 333] on div "1030 - Supermercado Economi Endereço: Praca [PERSON_NAME] 4 Bairro: Centro (IPI…" at bounding box center [515, 241] width 1030 height 483
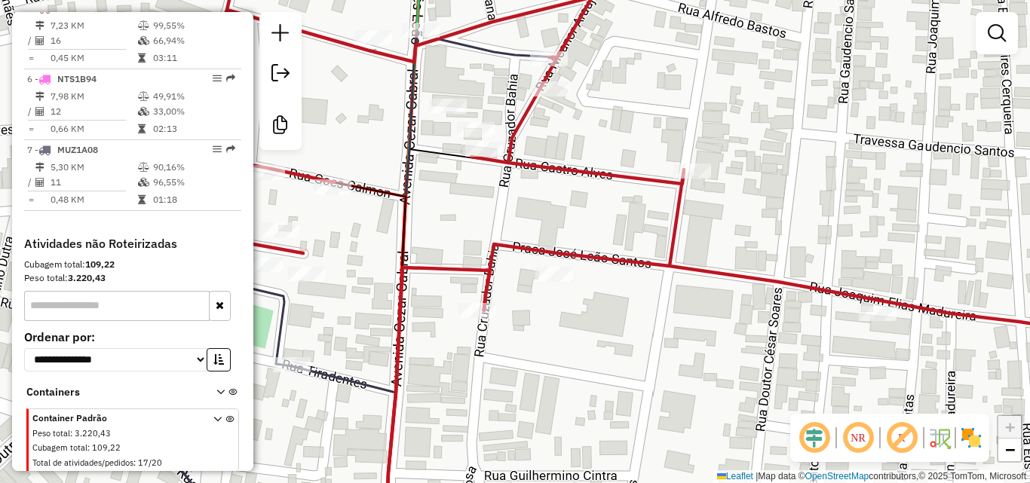
drag, startPoint x: 516, startPoint y: 324, endPoint x: 623, endPoint y: 354, distance: 110.3
click at [624, 354] on div "Janela de atendimento Grade de atendimento Capacidade Transportadoras Veículos …" at bounding box center [515, 241] width 1030 height 483
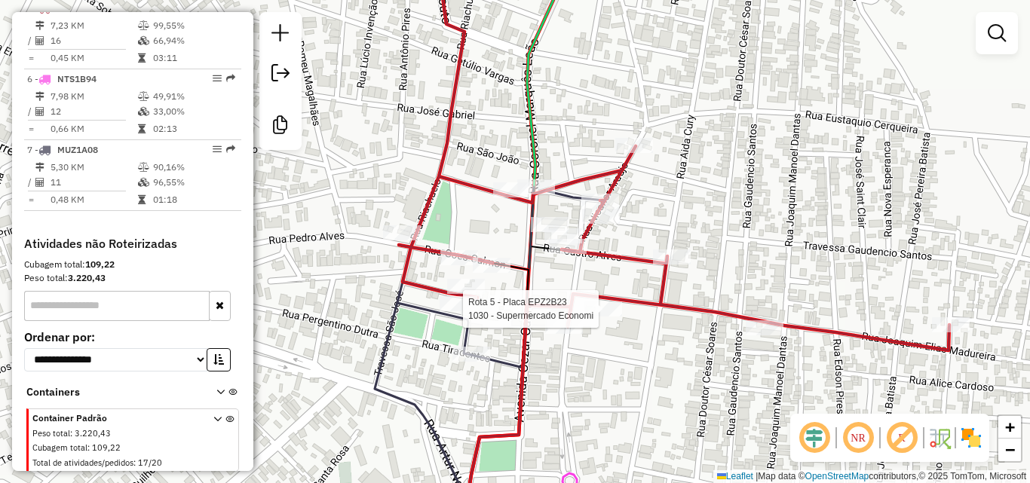
select select "**********"
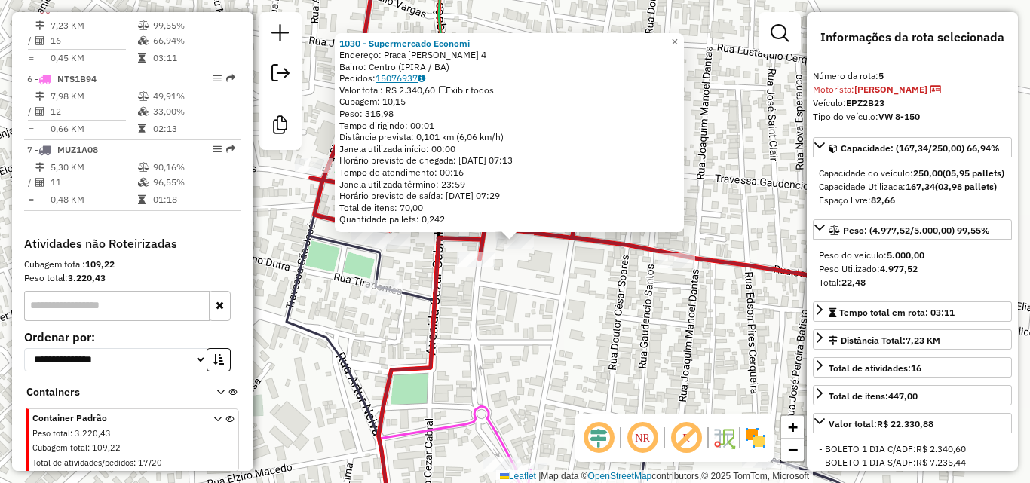
click at [389, 81] on link "15076937" at bounding box center [400, 77] width 50 height 11
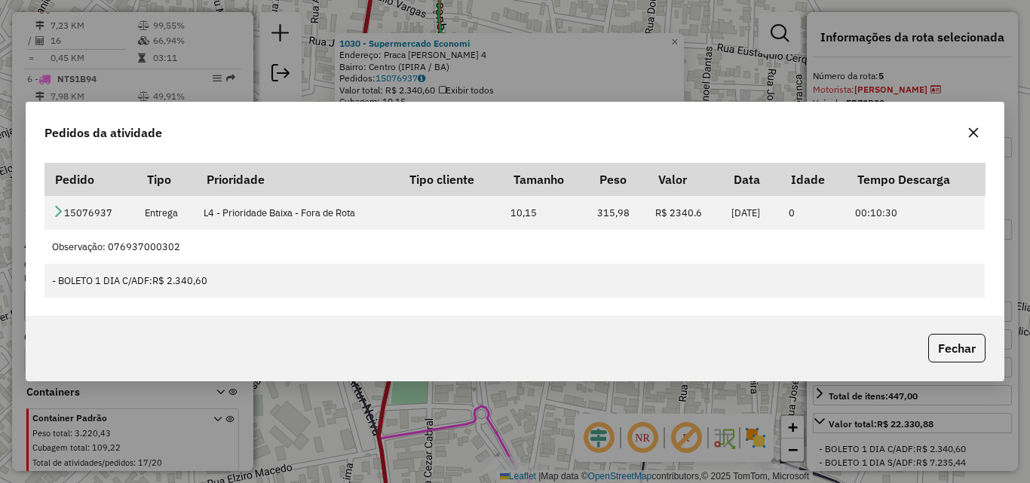
click at [538, 406] on div "Pedidos da atividade Pedido Tipo Prioridade Tipo cliente Tamanho Peso Valor Dat…" at bounding box center [515, 241] width 1030 height 483
click at [584, 405] on div "Pedidos da atividade Pedido Tipo Prioridade Tipo cliente Tamanho Peso Valor Dat…" at bounding box center [515, 241] width 1030 height 483
click at [941, 347] on button "Fechar" at bounding box center [956, 348] width 57 height 29
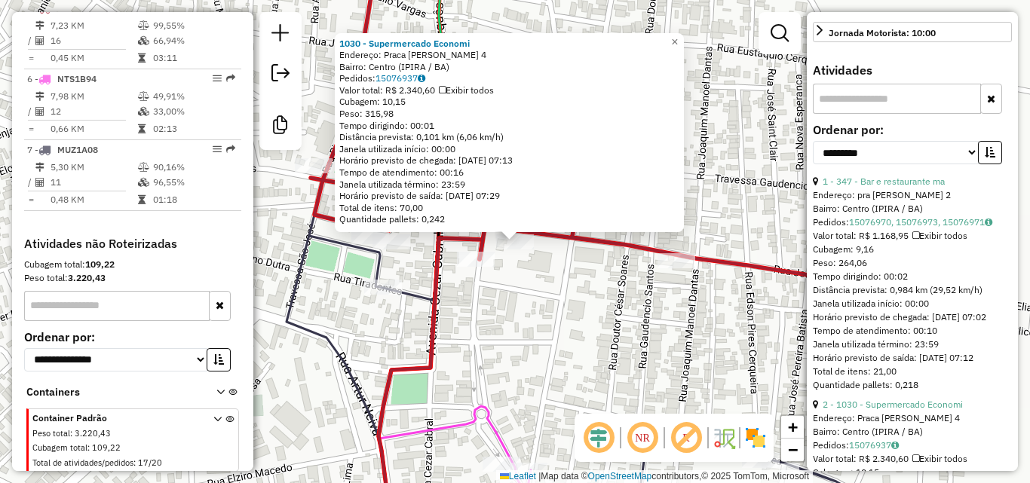
scroll to position [829, 0]
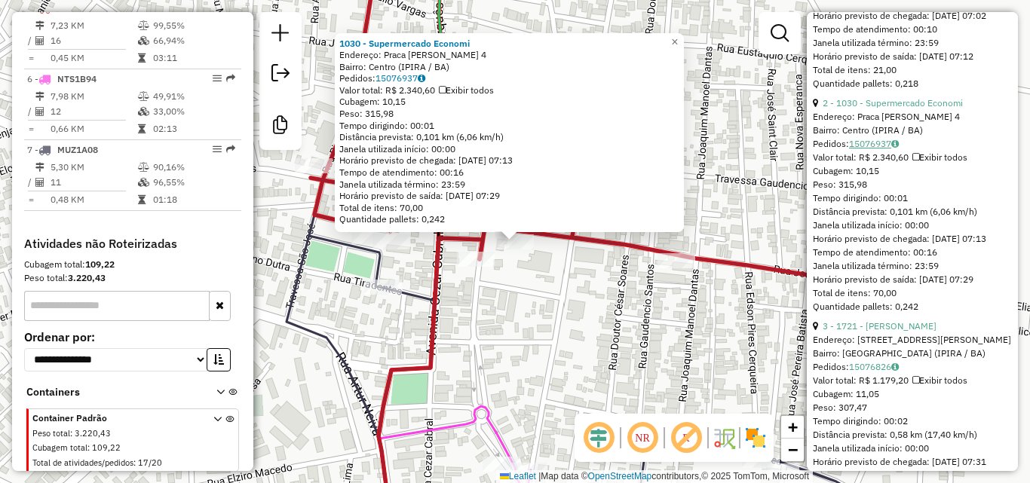
click at [886, 149] on link "15076937" at bounding box center [874, 143] width 50 height 11
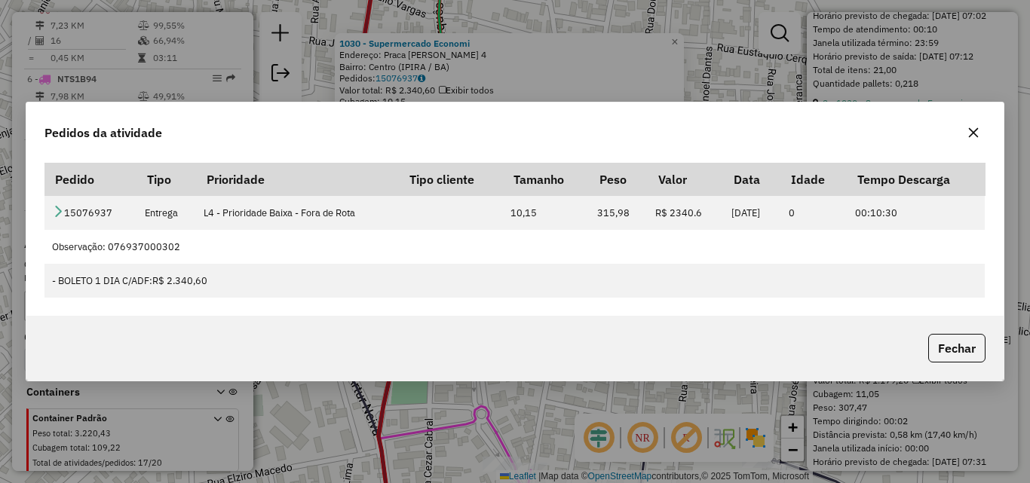
click at [977, 139] on button "button" at bounding box center [973, 133] width 24 height 24
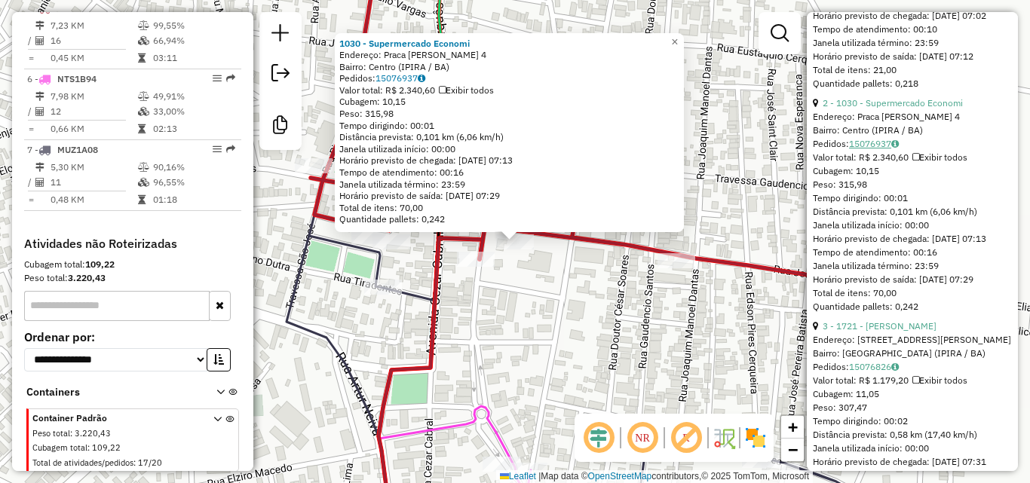
click at [899, 149] on icon at bounding box center [895, 143] width 8 height 9
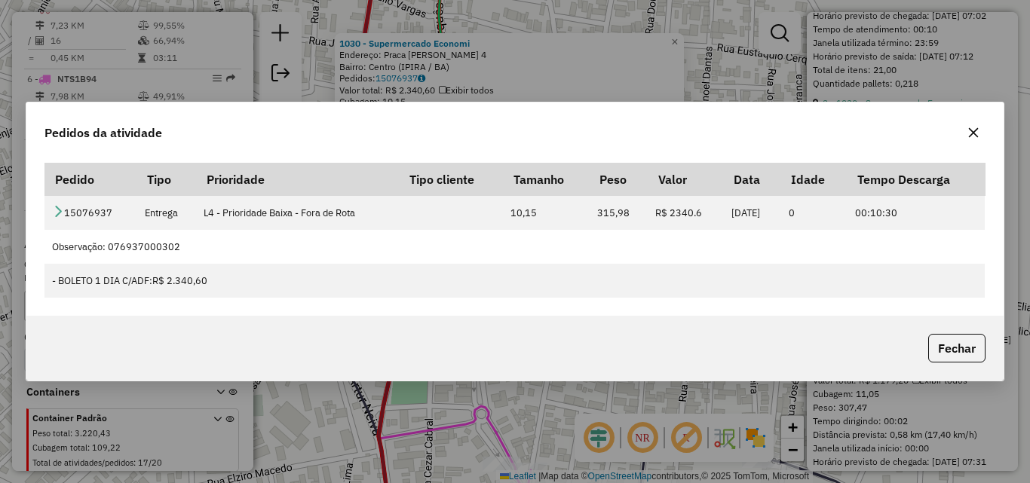
click at [391, 405] on div "Pedidos da atividade Pedido Tipo Prioridade Tipo cliente Tamanho Peso Valor Dat…" at bounding box center [515, 241] width 1030 height 483
click at [511, 393] on div "Pedidos da atividade Pedido Tipo Prioridade Tipo cliente Tamanho Peso Valor Dat…" at bounding box center [515, 241] width 1030 height 483
click at [974, 133] on icon "button" at bounding box center [974, 133] width 10 height 10
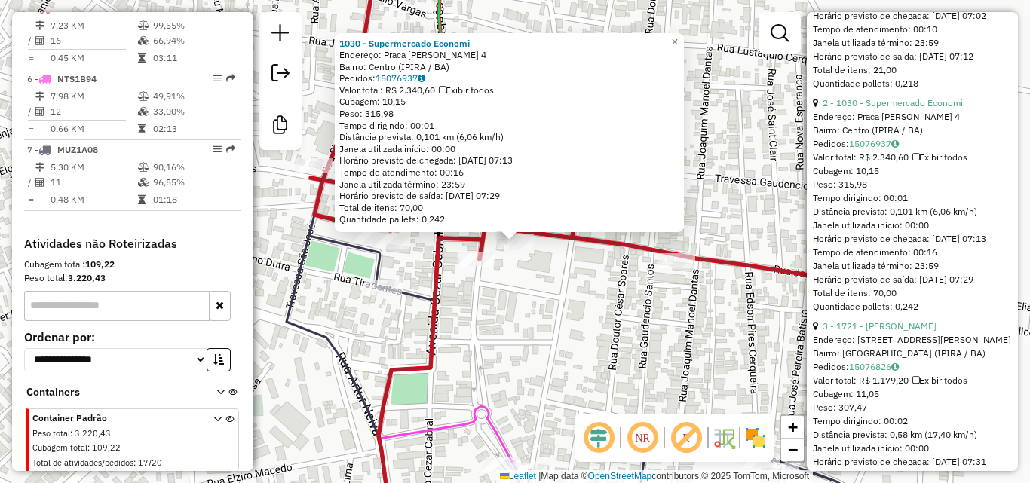
click at [717, 152] on div "1030 - Supermercado Economi Endereço: Praca [PERSON_NAME] 4 Bairro: Centro (IPI…" at bounding box center [515, 241] width 1030 height 483
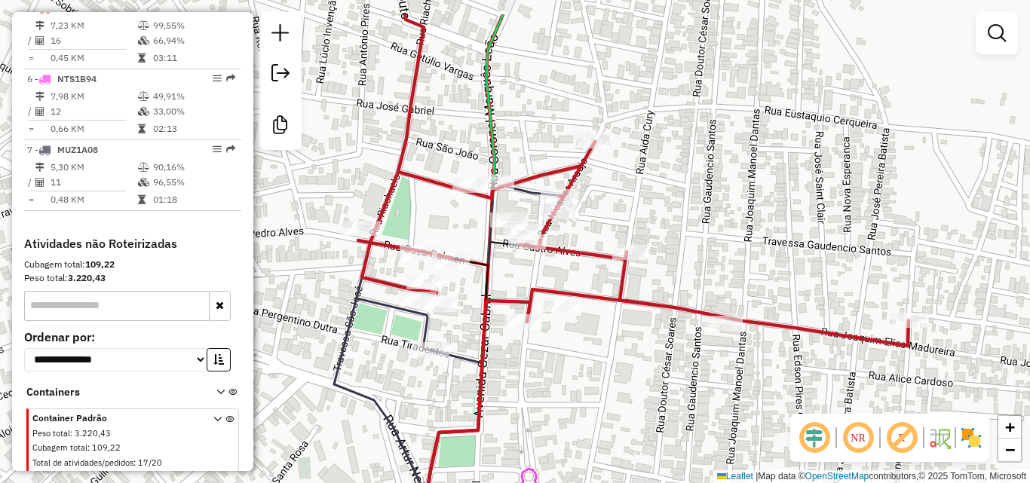
drag, startPoint x: 465, startPoint y: 247, endPoint x: 513, endPoint y: 311, distance: 80.2
click at [513, 311] on icon at bounding box center [478, 447] width 104 height 293
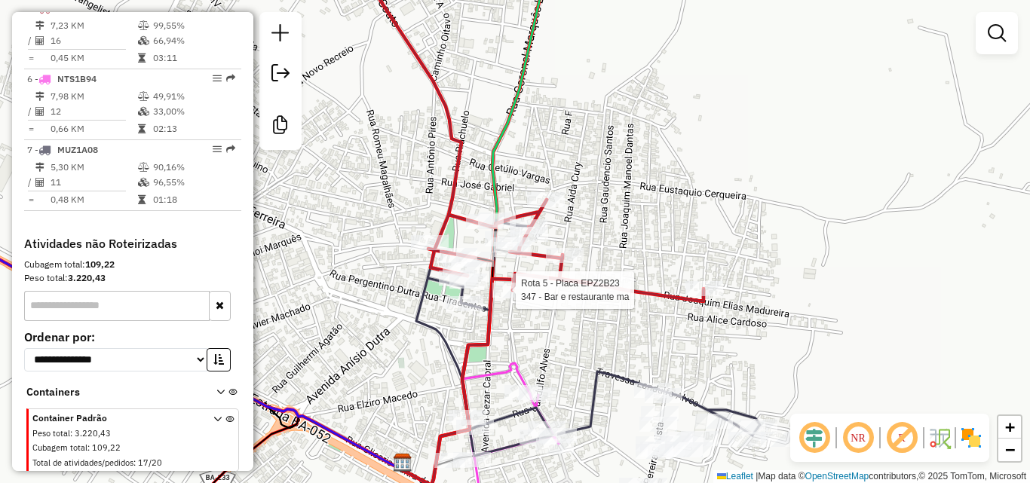
drag, startPoint x: 333, startPoint y: 267, endPoint x: 467, endPoint y: 246, distance: 135.1
click at [467, 246] on div "Rota 5 - Placa EPZ2B23 347 - Bar e restaurante ma Janela de atendimento Grade d…" at bounding box center [515, 241] width 1030 height 483
